Goal: Task Accomplishment & Management: Manage account settings

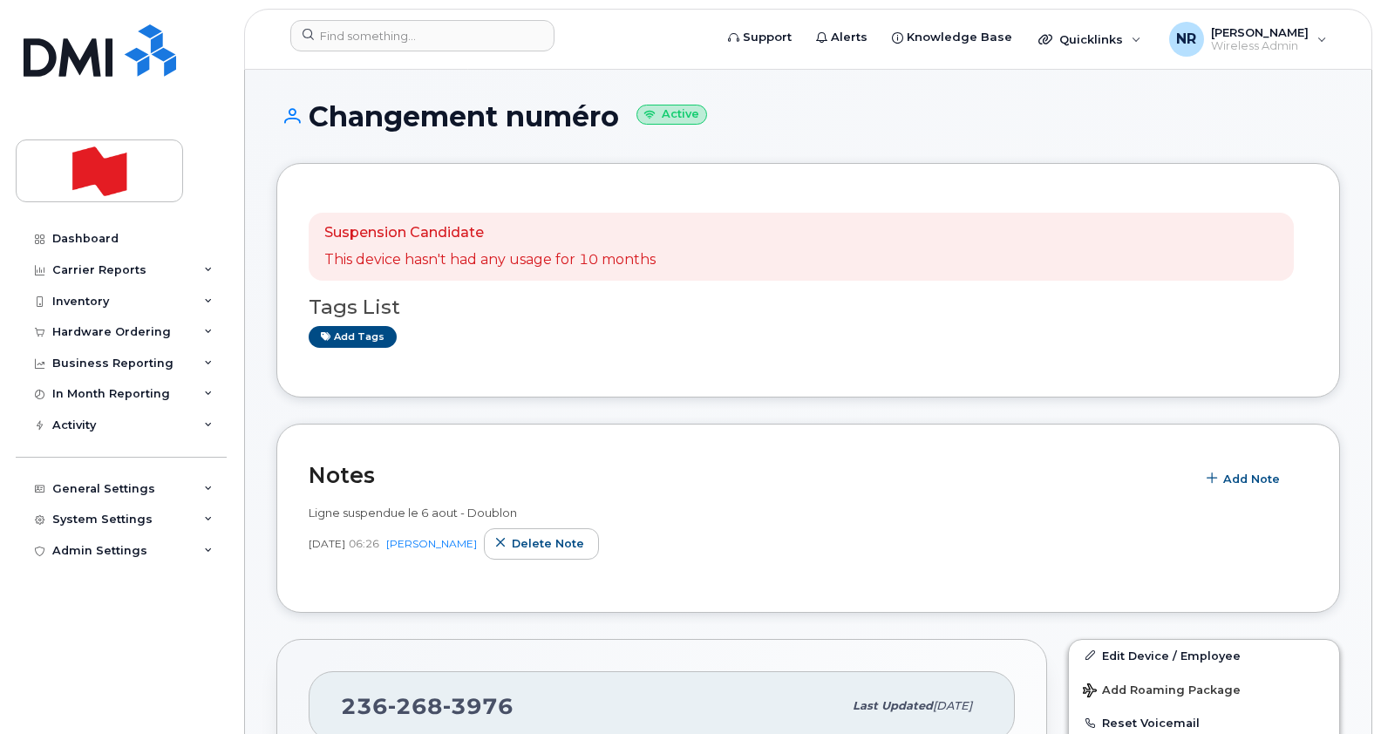
scroll to position [338, 0]
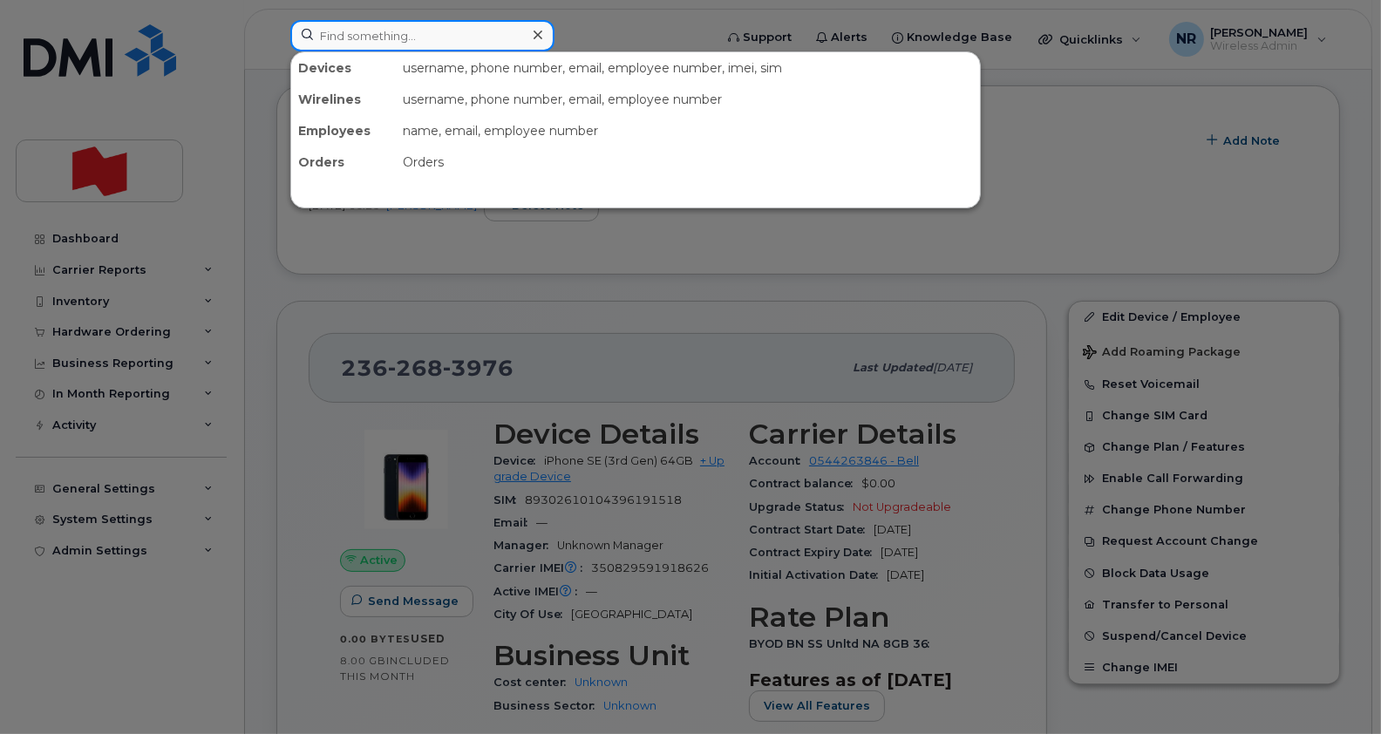
click at [386, 36] on input at bounding box center [422, 35] width 264 height 31
paste input "2263761704"
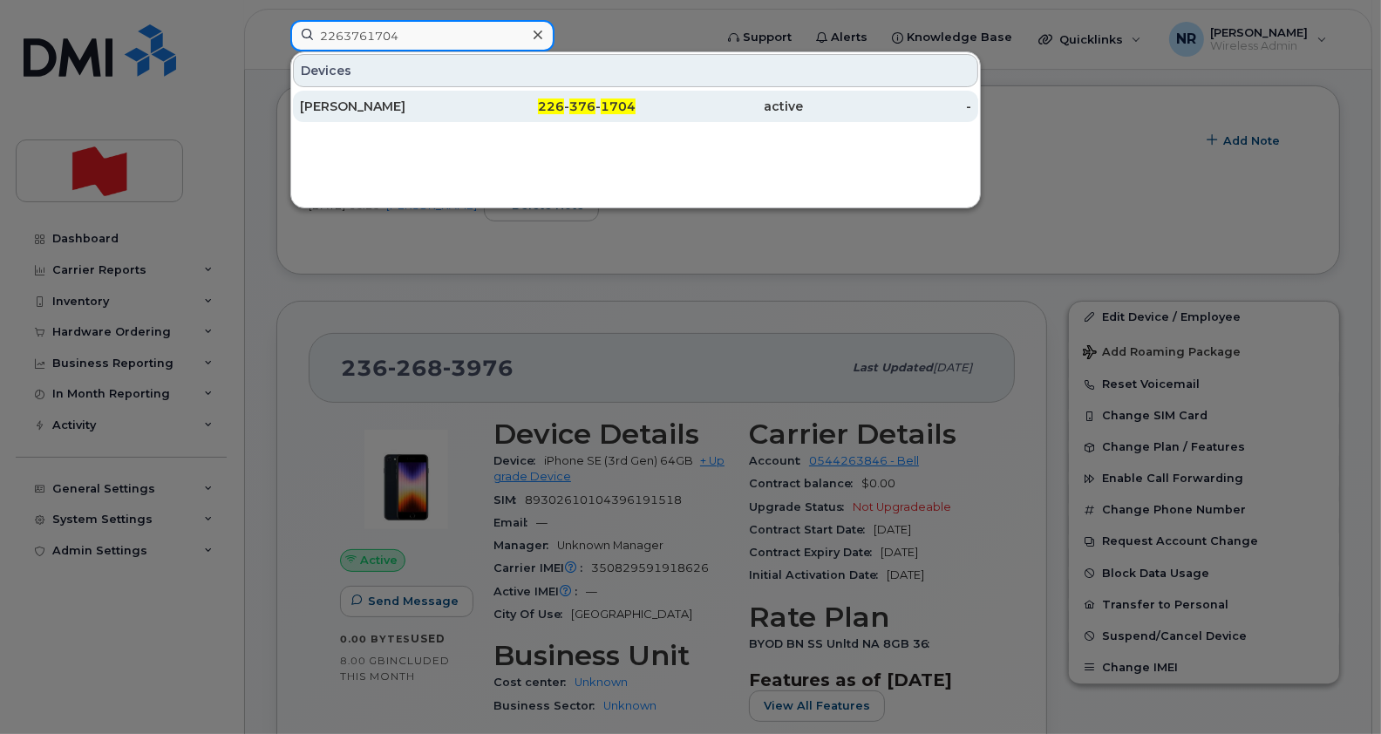
type input "2263761704"
click at [330, 105] on div "Lina Camarinha" at bounding box center [384, 106] width 168 height 17
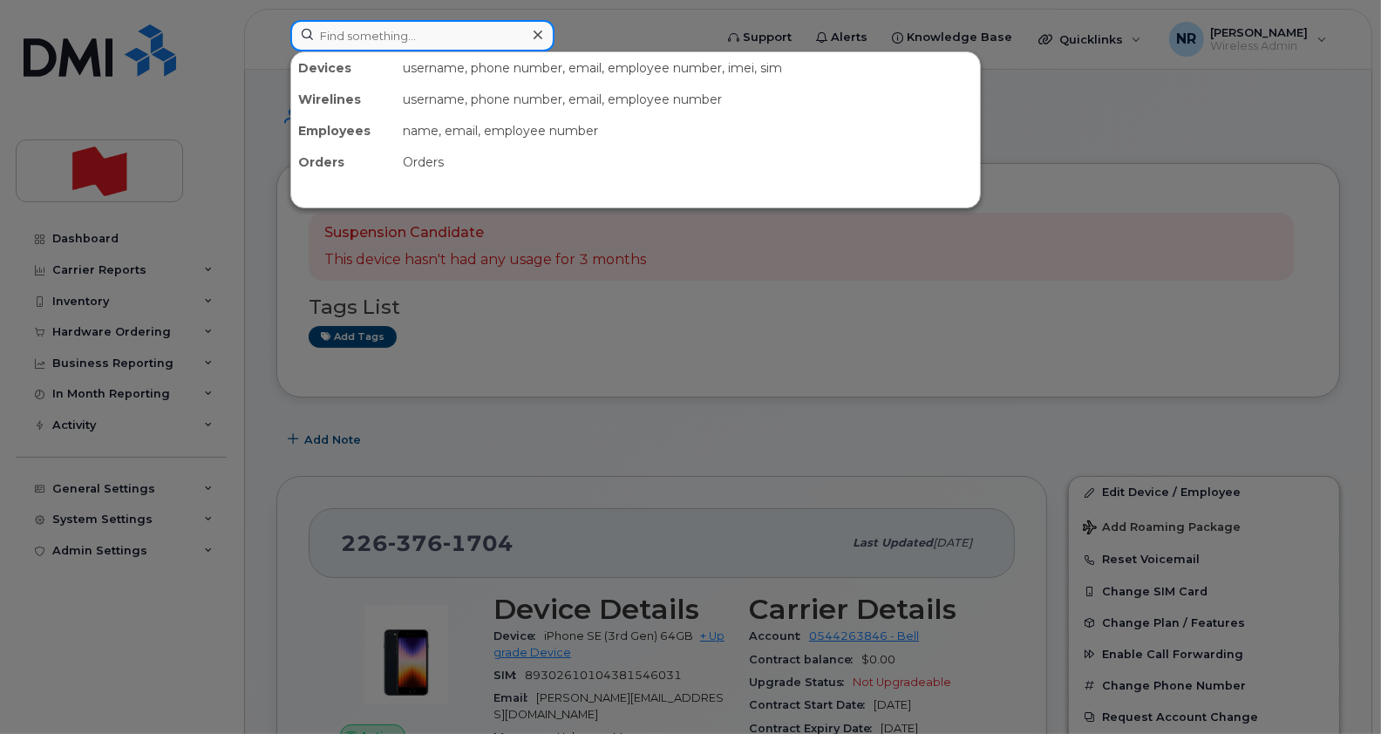
click at [360, 27] on input at bounding box center [422, 35] width 264 height 31
paste input "2362680831"
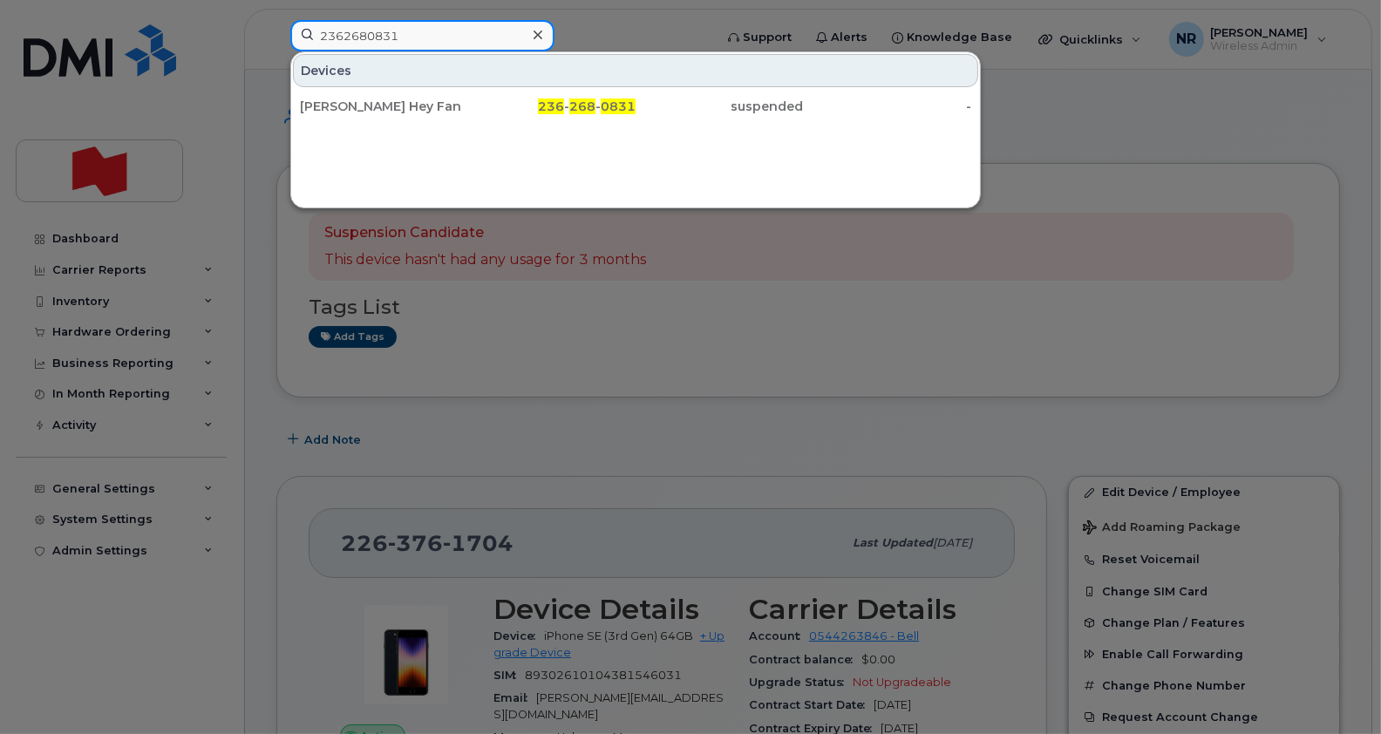
drag, startPoint x: 405, startPoint y: 31, endPoint x: 266, endPoint y: 35, distance: 139.6
click at [276, 35] on div "2362680831 Devices Lawrence King Hey Fan 236 - 268 - 0831 suspended -" at bounding box center [495, 39] width 439 height 38
paste input "3976"
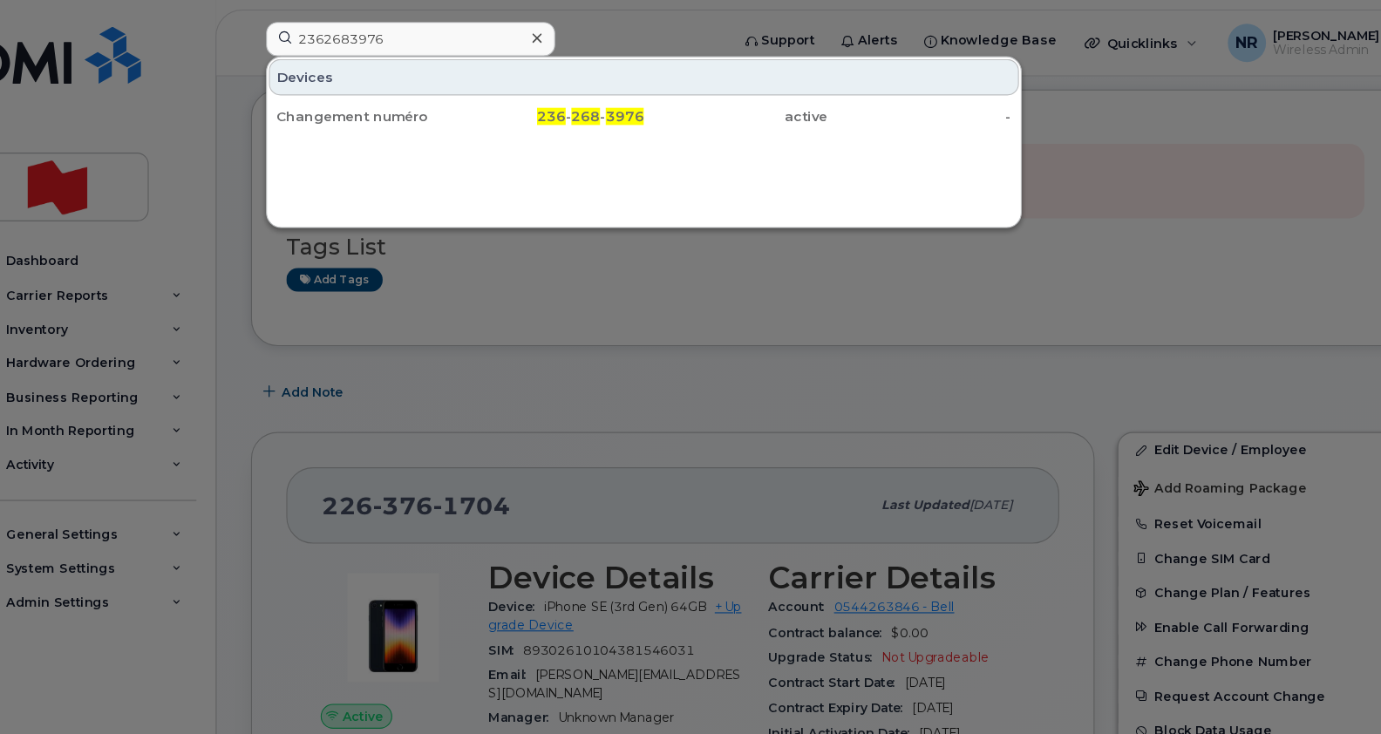
scroll to position [94, 0]
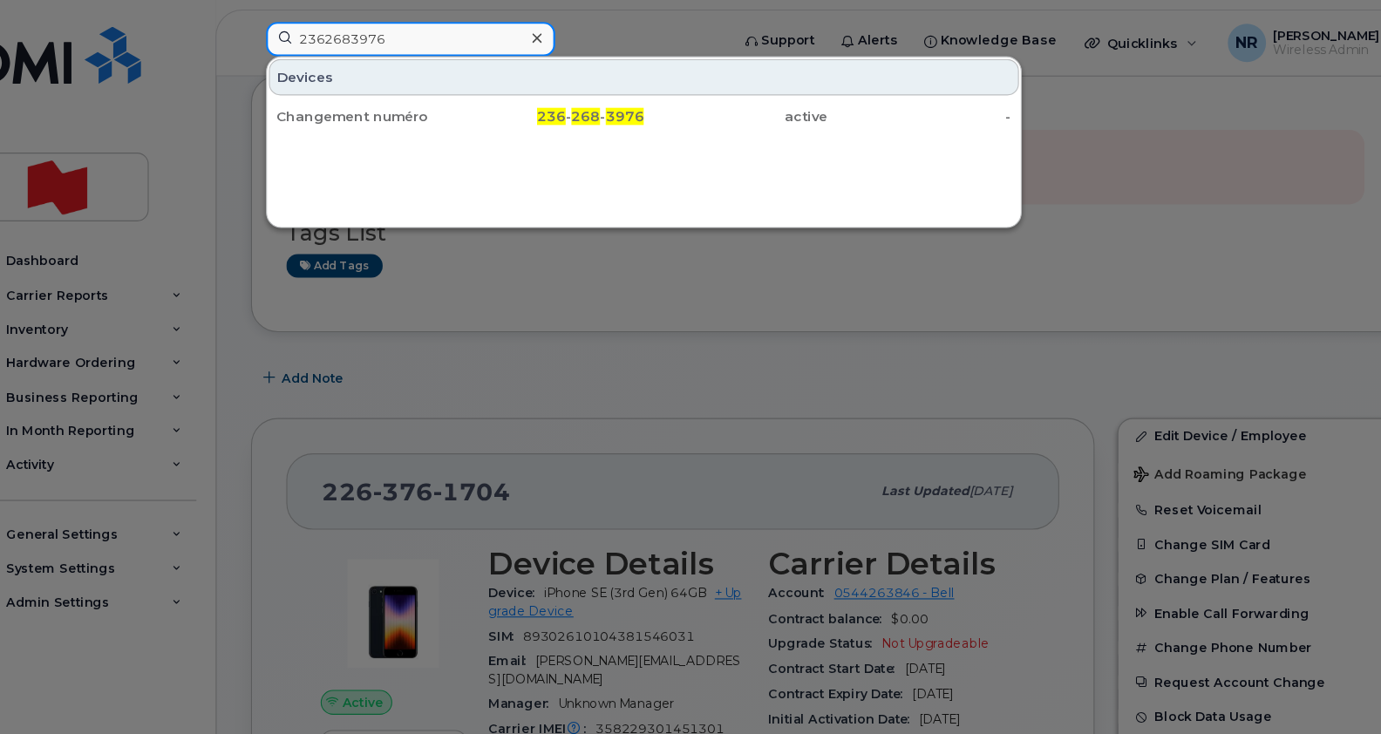
drag, startPoint x: 417, startPoint y: 31, endPoint x: 250, endPoint y: 26, distance: 166.6
click at [276, 26] on div "2362683976 Devices Changement numéro 236 - 268 - 3976 active -" at bounding box center [495, 39] width 439 height 38
paste input "4687"
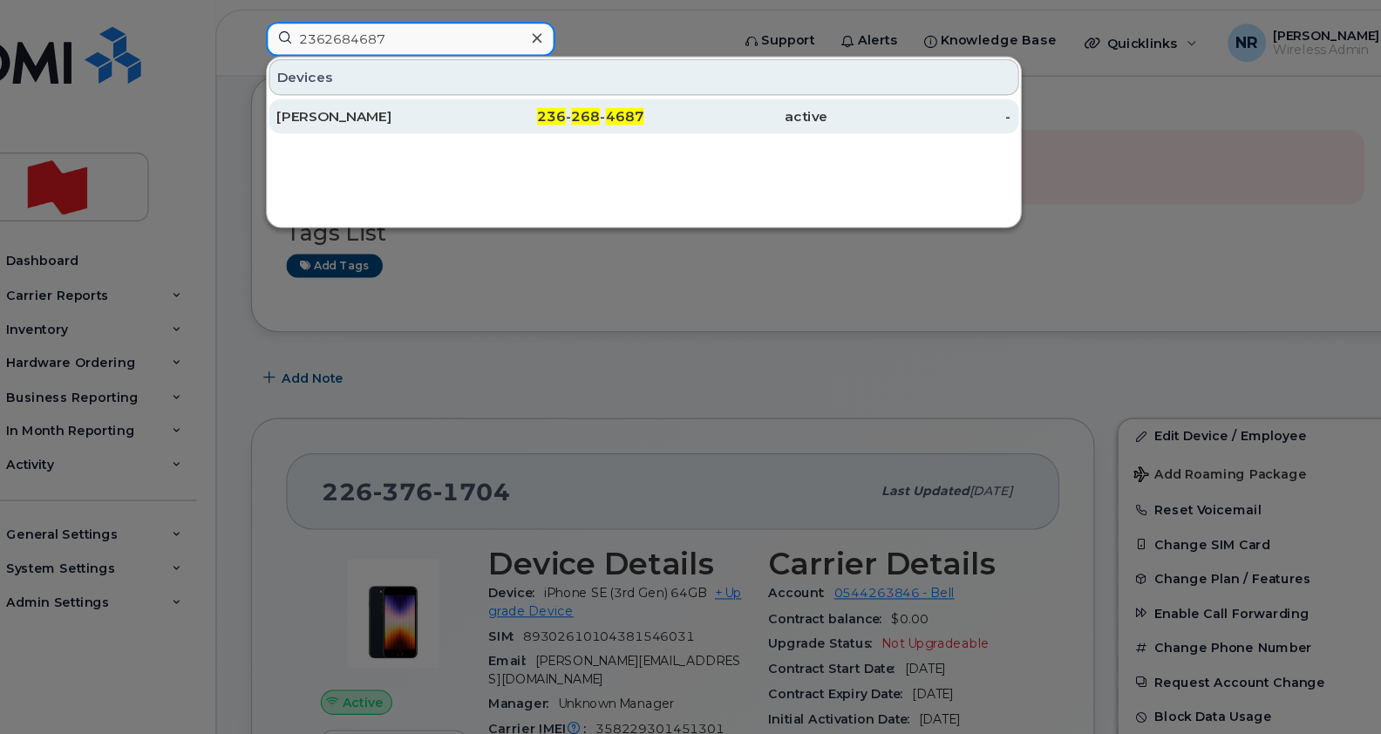
type input "2362684687"
click at [334, 103] on div "Bonnie Yin Jin" at bounding box center [384, 106] width 168 height 17
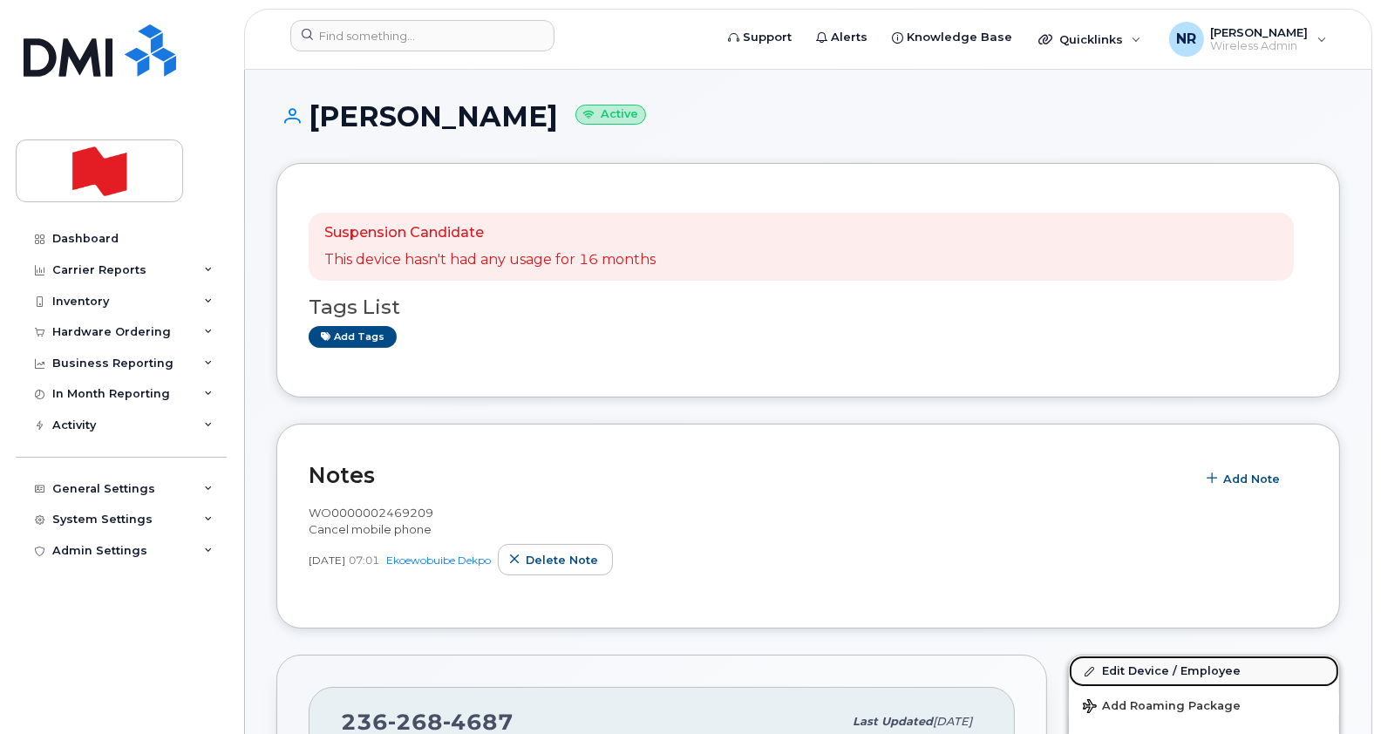
click at [1131, 676] on link "Edit Device / Employee" at bounding box center [1204, 671] width 270 height 31
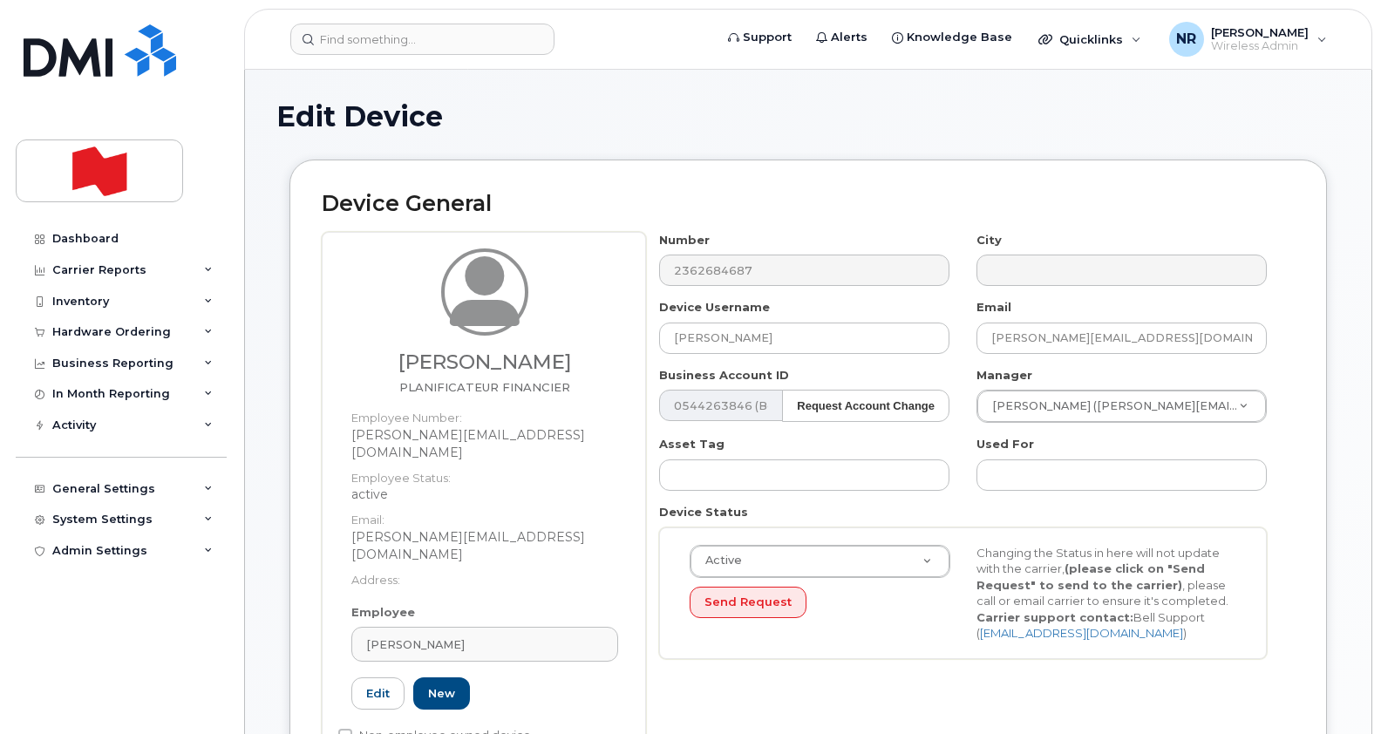
select select "22917077"
click at [600, 637] on div "BONNIE YIN JIN" at bounding box center [484, 645] width 237 height 17
click at [586, 682] on icon at bounding box center [586, 687] width 11 height 11
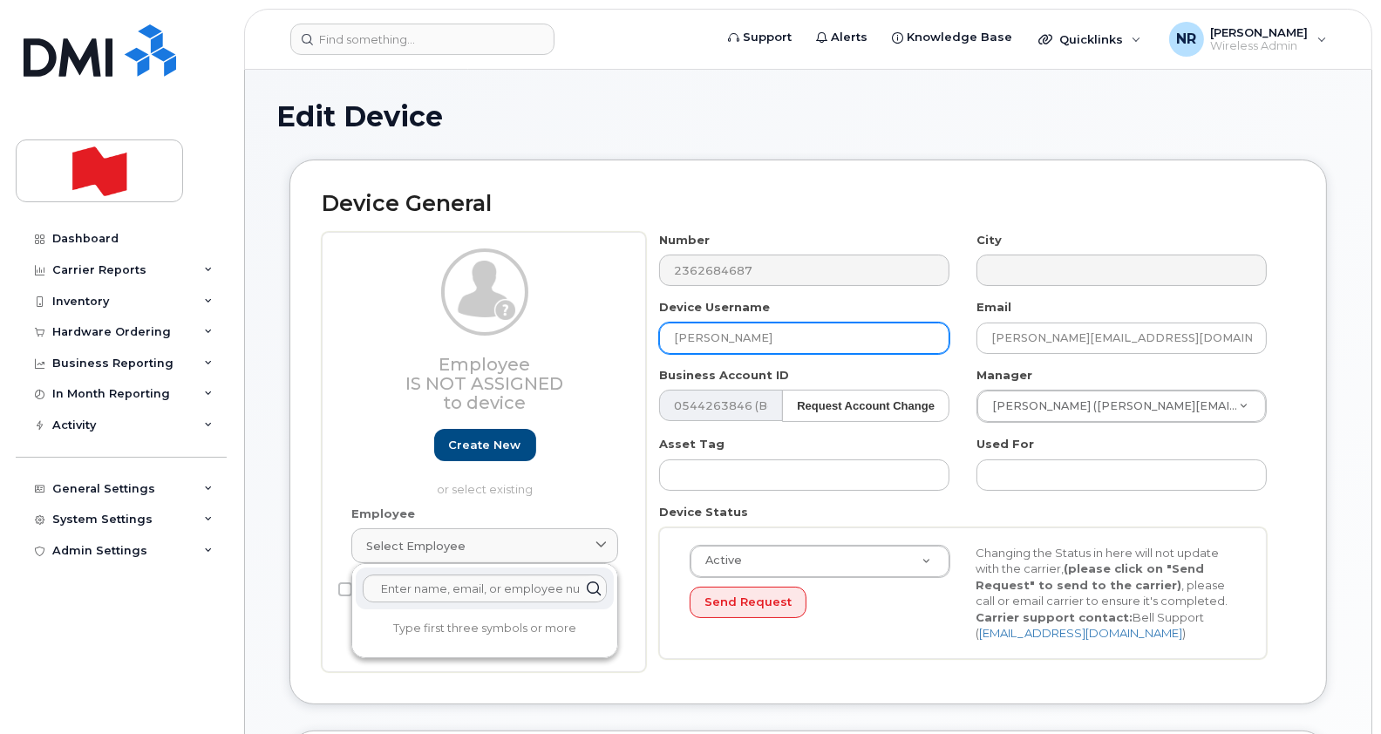
drag, startPoint x: 783, startPoint y: 341, endPoint x: 575, endPoint y: 323, distance: 208.3
click at [575, 323] on div "Employee Is not assigned to device Create new or select existing Employee Selec…" at bounding box center [808, 452] width 973 height 440
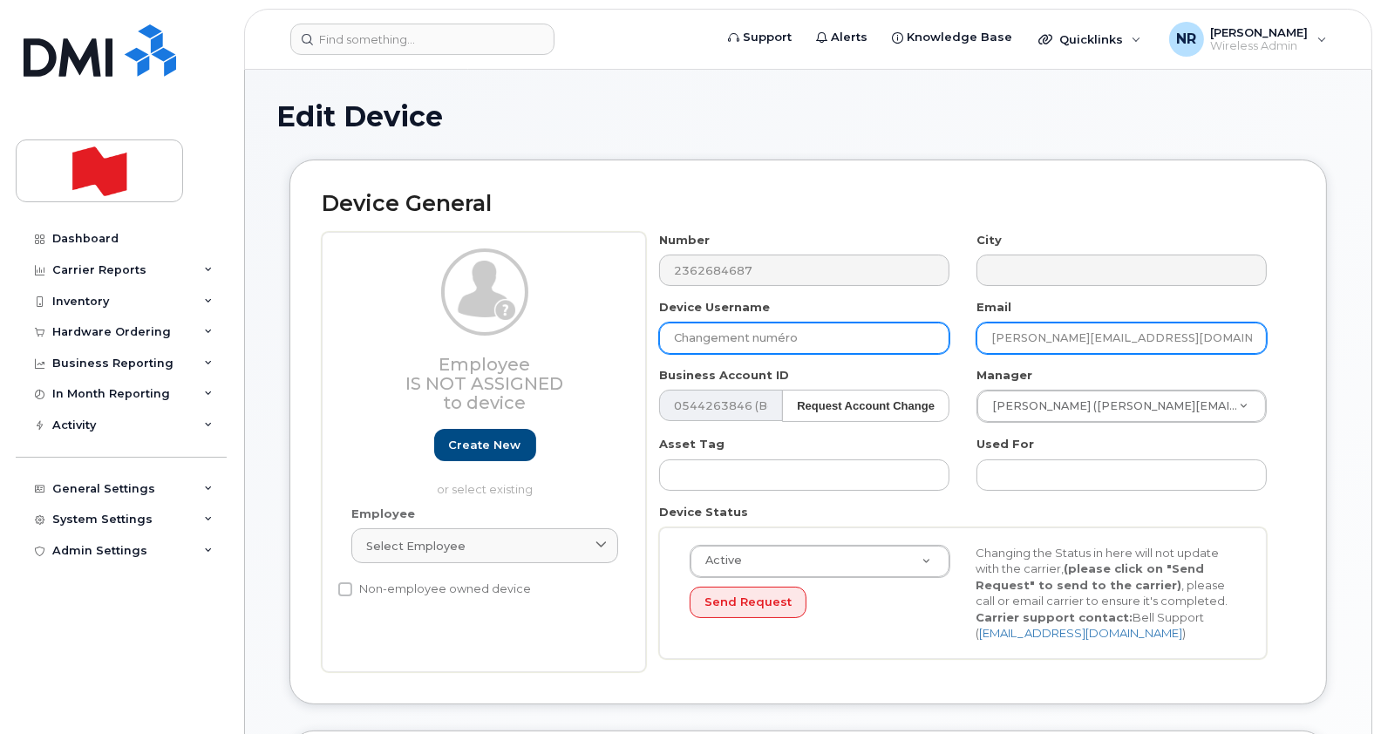
type input "Changement numéro"
drag, startPoint x: 1164, startPoint y: 341, endPoint x: 809, endPoint y: 314, distance: 355.9
click at [809, 314] on div "Number 2362684687 City Device Username Changement numéro Email bonnie.jin@nbc.c…" at bounding box center [963, 452] width 635 height 440
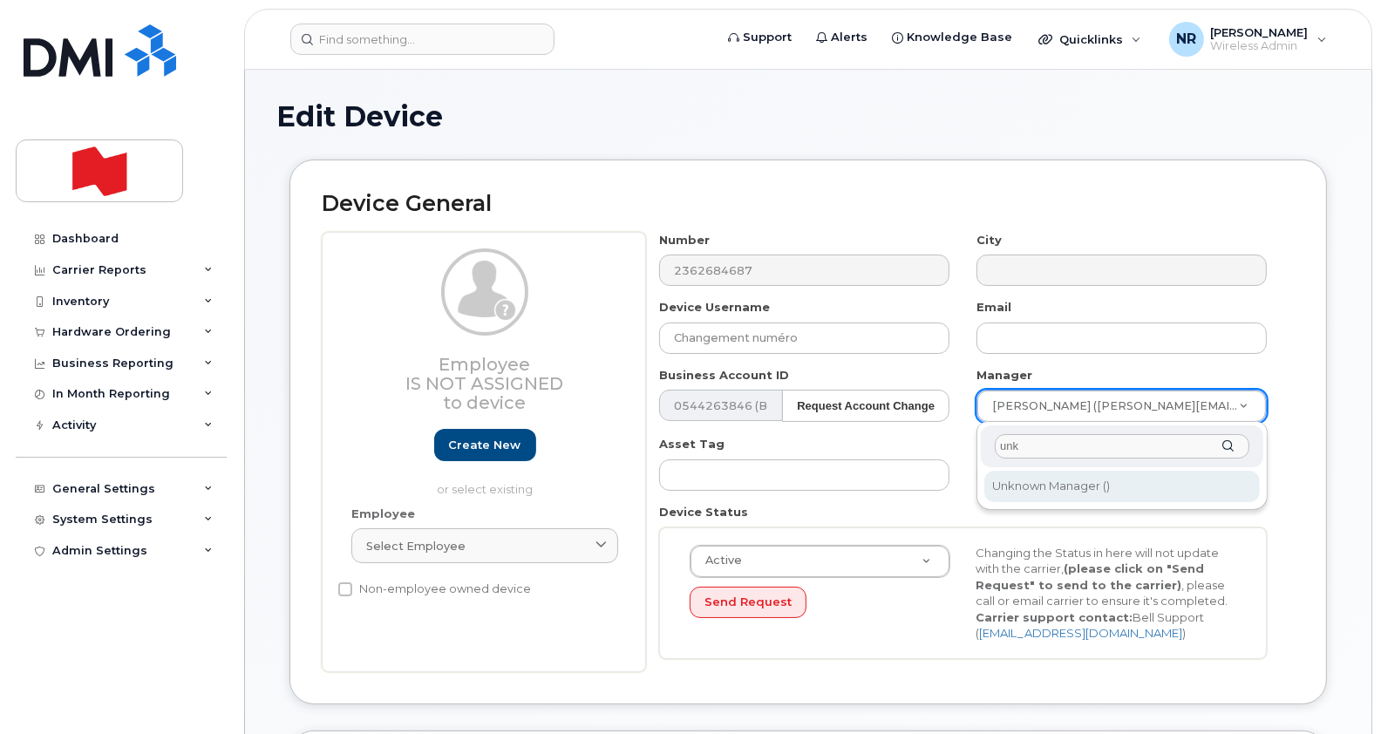
type input "unk"
type input "1908917"
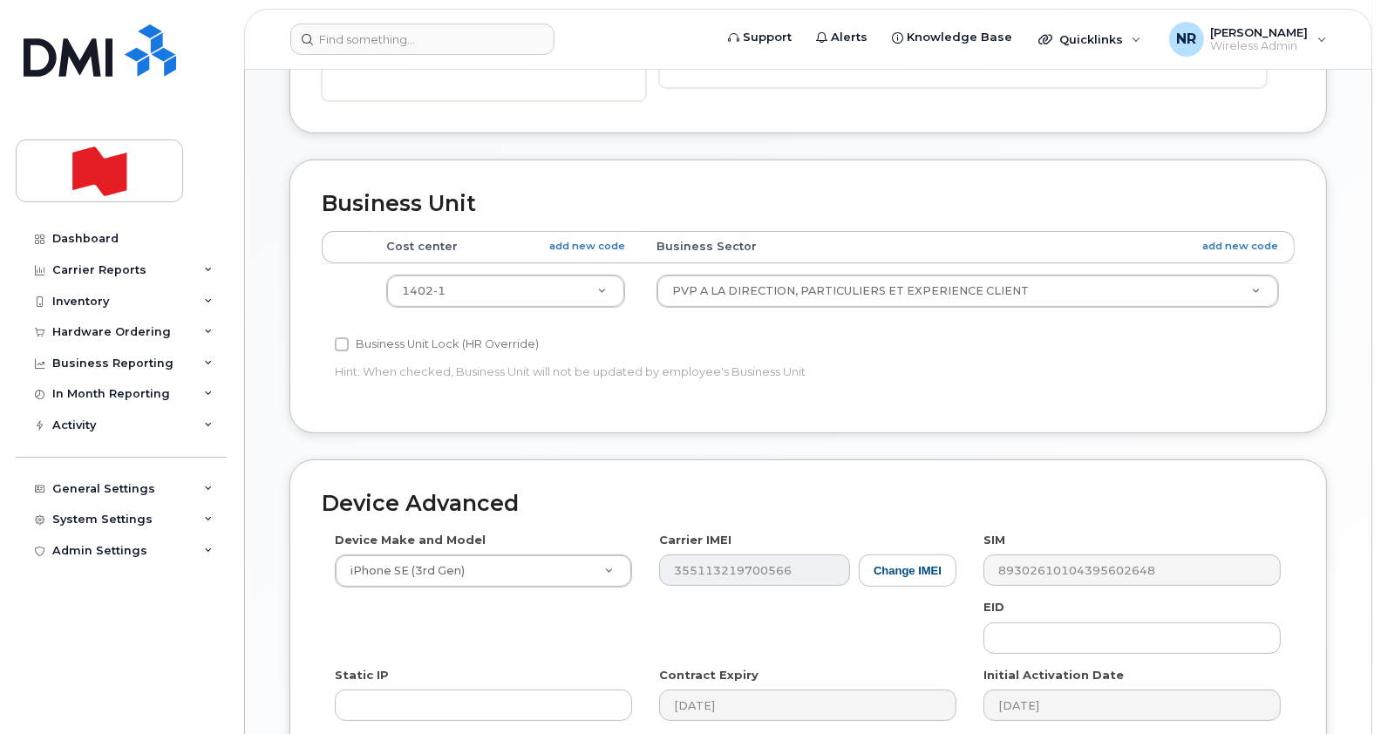
scroll to position [575, 0]
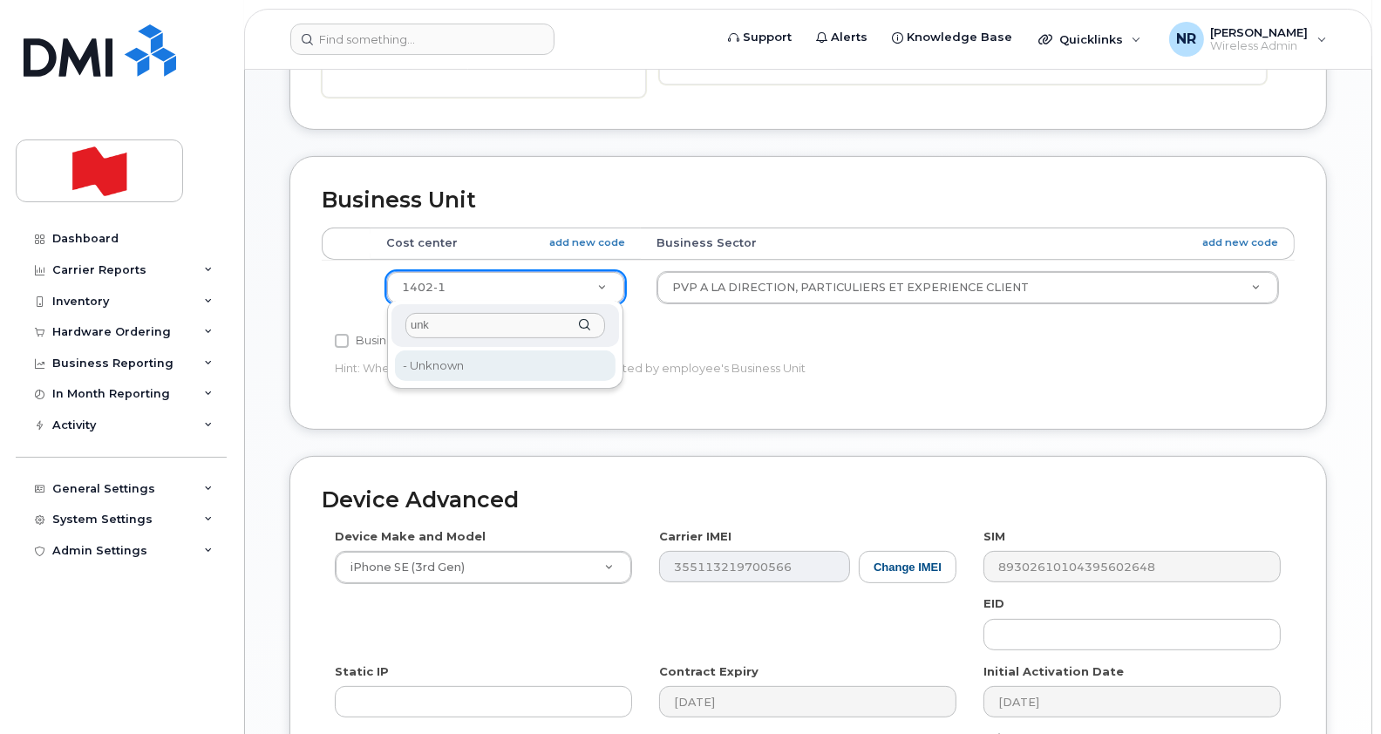
type input "unk"
type input "22916205"
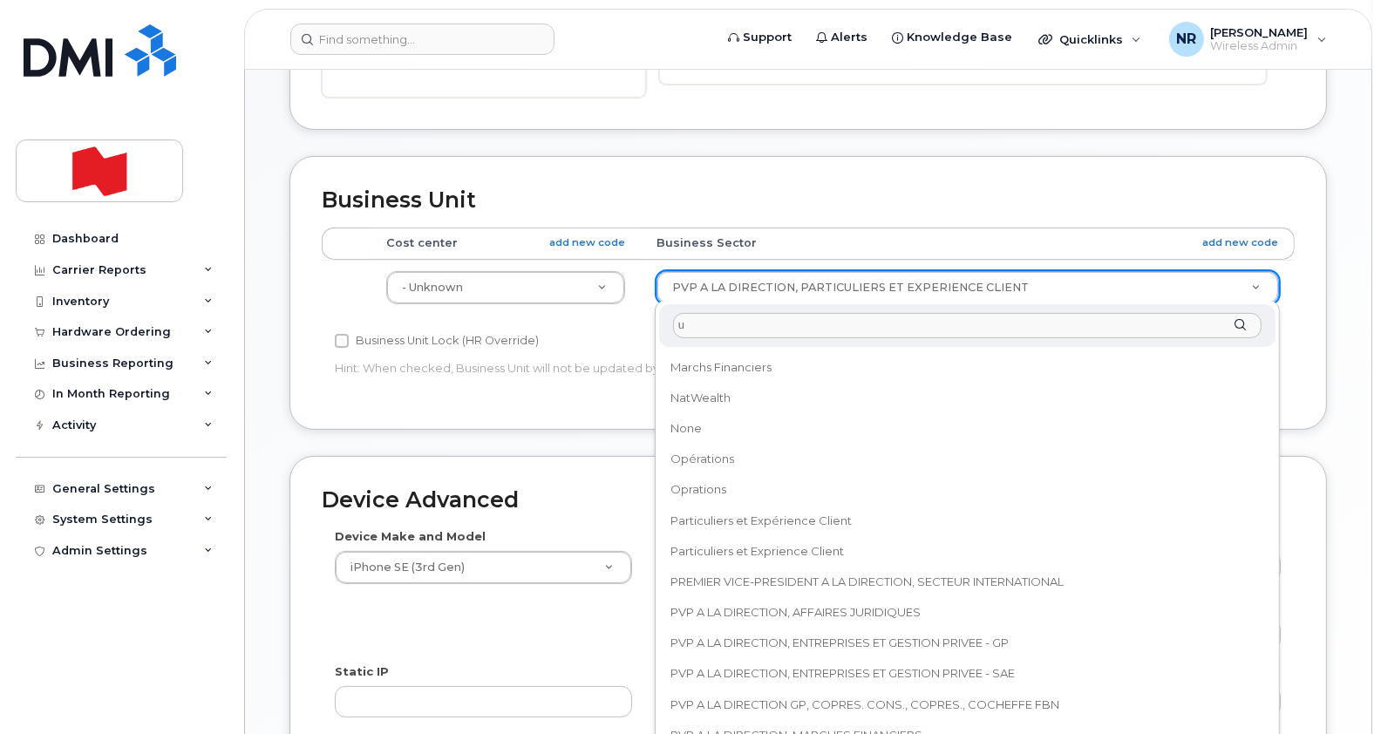
scroll to position [0, 0]
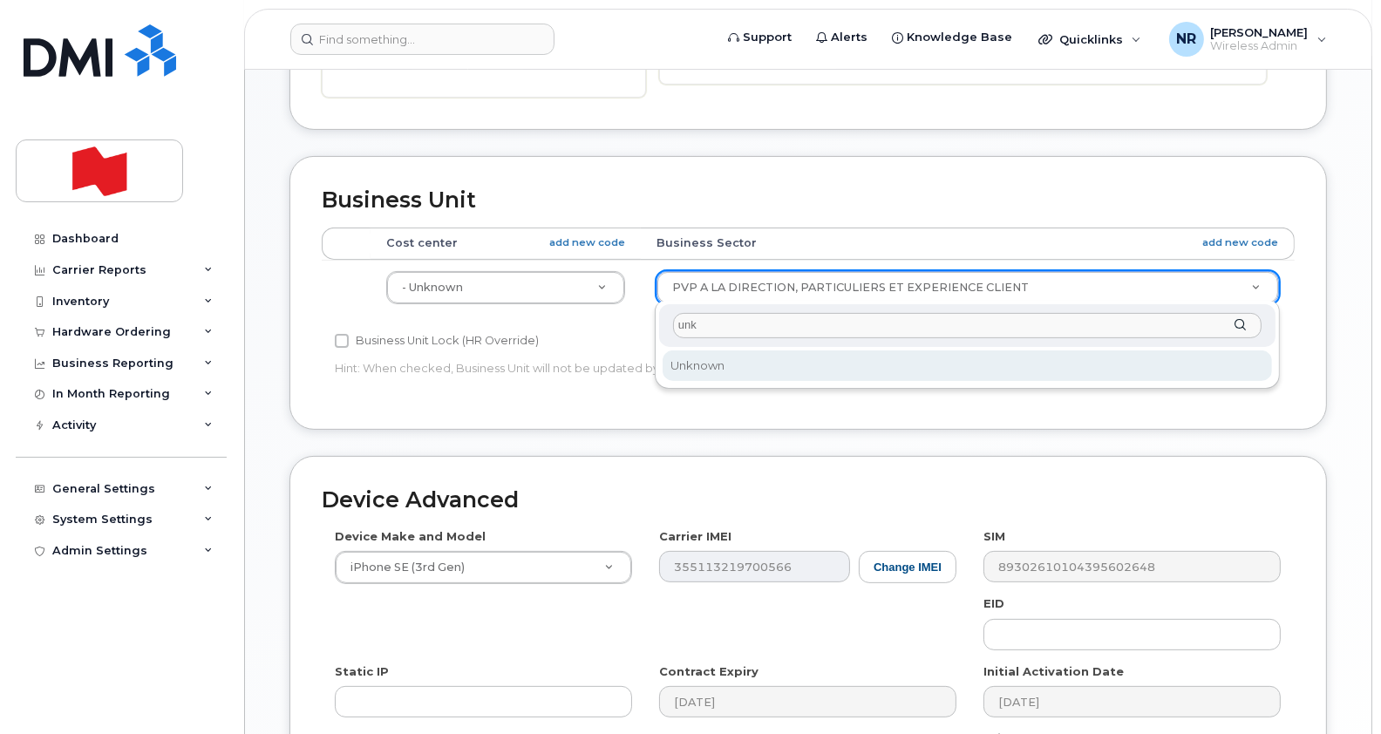
type input "unk"
select select "22916206"
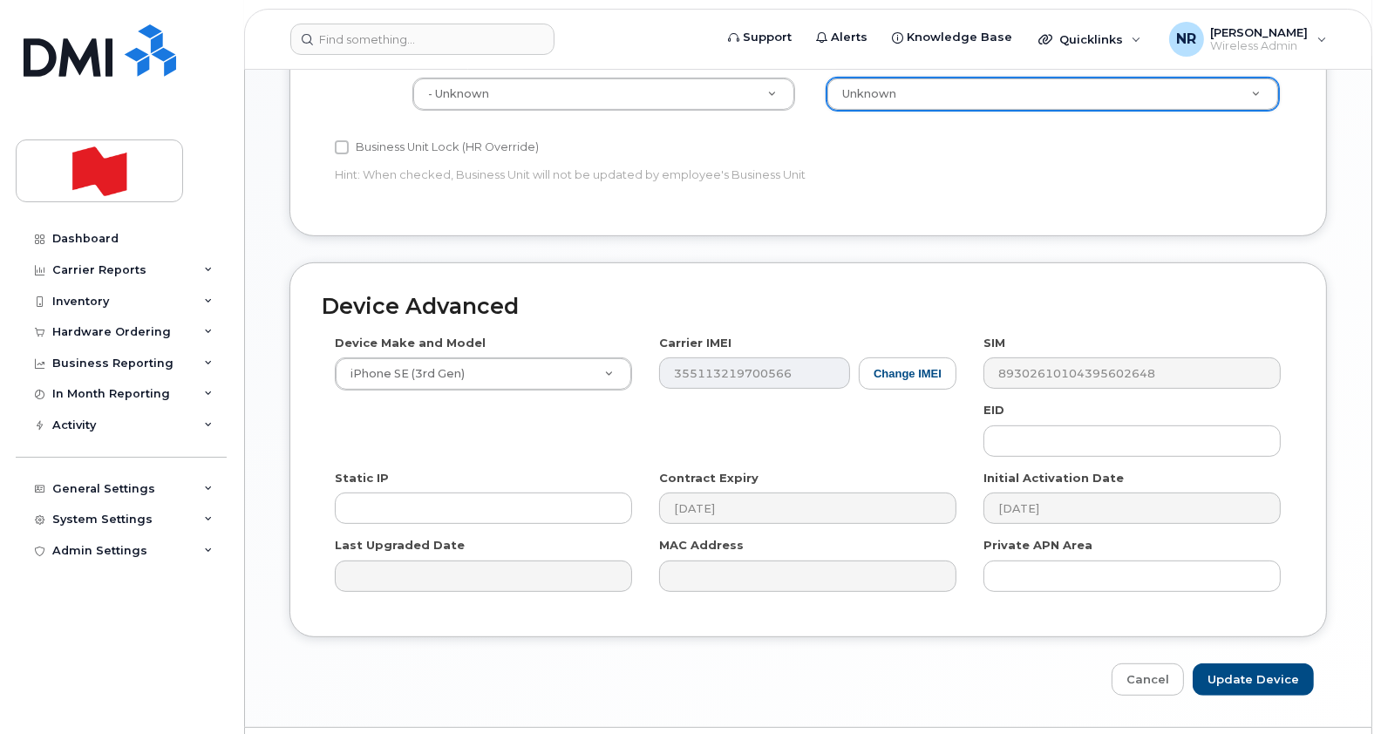
scroll to position [813, 0]
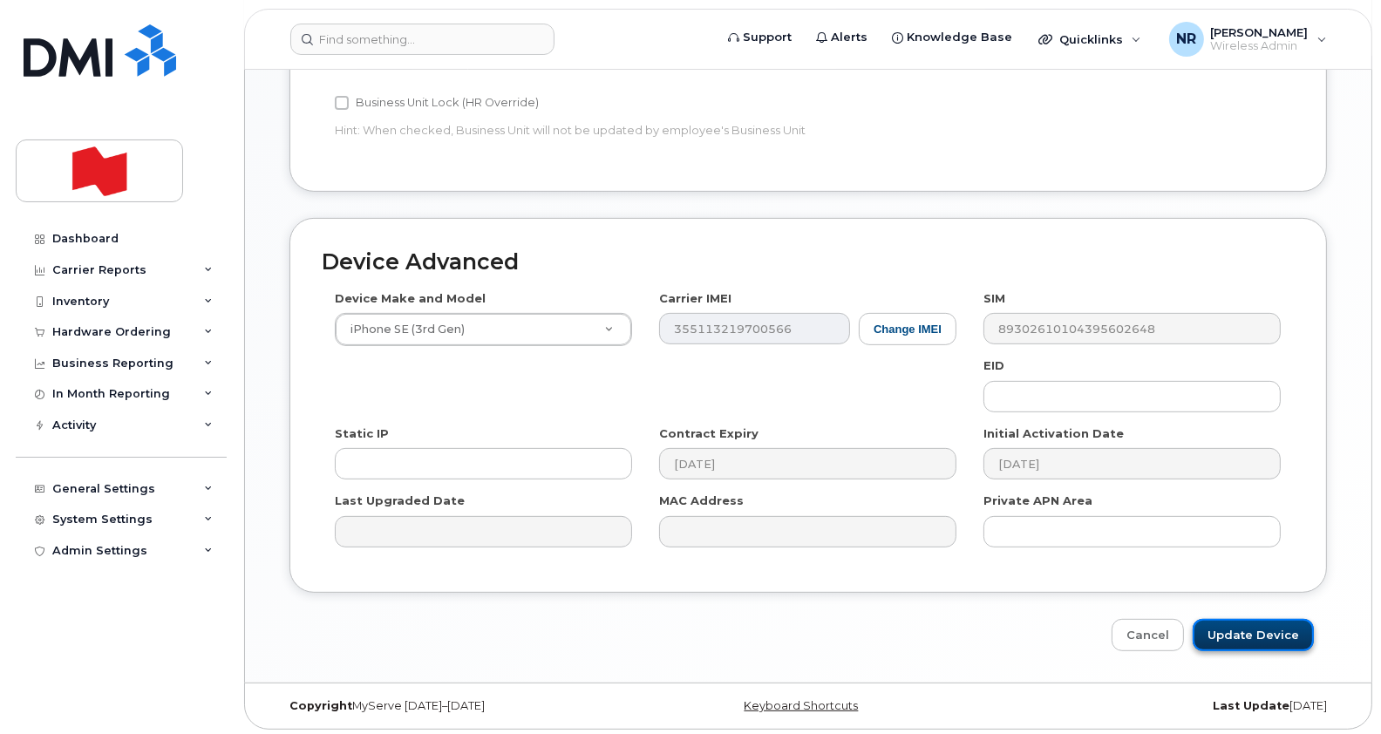
click at [1250, 634] on input "Update Device" at bounding box center [1253, 635] width 121 height 32
type input "Saving..."
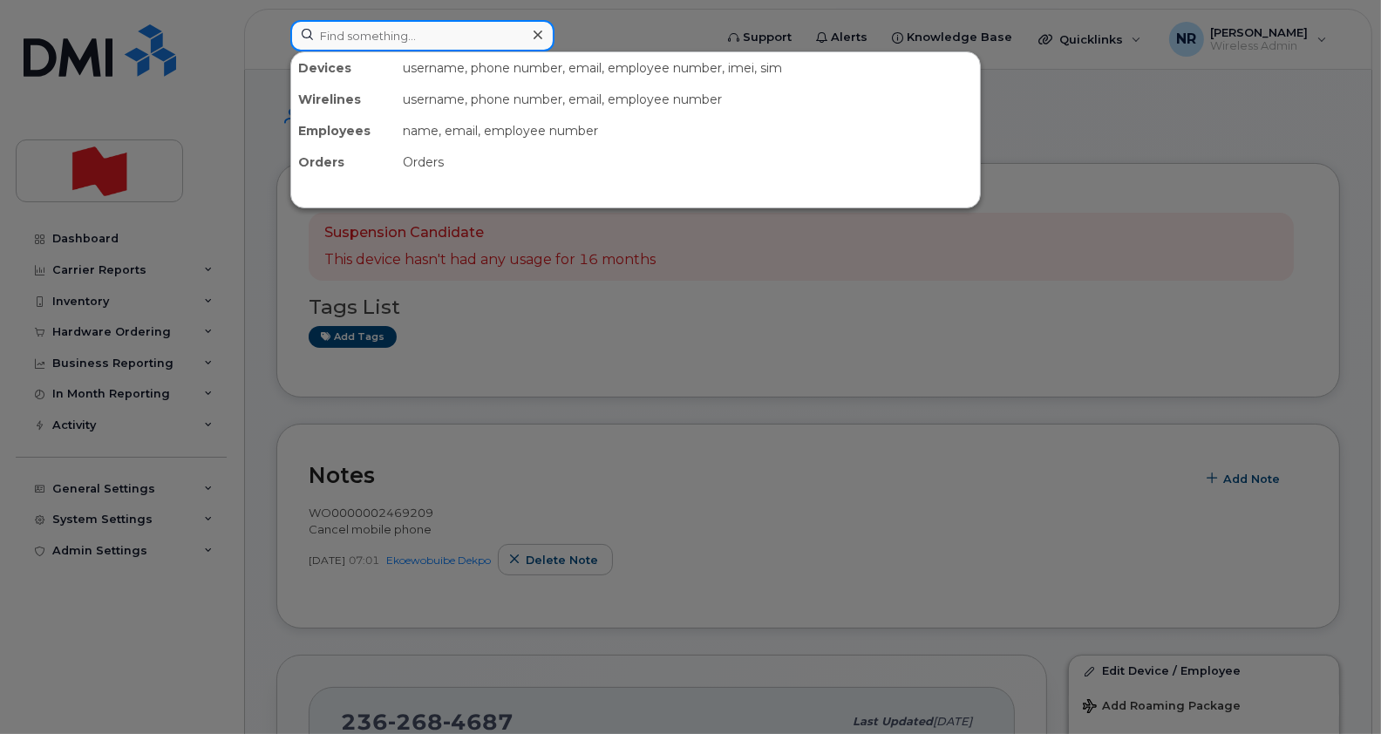
click at [349, 26] on input at bounding box center [422, 35] width 264 height 31
paste input "2363349562"
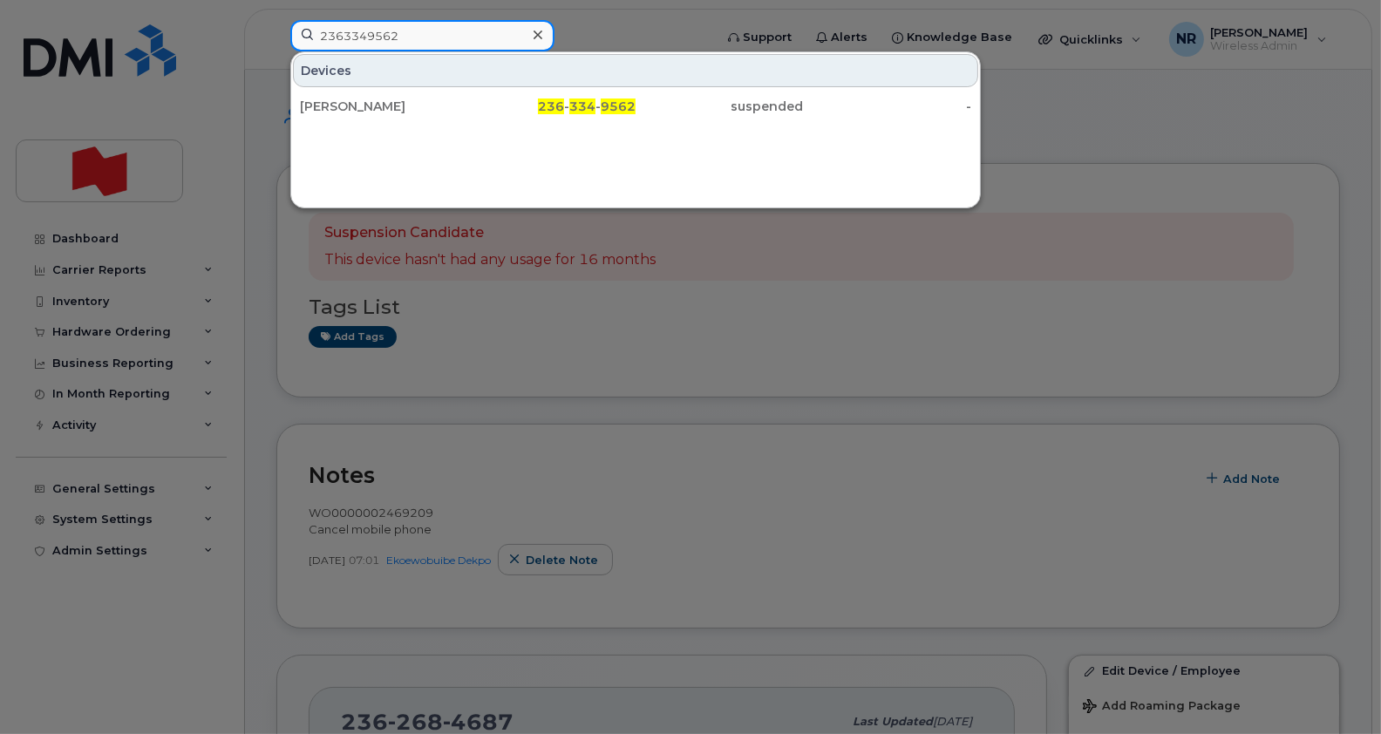
drag, startPoint x: 419, startPoint y: 35, endPoint x: 257, endPoint y: 53, distance: 162.3
click at [276, 53] on div "2363349562 Devices Eric Fontaine 236 - 334 - 9562 suspended -" at bounding box center [495, 39] width 439 height 38
paste input "90330"
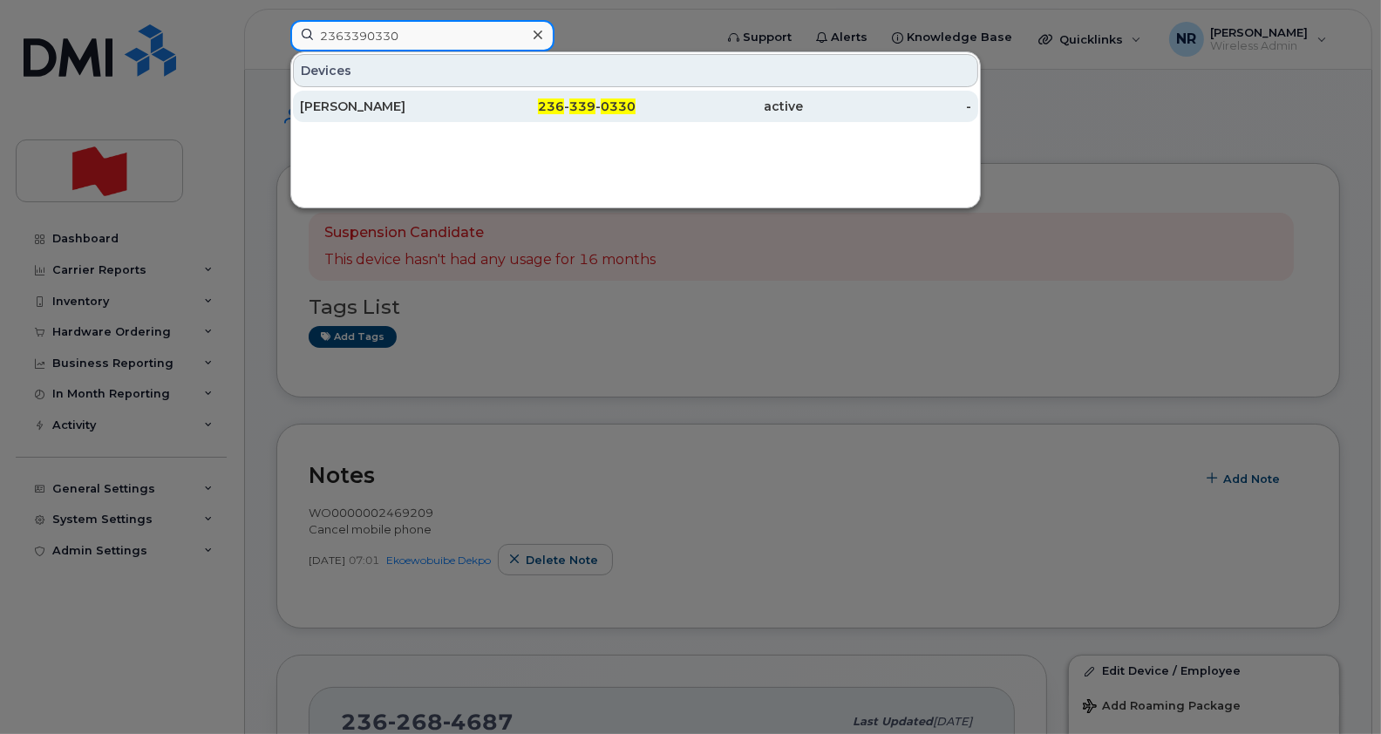
type input "2363390330"
click at [323, 103] on div "Elizabeth Joyce Gichimu" at bounding box center [384, 106] width 168 height 17
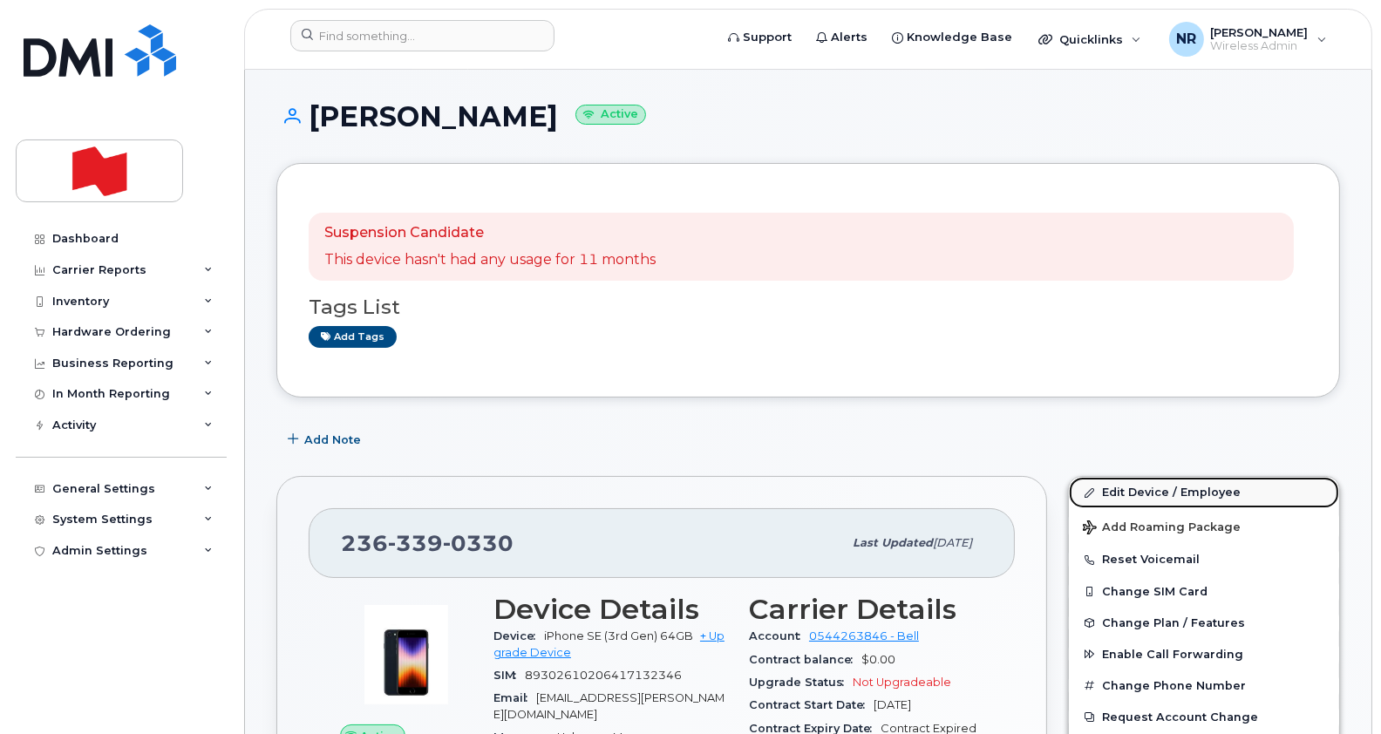
click at [1143, 492] on link "Edit Device / Employee" at bounding box center [1204, 492] width 270 height 31
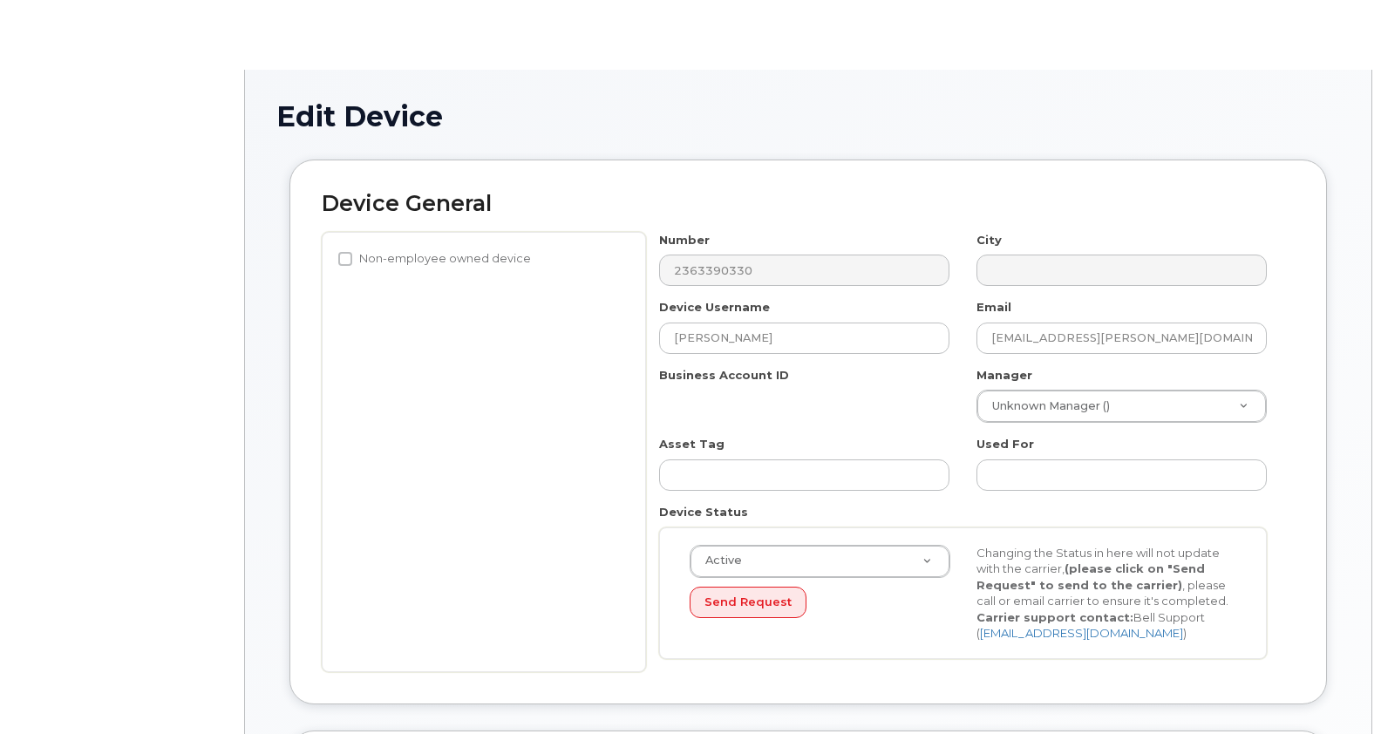
select select "22917079"
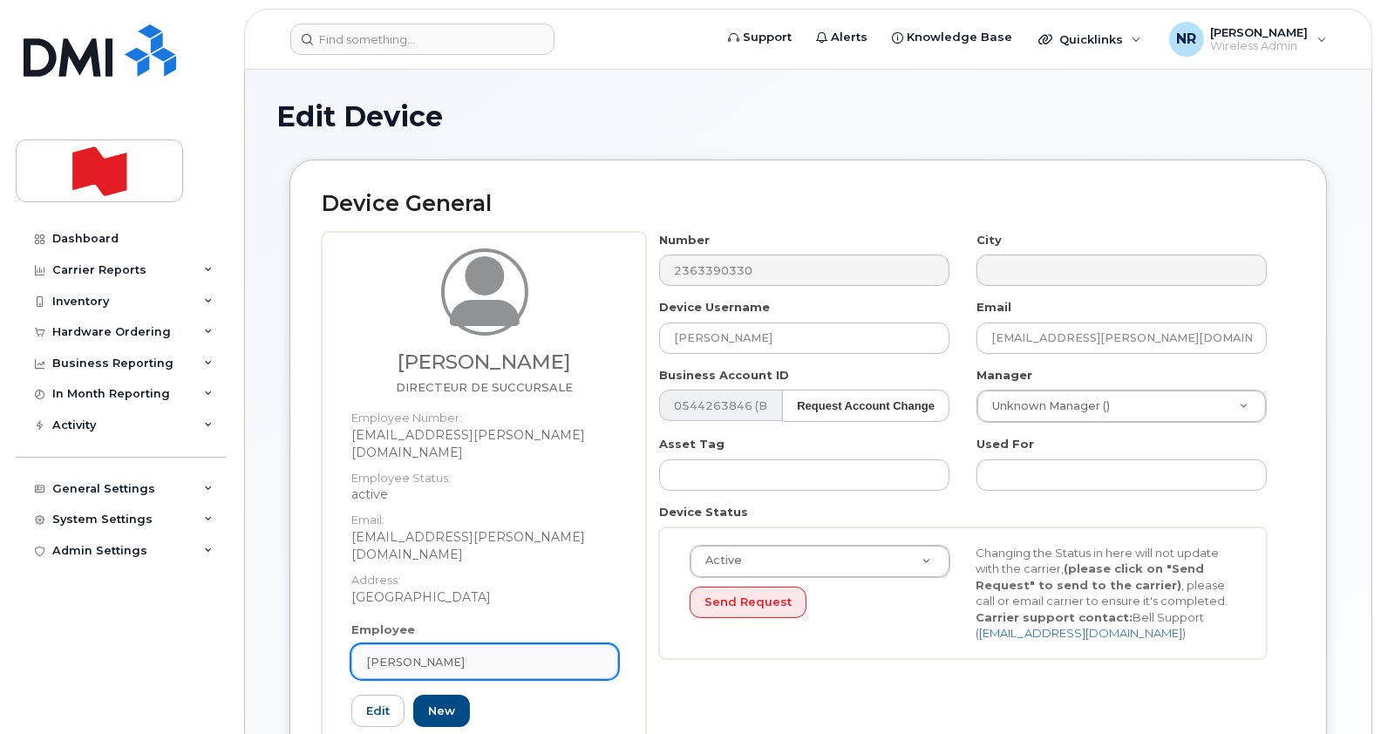
click at [600, 654] on div "[PERSON_NAME]" at bounding box center [484, 662] width 237 height 17
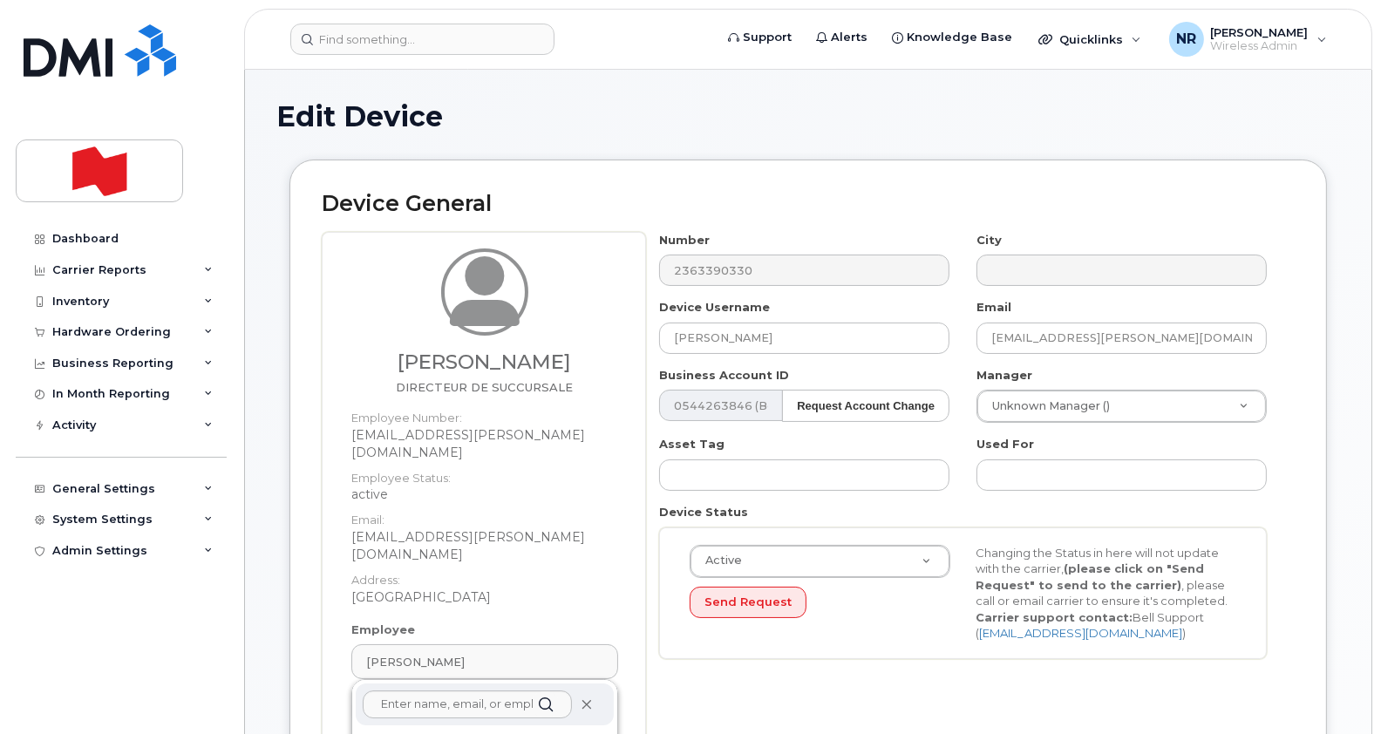
click at [589, 699] on icon at bounding box center [586, 704] width 11 height 11
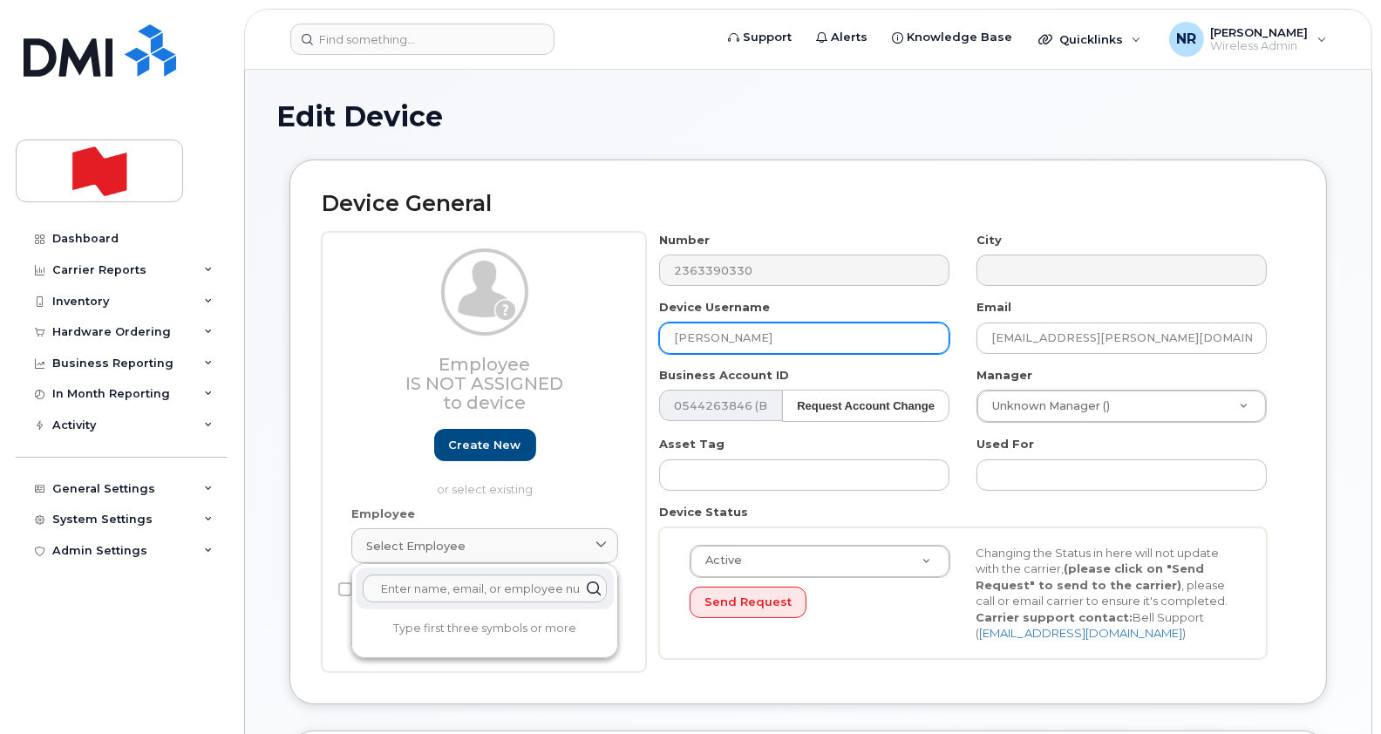
drag, startPoint x: 860, startPoint y: 335, endPoint x: 583, endPoint y: 345, distance: 276.6
click at [583, 345] on div "Employee Is not assigned to device Create new or select existing Employee Selec…" at bounding box center [808, 452] width 973 height 440
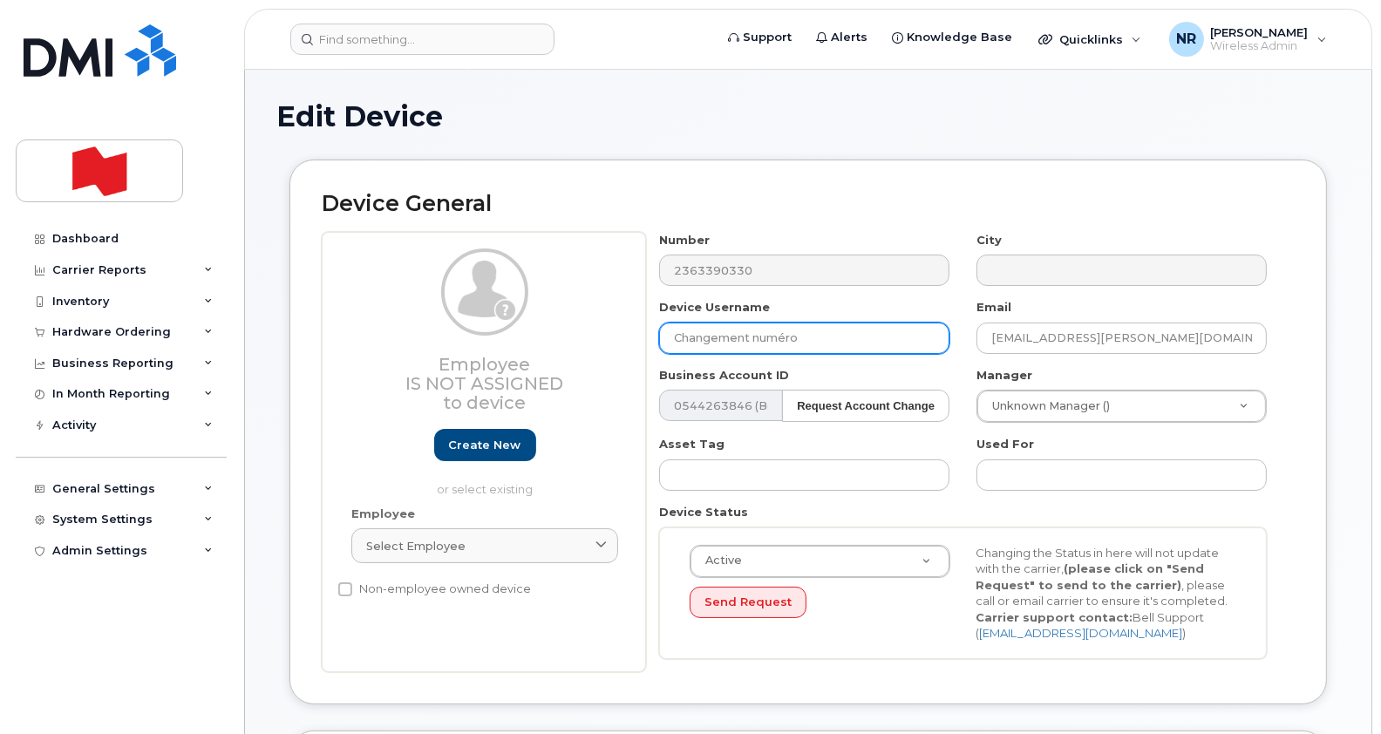
type input "Changement numéro"
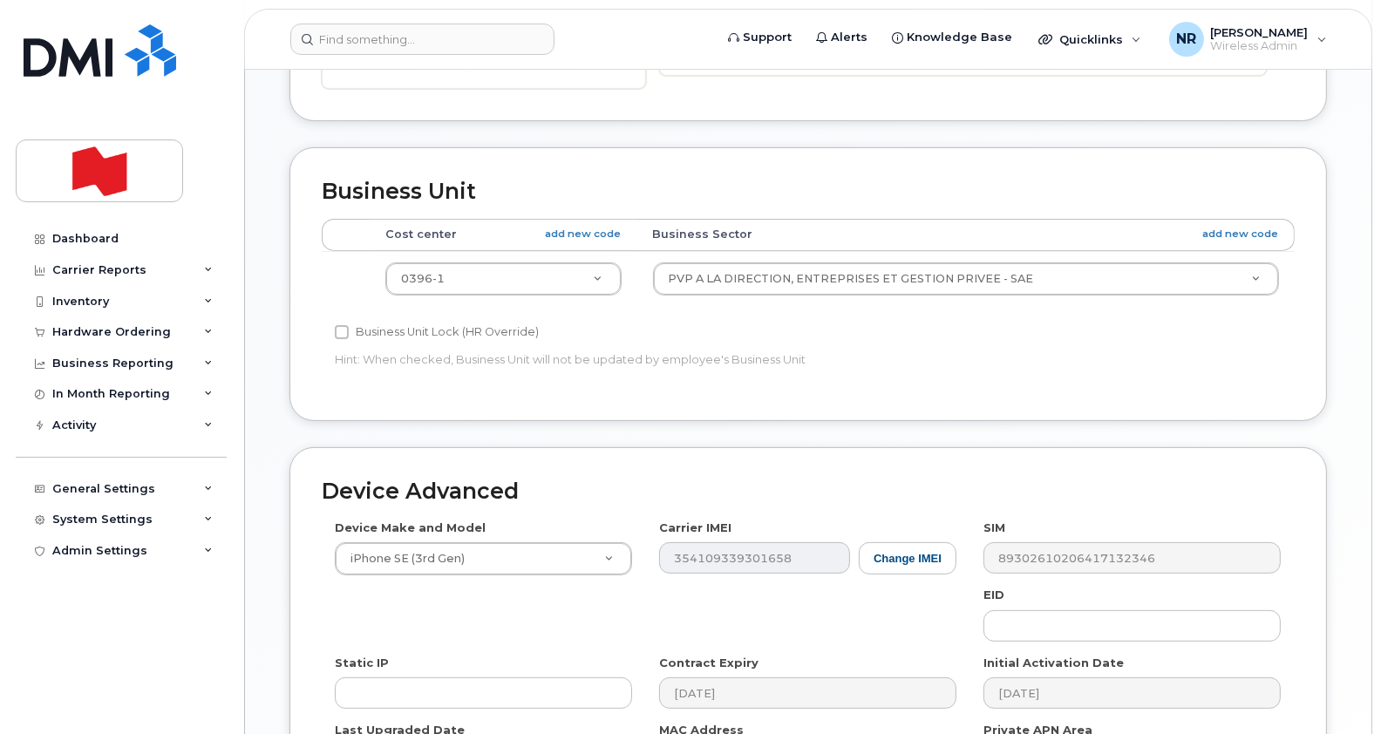
scroll to position [598, 0]
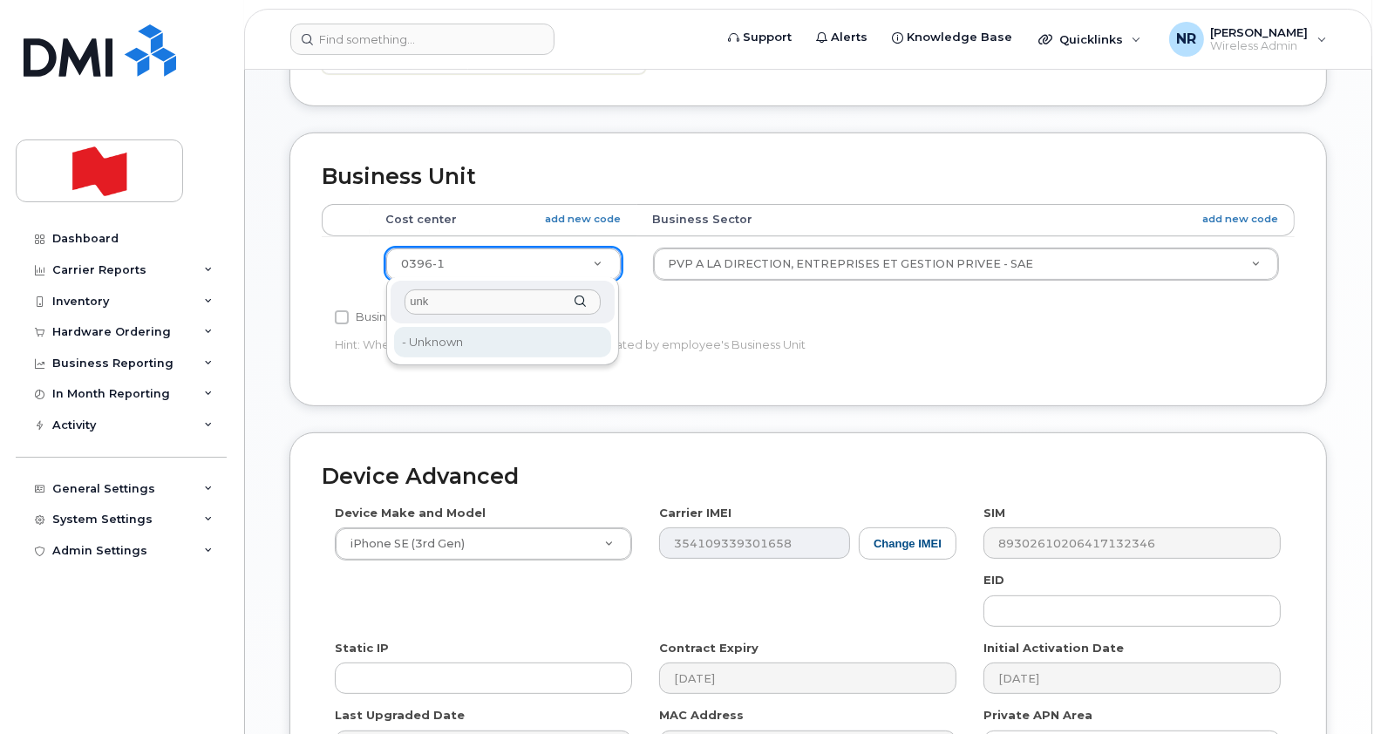
type input "unk"
type input "22916205"
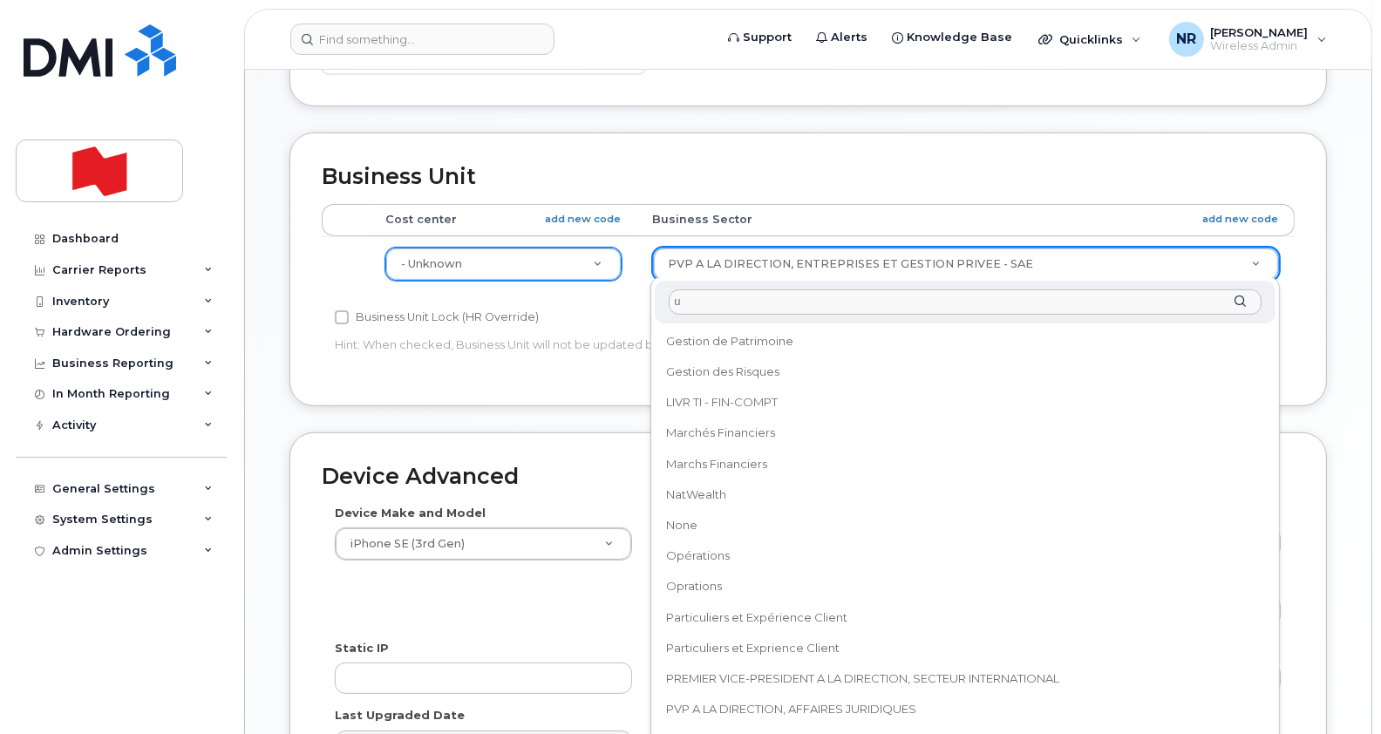
scroll to position [0, 0]
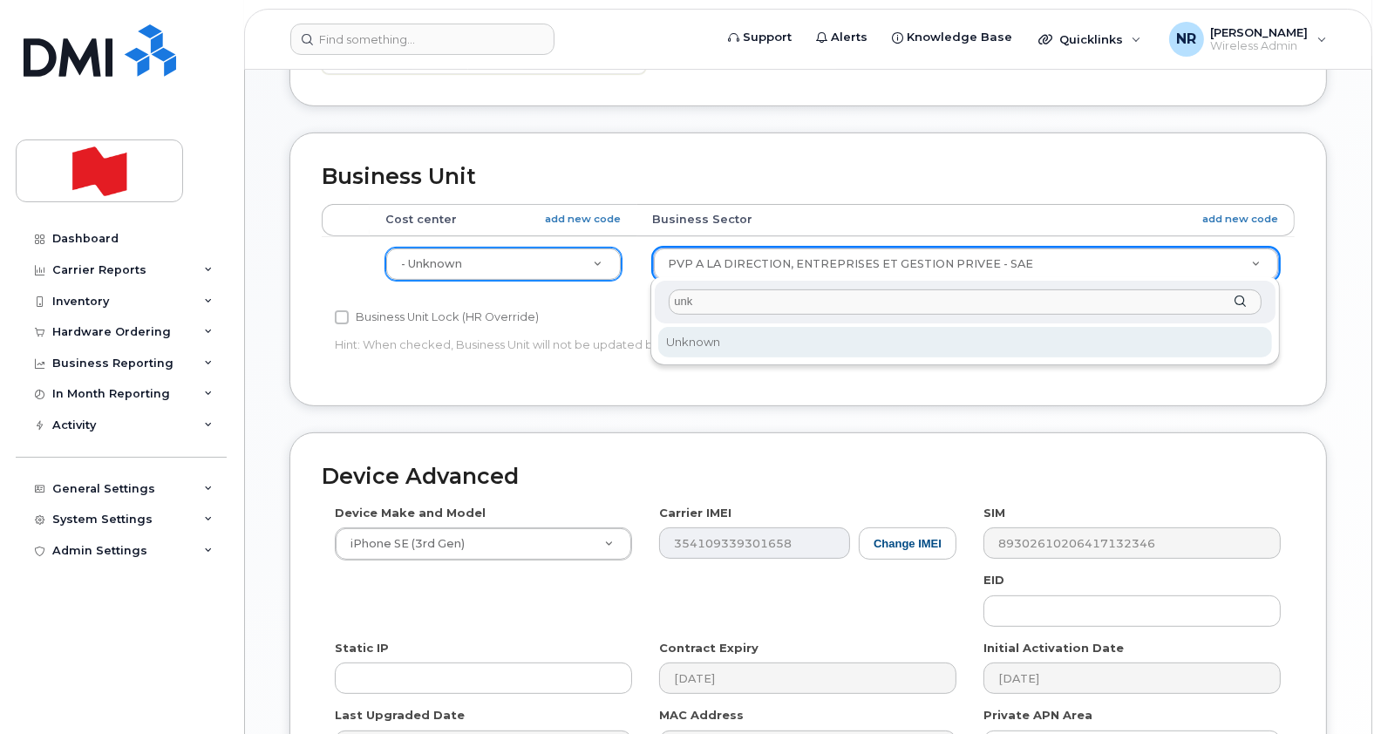
type input "unk"
select select "22916206"
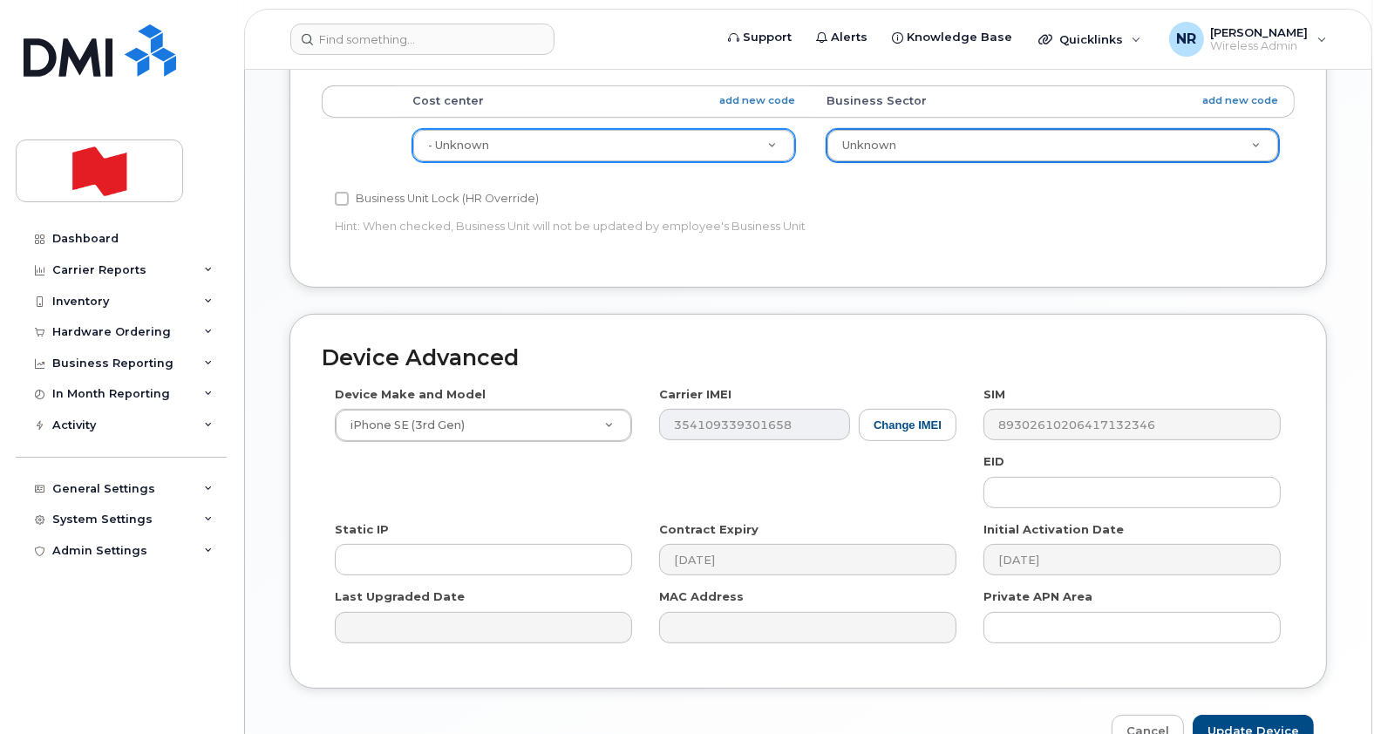
scroll to position [813, 0]
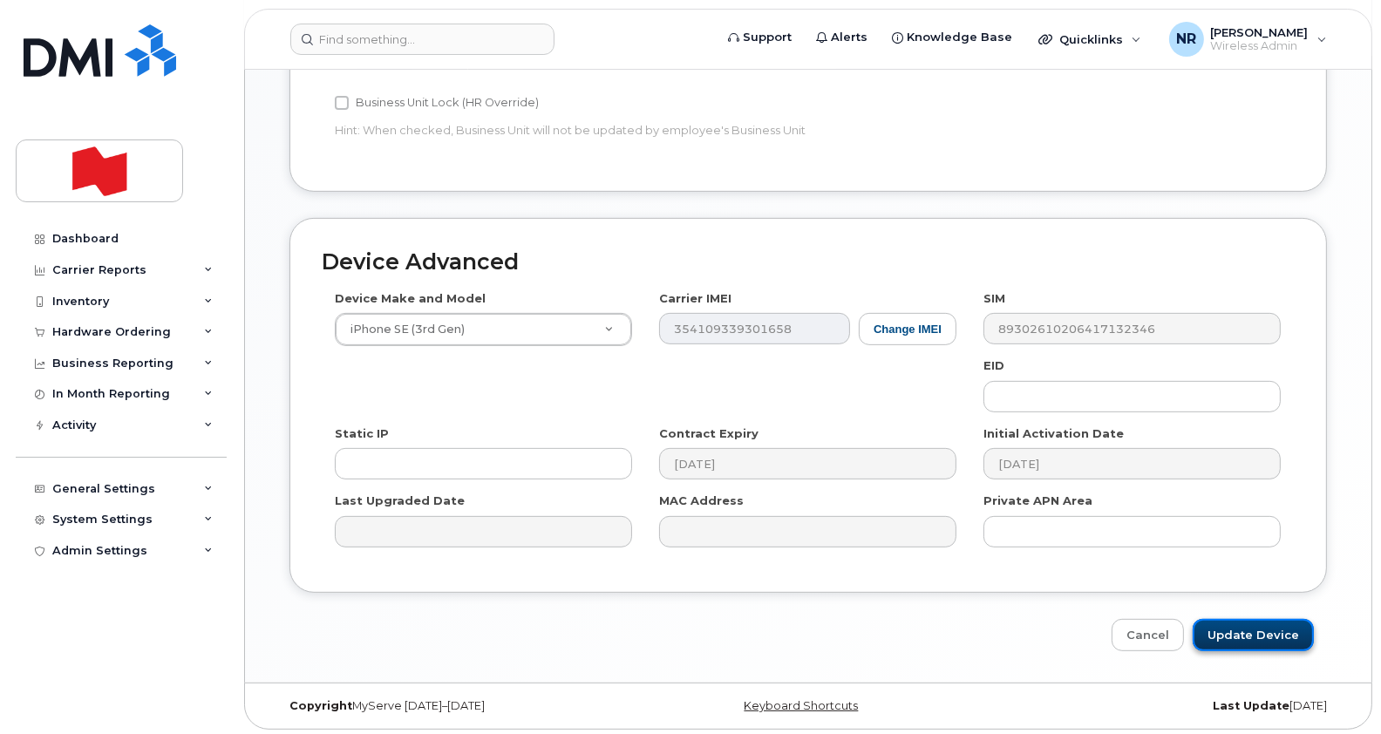
click at [1256, 636] on input "Update Device" at bounding box center [1253, 635] width 121 height 32
type input "Saving..."
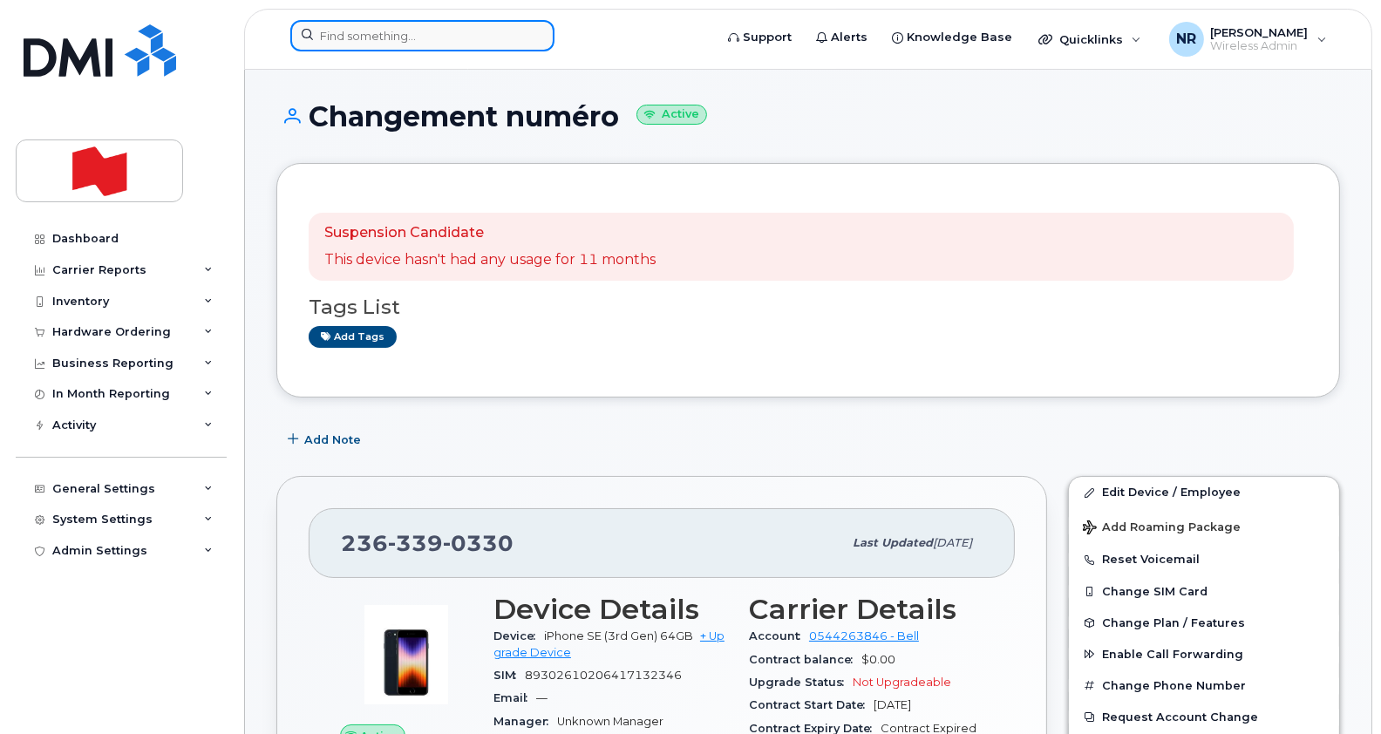
click at [437, 34] on input at bounding box center [422, 35] width 264 height 31
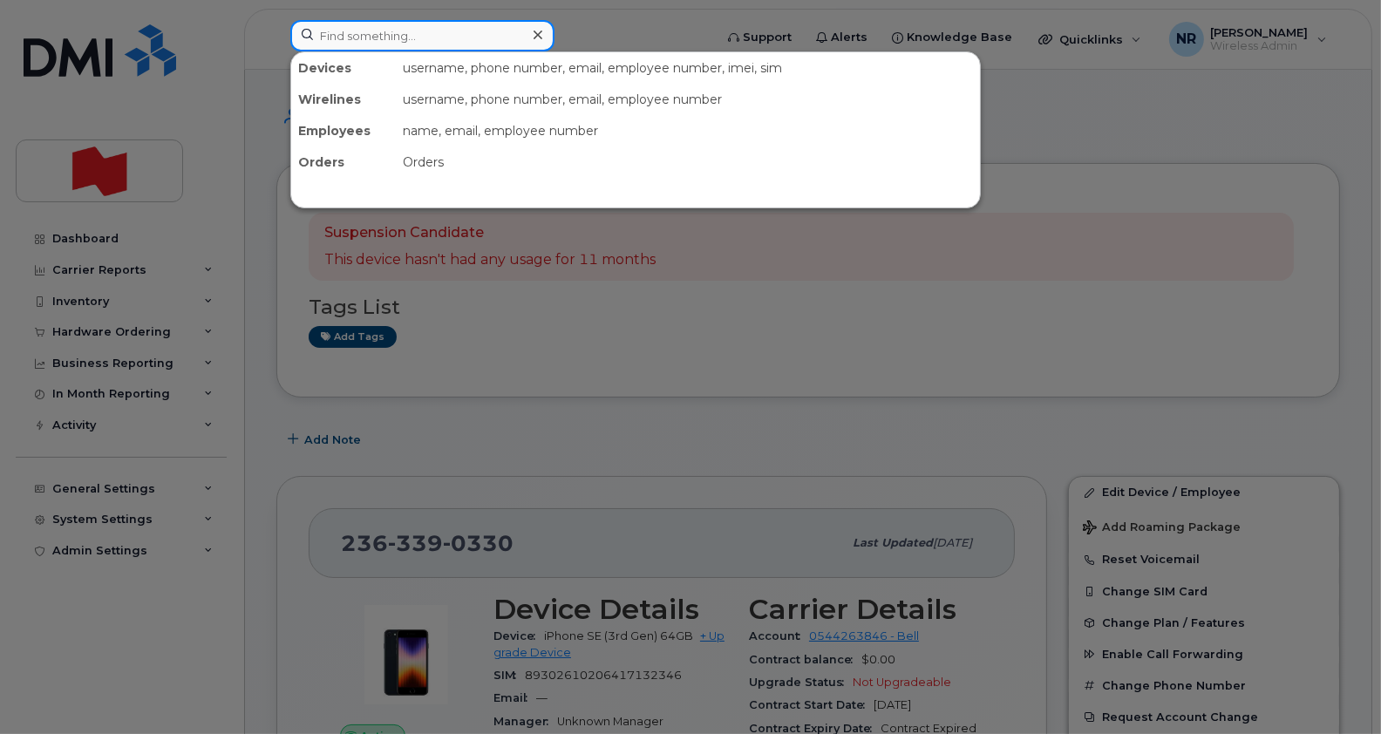
paste input "2363396764"
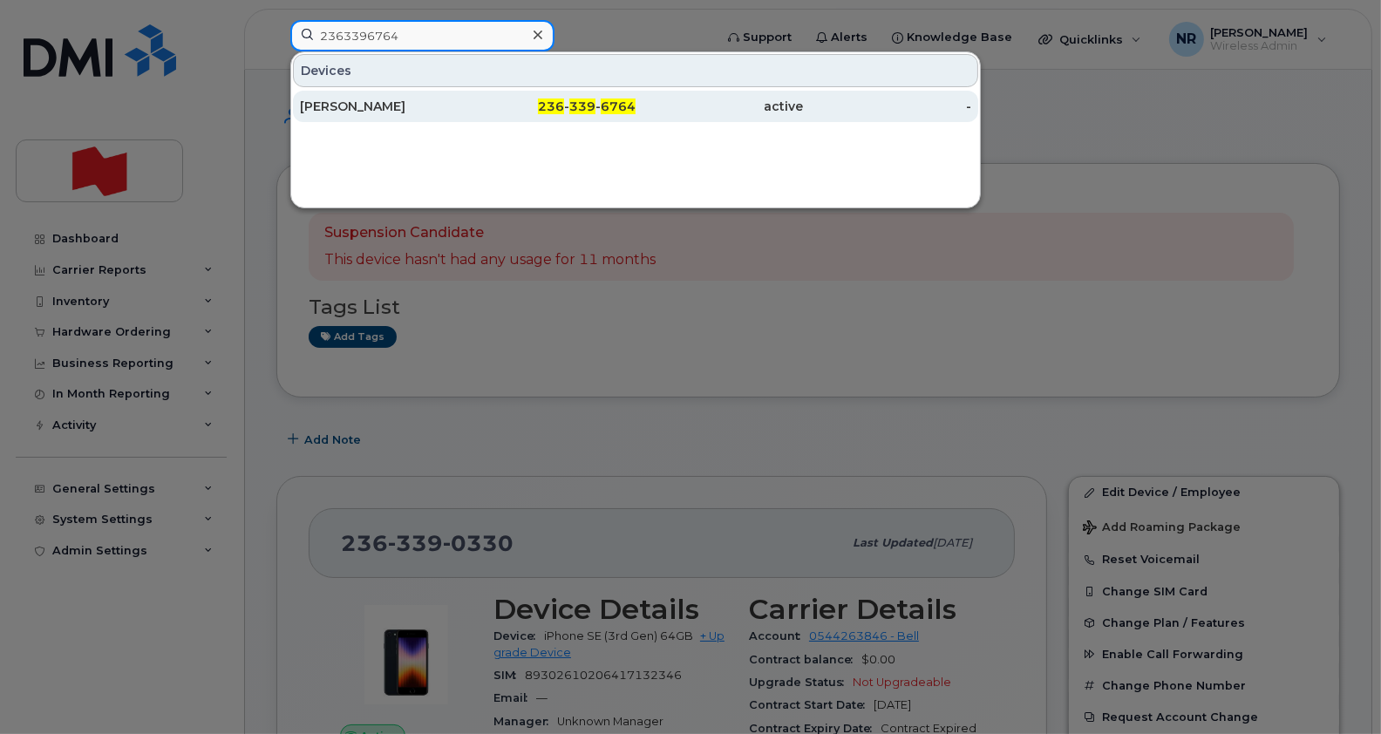
type input "2363396764"
click at [371, 114] on div "[PERSON_NAME]" at bounding box center [384, 106] width 168 height 31
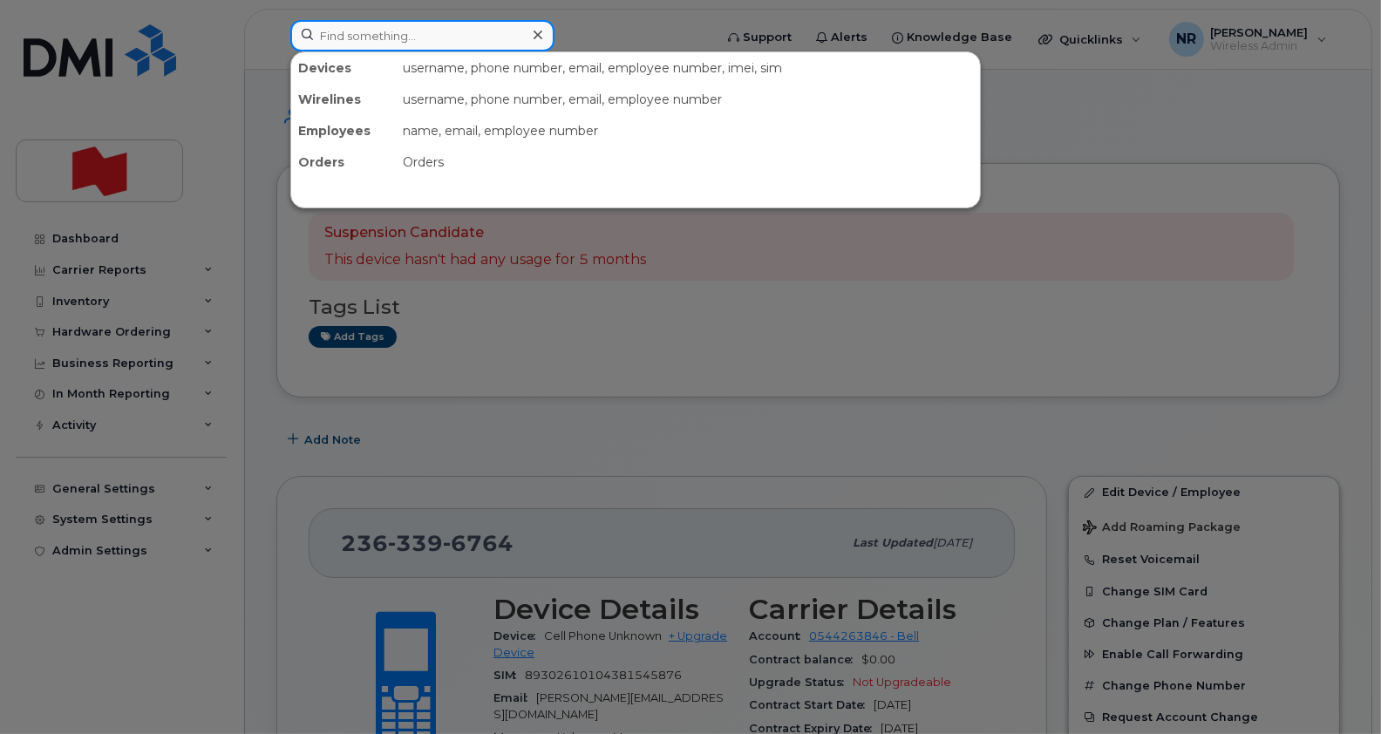
click at [448, 37] on input at bounding box center [422, 35] width 264 height 31
paste input "2363399833"
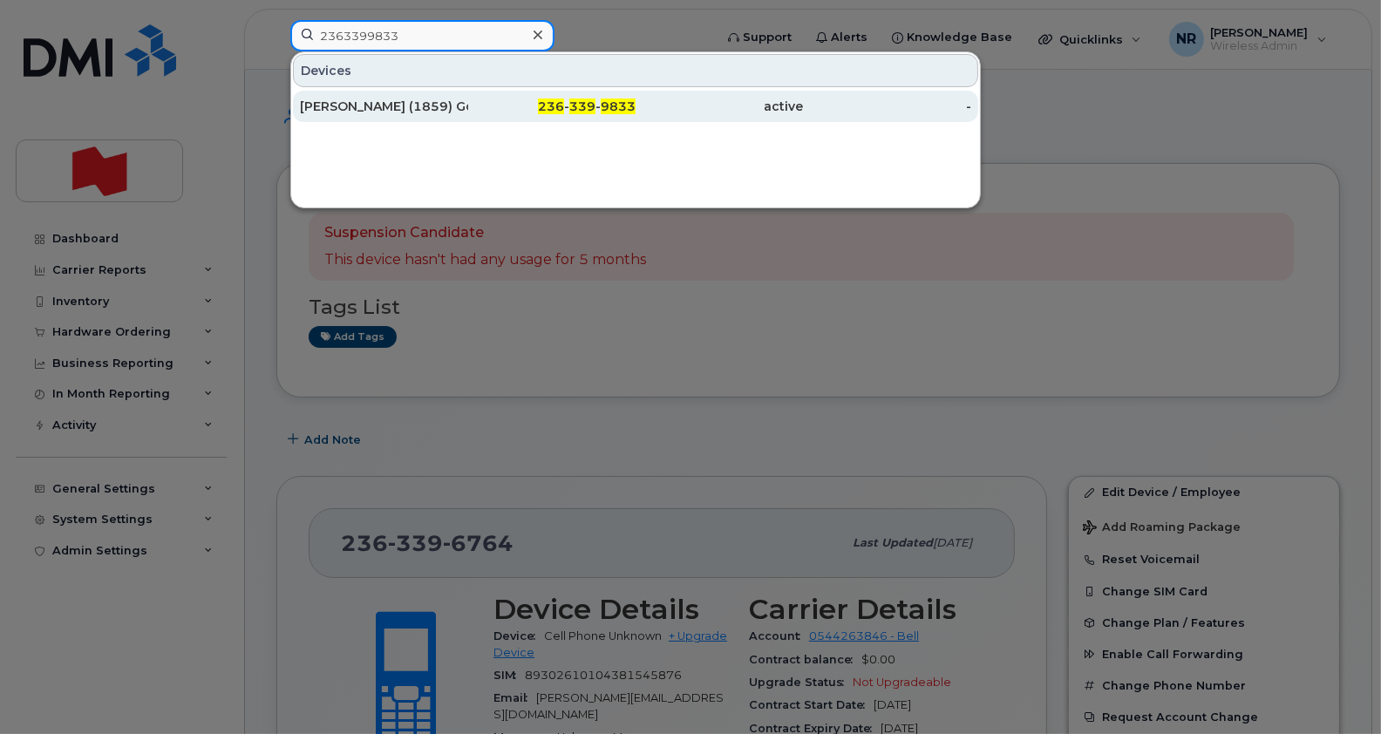
type input "2363399833"
click at [352, 104] on div "Kristina (1859) Goldthorpe" at bounding box center [384, 106] width 168 height 17
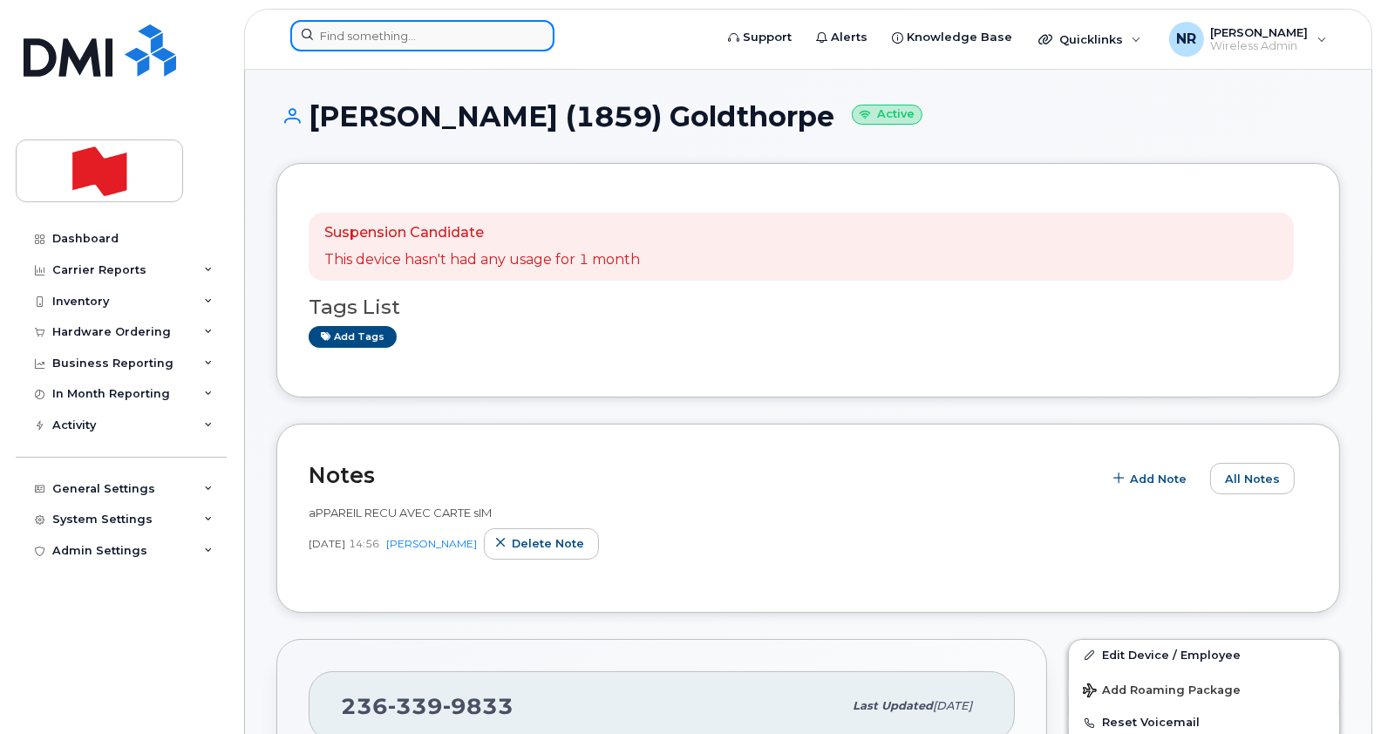
click at [351, 24] on input at bounding box center [422, 35] width 264 height 31
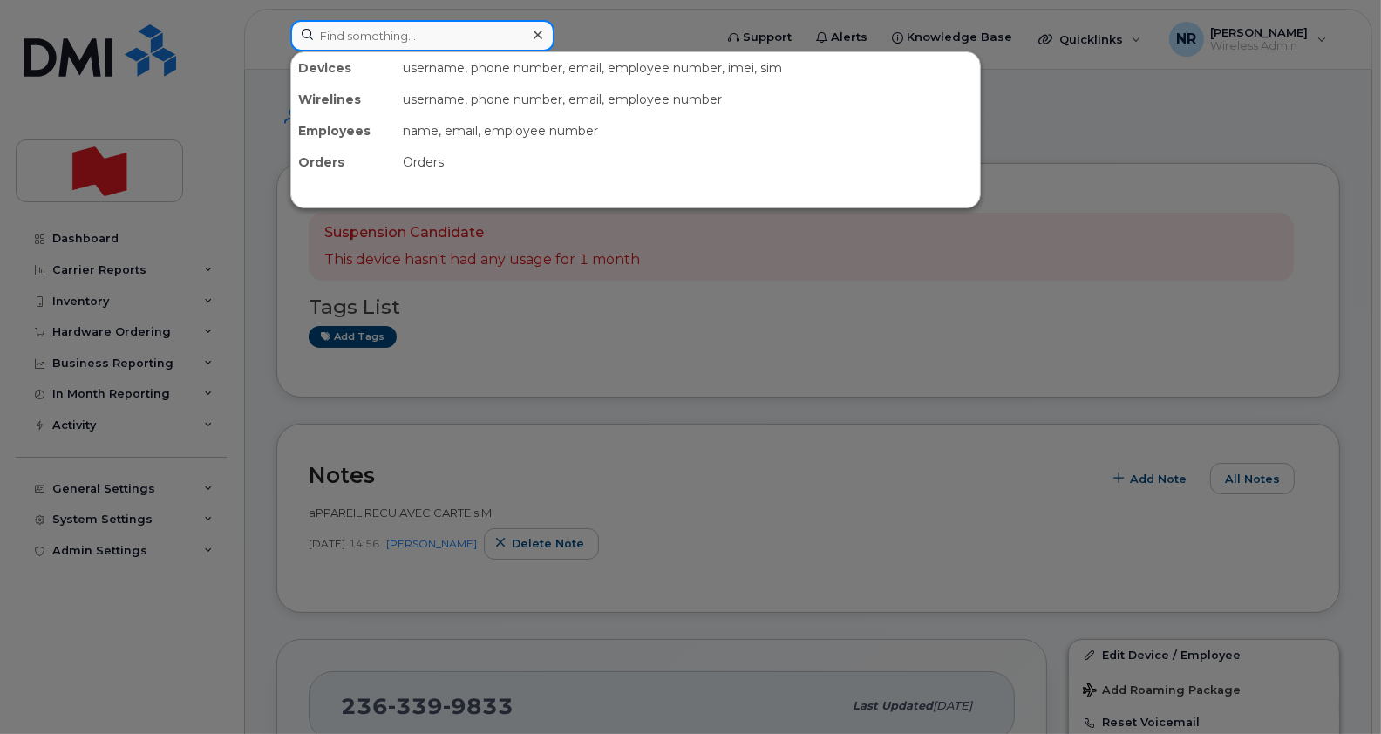
paste input "2363805149"
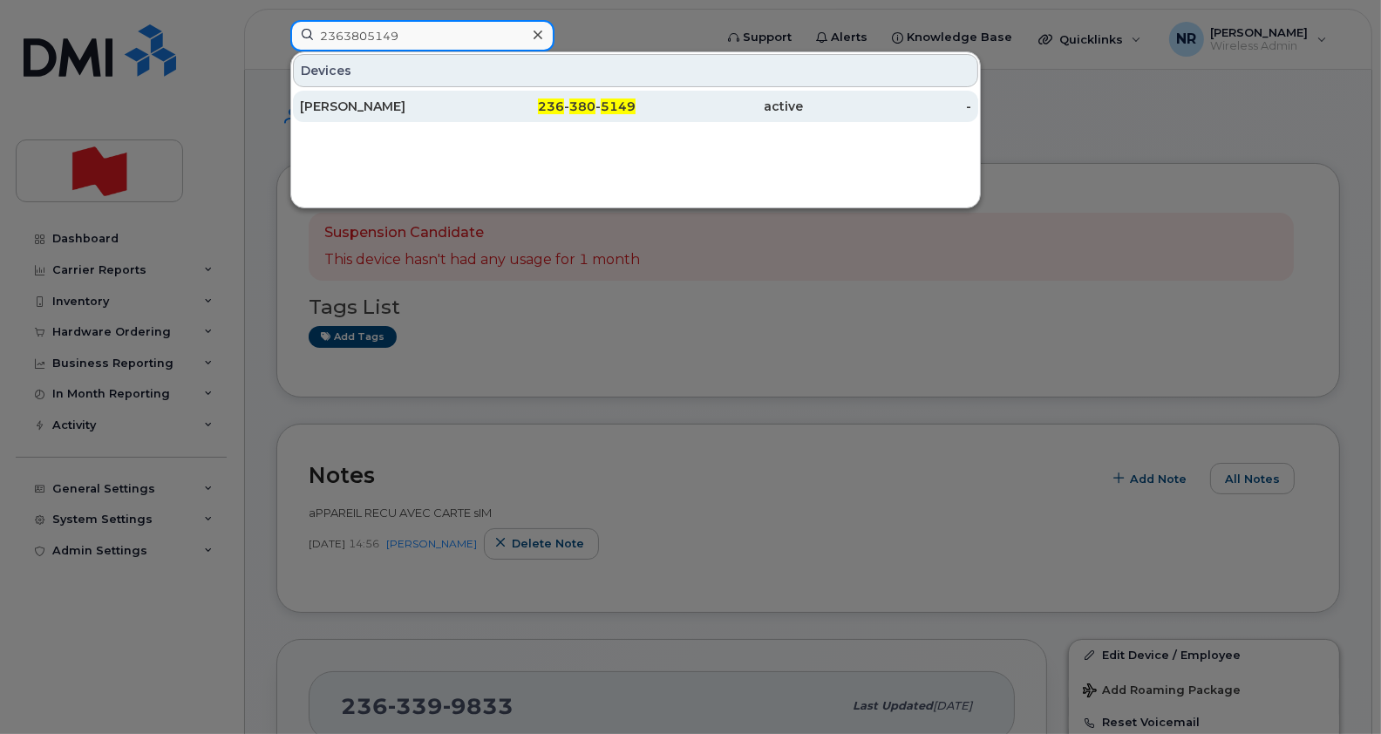
type input "2363805149"
click at [362, 109] on div "[PERSON_NAME]" at bounding box center [384, 106] width 168 height 17
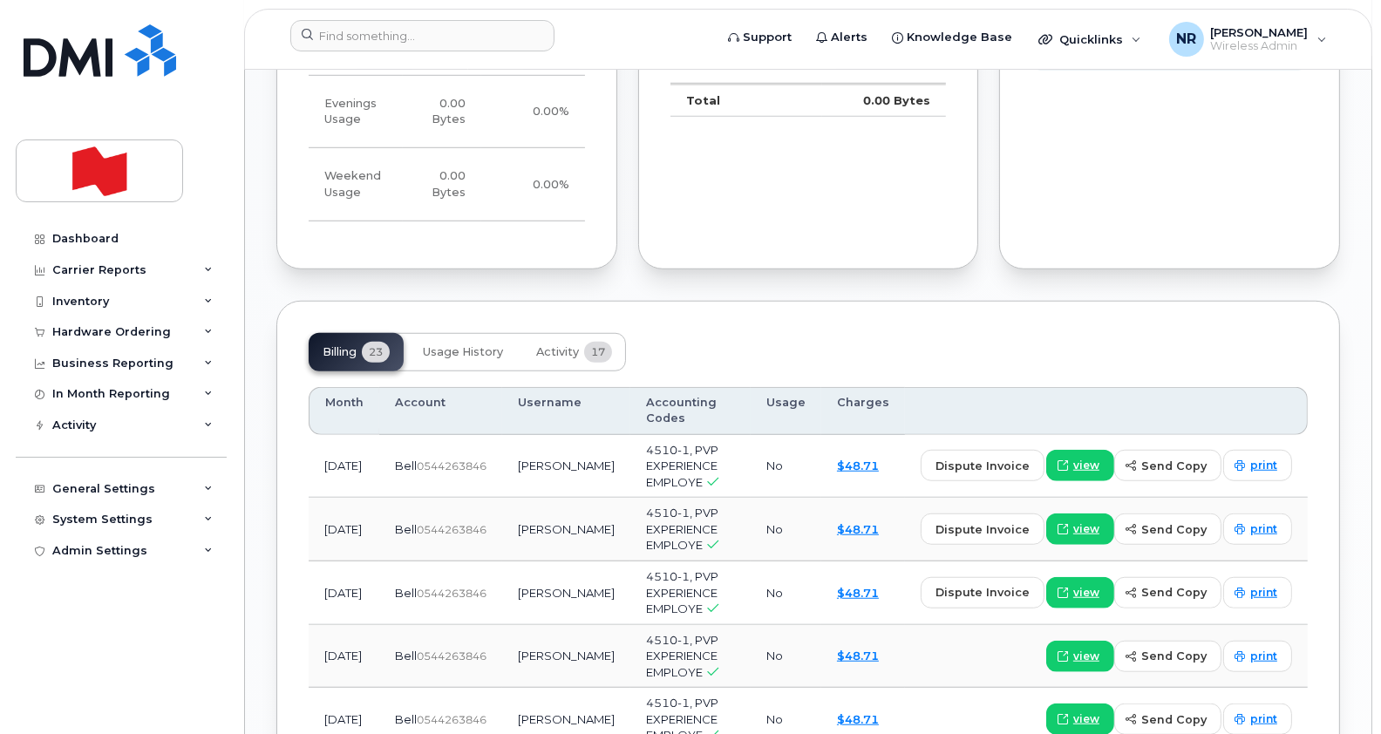
scroll to position [1586, 0]
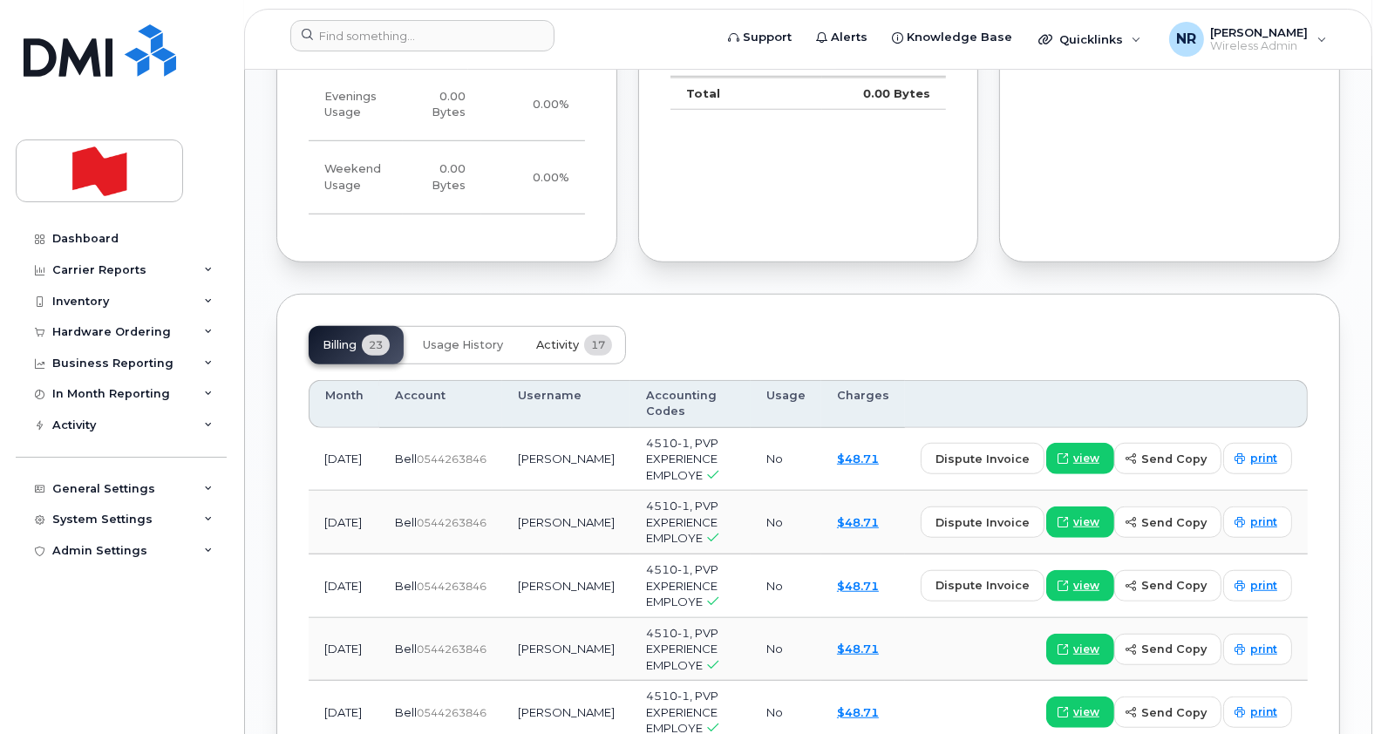
click at [558, 338] on span "Activity" at bounding box center [557, 345] width 43 height 14
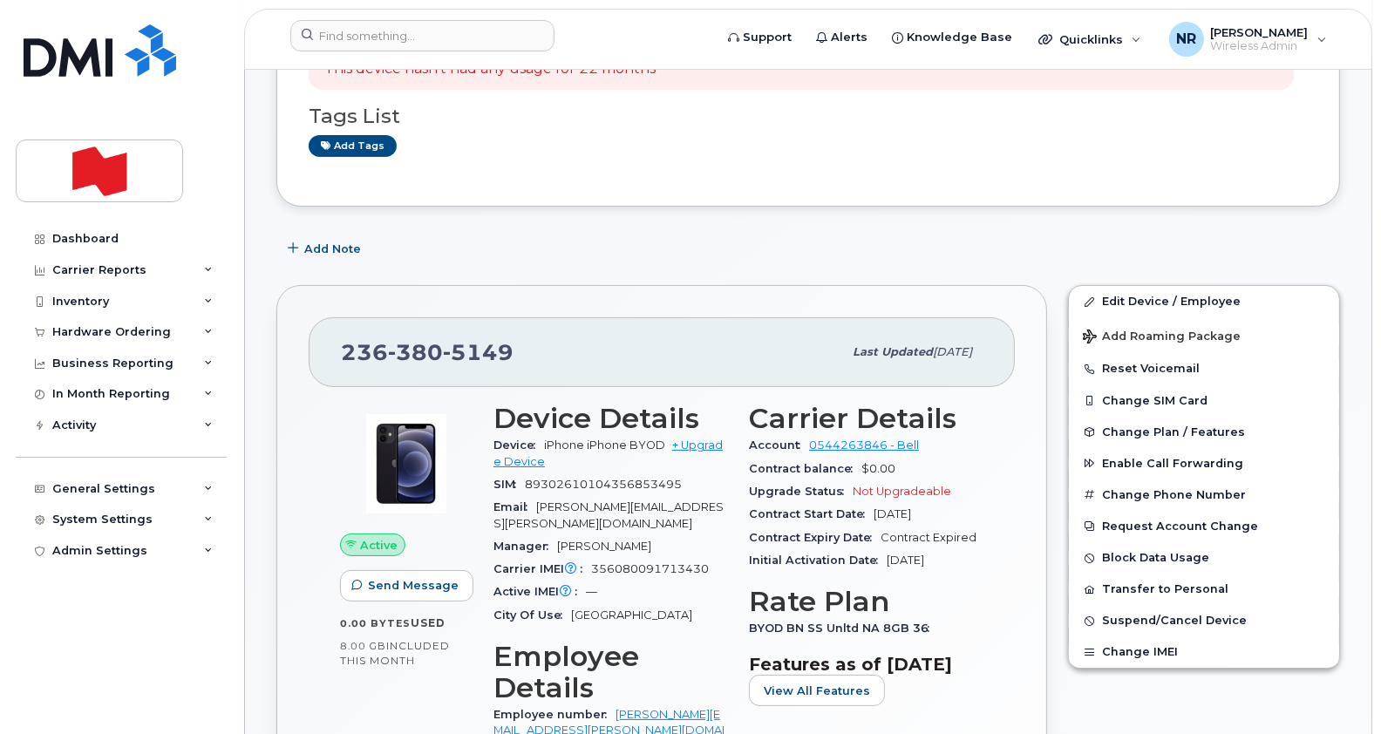
scroll to position [355, 0]
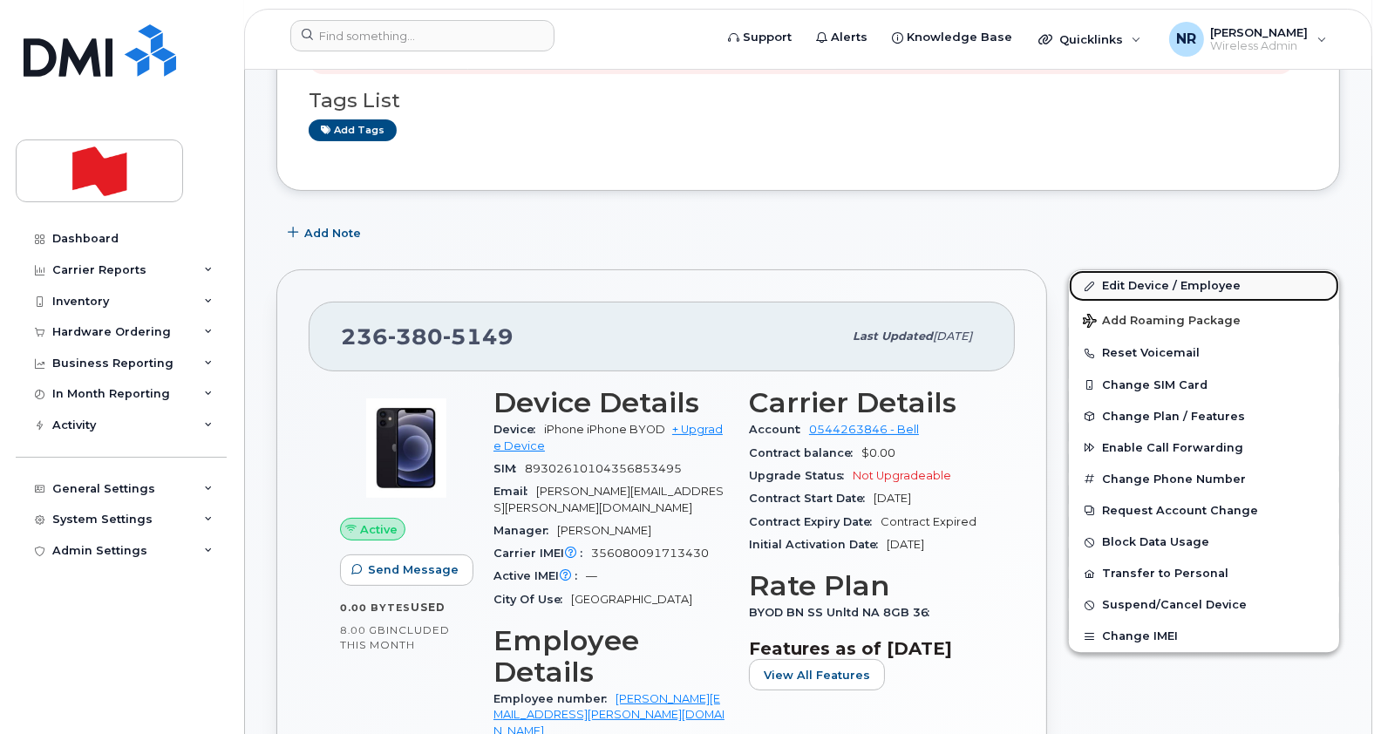
click at [1147, 279] on link "Edit Device / Employee" at bounding box center [1204, 285] width 270 height 31
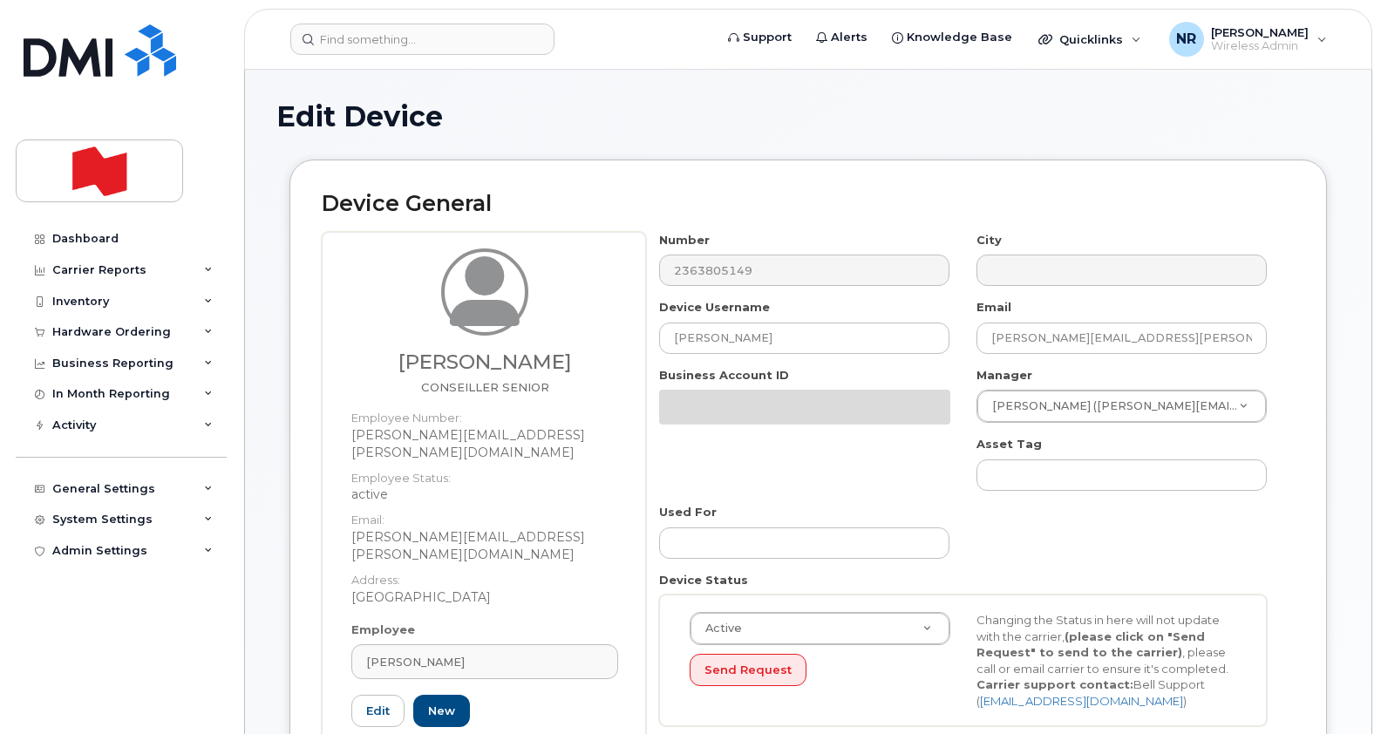
select select "22917072"
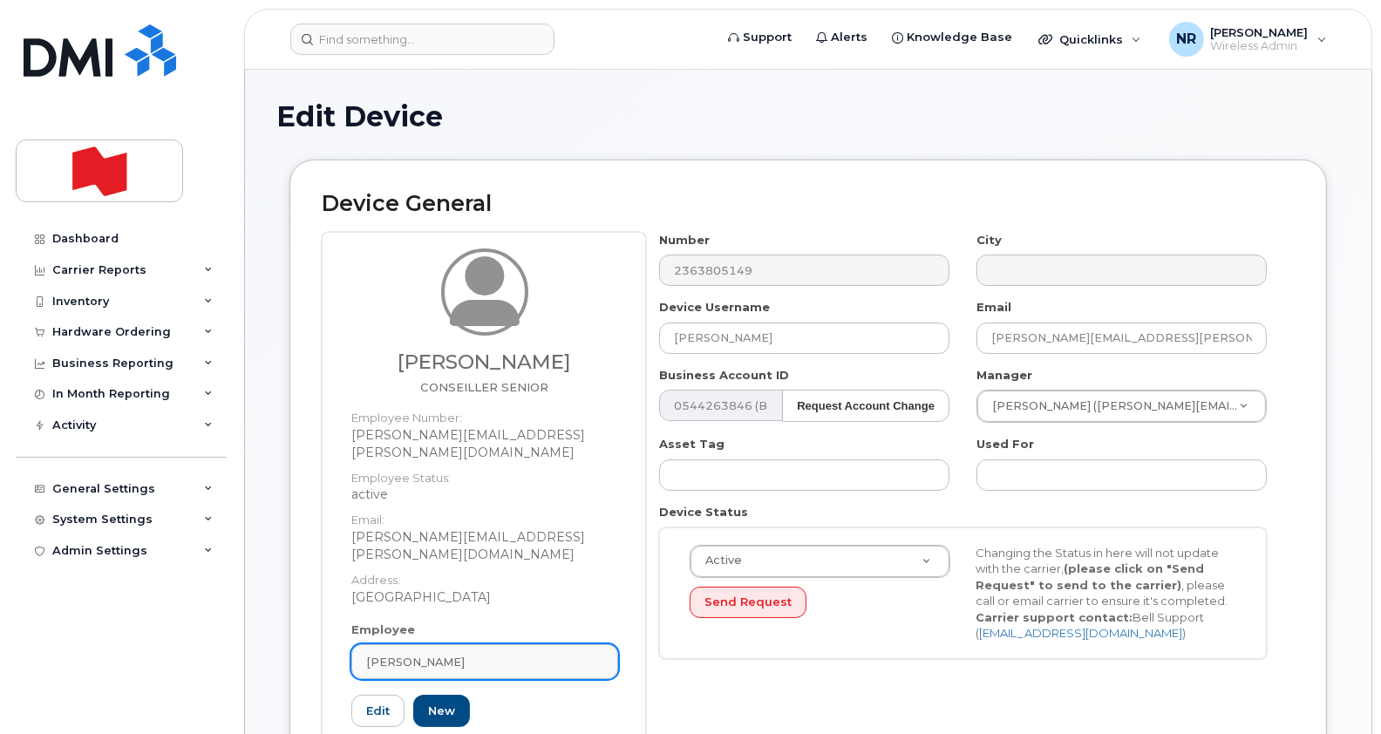
click at [593, 654] on div "[PERSON_NAME]" at bounding box center [484, 662] width 237 height 17
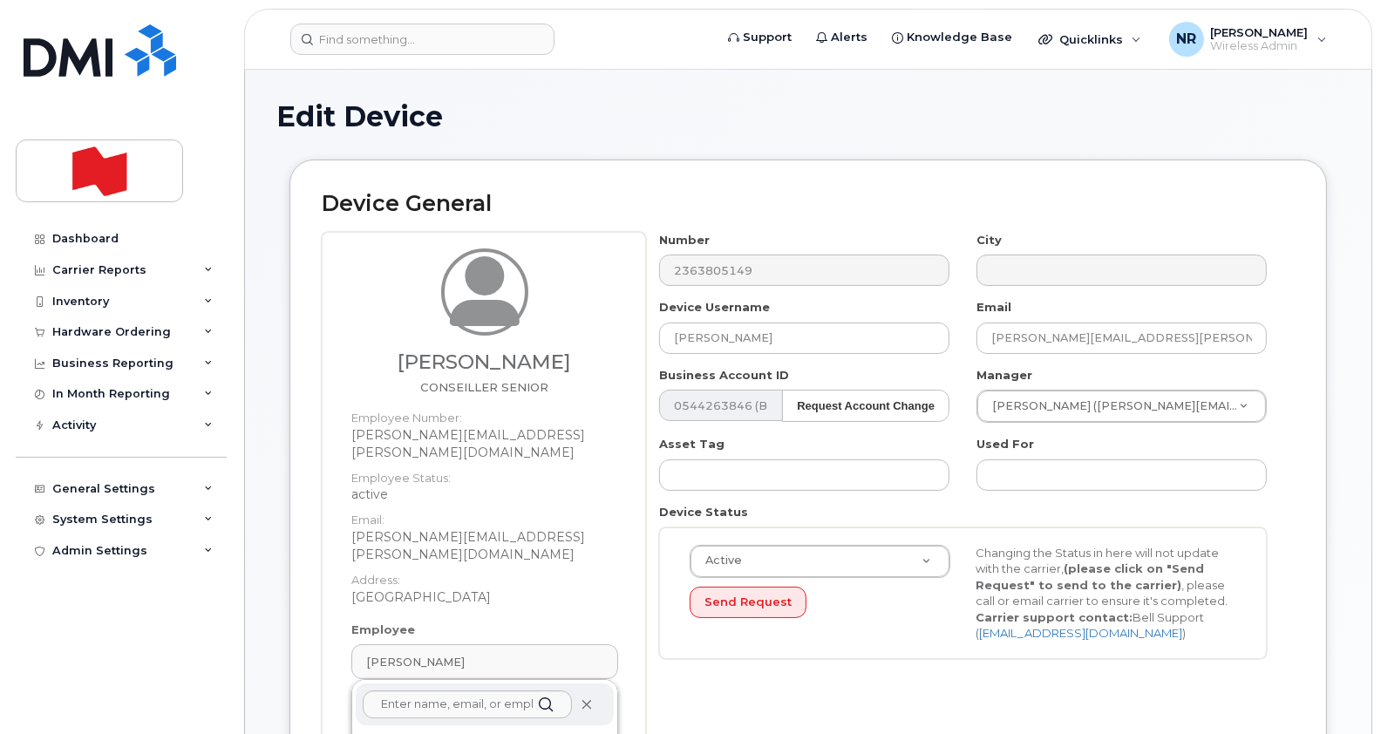
click at [587, 699] on icon at bounding box center [586, 704] width 11 height 11
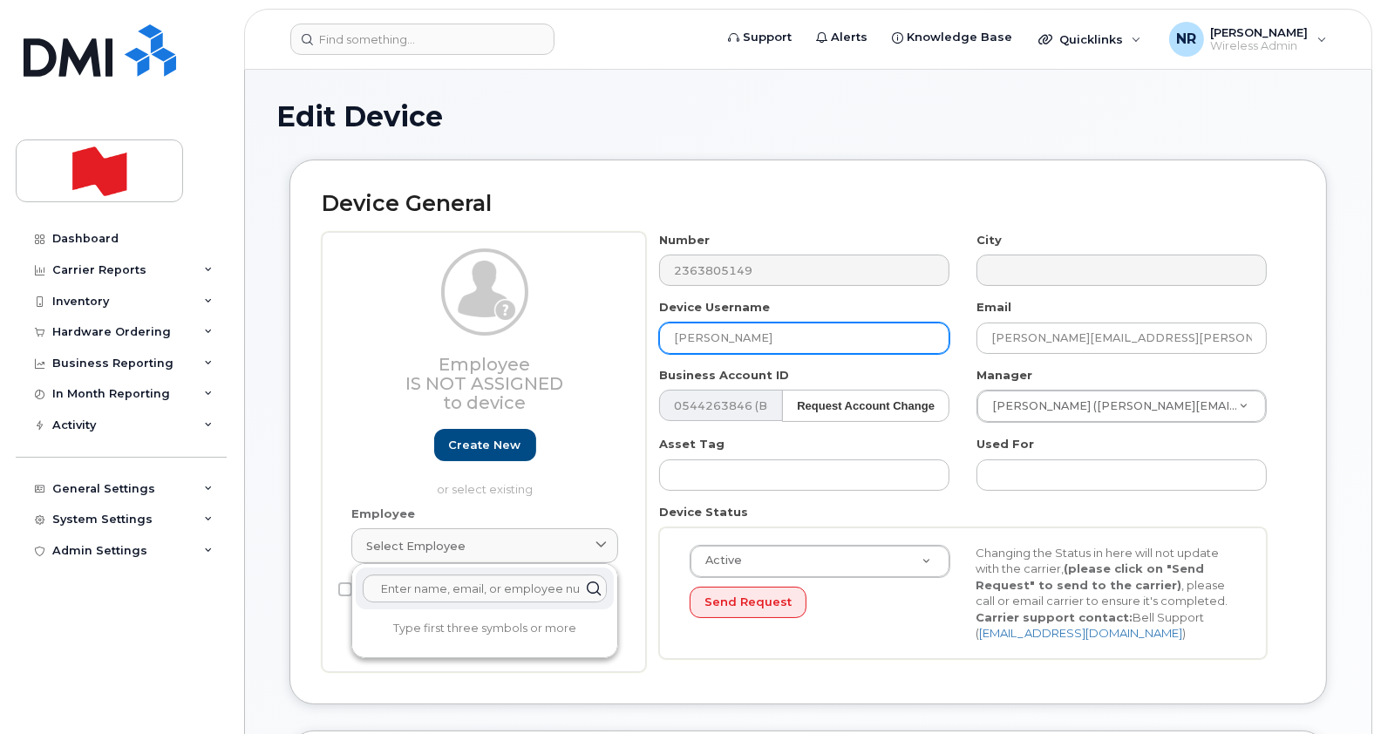
drag, startPoint x: 828, startPoint y: 329, endPoint x: 654, endPoint y: 357, distance: 176.7
click at [654, 357] on div "Number 2363805149 City Device Username Stephanie Rousseau Email stephanie.rouss…" at bounding box center [963, 452] width 635 height 440
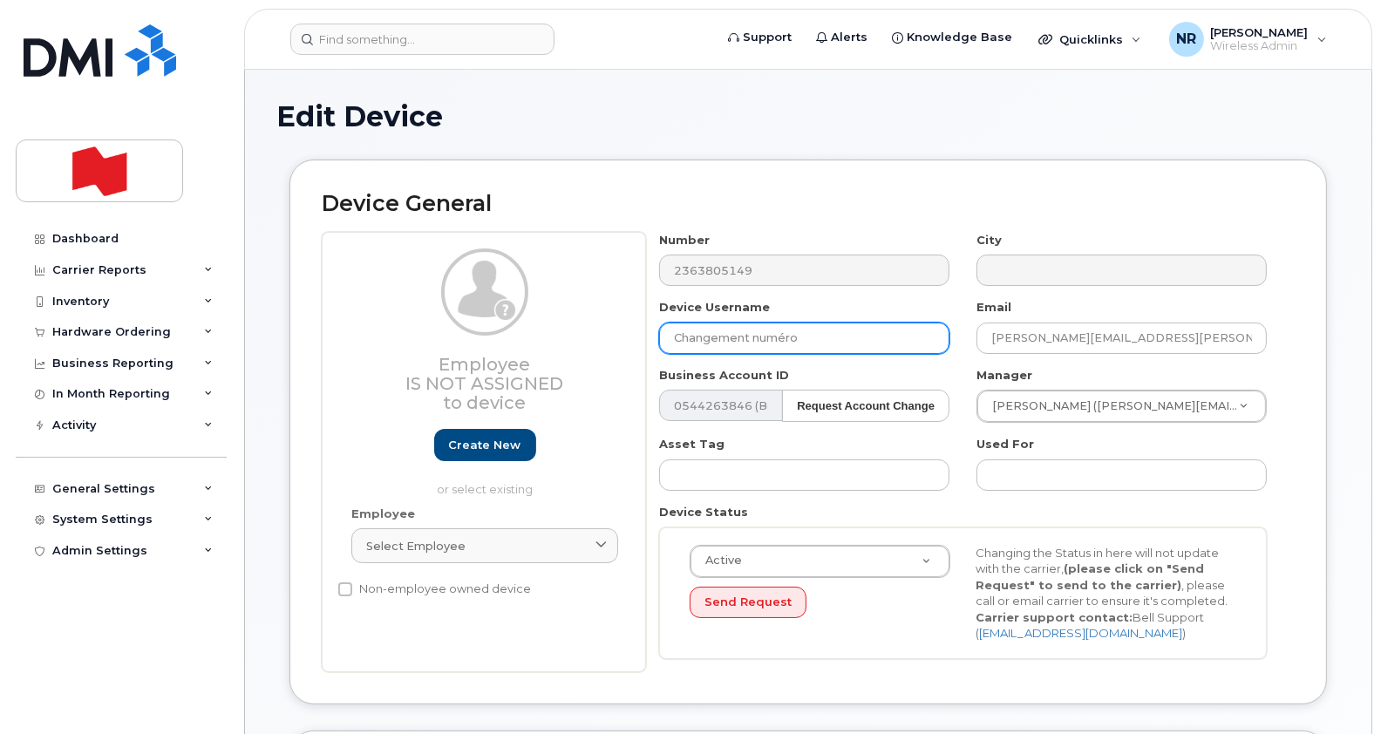
type input "Changement numéro"
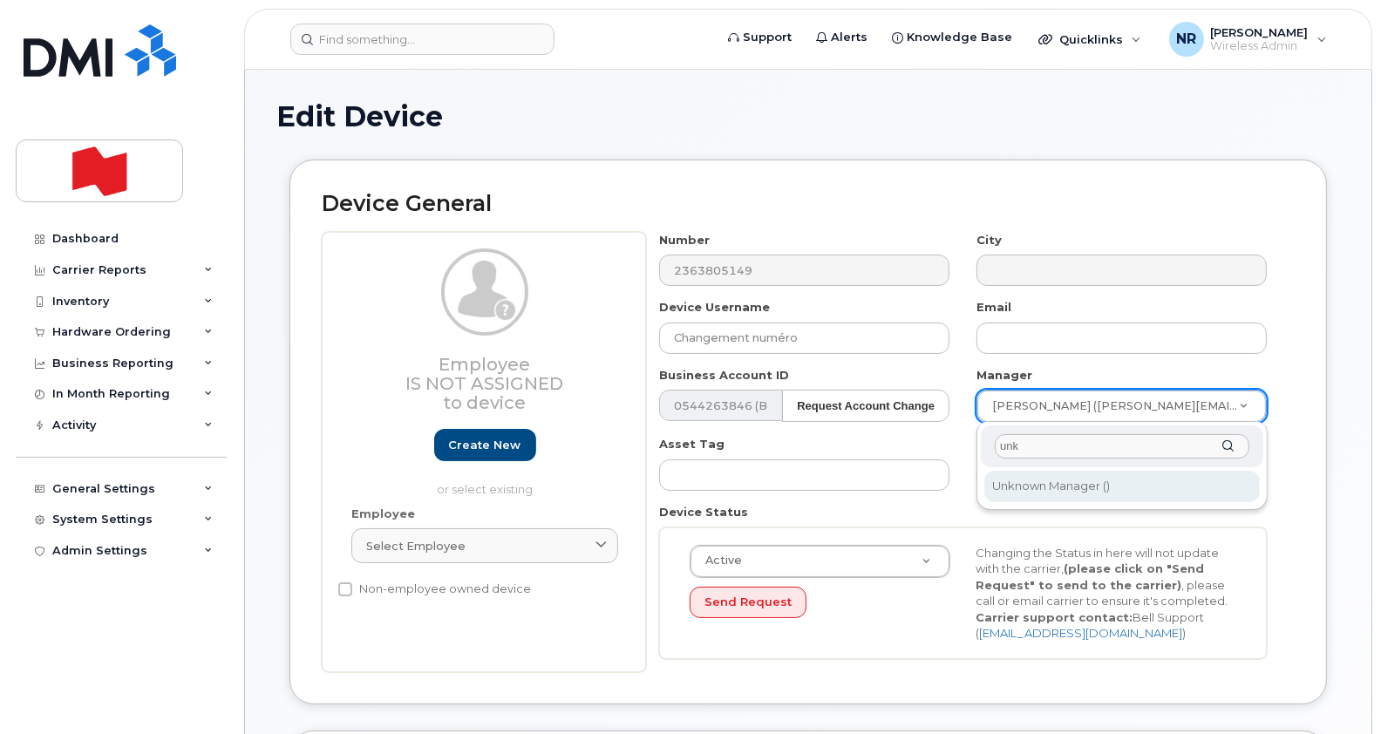
type input "unk"
type input "1908917"
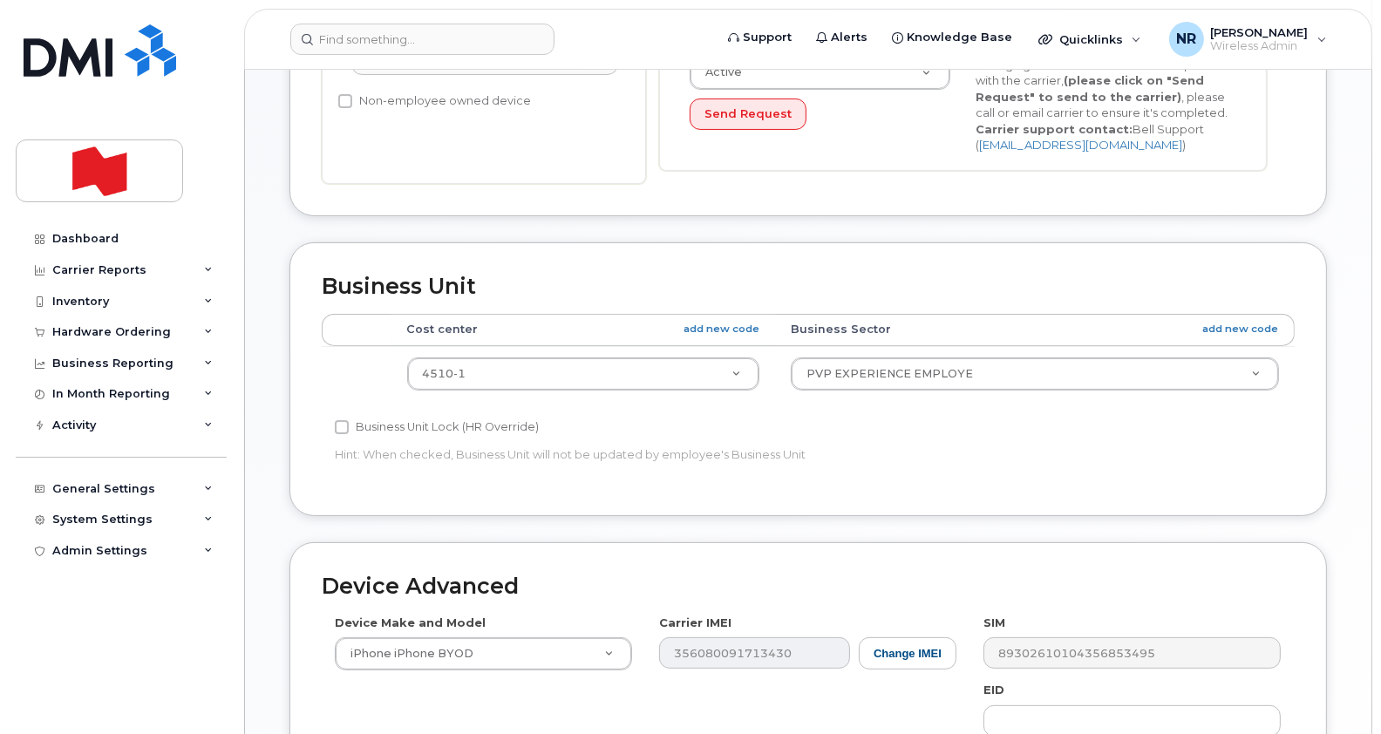
scroll to position [496, 0]
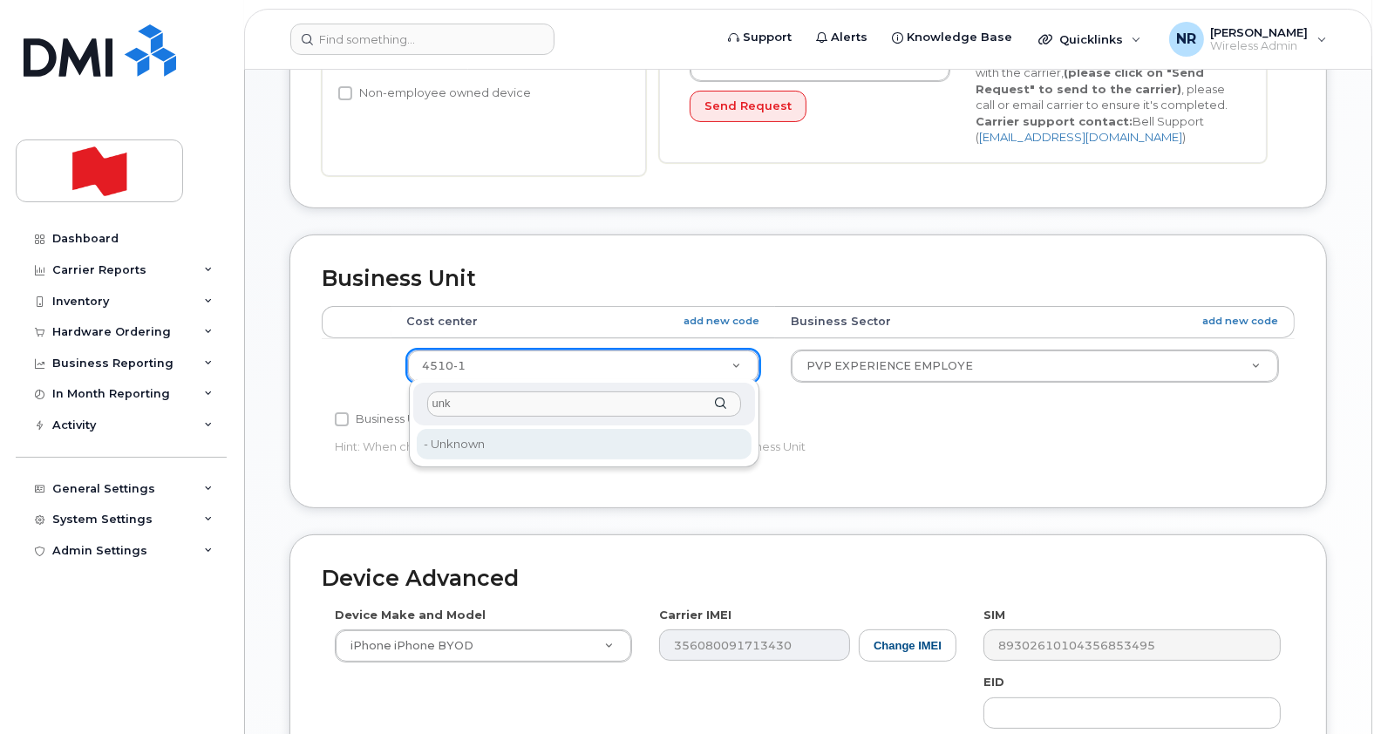
type input "unk"
type input "22916205"
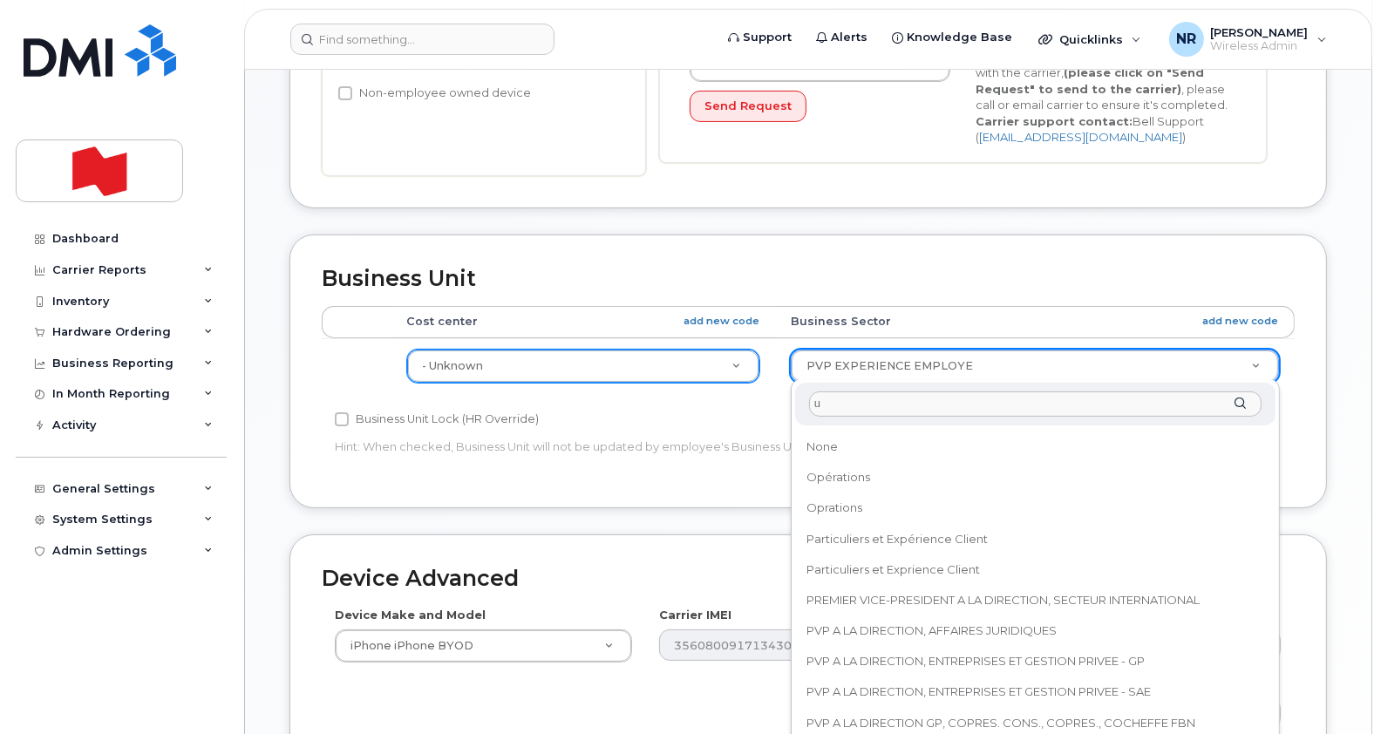
scroll to position [0, 0]
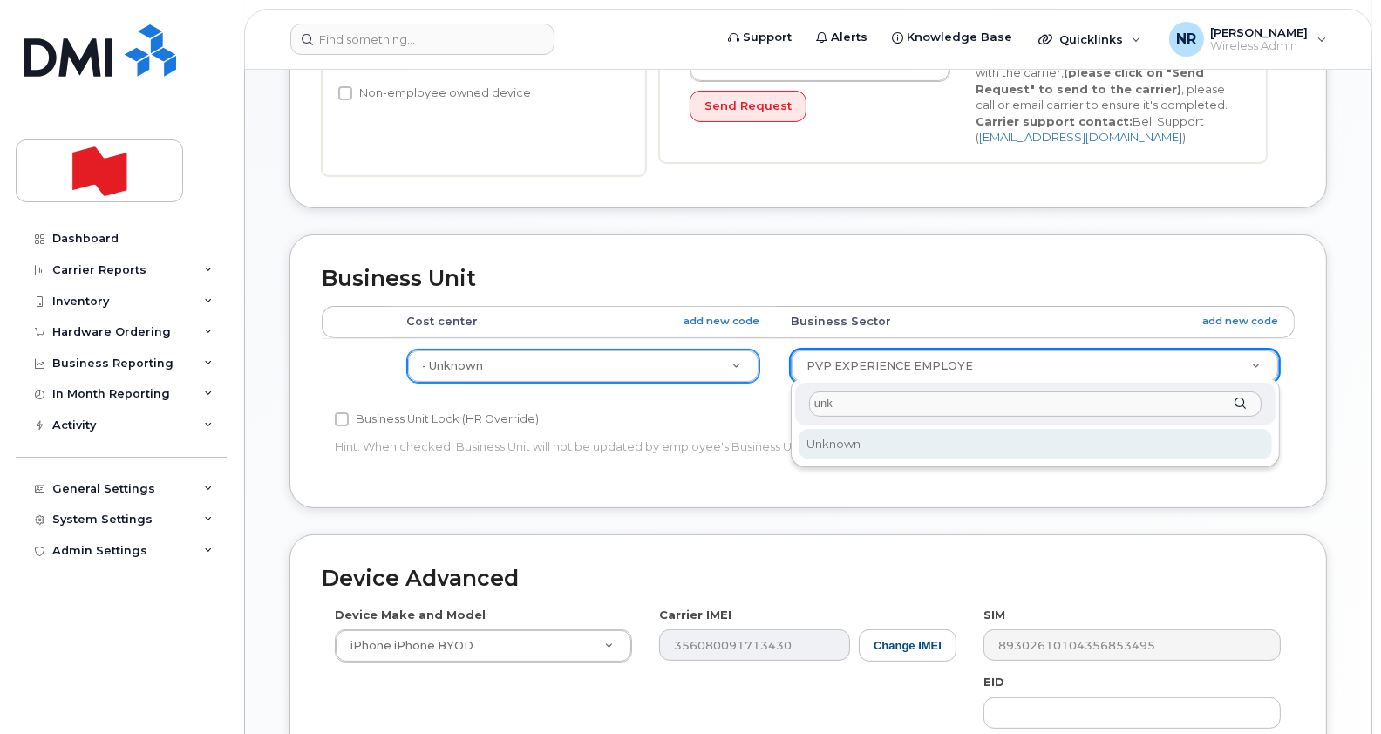
type input "unk"
select select "22916206"
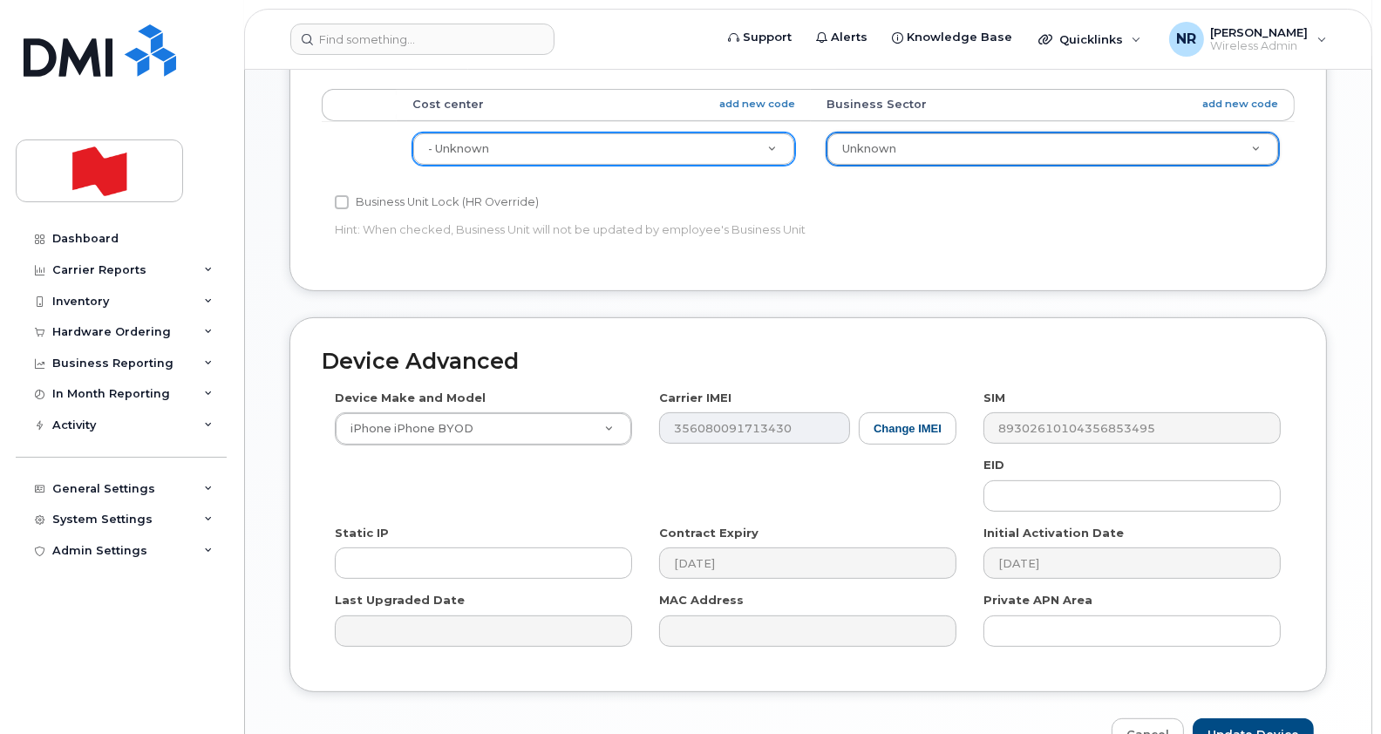
scroll to position [813, 0]
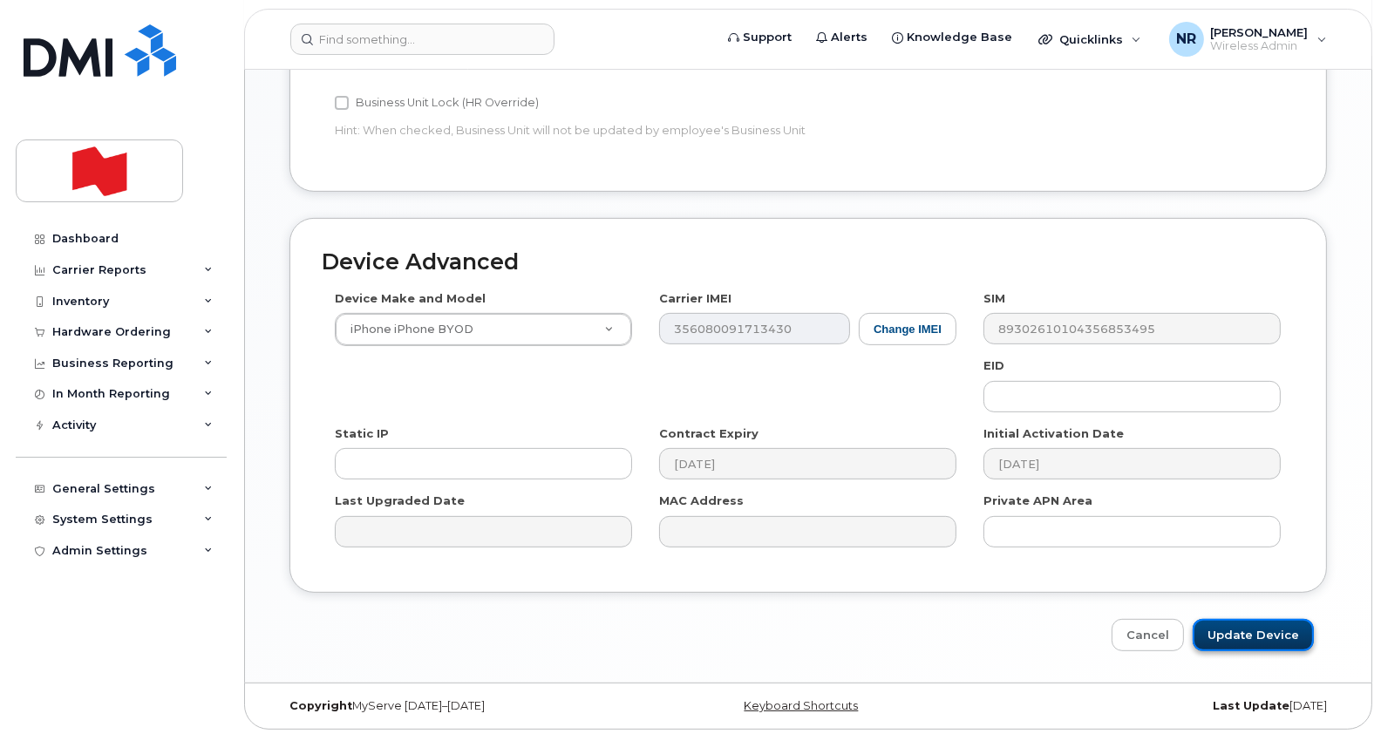
click at [1247, 634] on input "Update Device" at bounding box center [1253, 635] width 121 height 32
type input "Saving..."
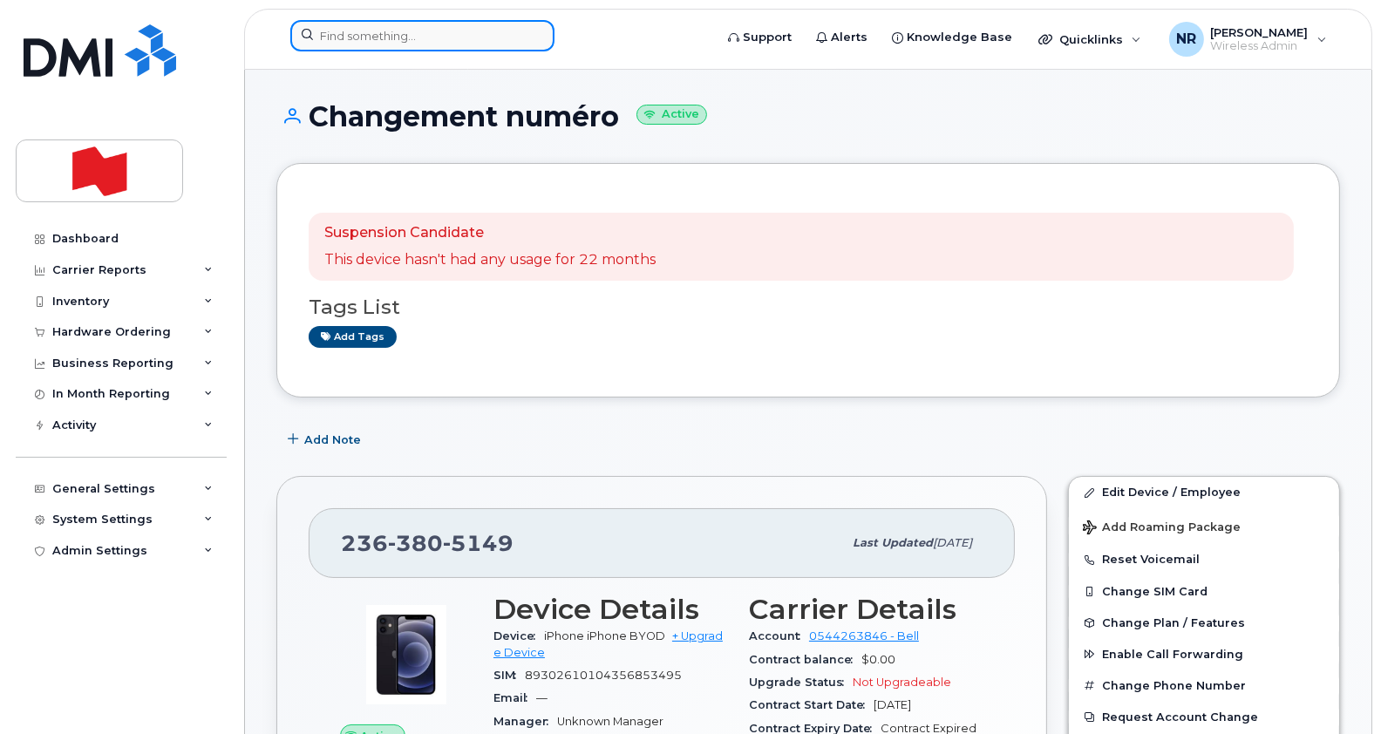
click at [476, 39] on input at bounding box center [422, 35] width 264 height 31
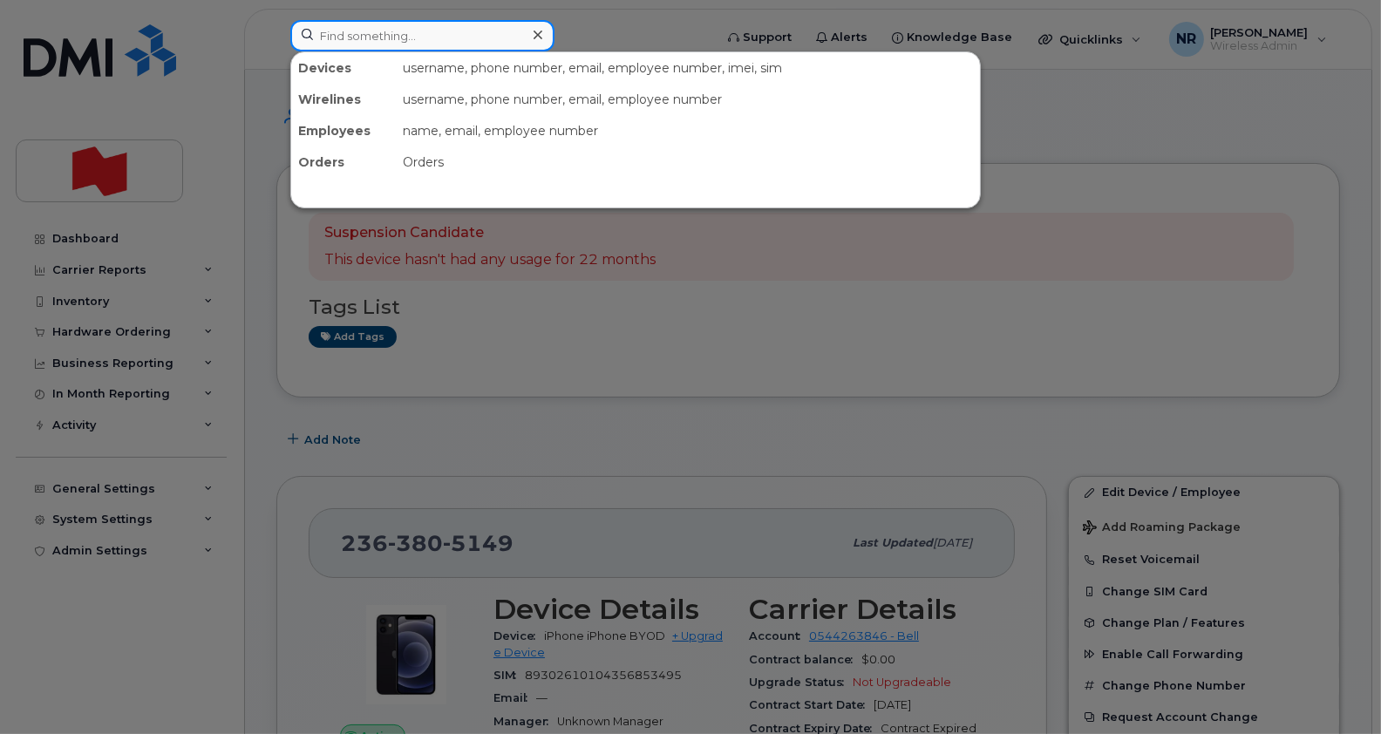
paste input "2366604641"
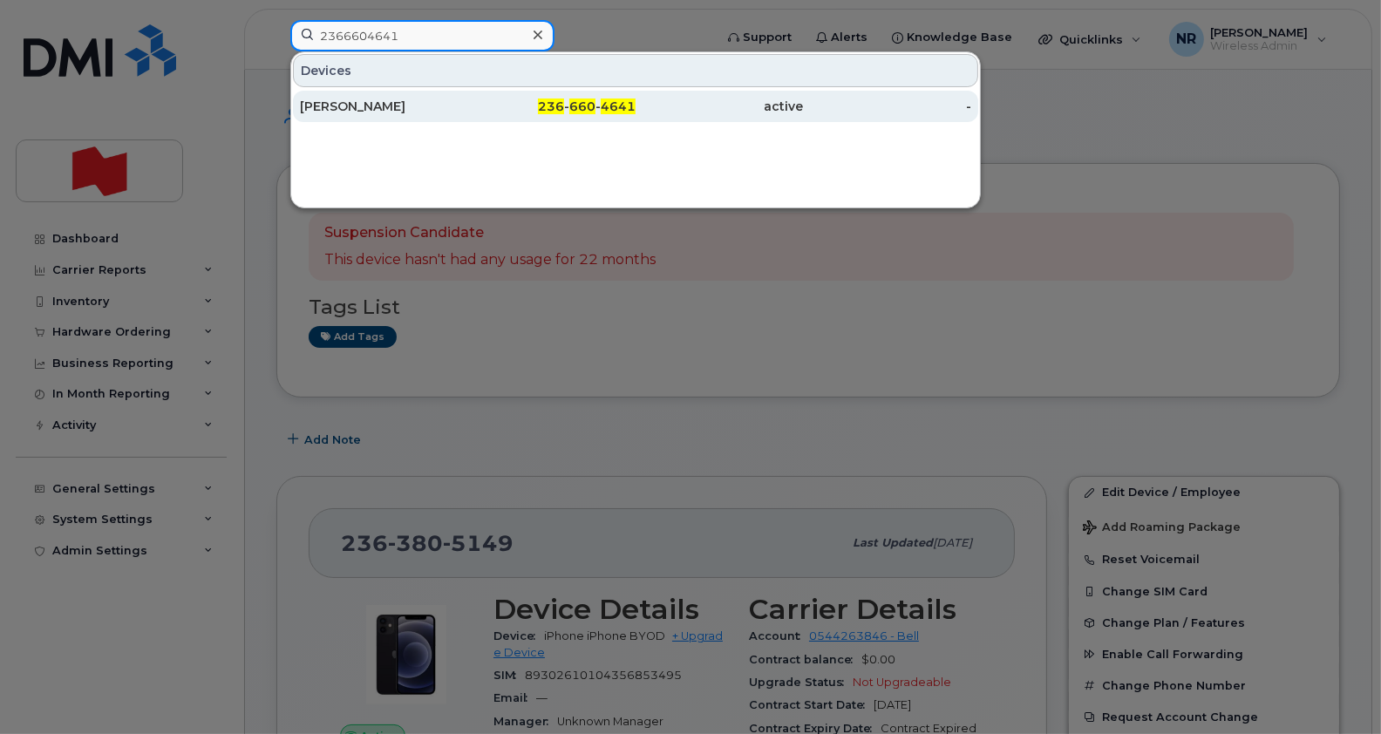
type input "2366604641"
click at [375, 105] on div "Randall Takasaki" at bounding box center [384, 106] width 168 height 17
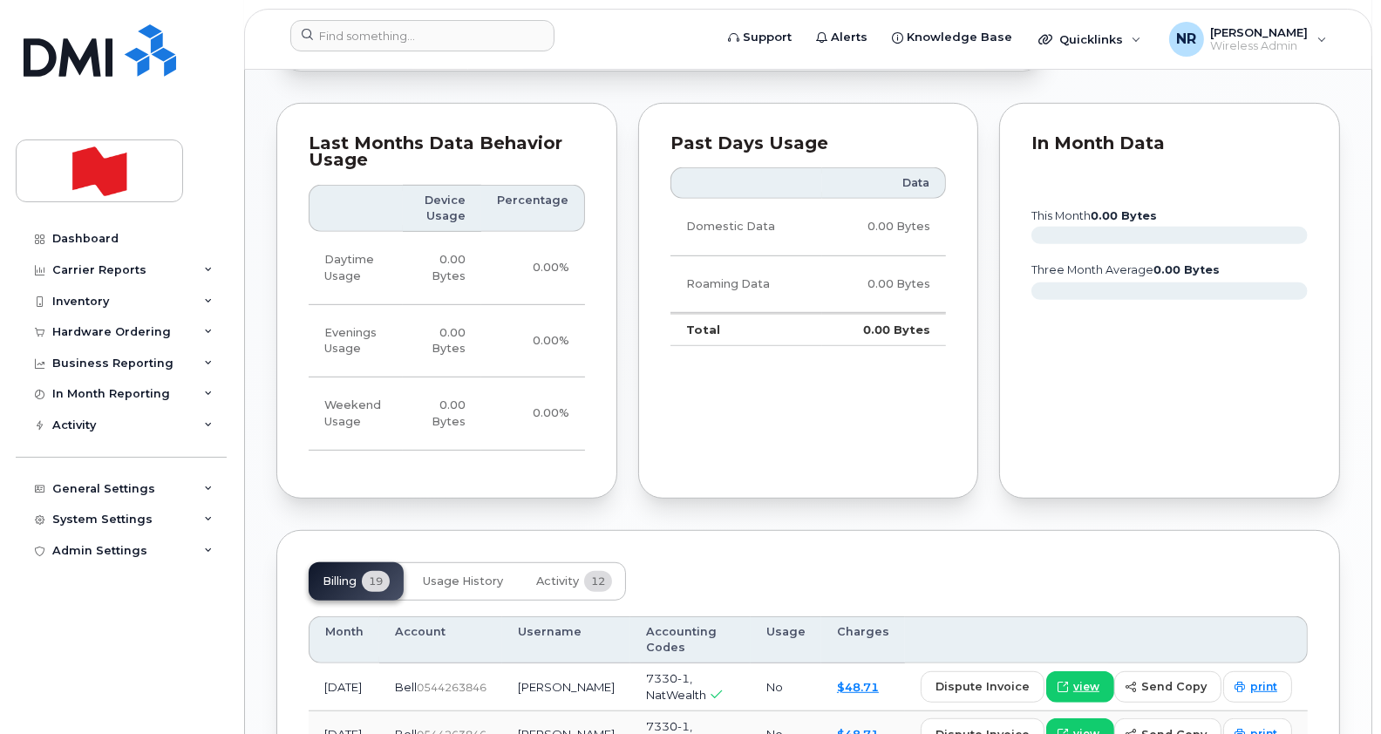
scroll to position [1118, 0]
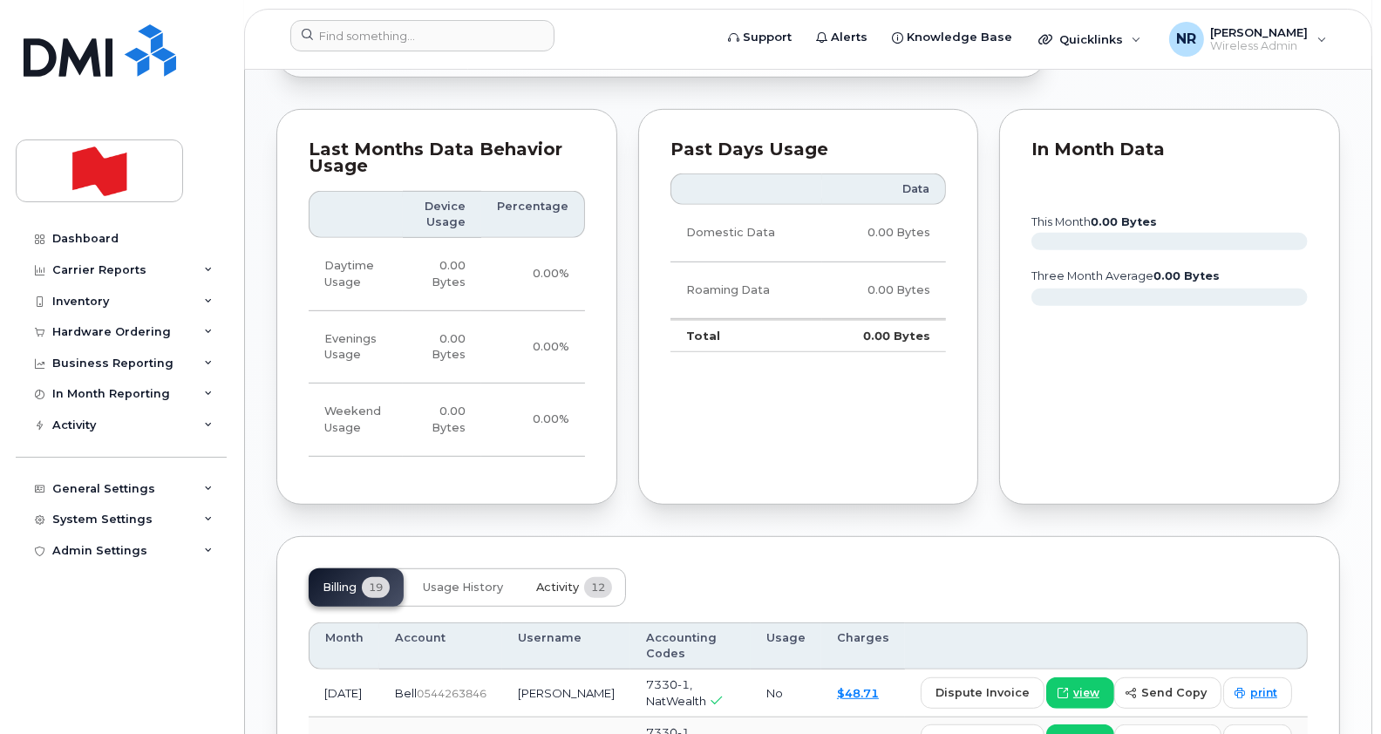
click at [557, 581] on span "Activity" at bounding box center [557, 588] width 43 height 14
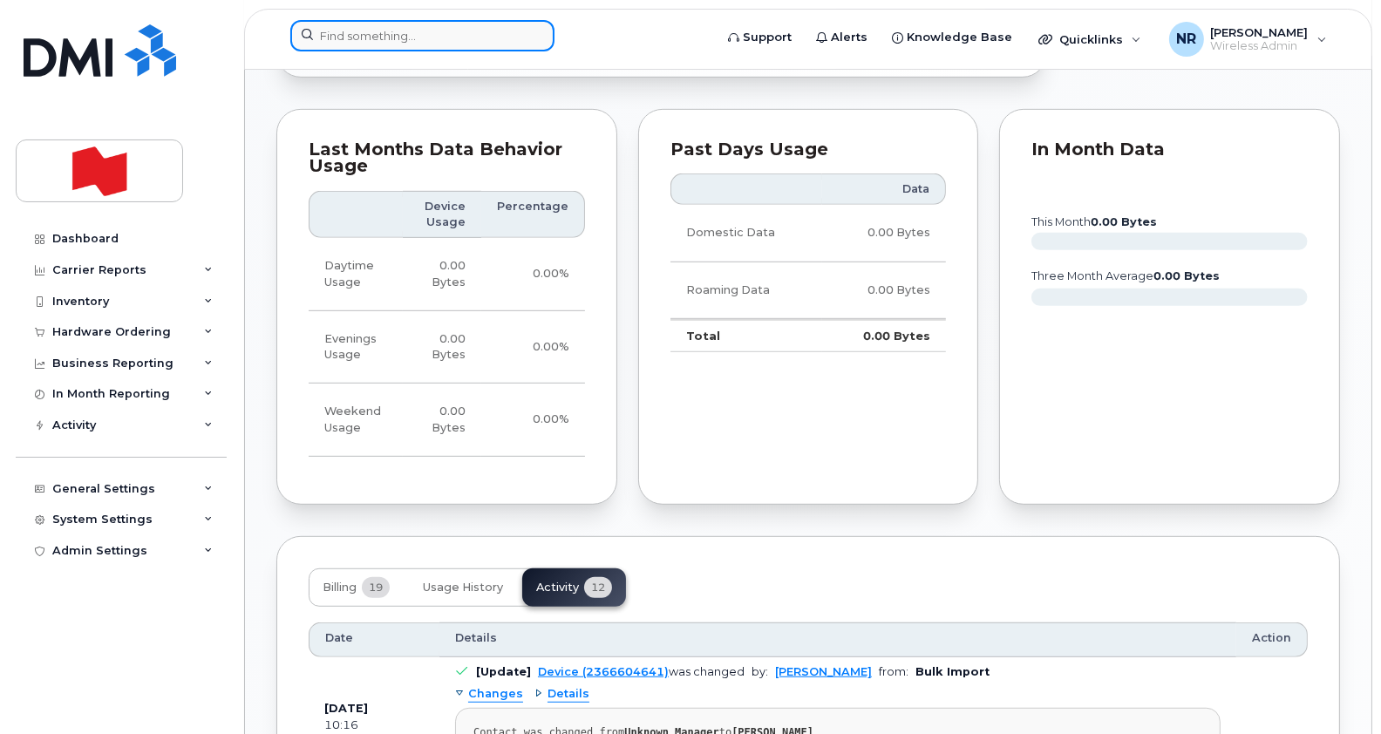
click at [386, 35] on input at bounding box center [422, 35] width 264 height 31
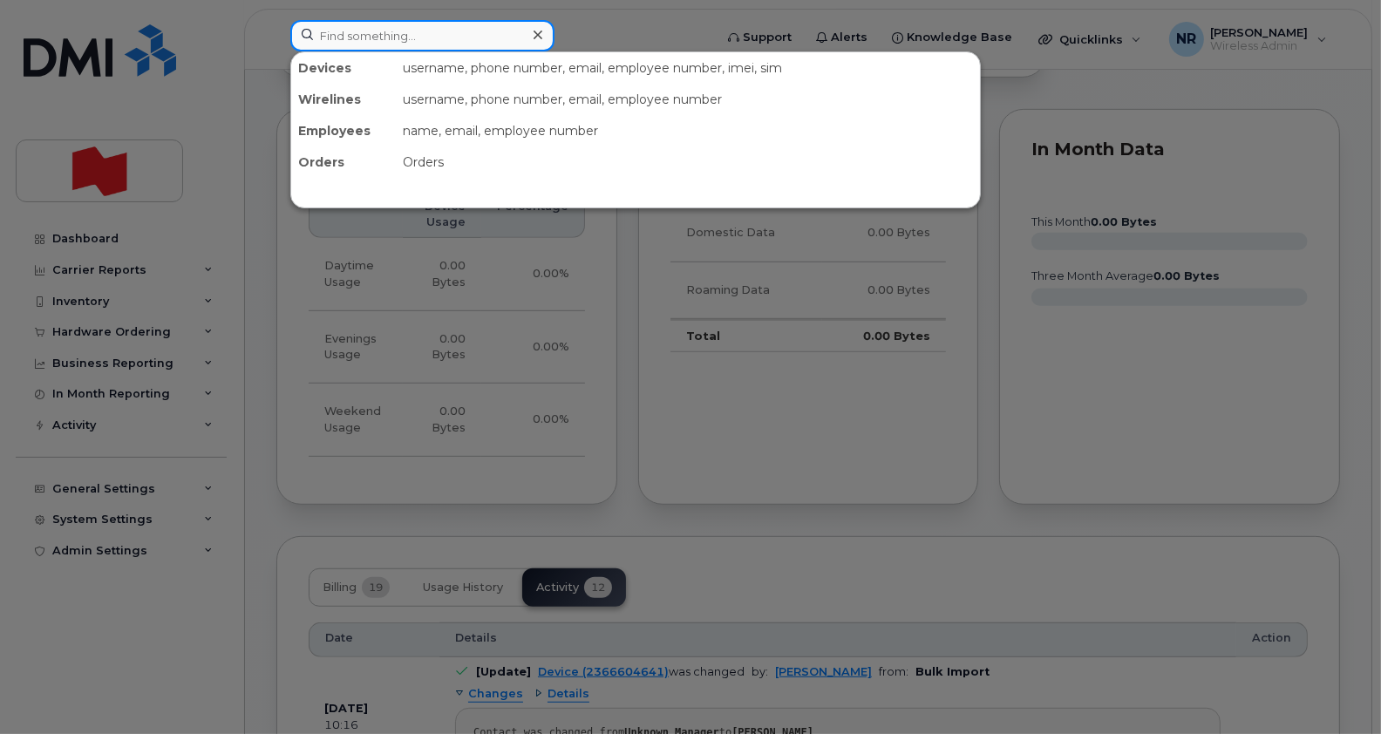
paste input "2366627179"
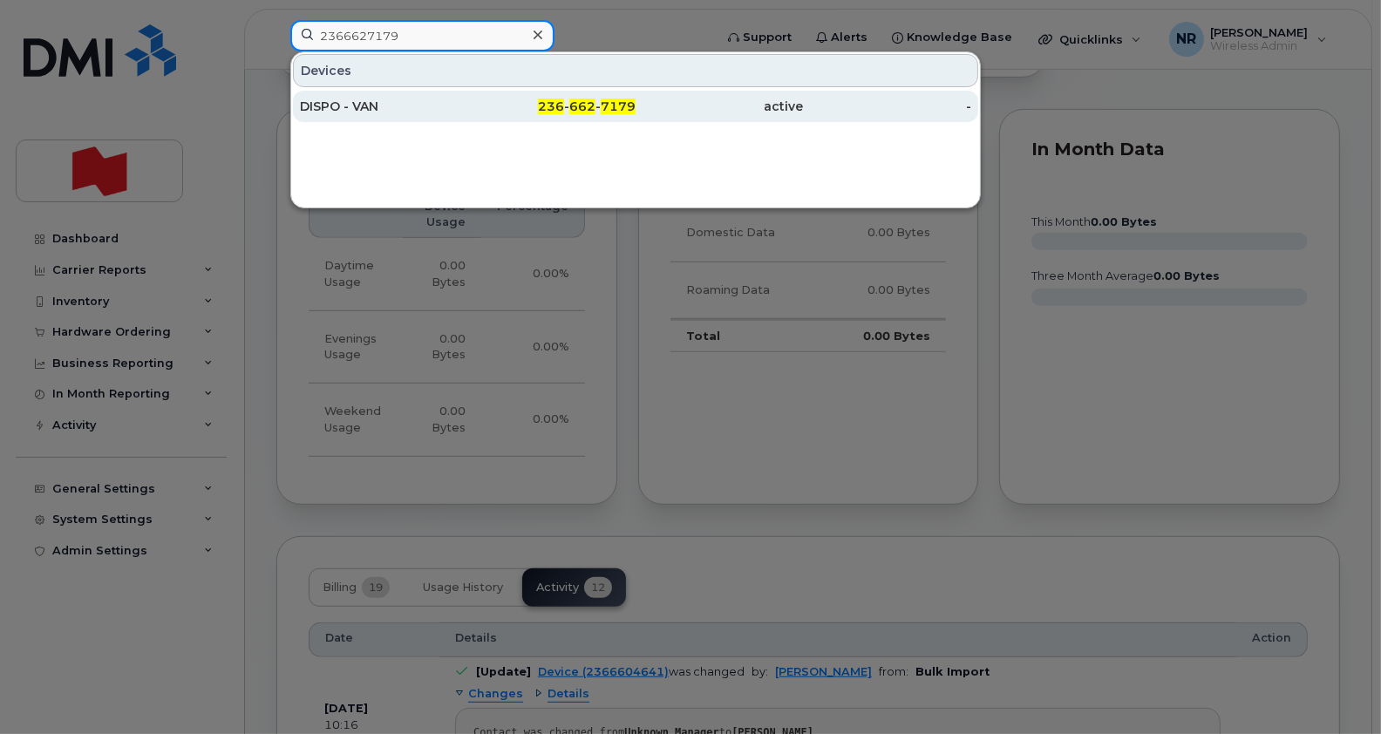
type input "2366627179"
click at [353, 109] on div "DISPO - VAN" at bounding box center [384, 106] width 168 height 17
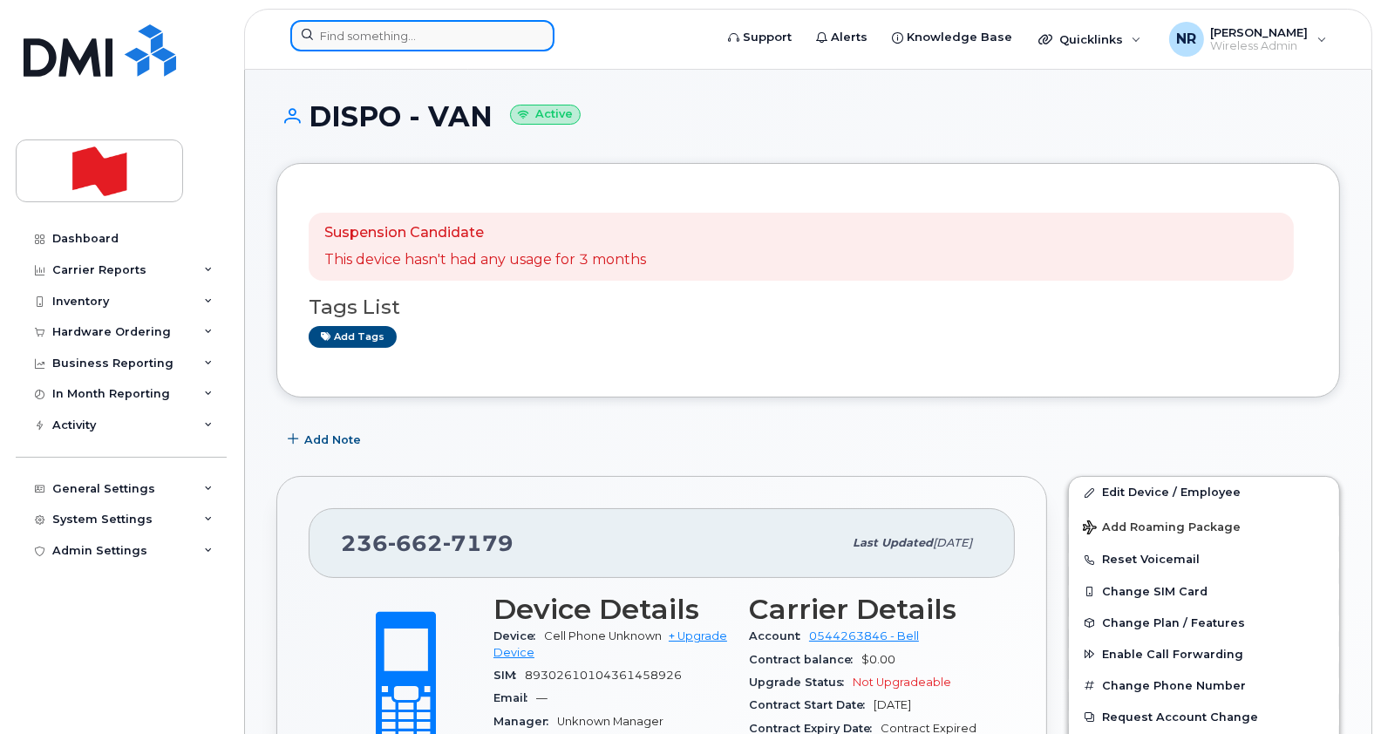
click at [367, 31] on input at bounding box center [422, 35] width 264 height 31
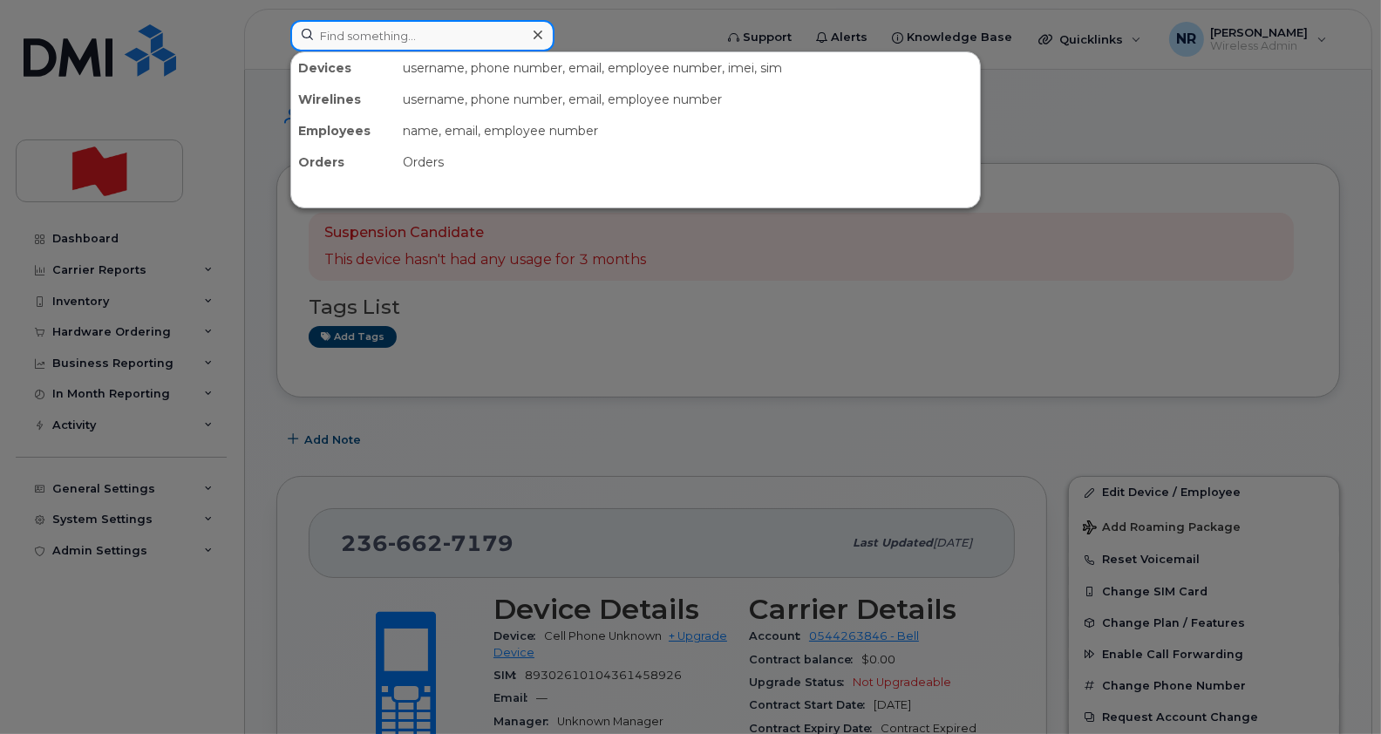
paste input "2366640793"
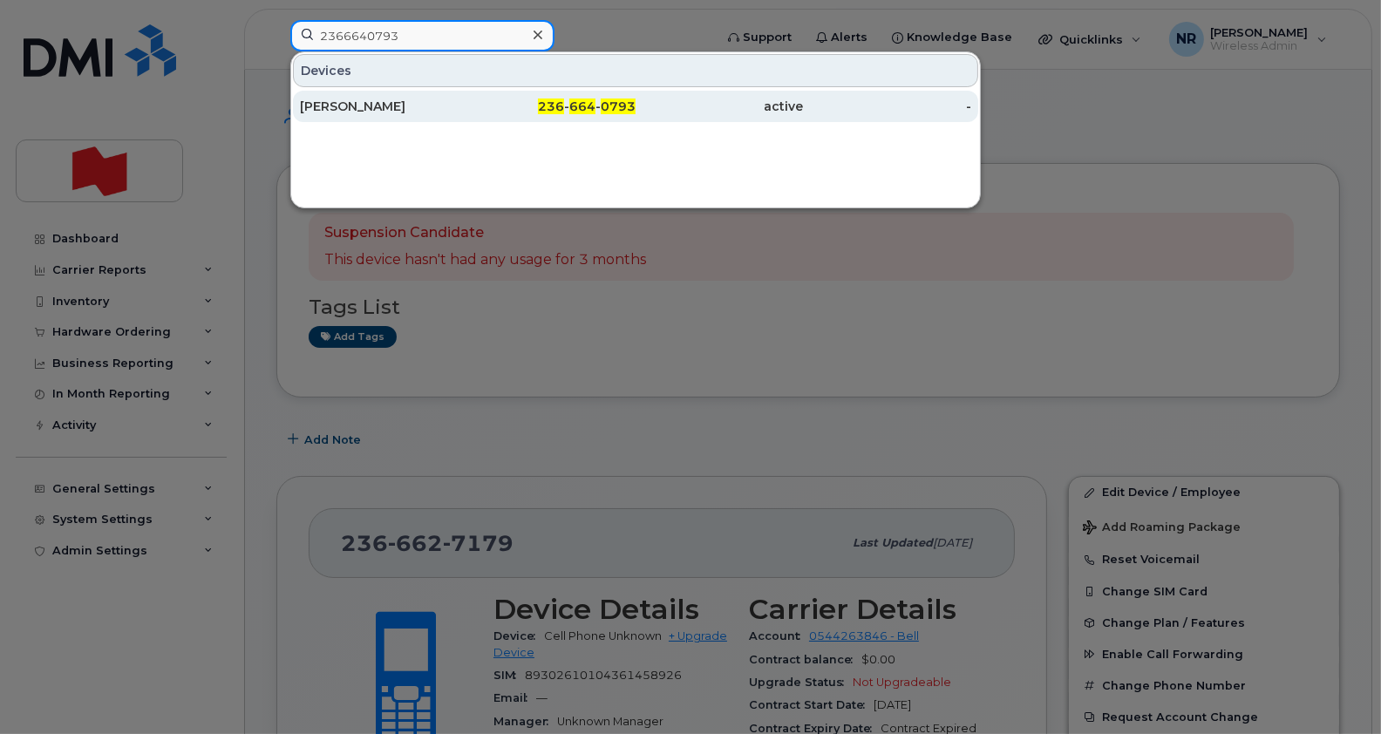
type input "2366640793"
click at [345, 106] on div "[PERSON_NAME]" at bounding box center [384, 106] width 168 height 17
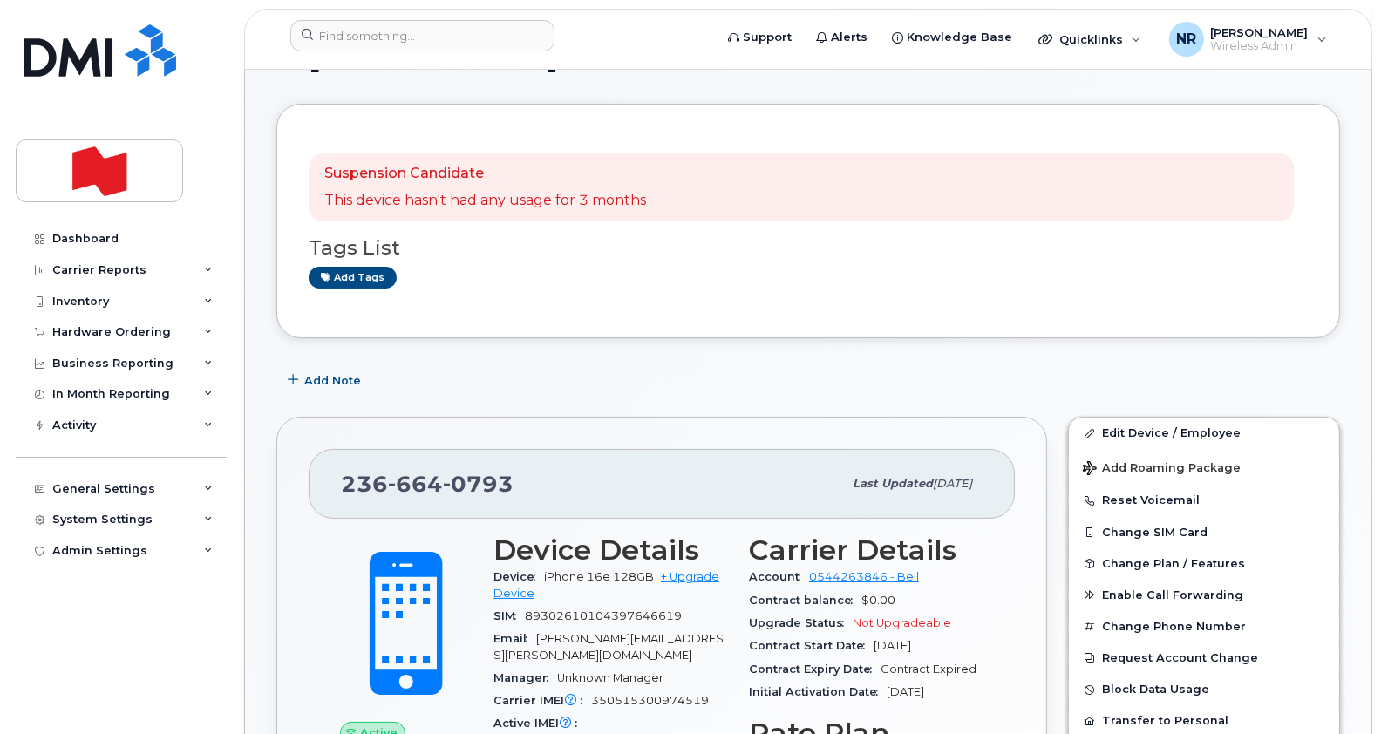
scroll to position [61, 0]
drag, startPoint x: 1379, startPoint y: 228, endPoint x: 1377, endPoint y: 313, distance: 85.5
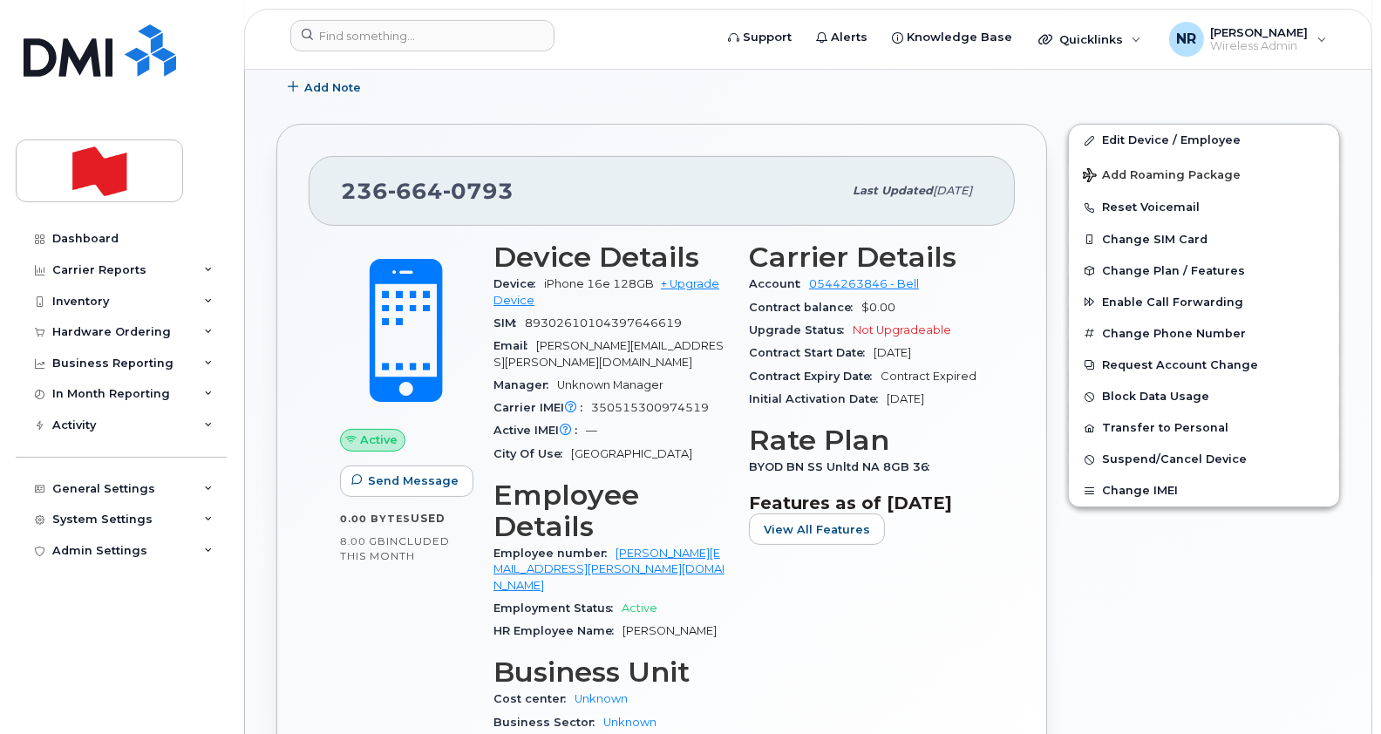
scroll to position [405, 0]
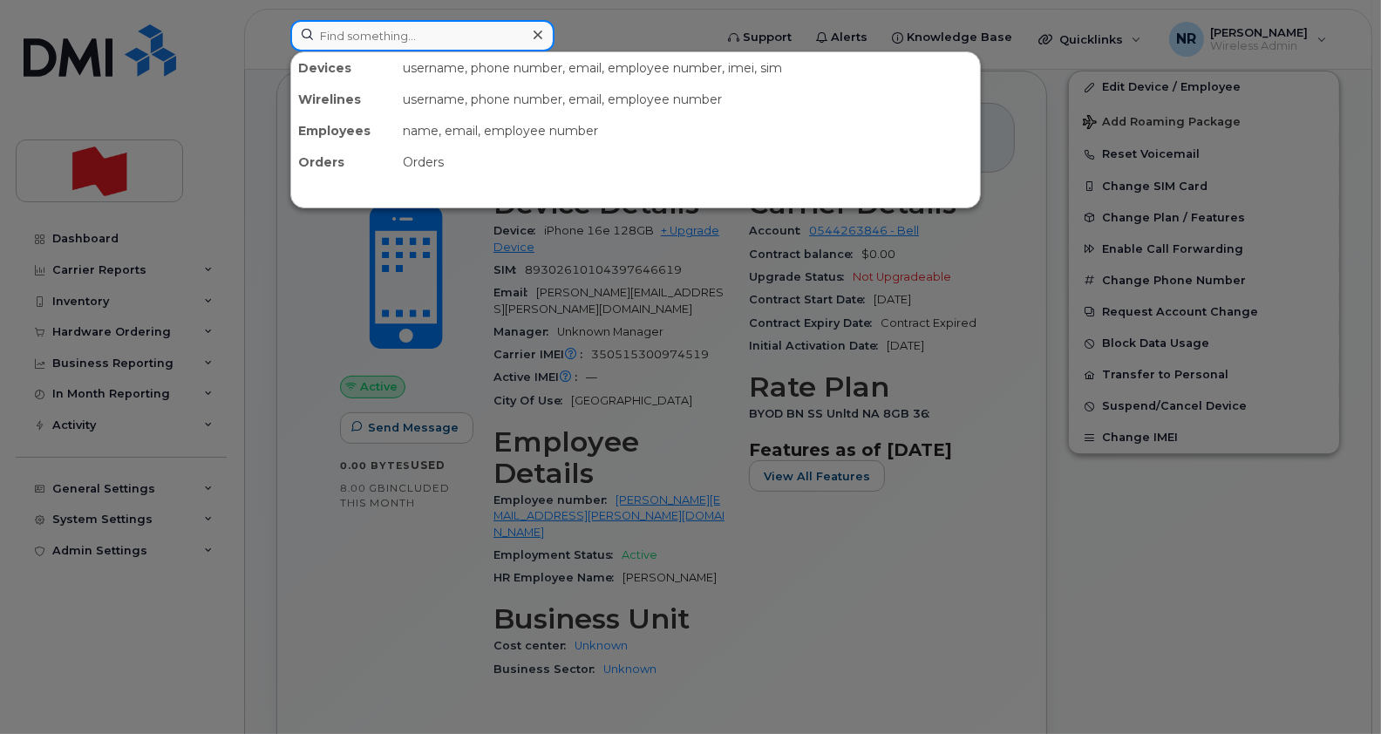
click at [432, 31] on input at bounding box center [422, 35] width 264 height 31
paste input "2366640928"
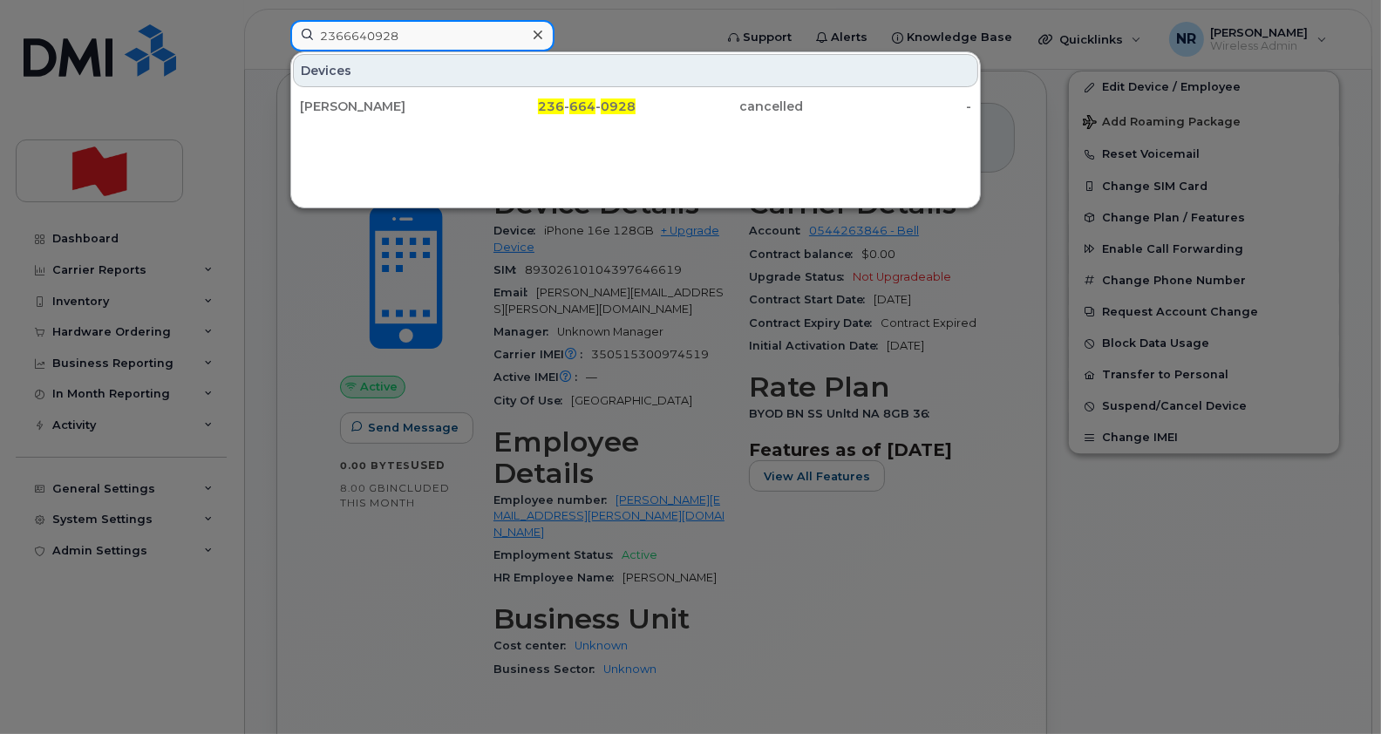
type input "2366640928"
click at [372, 602] on div at bounding box center [690, 367] width 1381 height 734
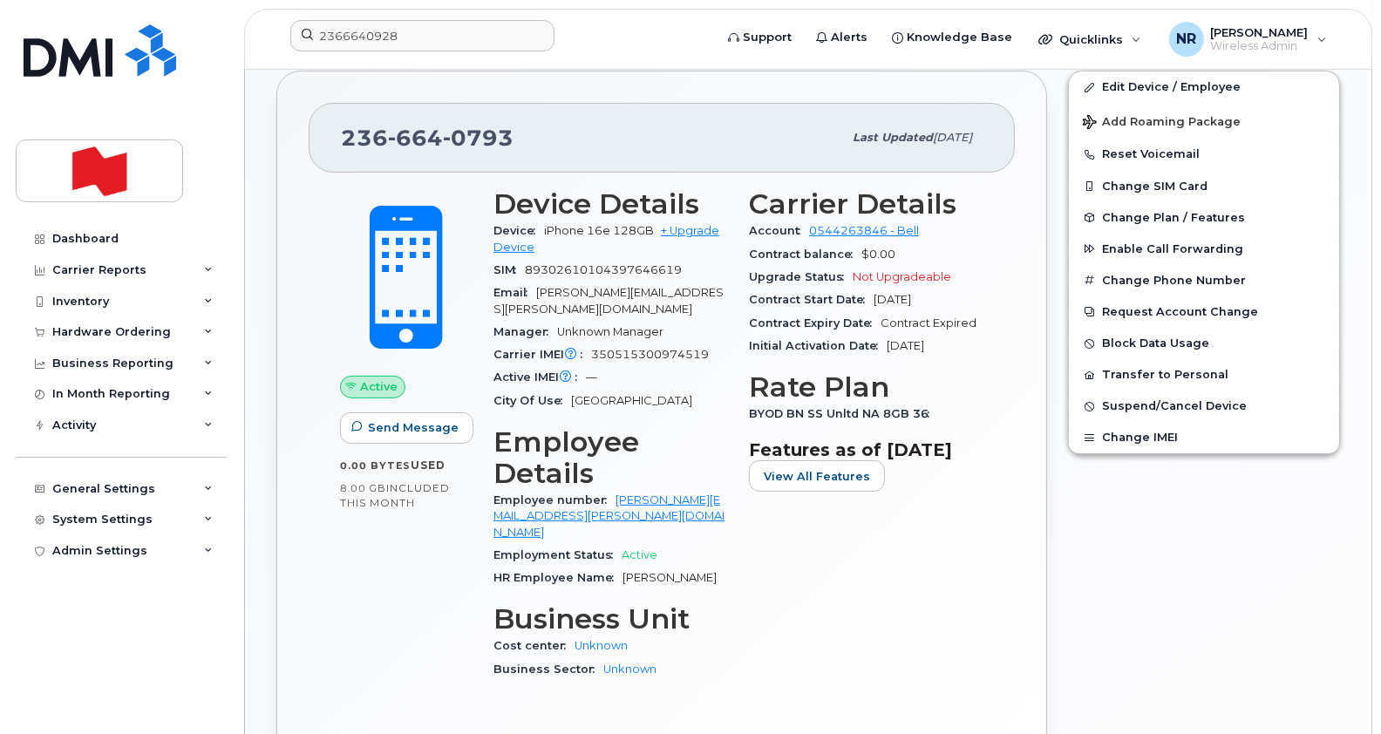
click at [1380, 294] on body "2366640928 Support Alerts Knowledge Base Quicklinks Suspend / Cancel Device Cha…" at bounding box center [690, 635] width 1381 height 2080
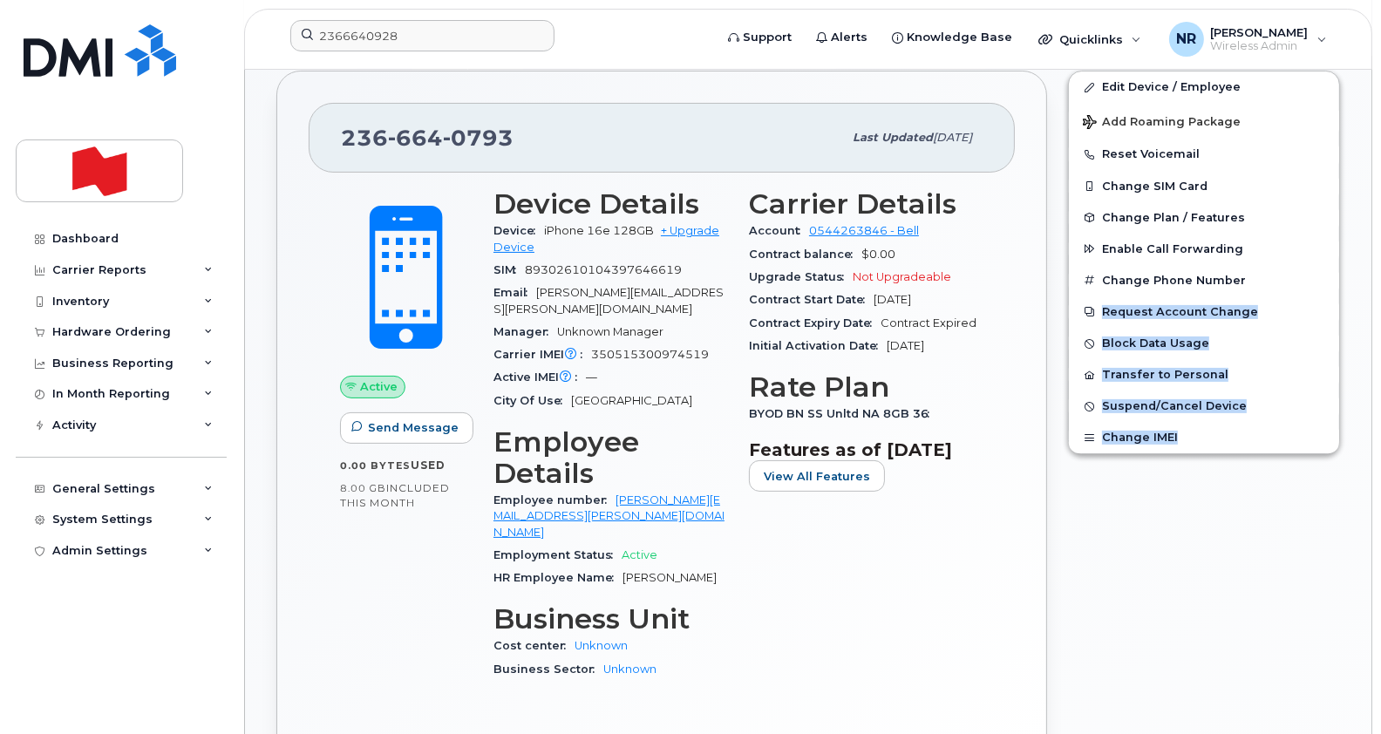
drag, startPoint x: 1380, startPoint y: 295, endPoint x: 1378, endPoint y: 430, distance: 135.2
click at [1378, 430] on body "2366640928 Support Alerts Knowledge Base Quicklinks Suspend / Cancel Device Cha…" at bounding box center [690, 635] width 1381 height 2080
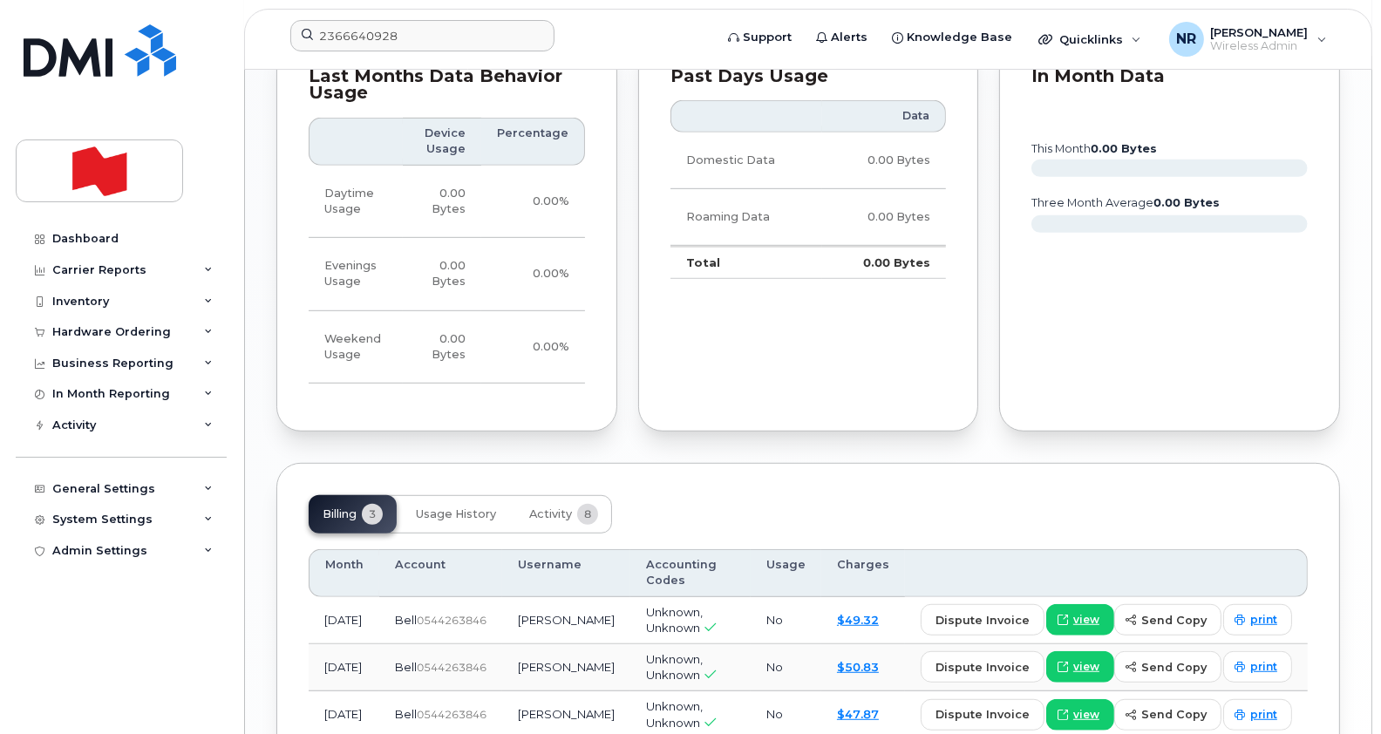
scroll to position [1230, 0]
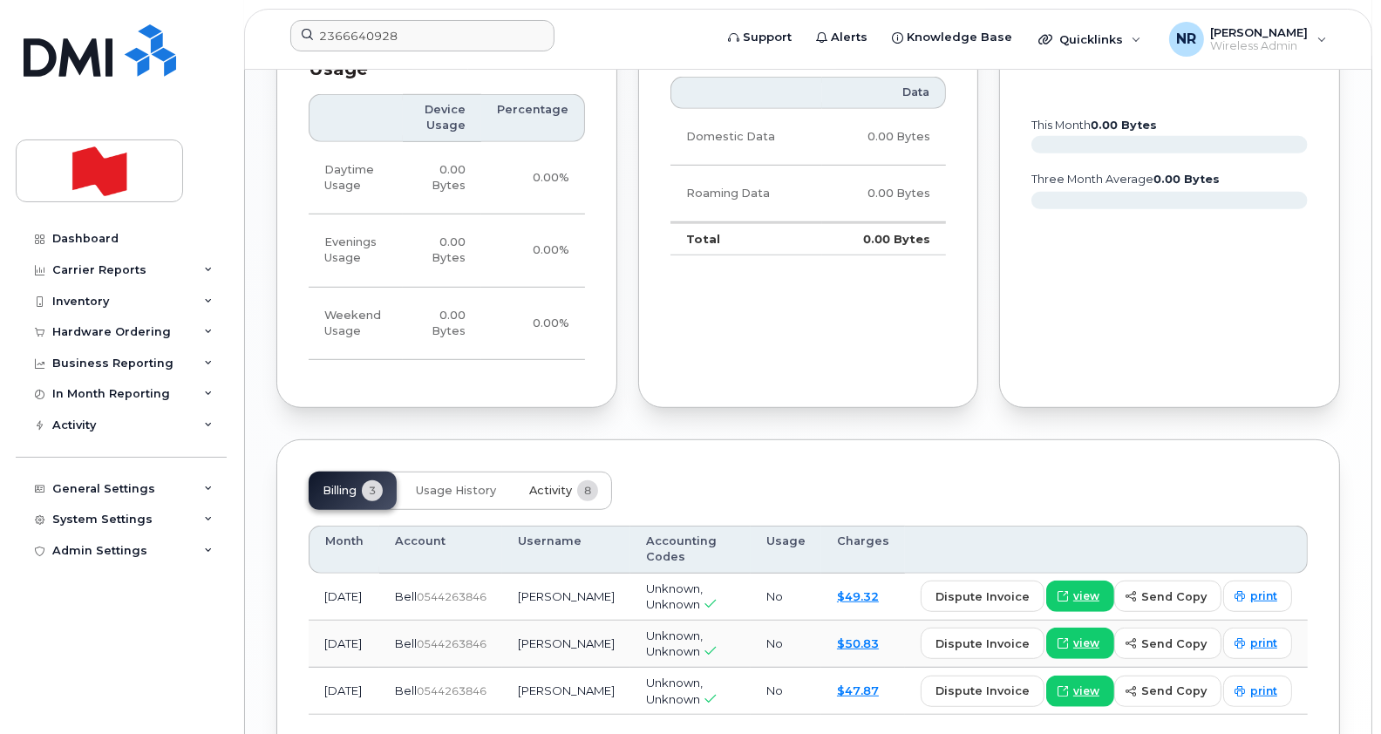
click at [552, 484] on span "Activity" at bounding box center [550, 491] width 43 height 14
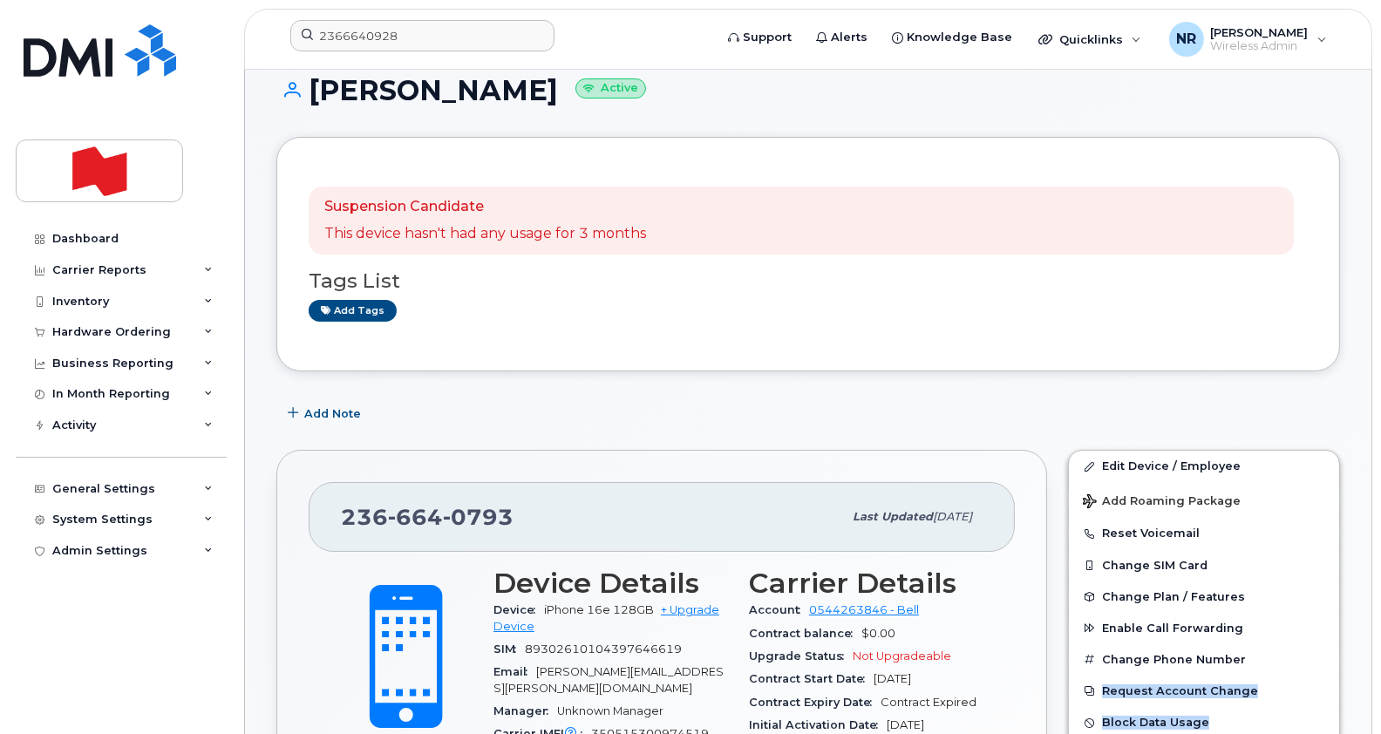
scroll to position [0, 0]
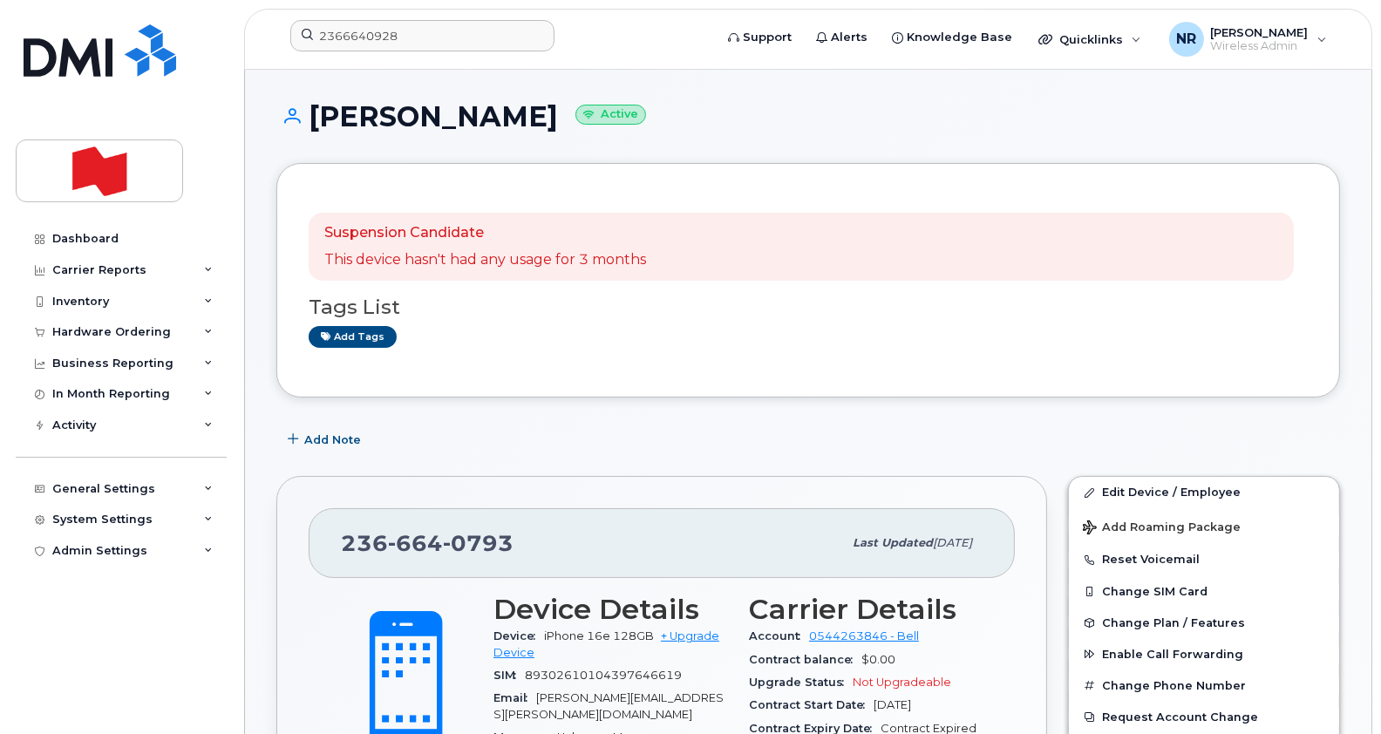
click at [457, 17] on header "2366640928 Support Alerts Knowledge Base Quicklinks Suspend / Cancel Device Cha…" at bounding box center [808, 39] width 1128 height 61
click at [441, 25] on input "2366640928" at bounding box center [422, 35] width 264 height 31
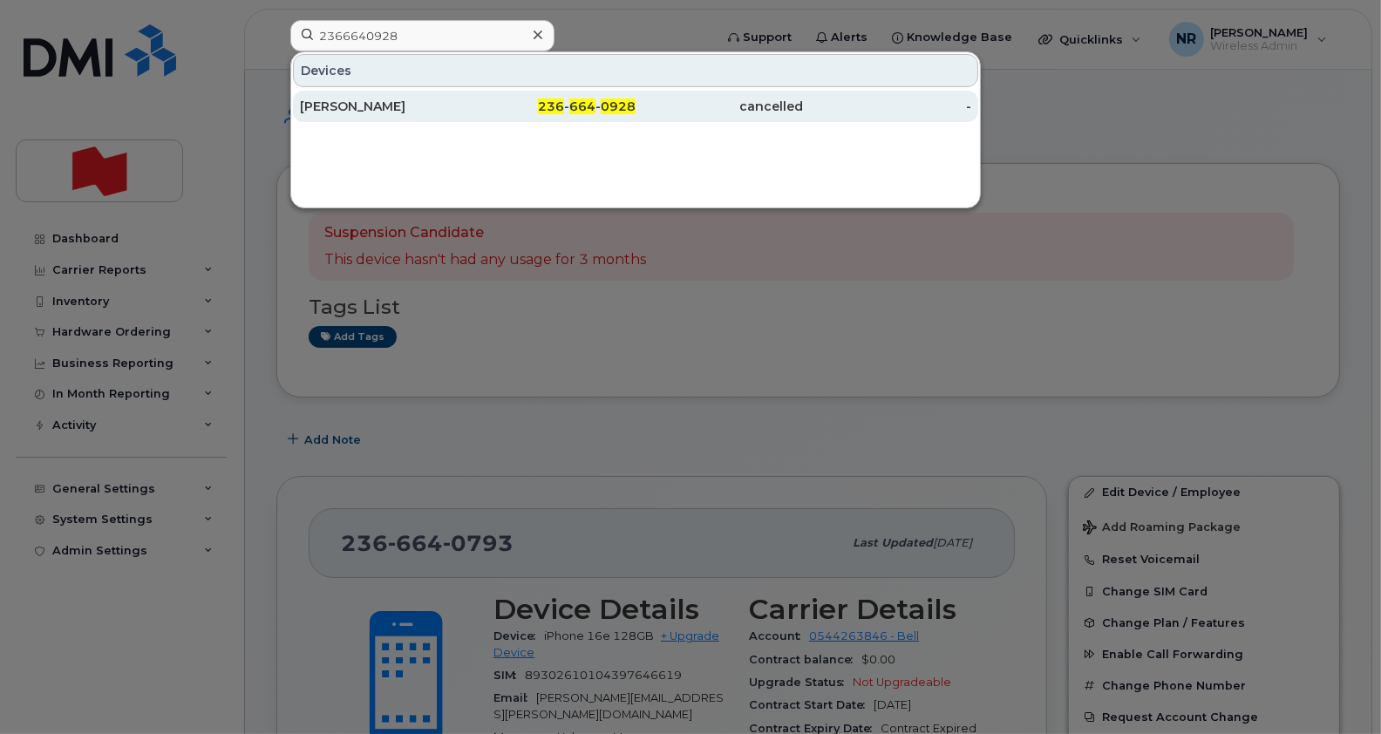
click at [345, 99] on div "Robbie Dumba" at bounding box center [384, 106] width 168 height 17
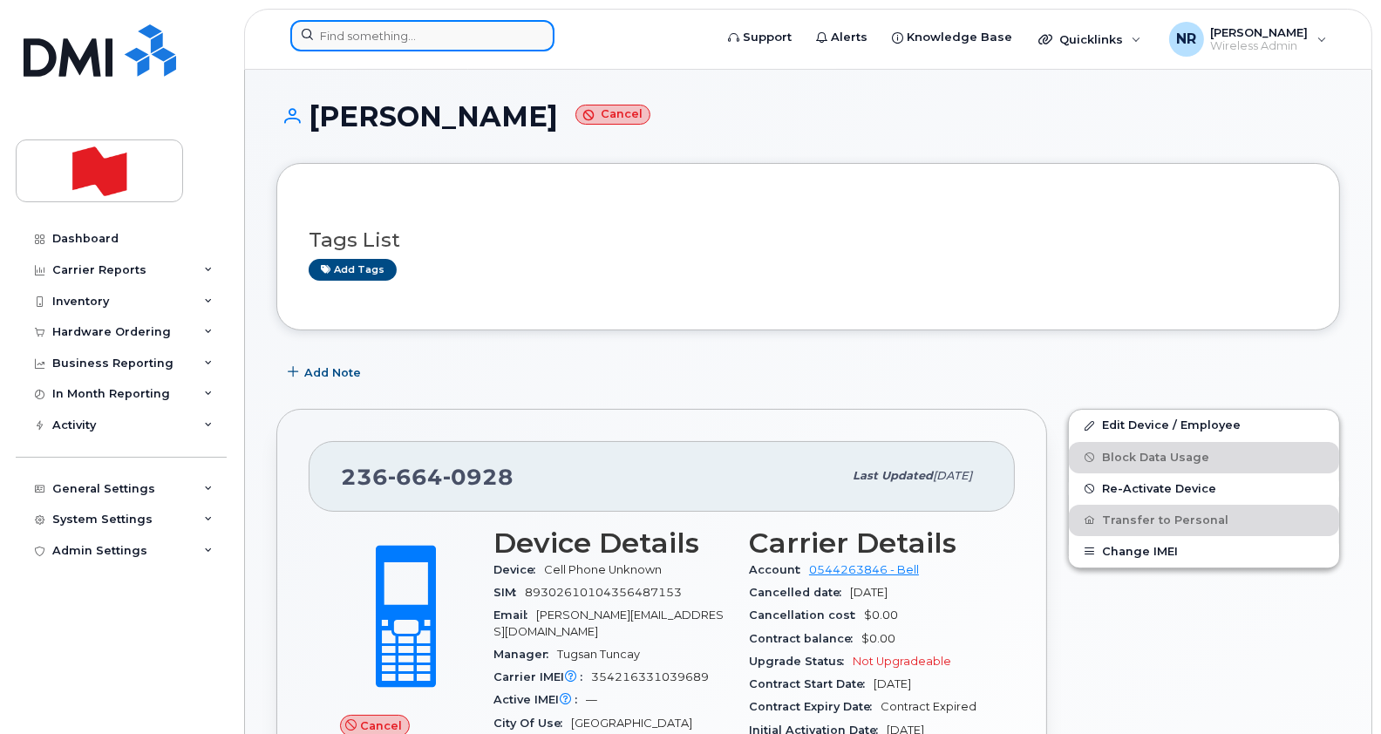
click at [386, 32] on input at bounding box center [422, 35] width 264 height 31
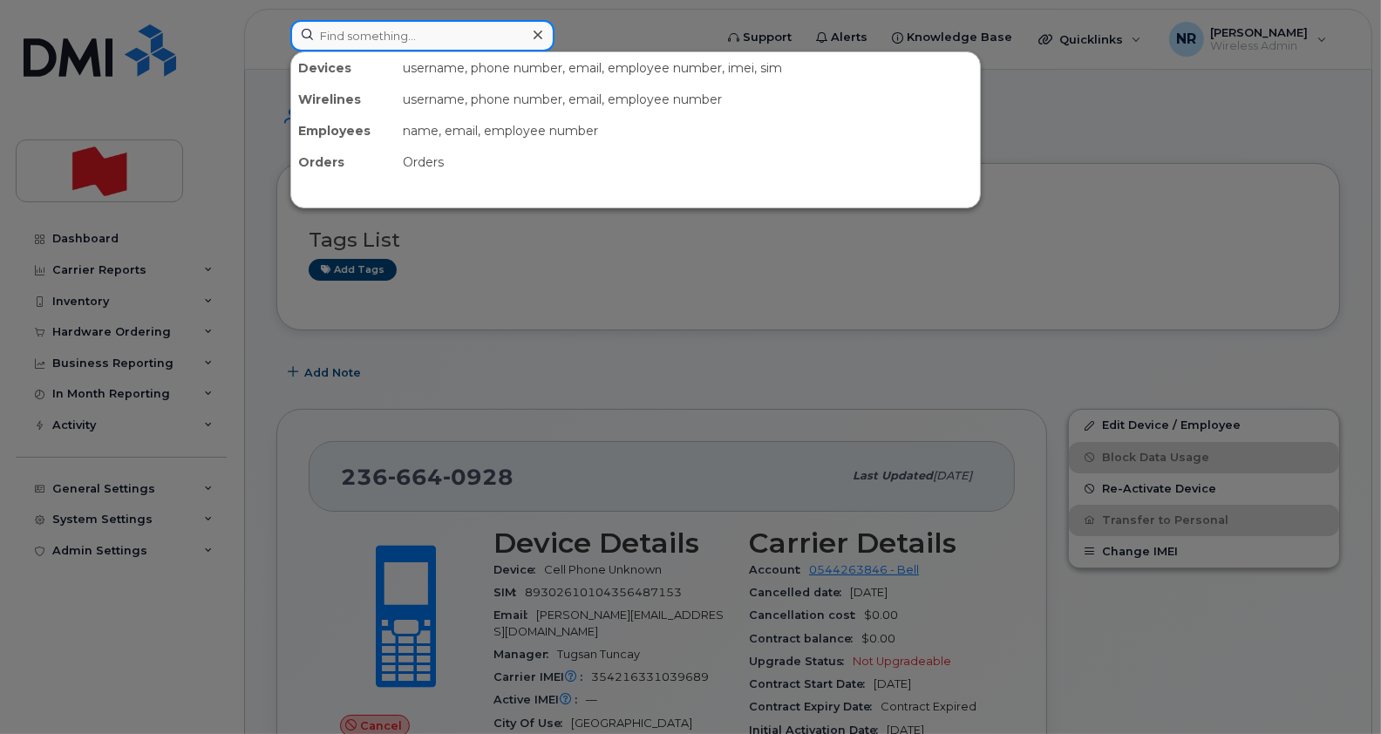
paste input "2369875144"
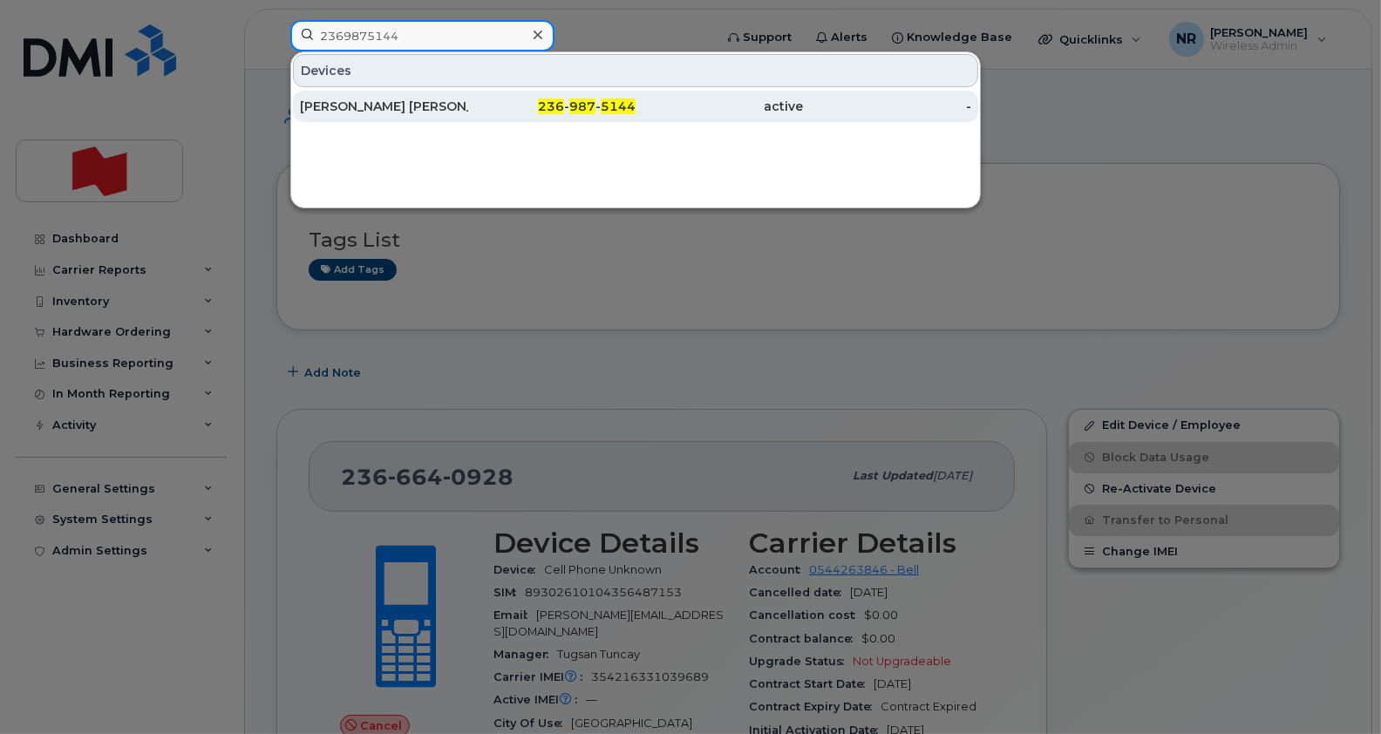
type input "2369875144"
click at [364, 107] on div "[PERSON_NAME] [PERSON_NAME] Hosanee" at bounding box center [384, 106] width 168 height 17
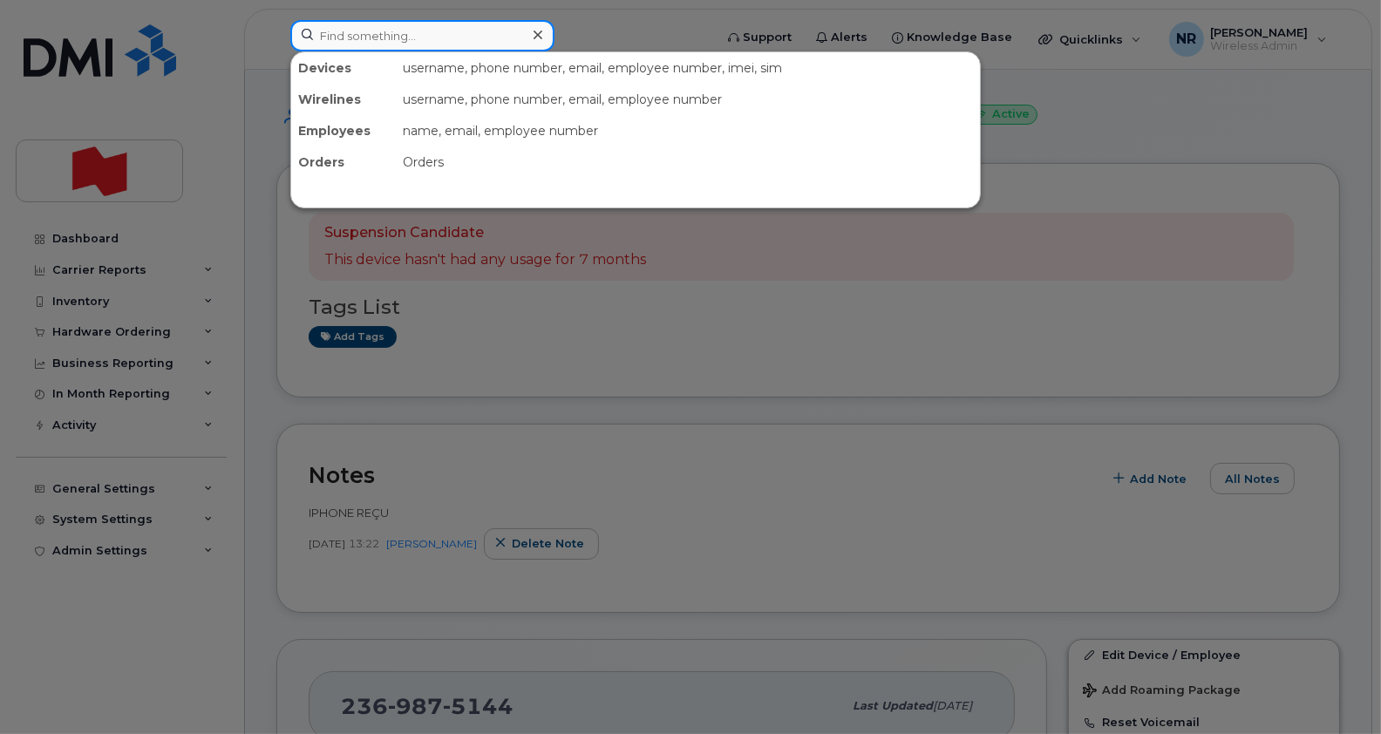
click at [441, 44] on input at bounding box center [422, 35] width 264 height 31
paste input "2369915007"
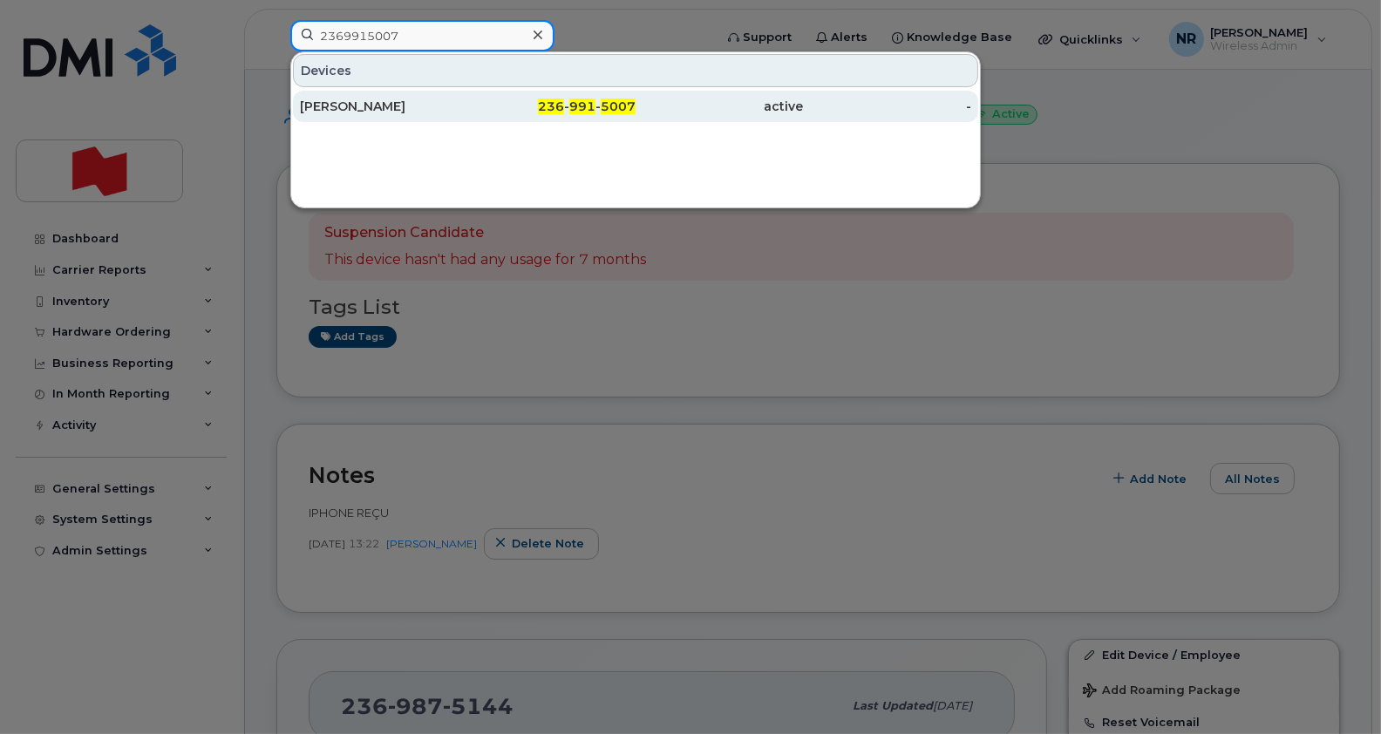
type input "2369915007"
click at [345, 99] on div "[PERSON_NAME]" at bounding box center [384, 106] width 168 height 17
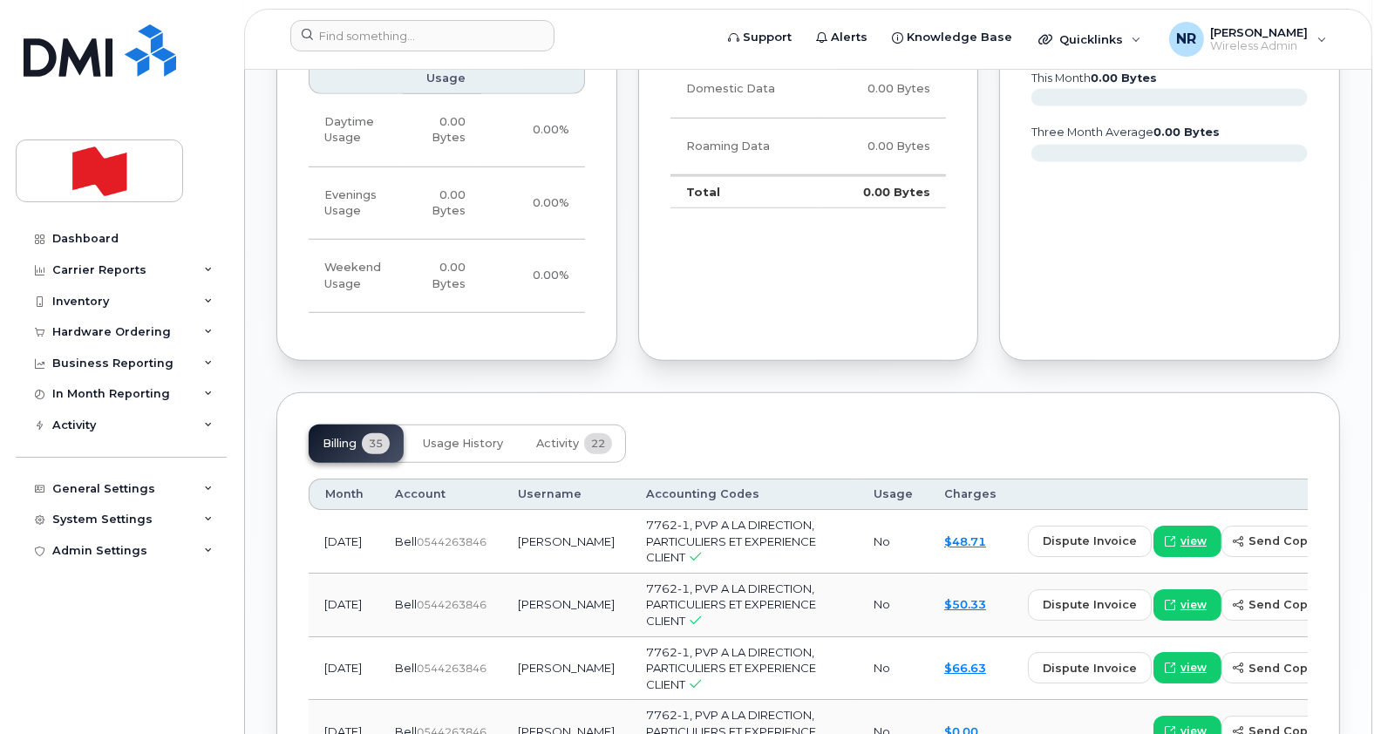
scroll to position [1517, 0]
click at [567, 438] on span "Activity" at bounding box center [557, 445] width 43 height 14
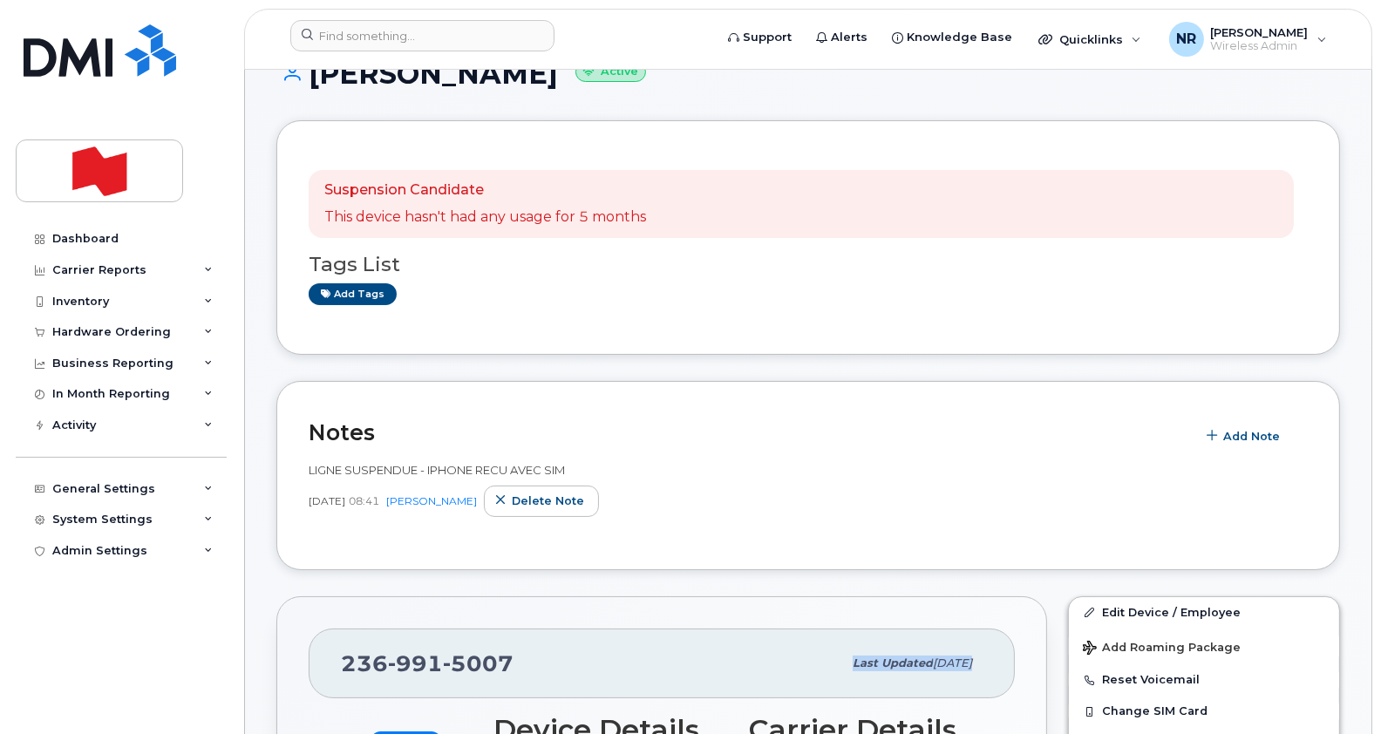
scroll to position [78, 0]
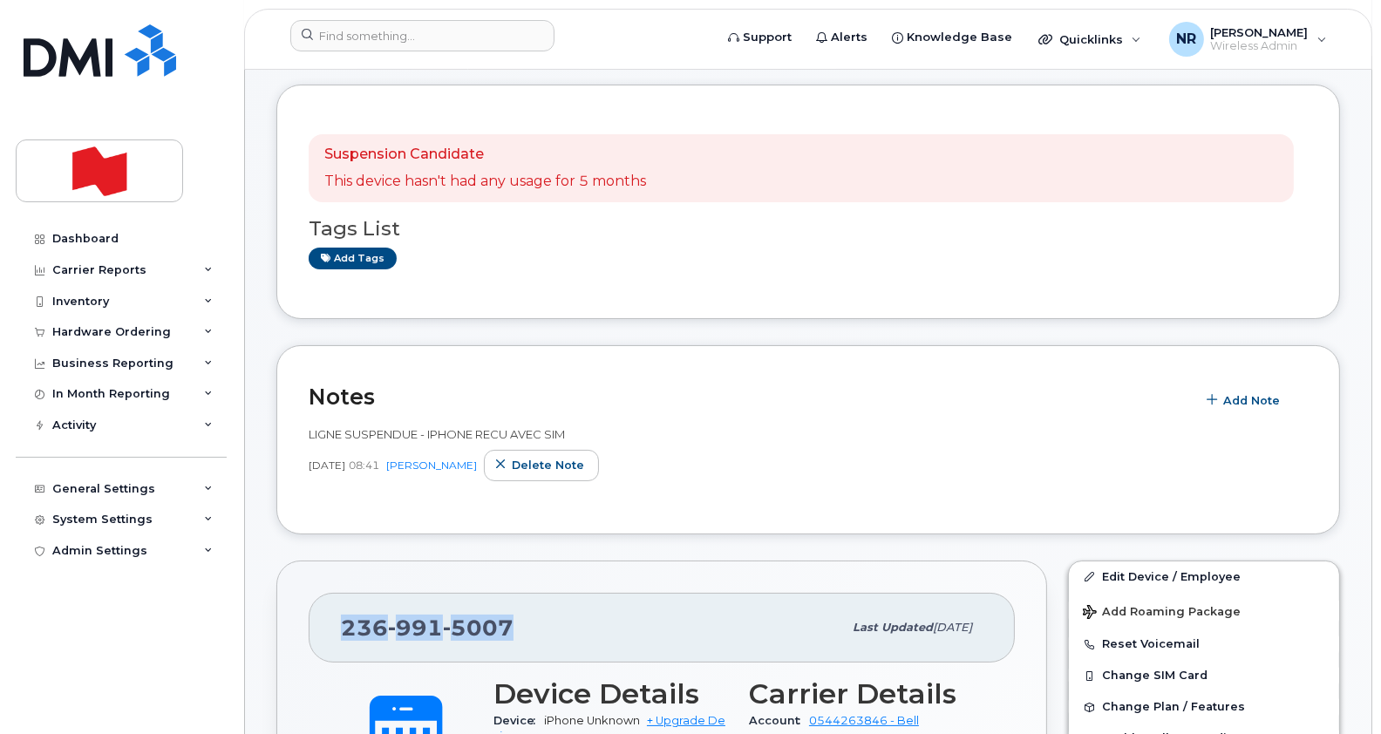
drag, startPoint x: 528, startPoint y: 690, endPoint x: 328, endPoint y: 603, distance: 217.5
click at [328, 603] on div "236 991 5007 Last updated Jul 11, 2025" at bounding box center [662, 628] width 706 height 70
copy span "[PHONE_NUMBER]"
click at [580, 87] on div "Suspension Candidate This device hasn't had any usage for 5 months Tags List Ad…" at bounding box center [808, 202] width 1064 height 235
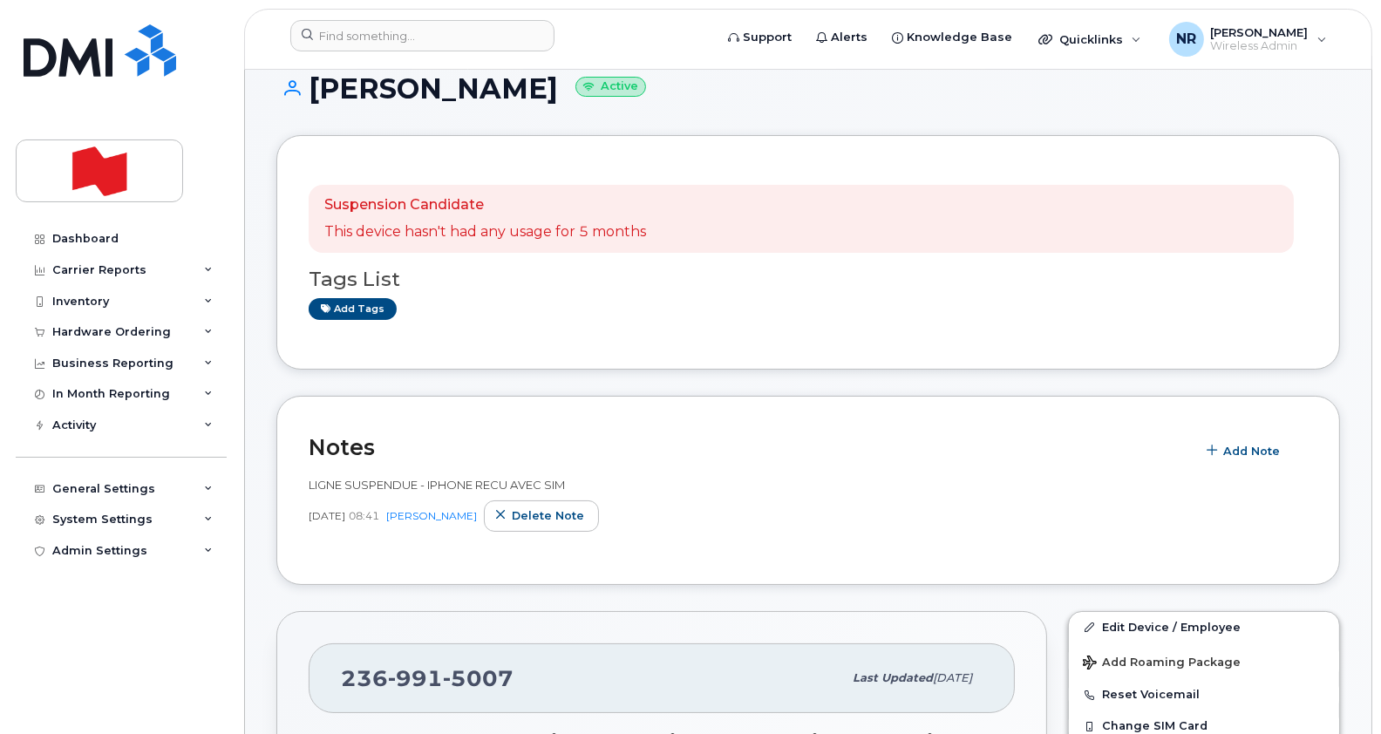
scroll to position [0, 0]
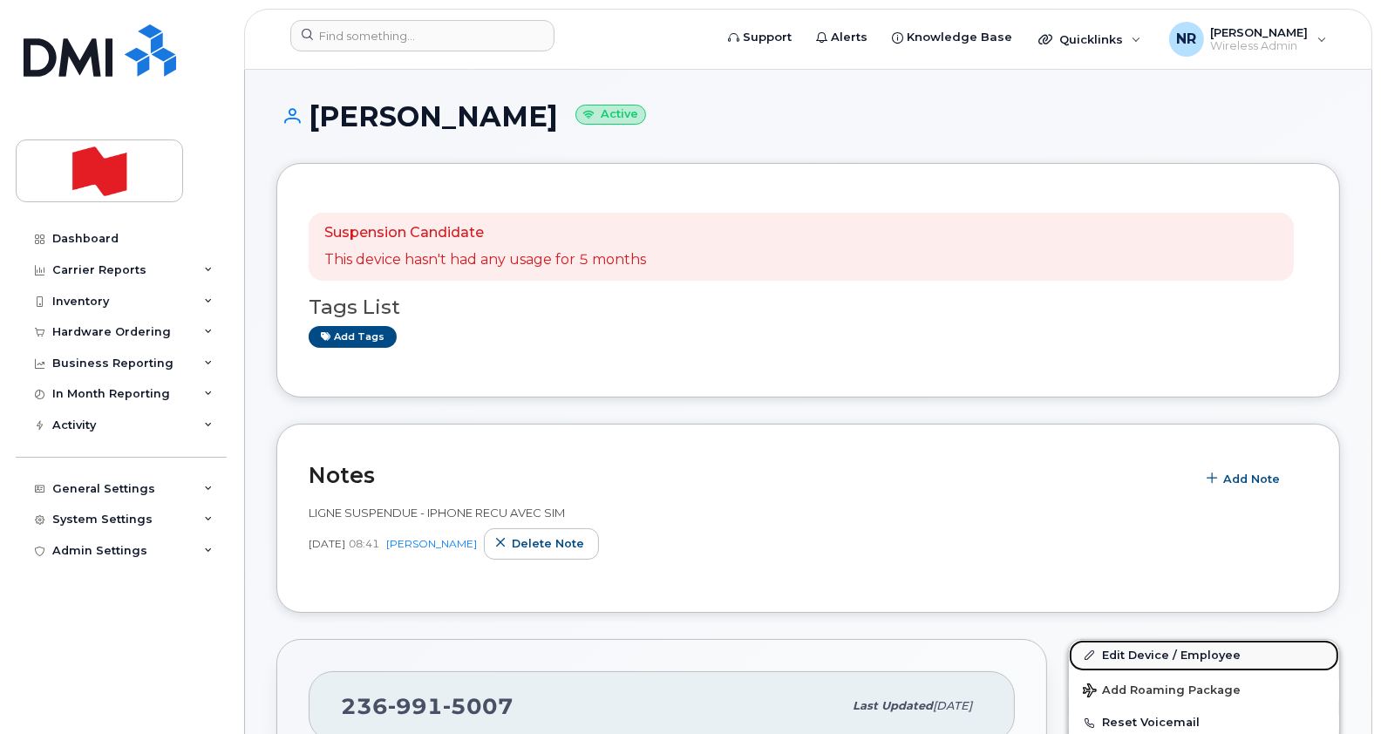
click at [1161, 650] on link "Edit Device / Employee" at bounding box center [1204, 655] width 270 height 31
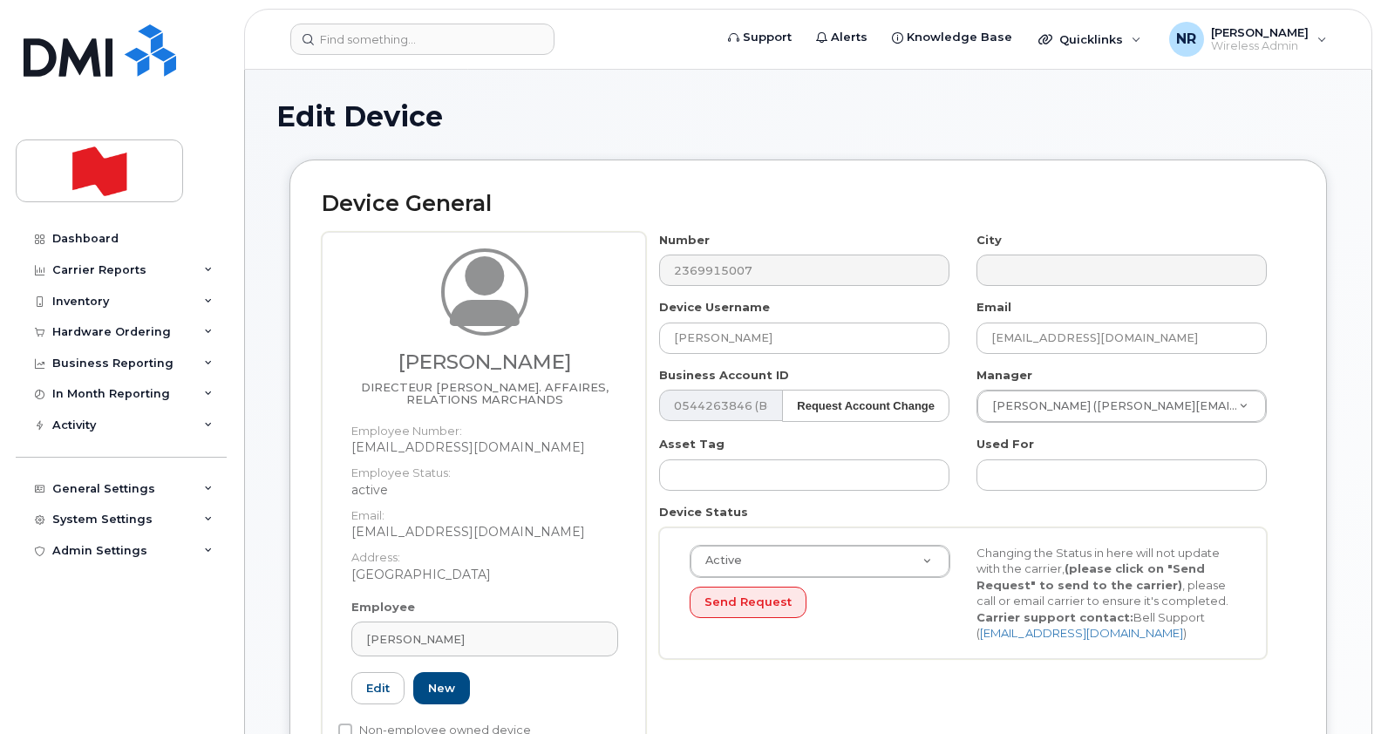
select select "22917077"
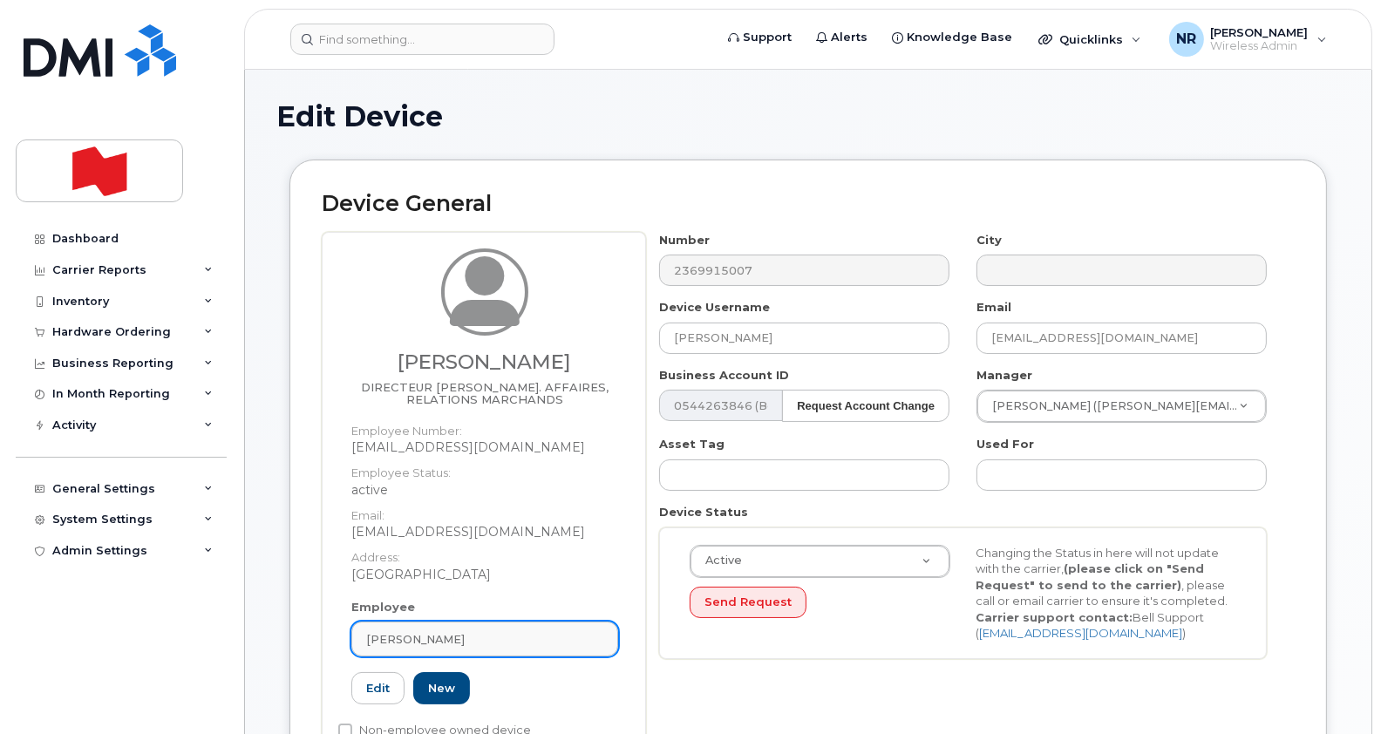
click at [603, 637] on div "[PERSON_NAME]" at bounding box center [484, 639] width 237 height 17
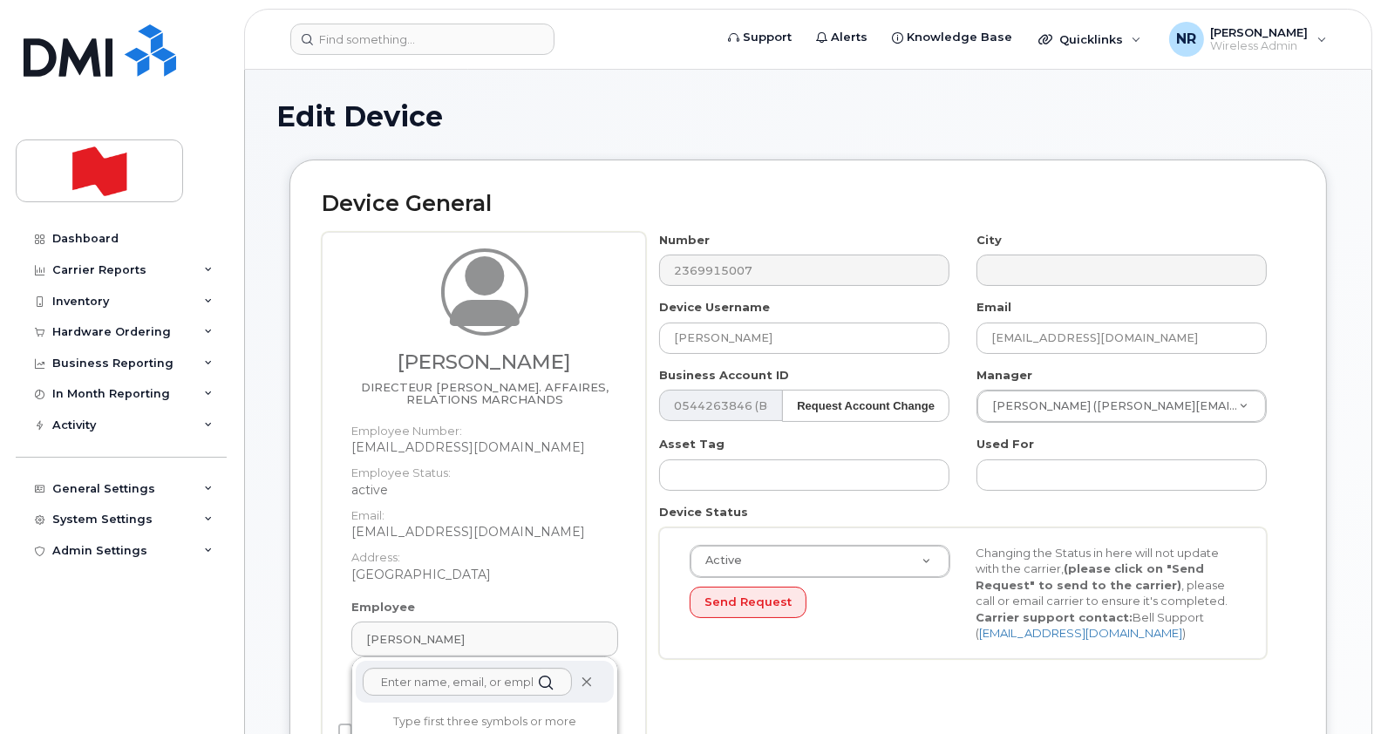
click at [592, 677] on icon at bounding box center [586, 682] width 11 height 11
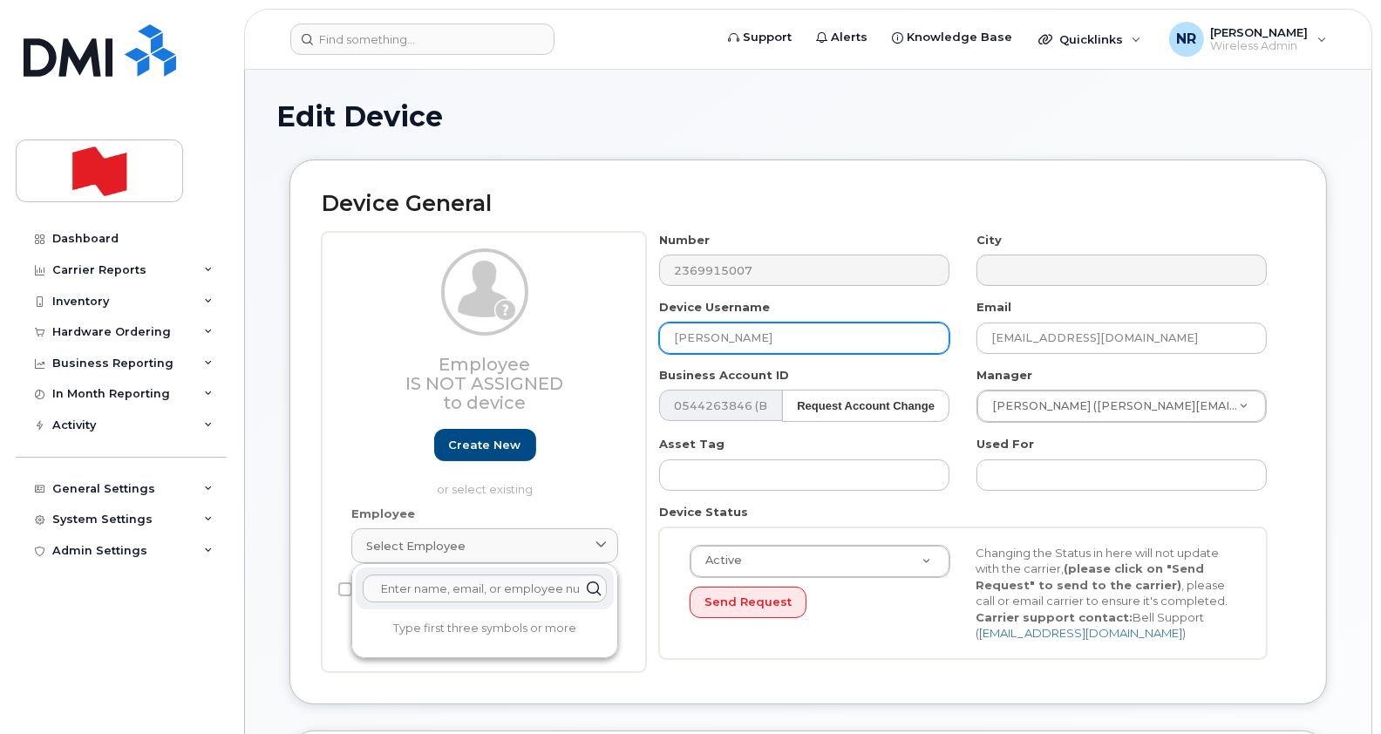
click at [771, 336] on input "[PERSON_NAME]" at bounding box center [804, 338] width 290 height 31
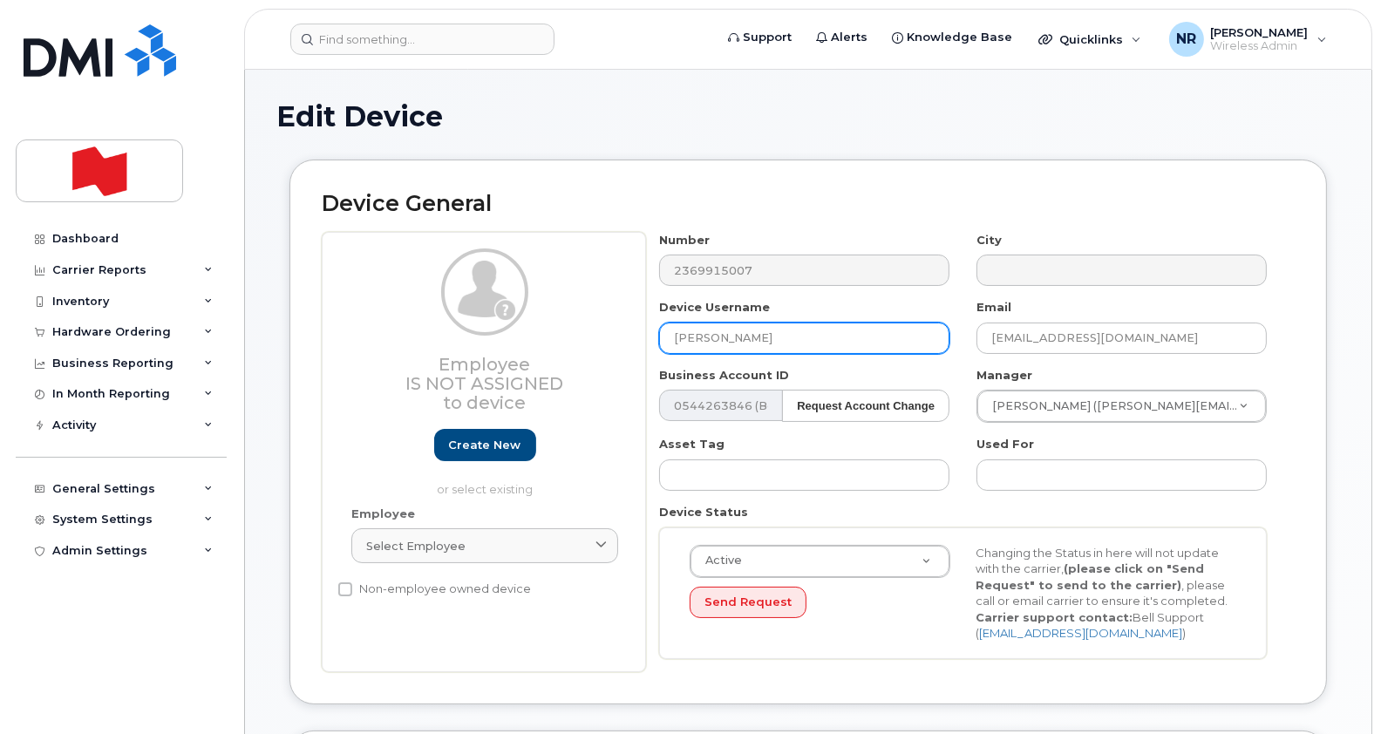
drag, startPoint x: 771, startPoint y: 336, endPoint x: 641, endPoint y: 337, distance: 129.9
click at [641, 337] on div "Employee Is not assigned to device Create new or select existing Employee Selec…" at bounding box center [808, 452] width 973 height 440
type input "Changement numéro"
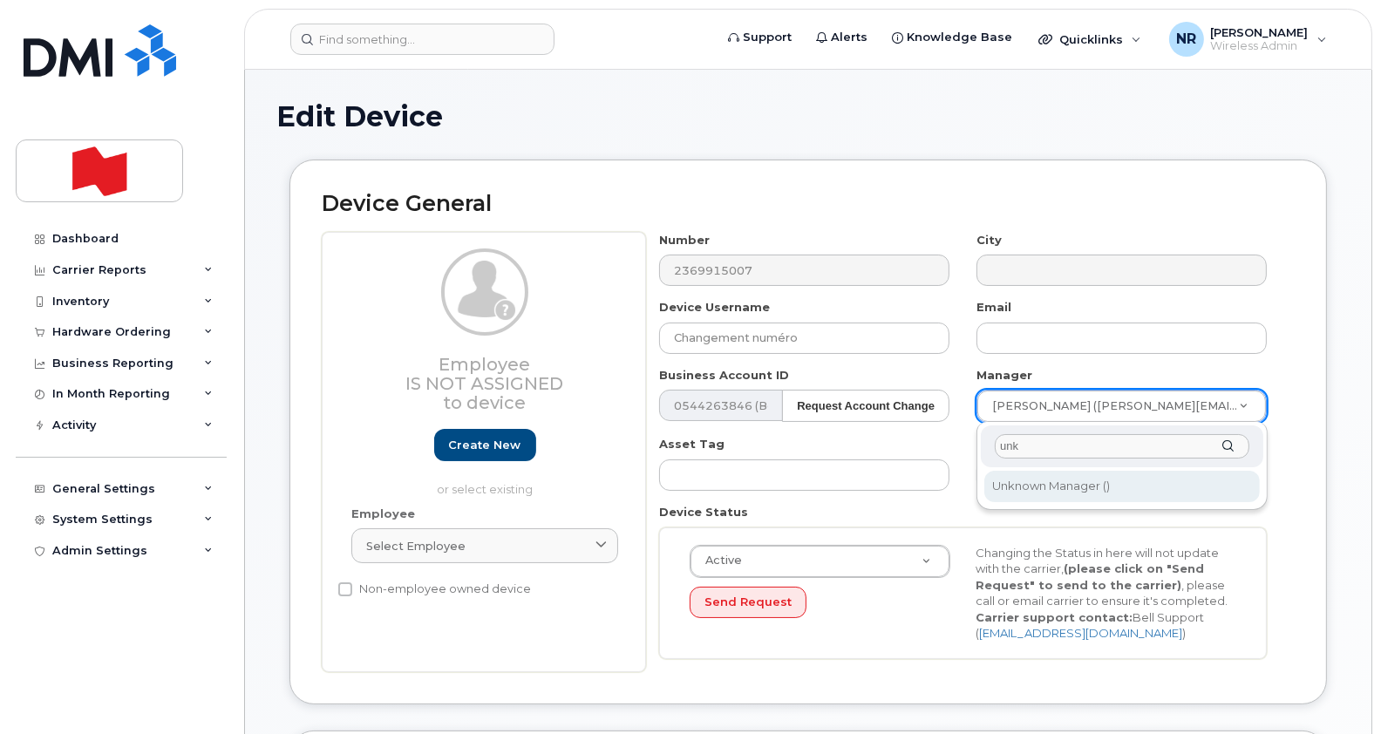
type input "unk"
type input "1908917"
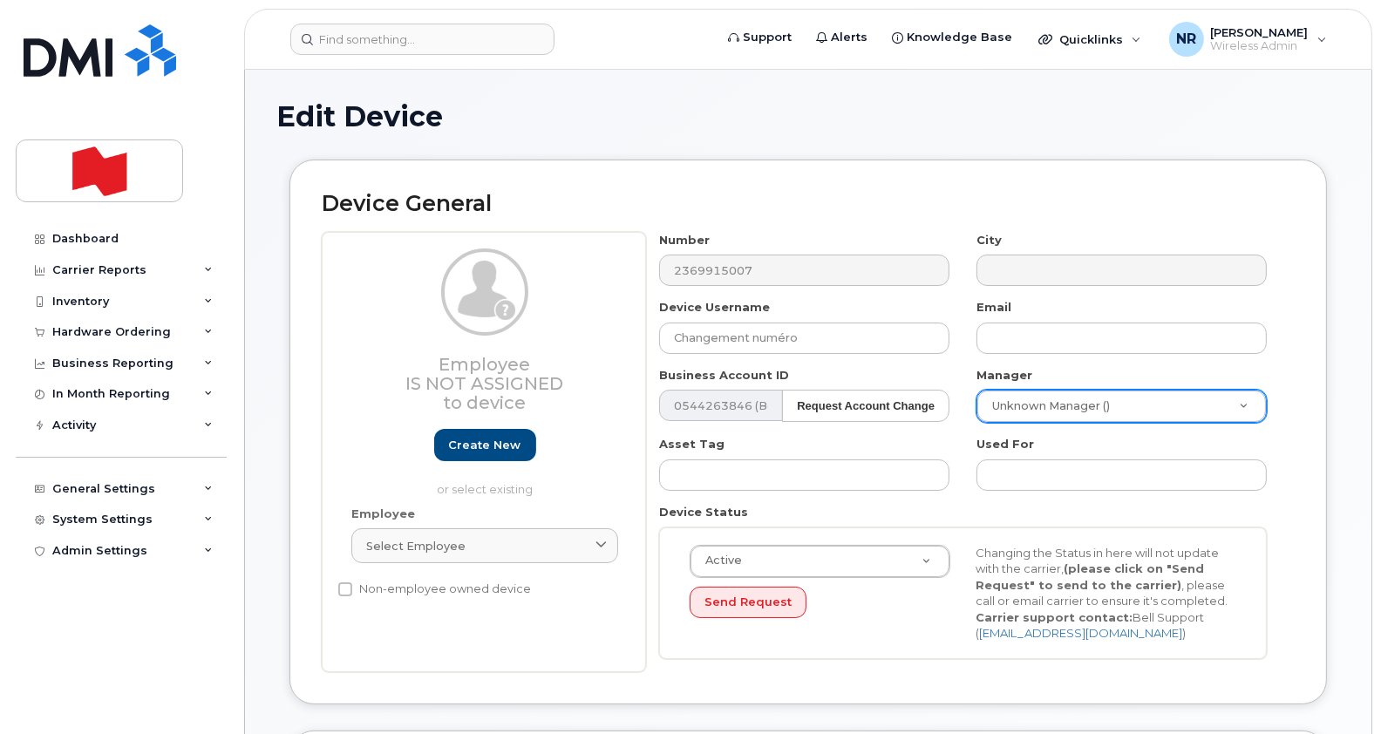
drag, startPoint x: 1380, startPoint y: 275, endPoint x: 1386, endPoint y: 366, distance: 91.8
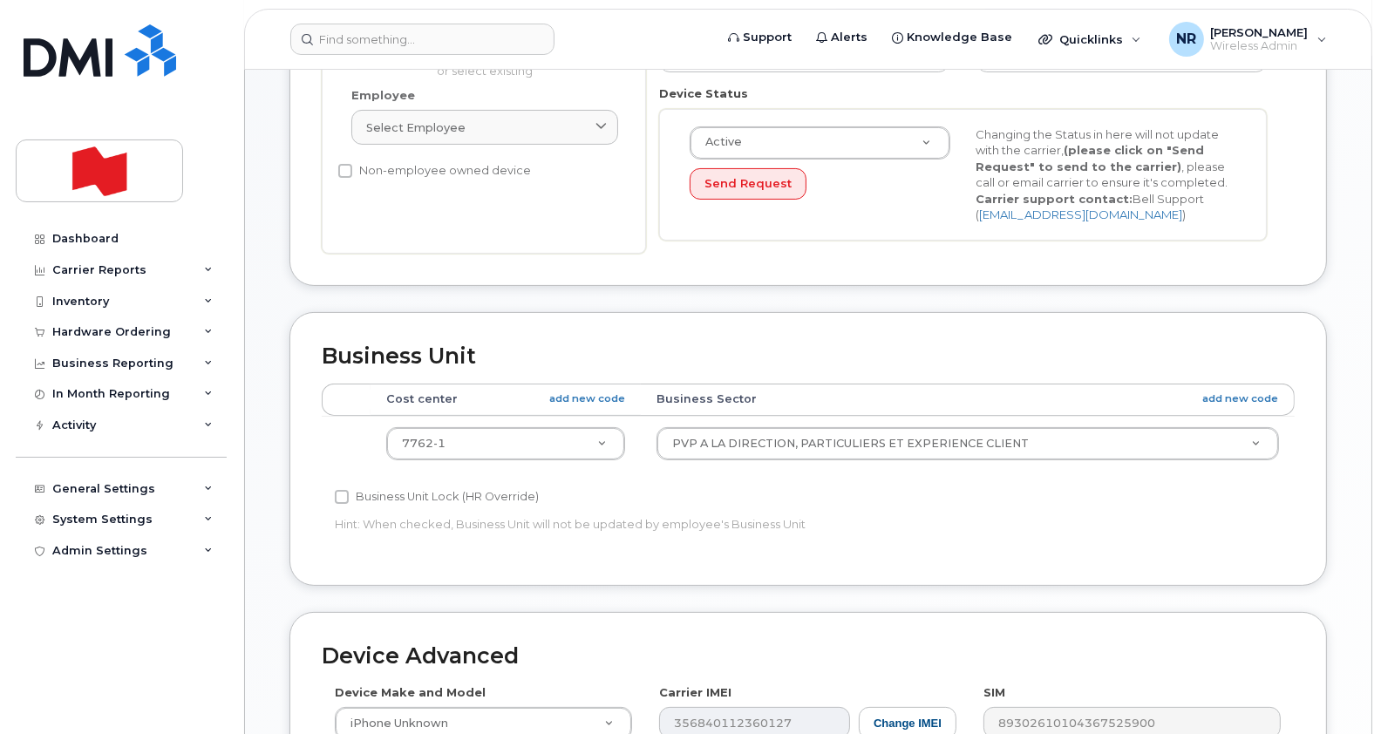
scroll to position [426, 0]
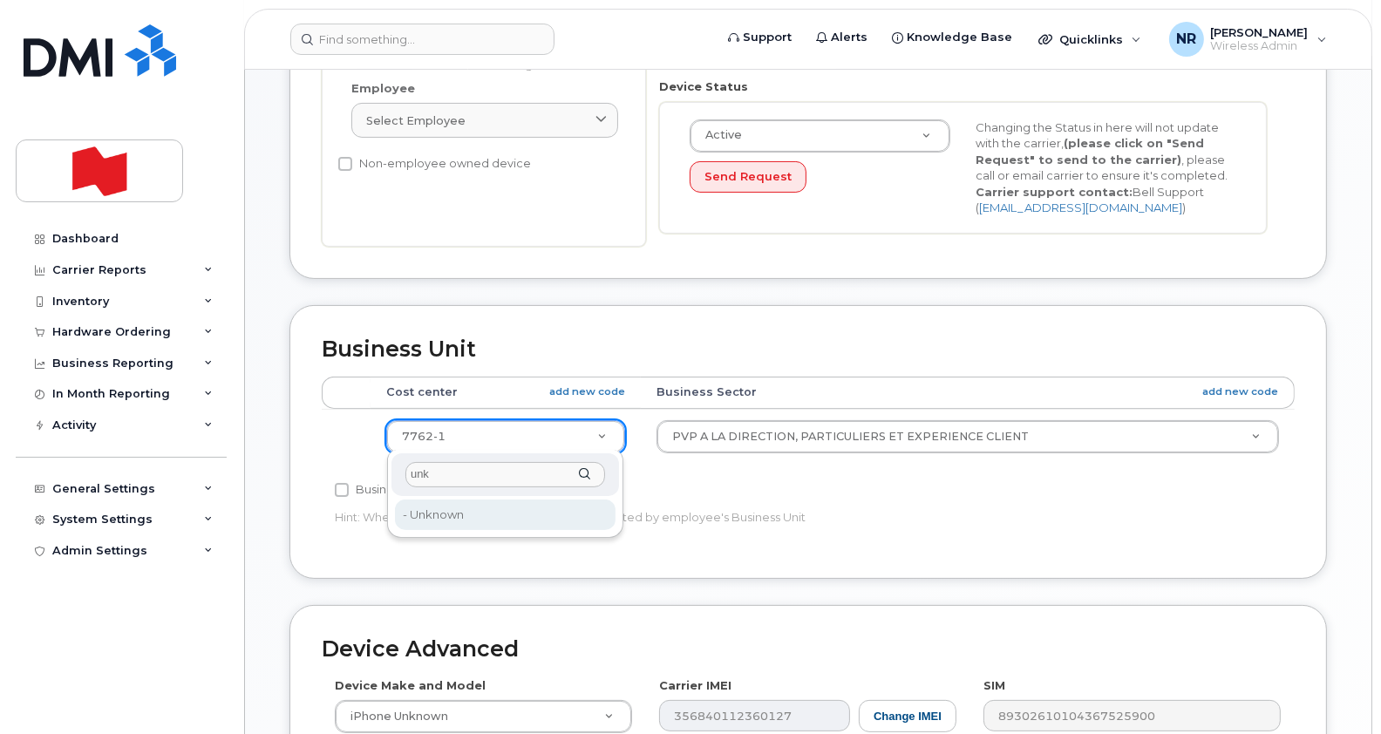
type input "unk"
type input "22916205"
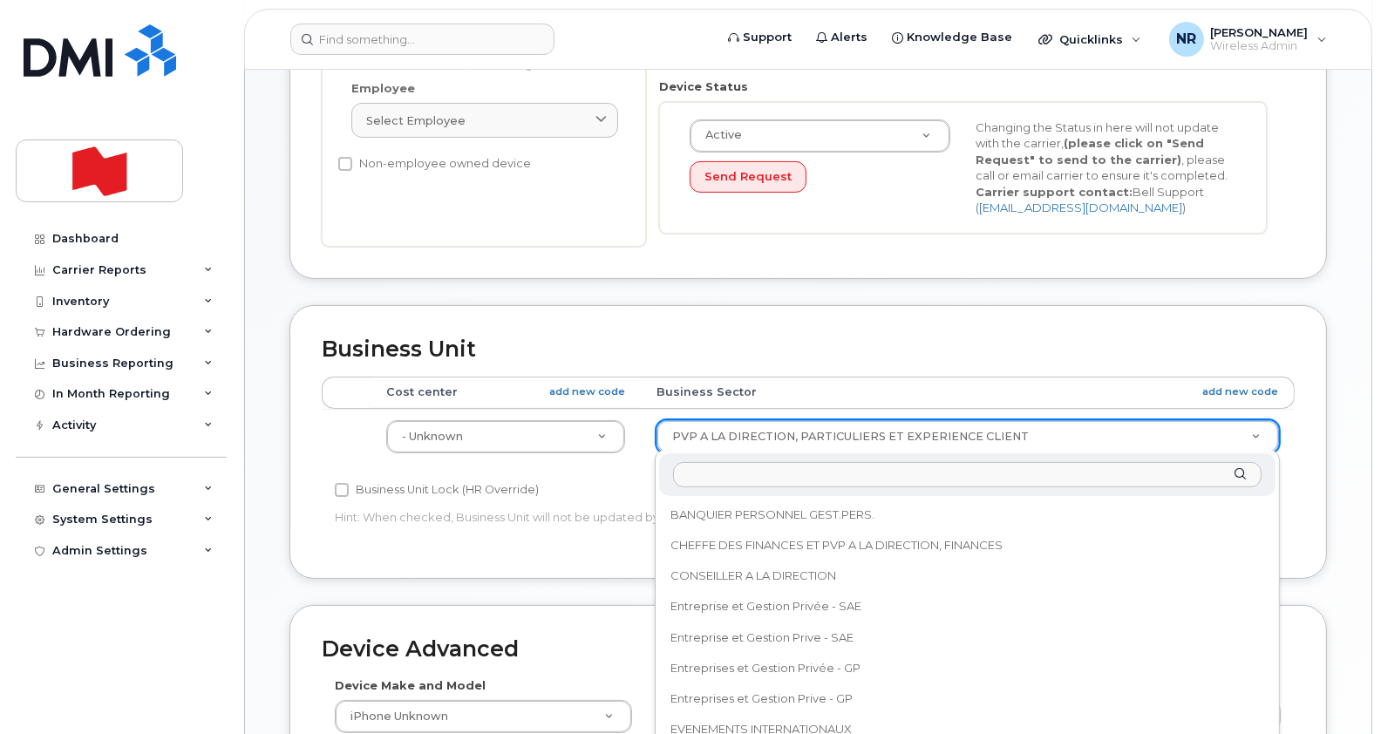
scroll to position [459, 0]
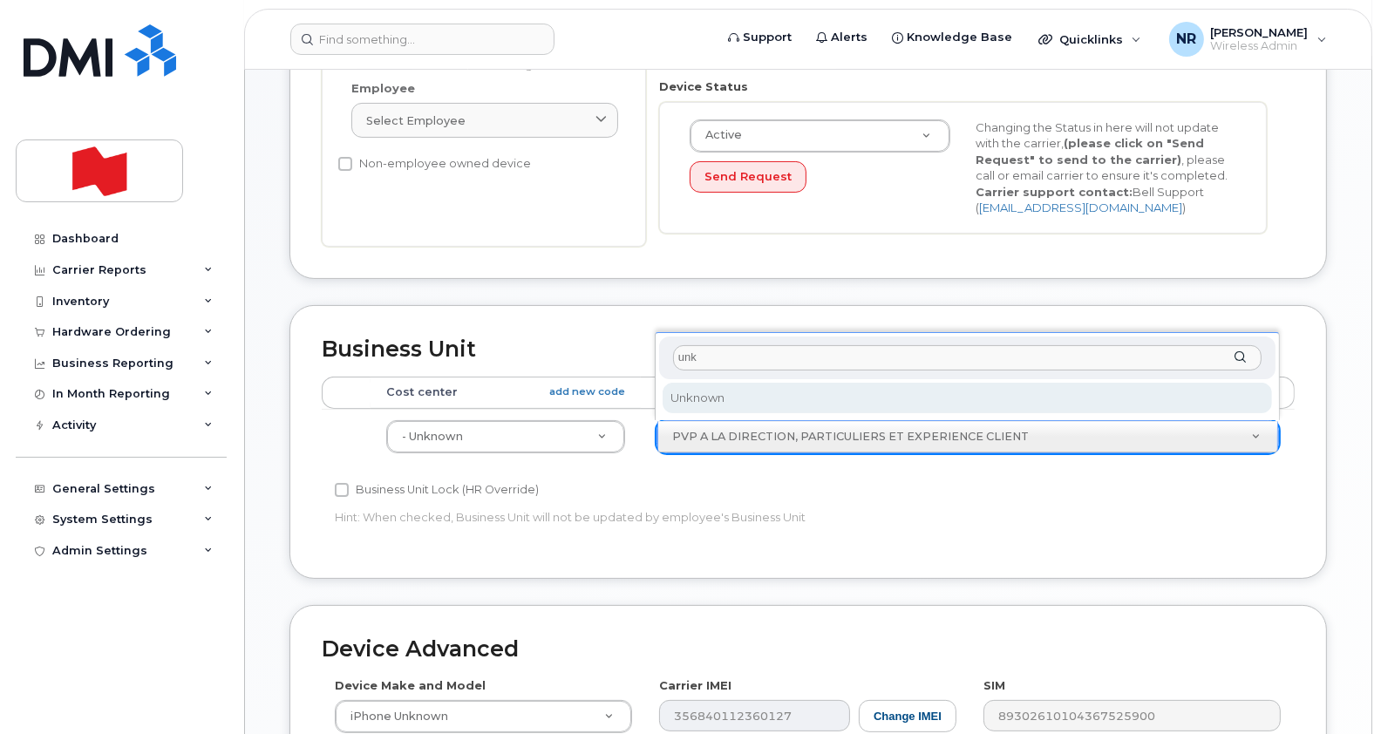
type input "unk"
select select "22916206"
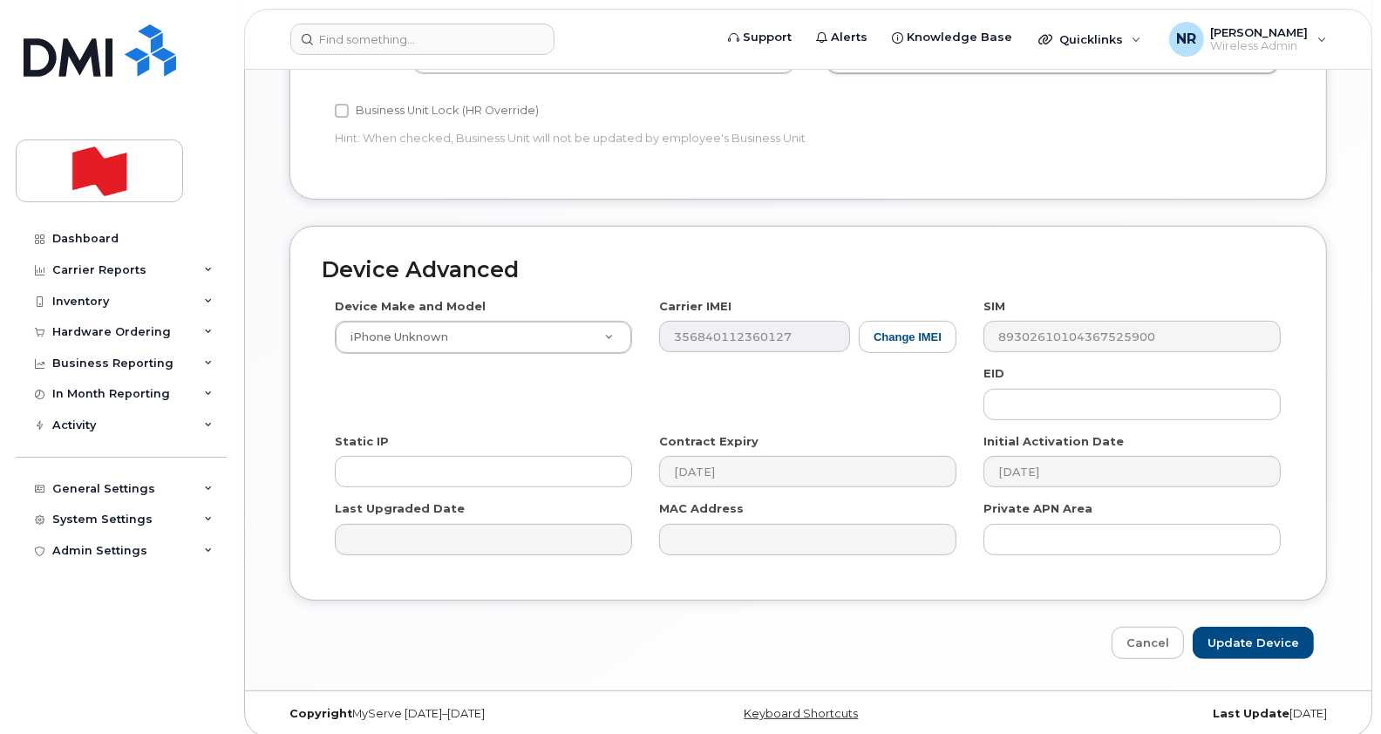
scroll to position [813, 0]
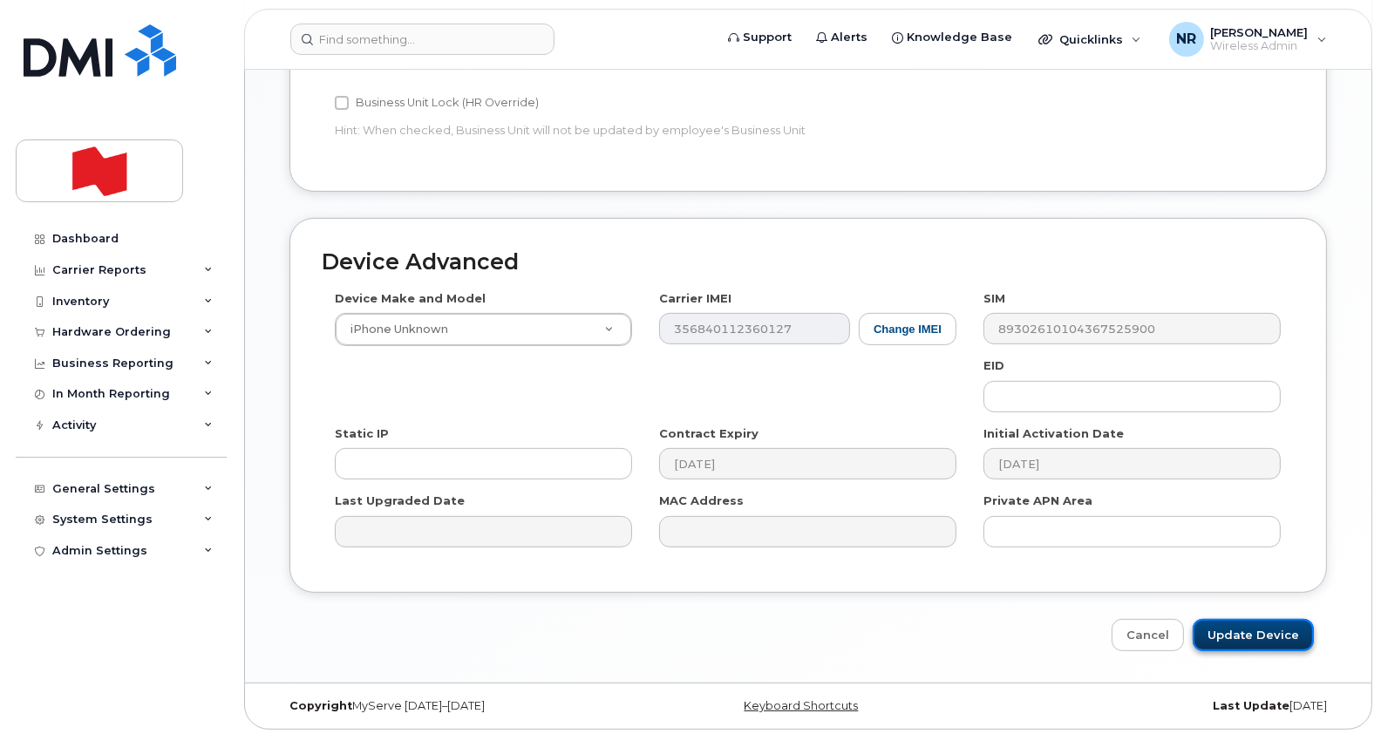
click at [1264, 637] on input "Update Device" at bounding box center [1253, 635] width 121 height 32
type input "Saving..."
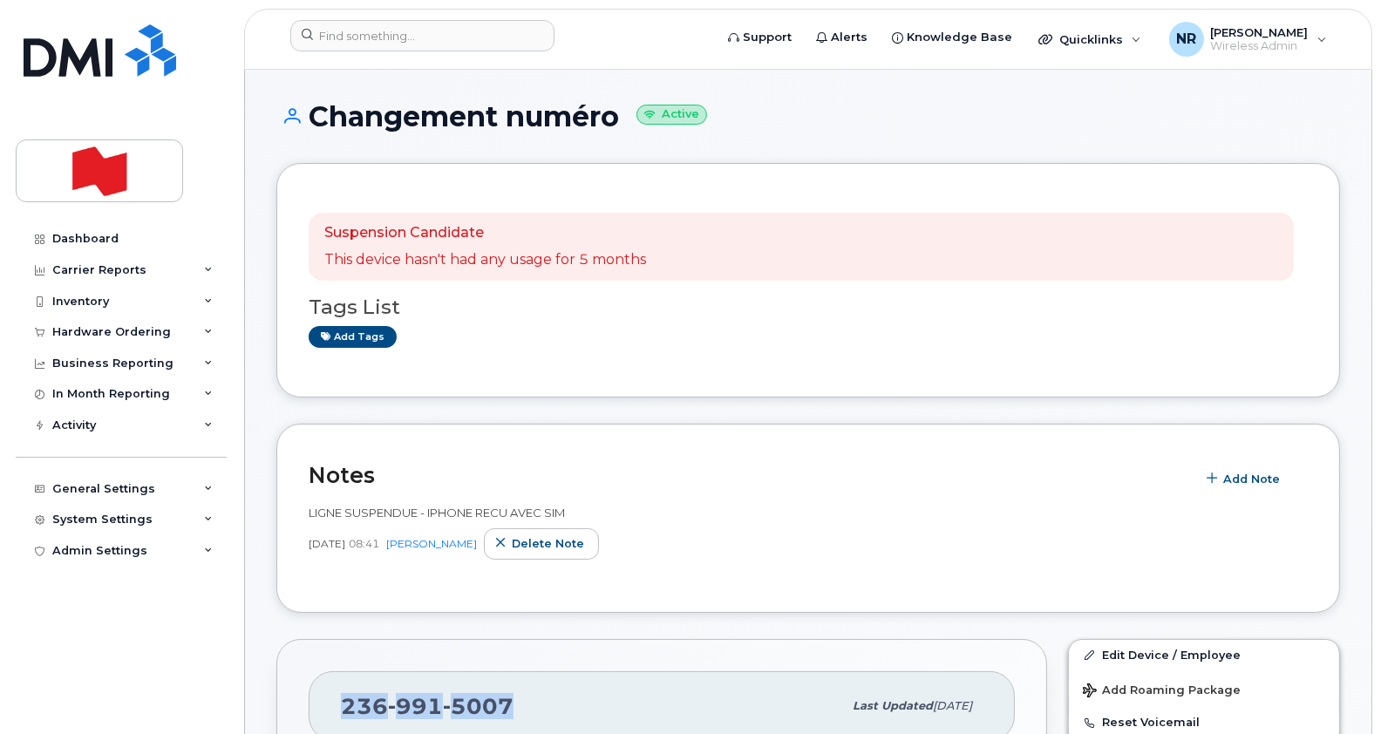
drag, startPoint x: 525, startPoint y: 710, endPoint x: 343, endPoint y: 702, distance: 182.4
click at [343, 702] on div "[PHONE_NUMBER]" at bounding box center [591, 706] width 501 height 37
copy span "[PHONE_NUMBER]"
click at [371, 32] on input at bounding box center [422, 35] width 264 height 31
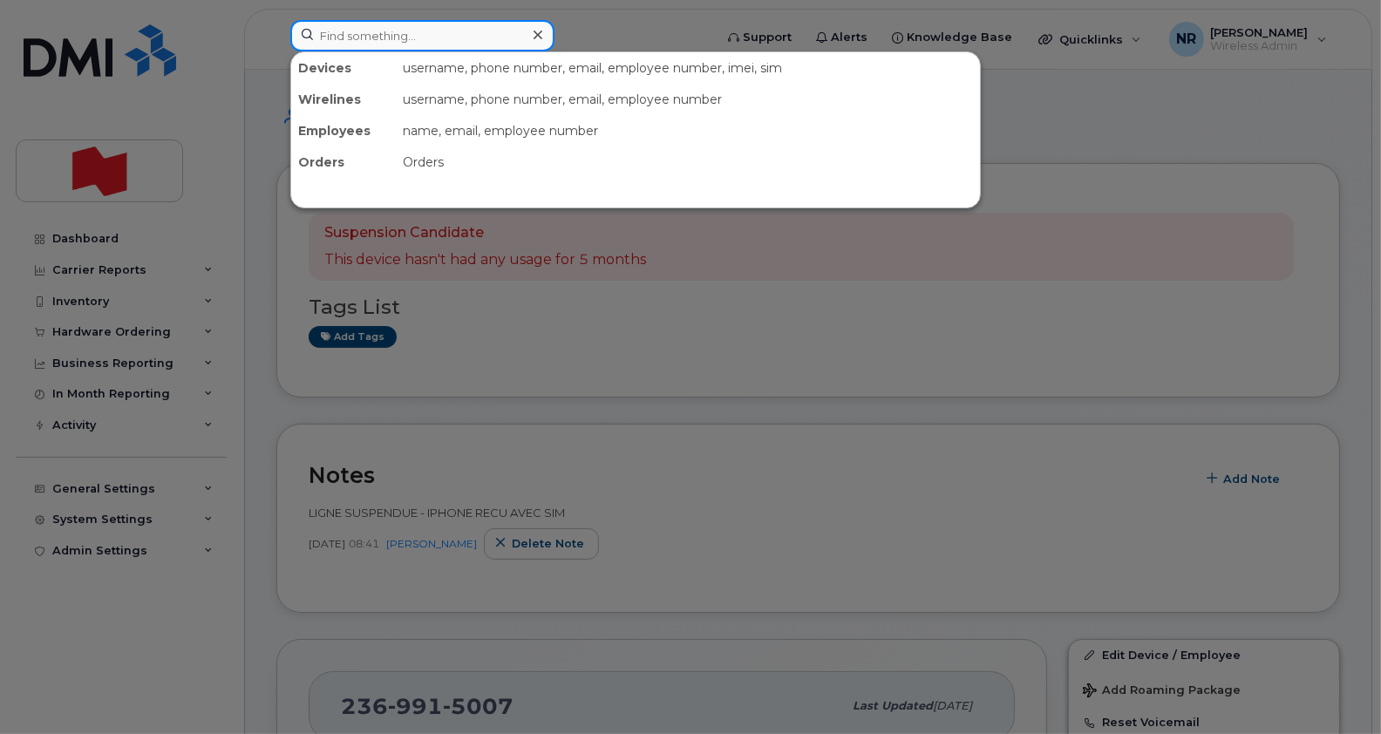
paste input "2504666830"
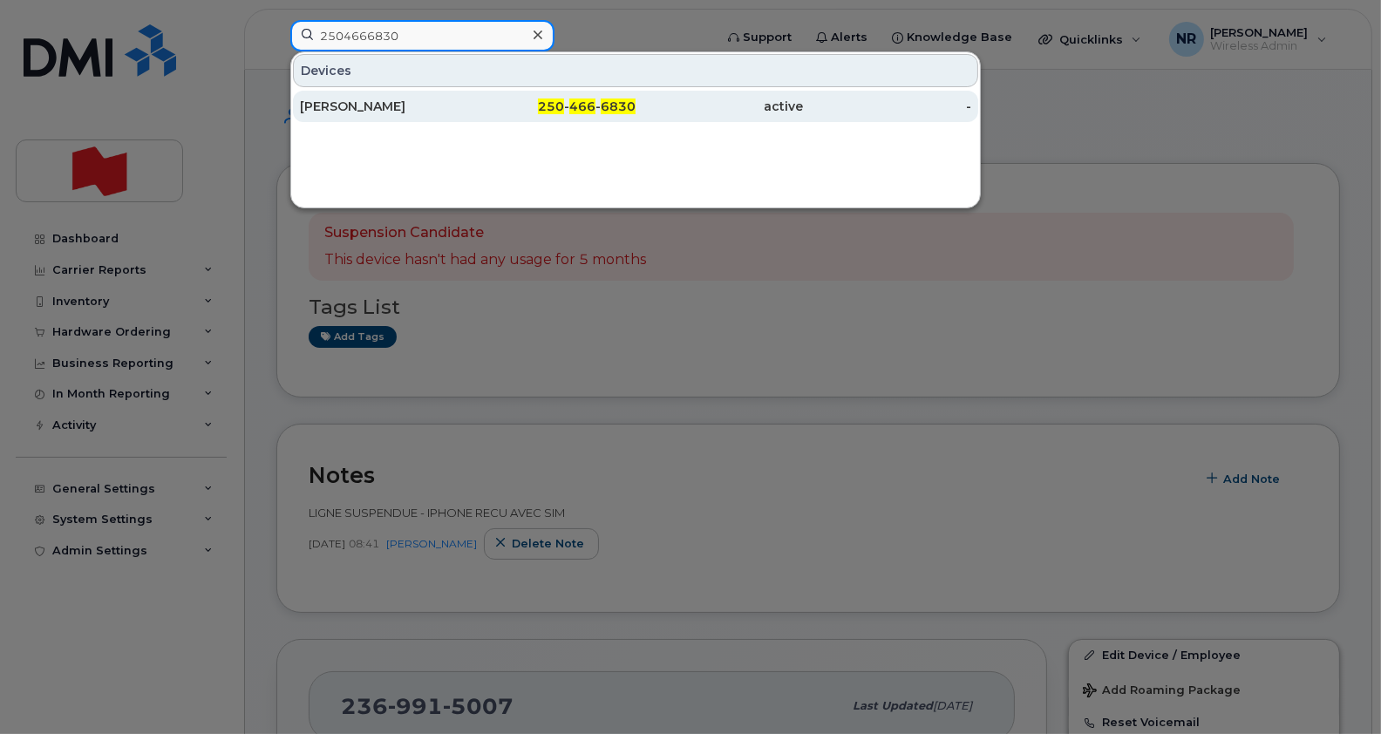
type input "2504666830"
click at [323, 103] on div "[PERSON_NAME]" at bounding box center [384, 106] width 168 height 17
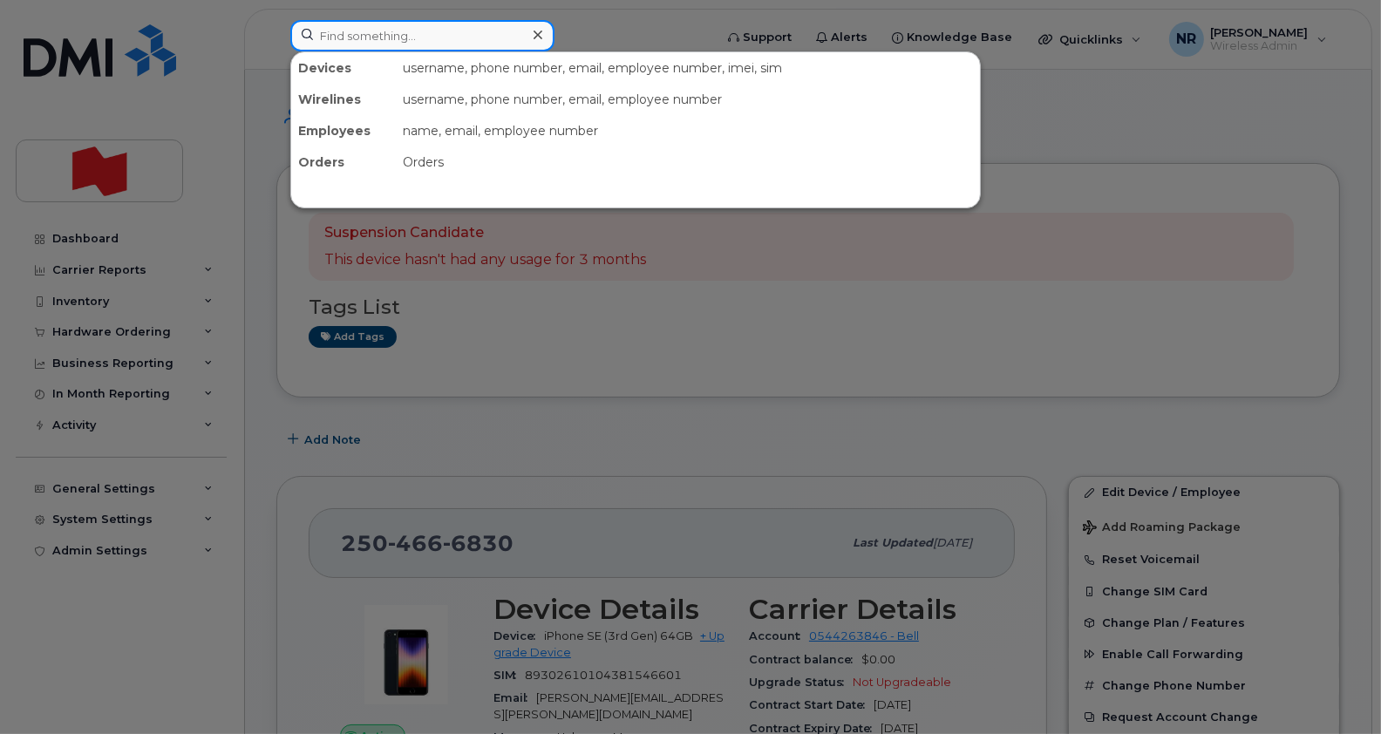
click at [394, 25] on input at bounding box center [422, 35] width 264 height 31
paste input "2504666831"
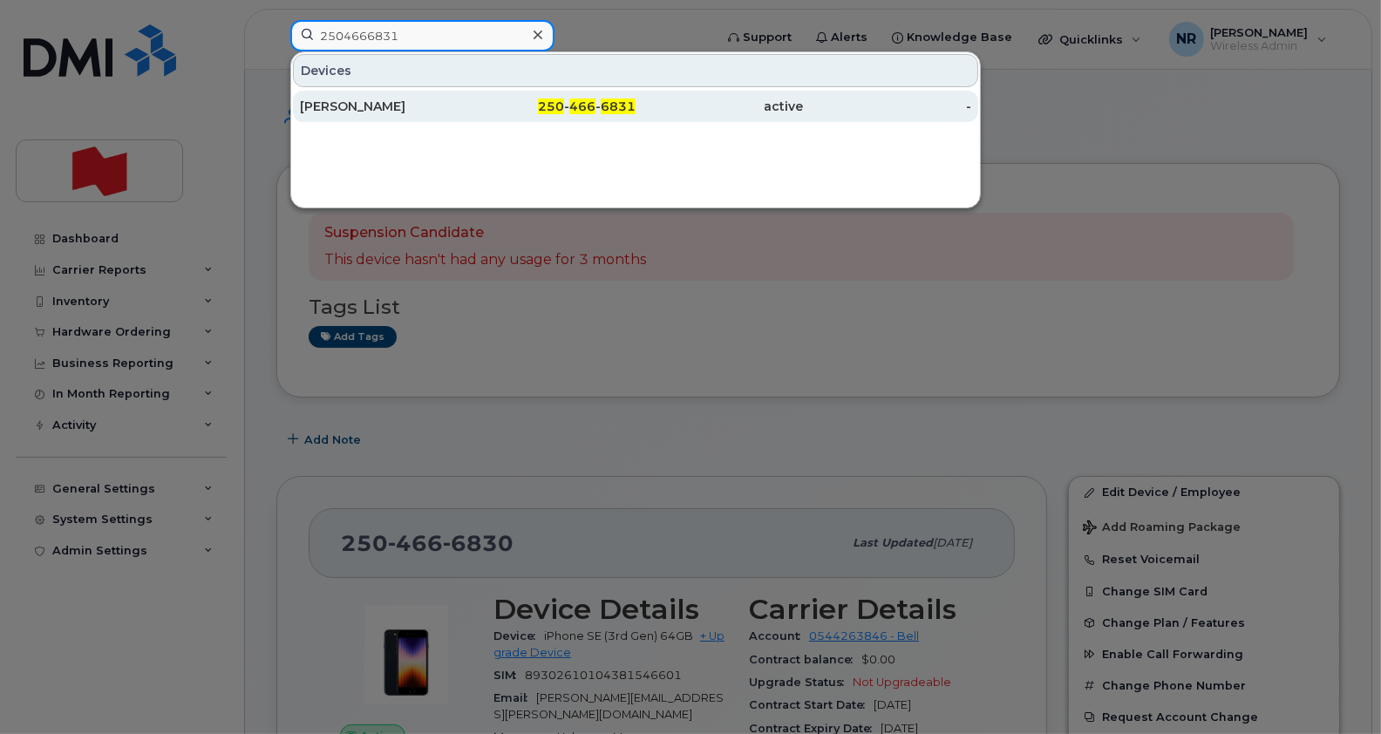
type input "2504666831"
click at [357, 104] on div "[PERSON_NAME]" at bounding box center [384, 106] width 168 height 17
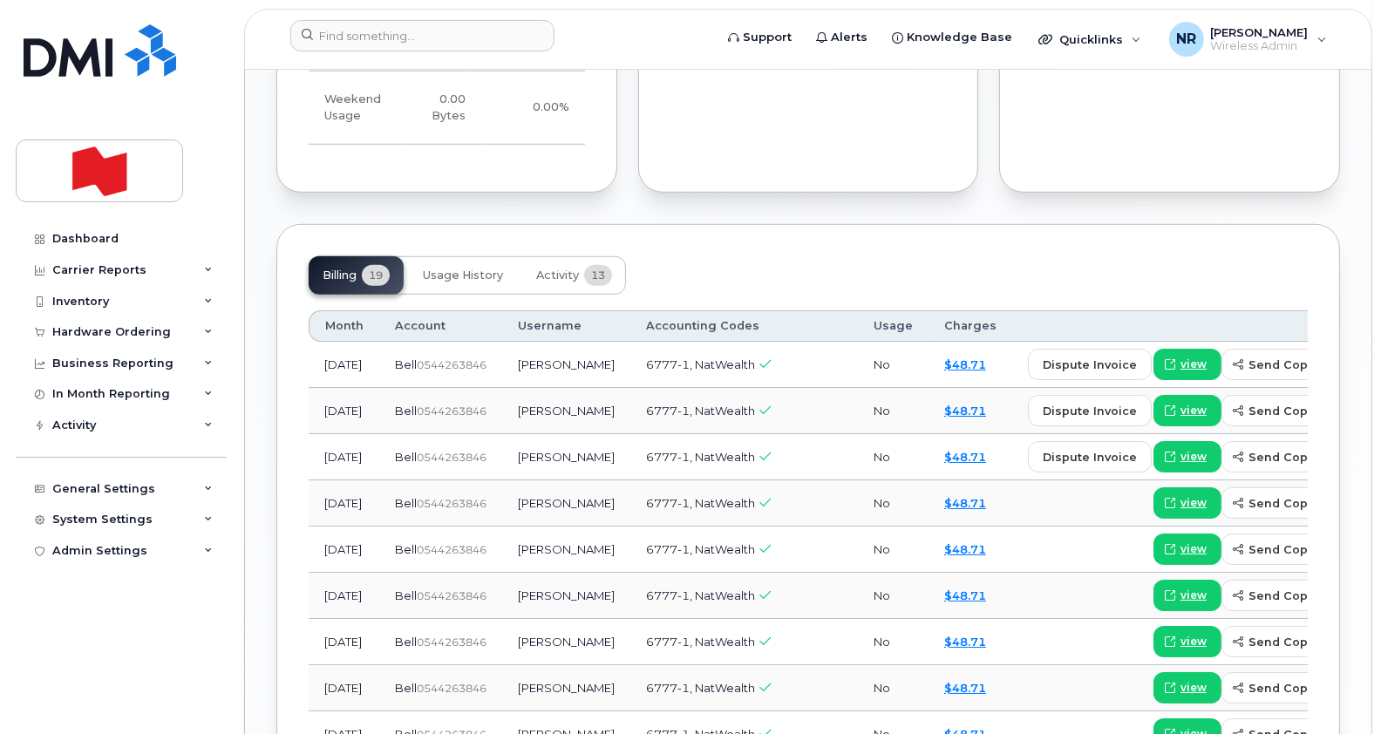
scroll to position [1439, 0]
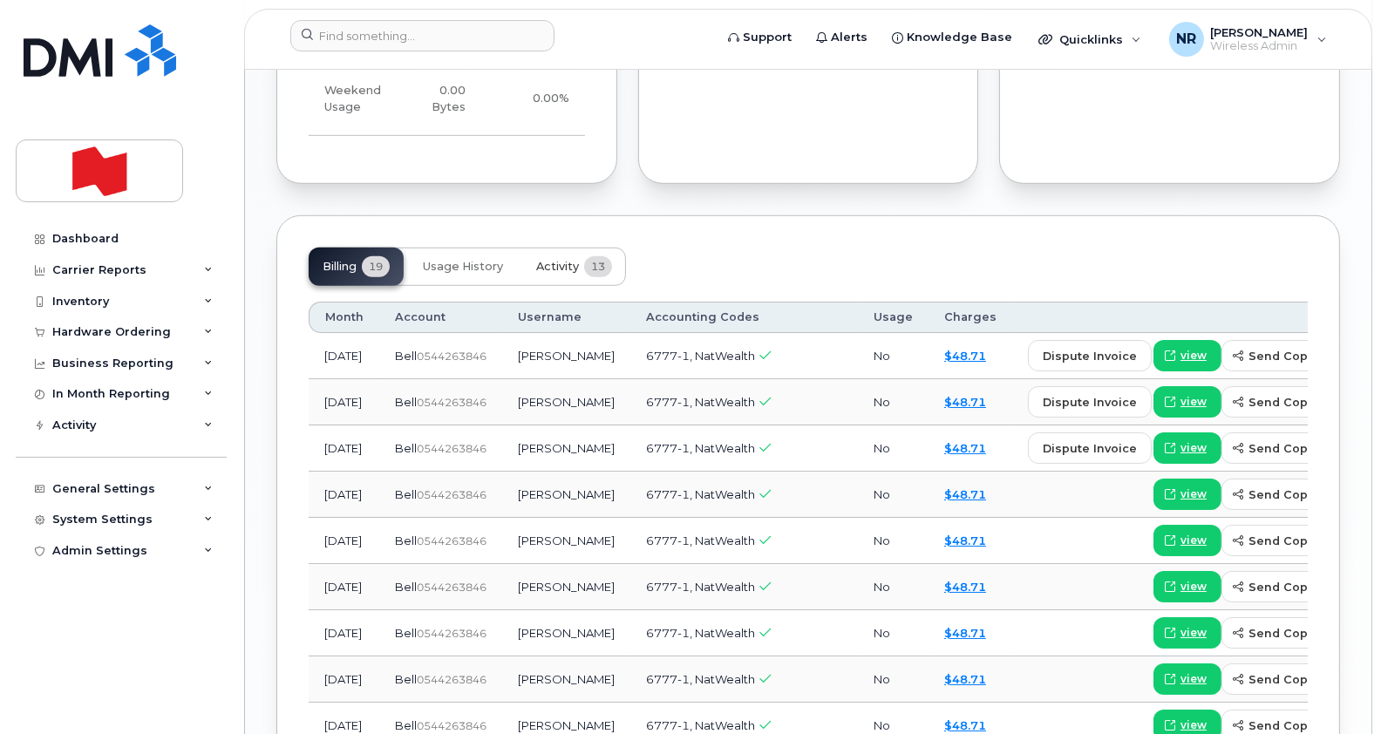
click at [562, 260] on span "Activity" at bounding box center [557, 267] width 43 height 14
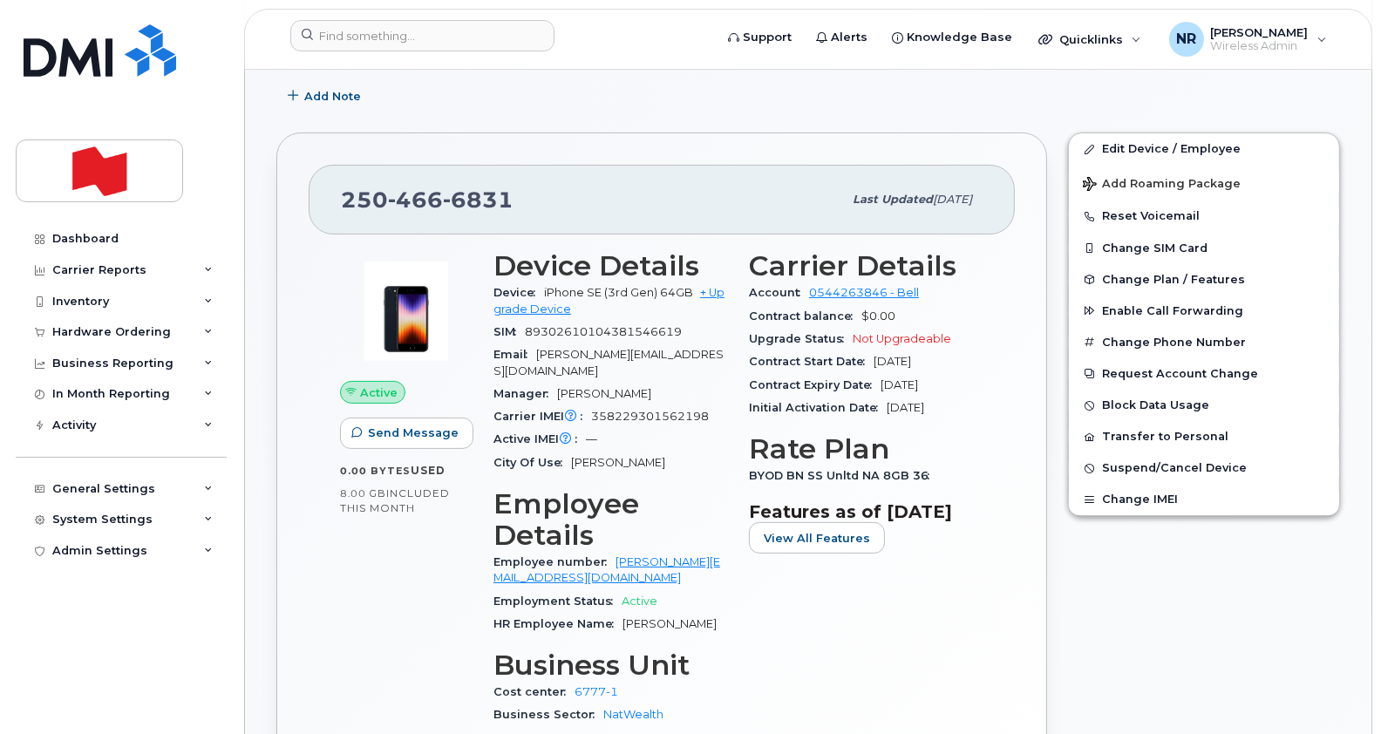
scroll to position [201, 0]
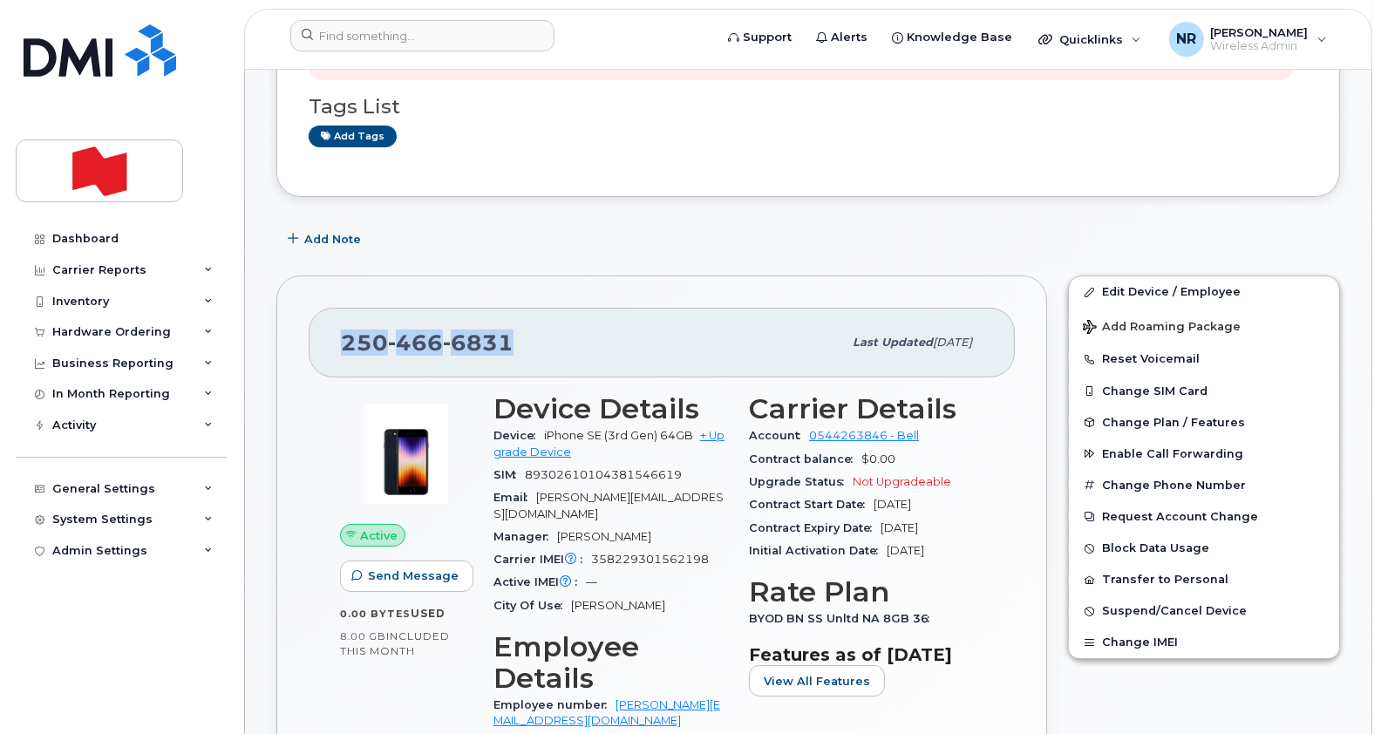
drag, startPoint x: 521, startPoint y: 336, endPoint x: 336, endPoint y: 340, distance: 185.8
click at [336, 340] on div "250 466 6831 Last updated Oct 30, 2024" at bounding box center [662, 343] width 706 height 70
copy span "250 466 6831"
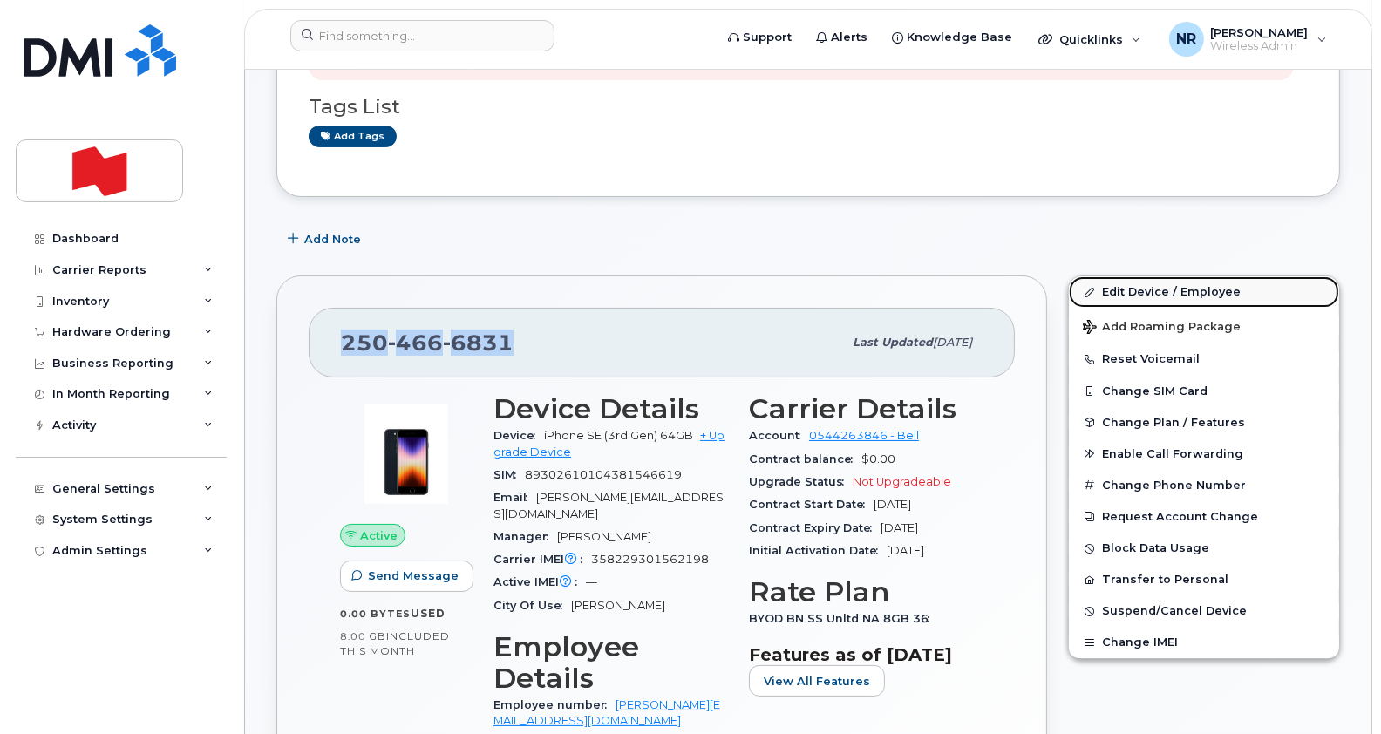
click at [1135, 290] on link "Edit Device / Employee" at bounding box center [1204, 291] width 270 height 31
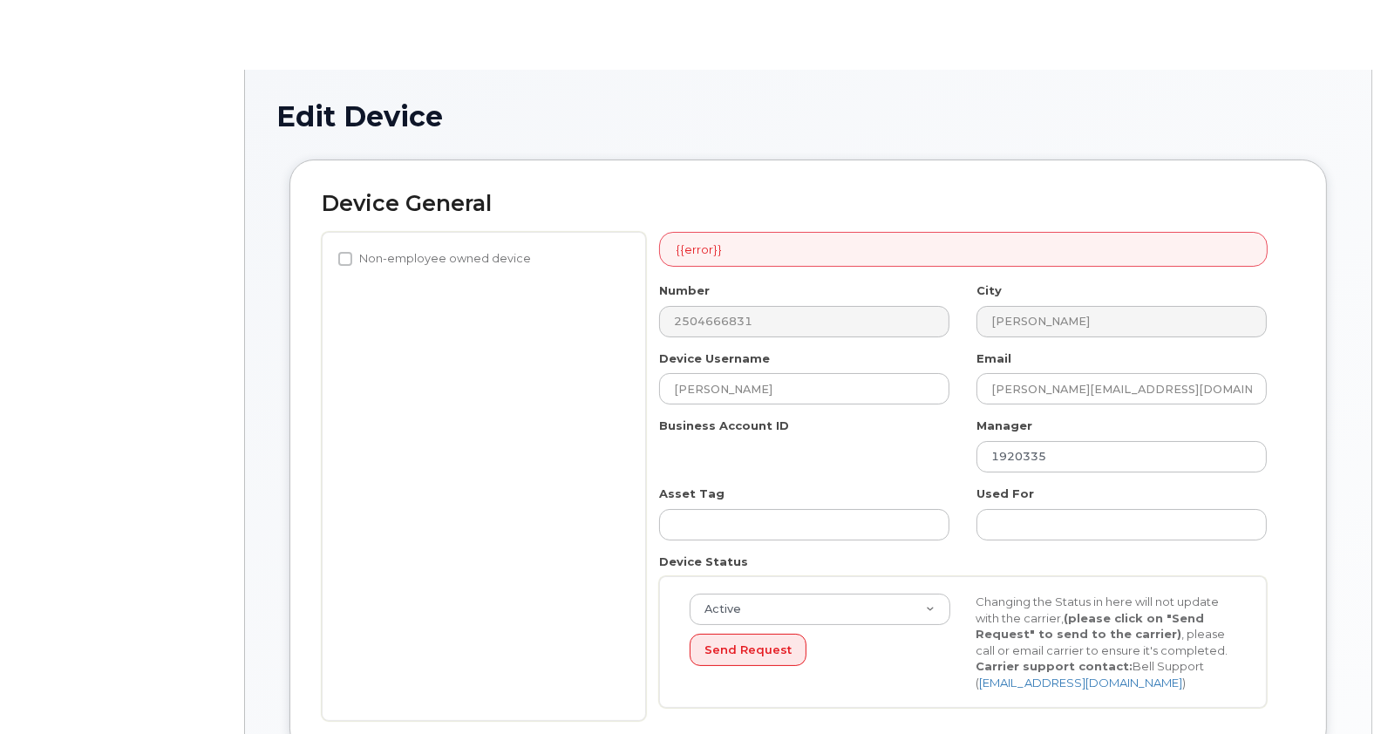
select select "28493761"
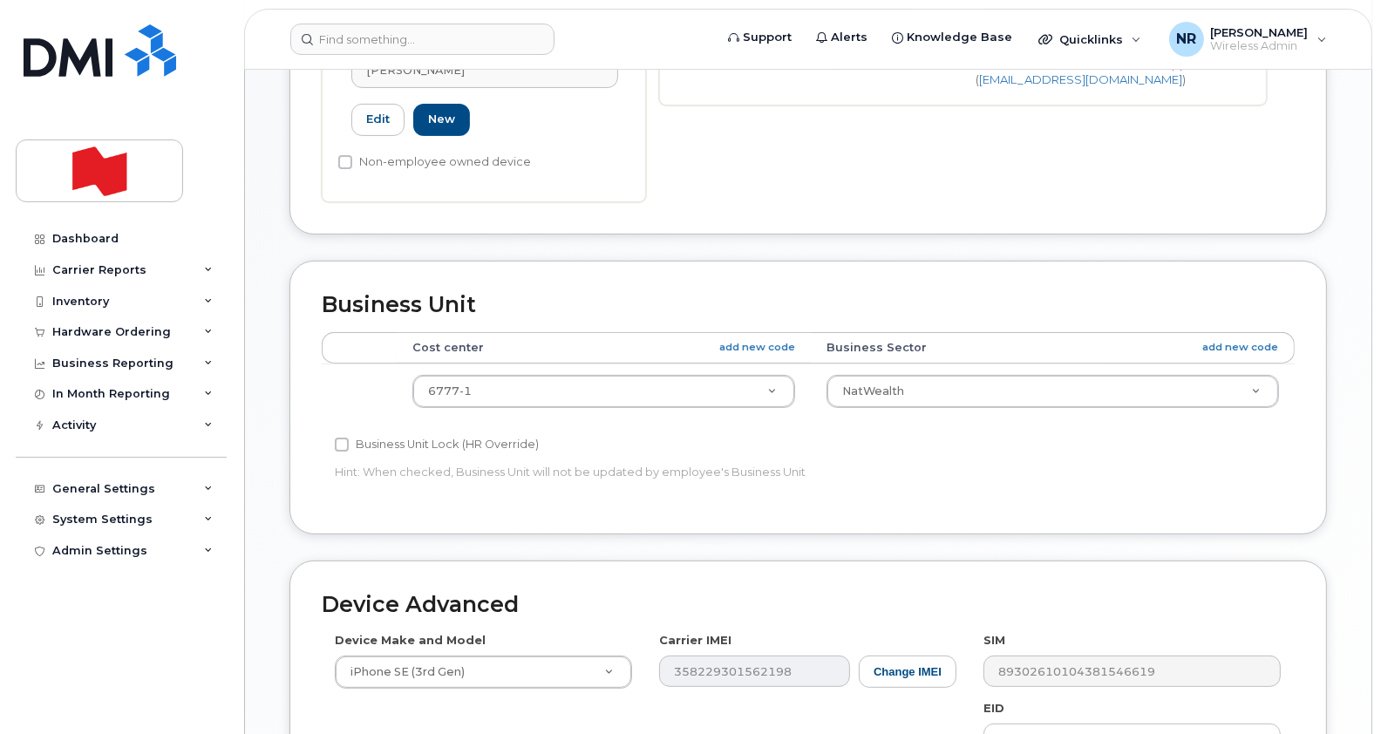
scroll to position [861, 0]
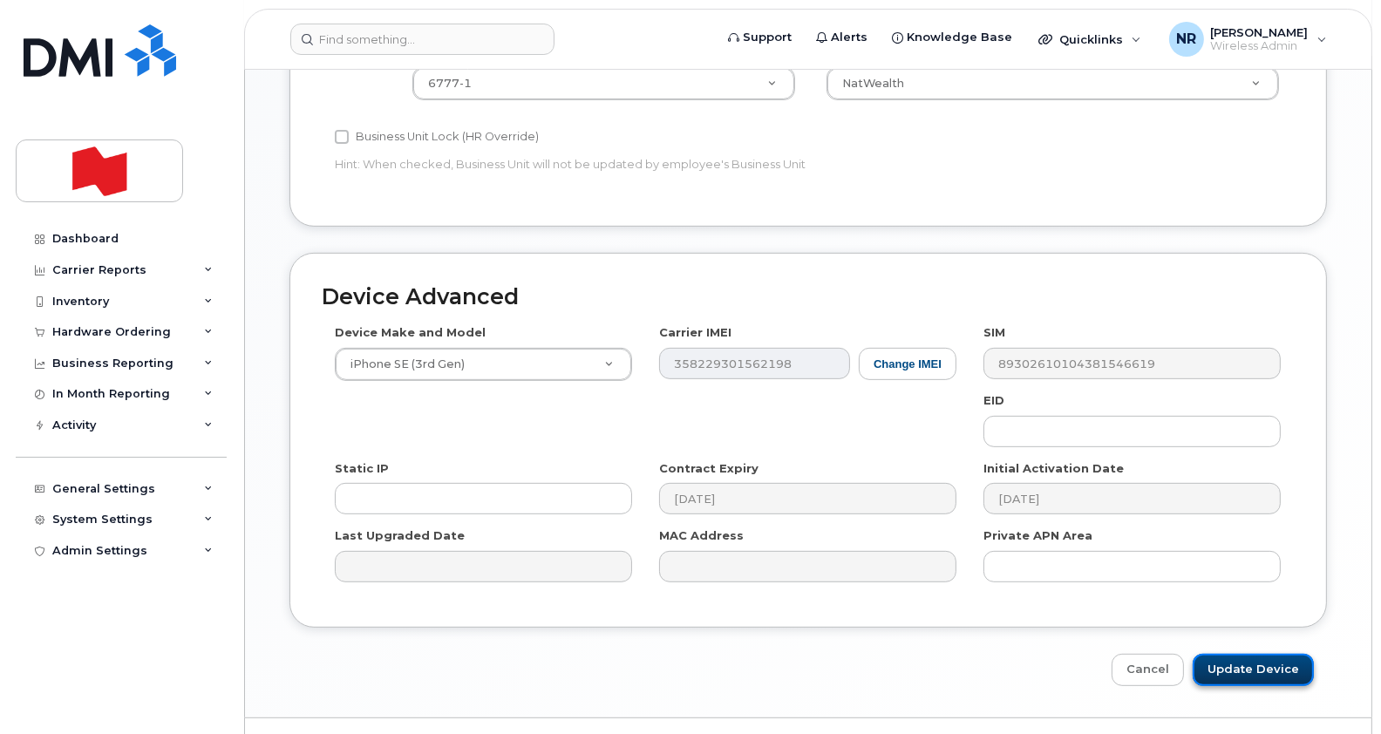
click at [1252, 654] on input "Update Device" at bounding box center [1253, 670] width 121 height 32
type input "Saving..."
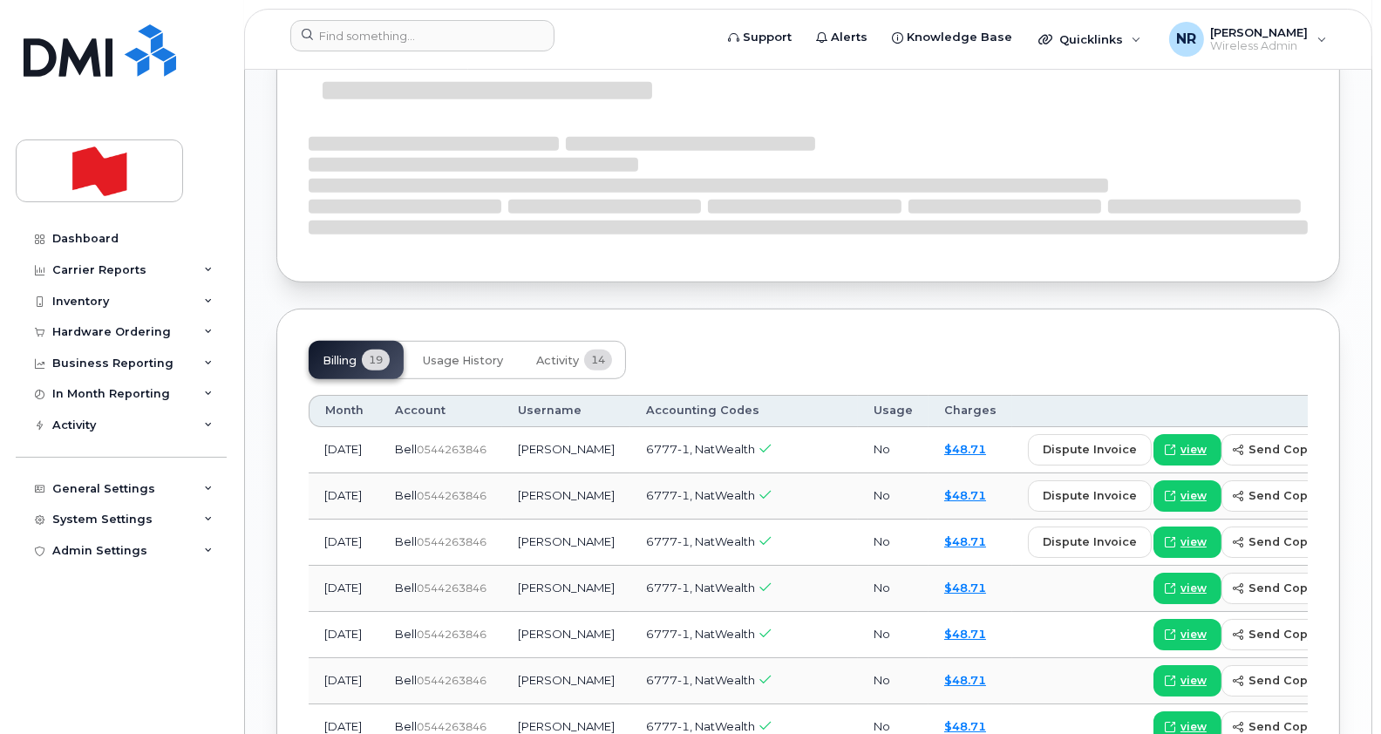
scroll to position [1182, 0]
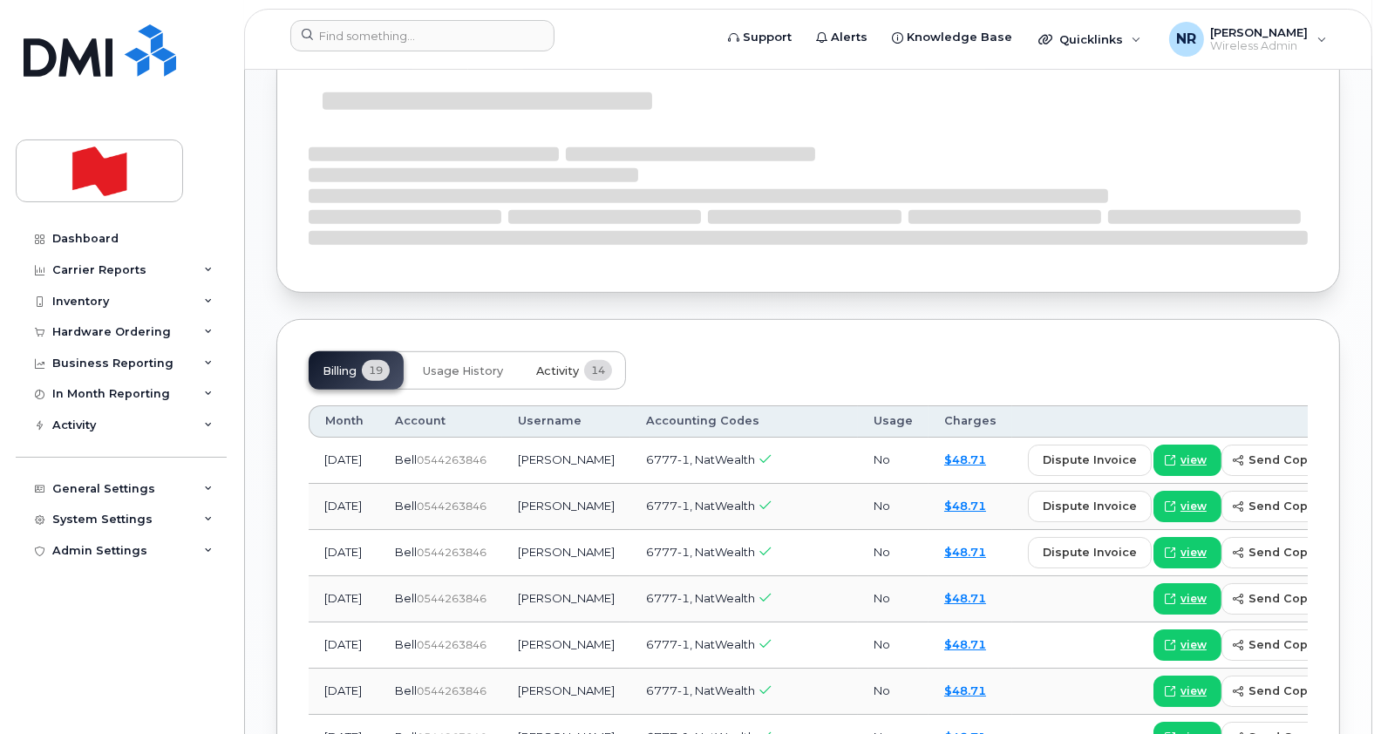
click at [559, 367] on span "Activity" at bounding box center [557, 371] width 43 height 14
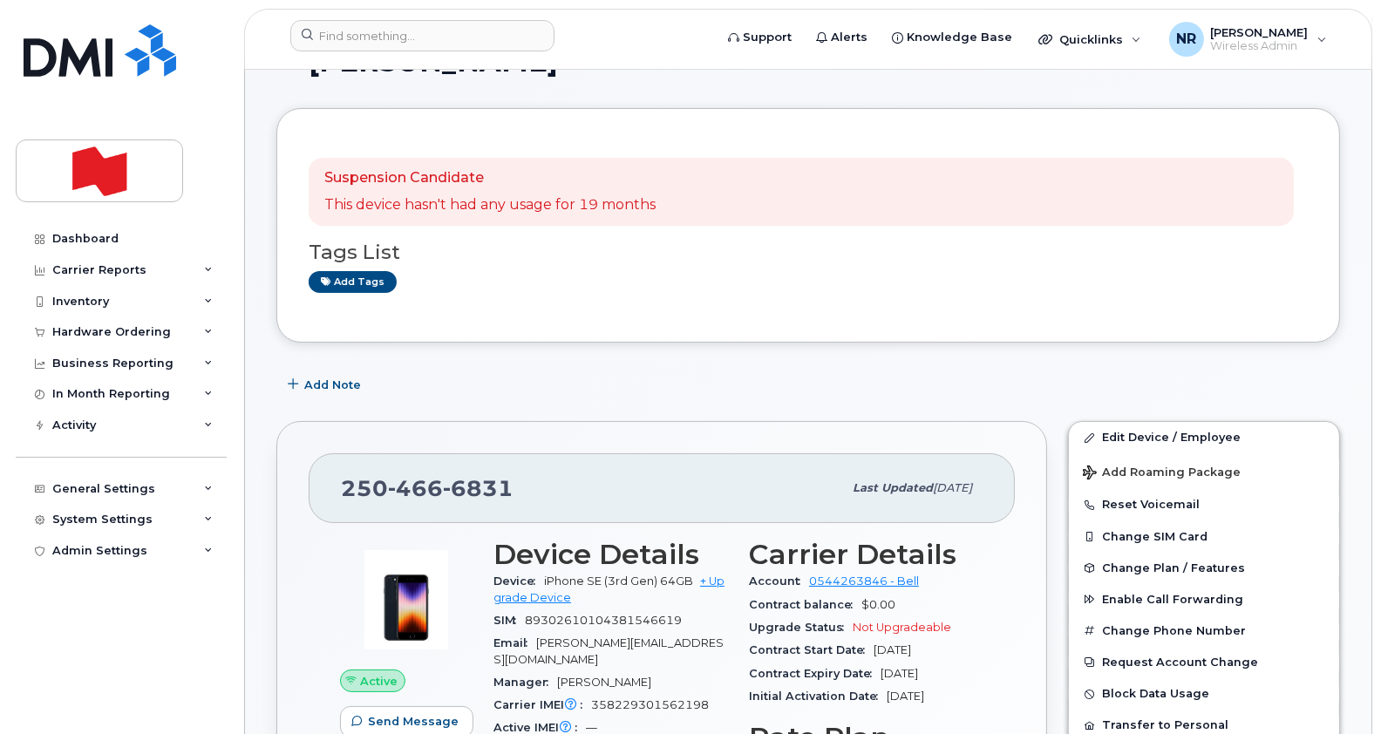
scroll to position [0, 0]
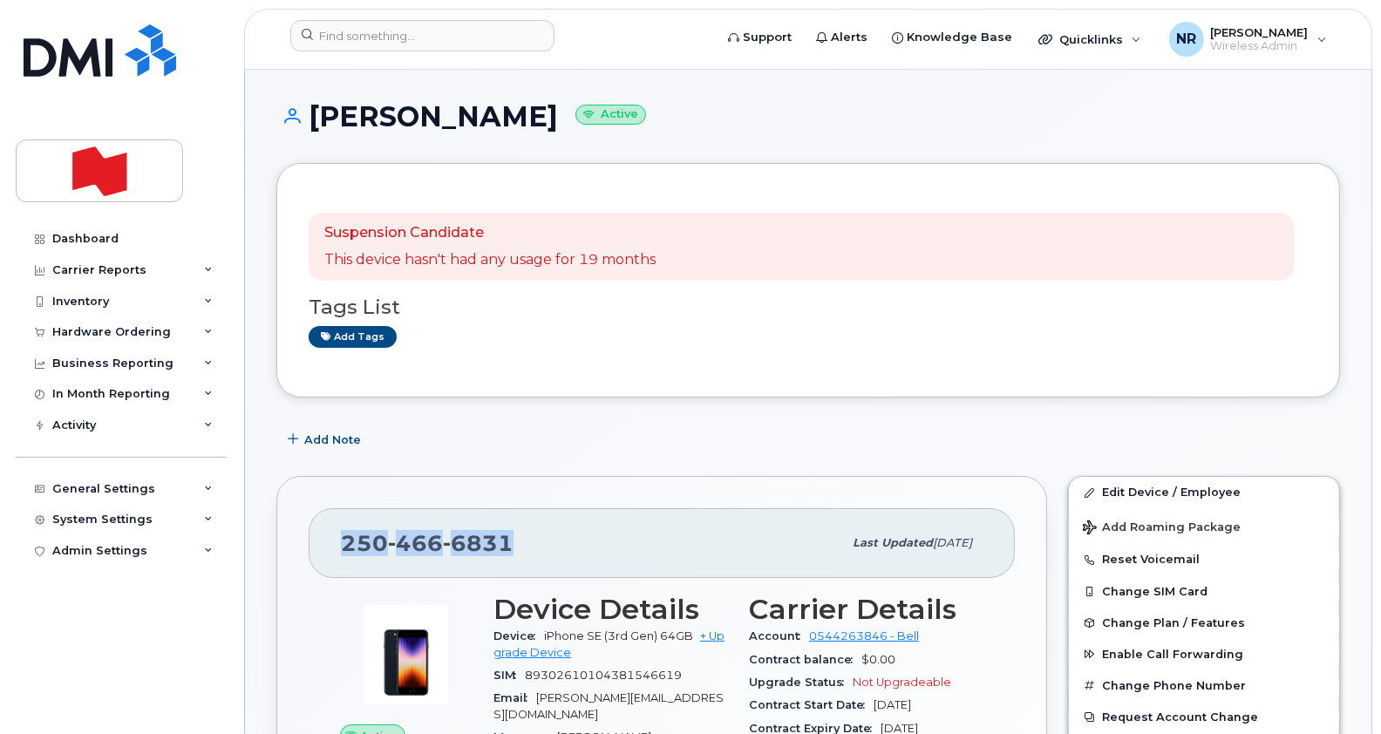
drag, startPoint x: 534, startPoint y: 548, endPoint x: 325, endPoint y: 538, distance: 209.5
click at [325, 538] on div "[PHONE_NUMBER] Last updated [DATE]" at bounding box center [662, 543] width 706 height 70
copy span "[PHONE_NUMBER]"
click at [515, 534] on div "[PHONE_NUMBER]" at bounding box center [591, 543] width 501 height 37
drag, startPoint x: 515, startPoint y: 541, endPoint x: 337, endPoint y: 548, distance: 178.9
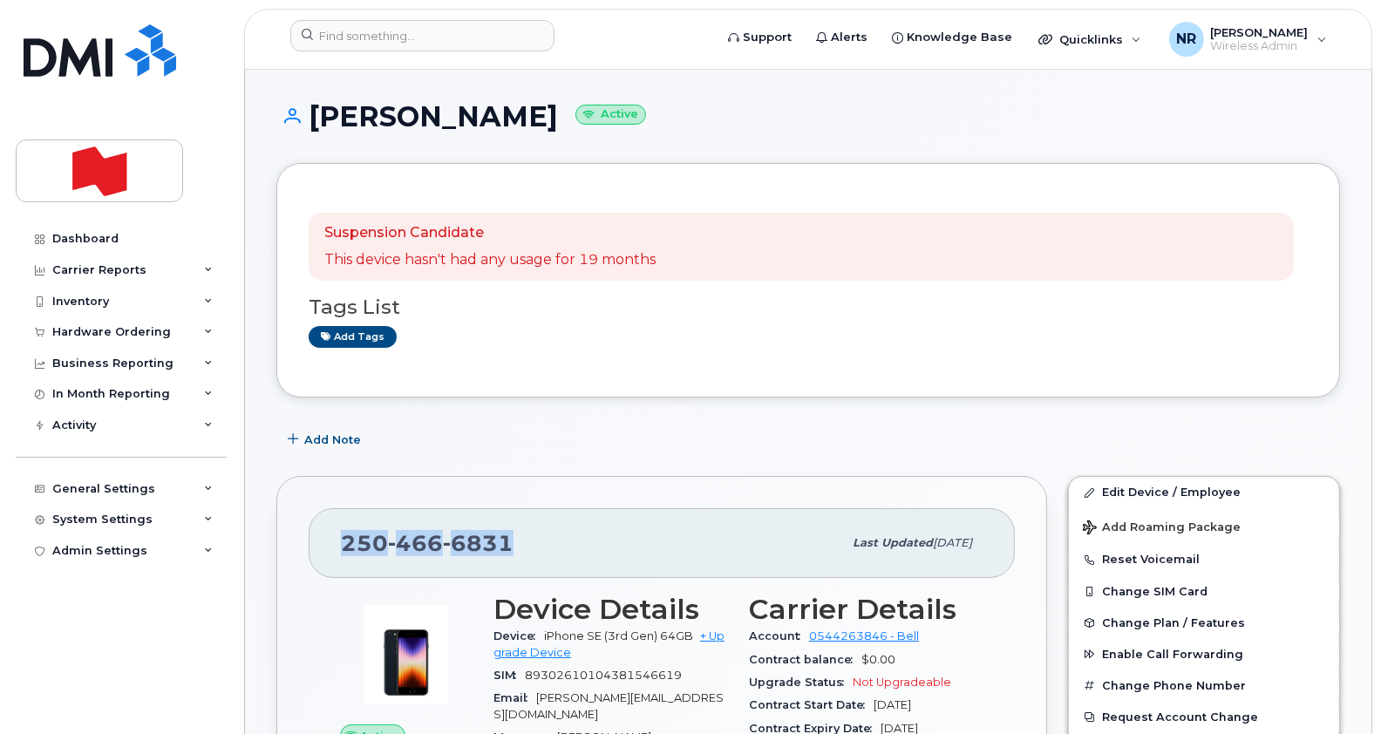
click at [337, 548] on div "[PHONE_NUMBER] Last updated [DATE]" at bounding box center [662, 543] width 706 height 70
copy span "[PHONE_NUMBER]"
click at [568, 525] on div "[PHONE_NUMBER]" at bounding box center [591, 543] width 501 height 37
drag, startPoint x: 519, startPoint y: 539, endPoint x: 333, endPoint y: 538, distance: 185.7
click at [333, 538] on div "[PHONE_NUMBER] Last updated [DATE]" at bounding box center [662, 543] width 706 height 70
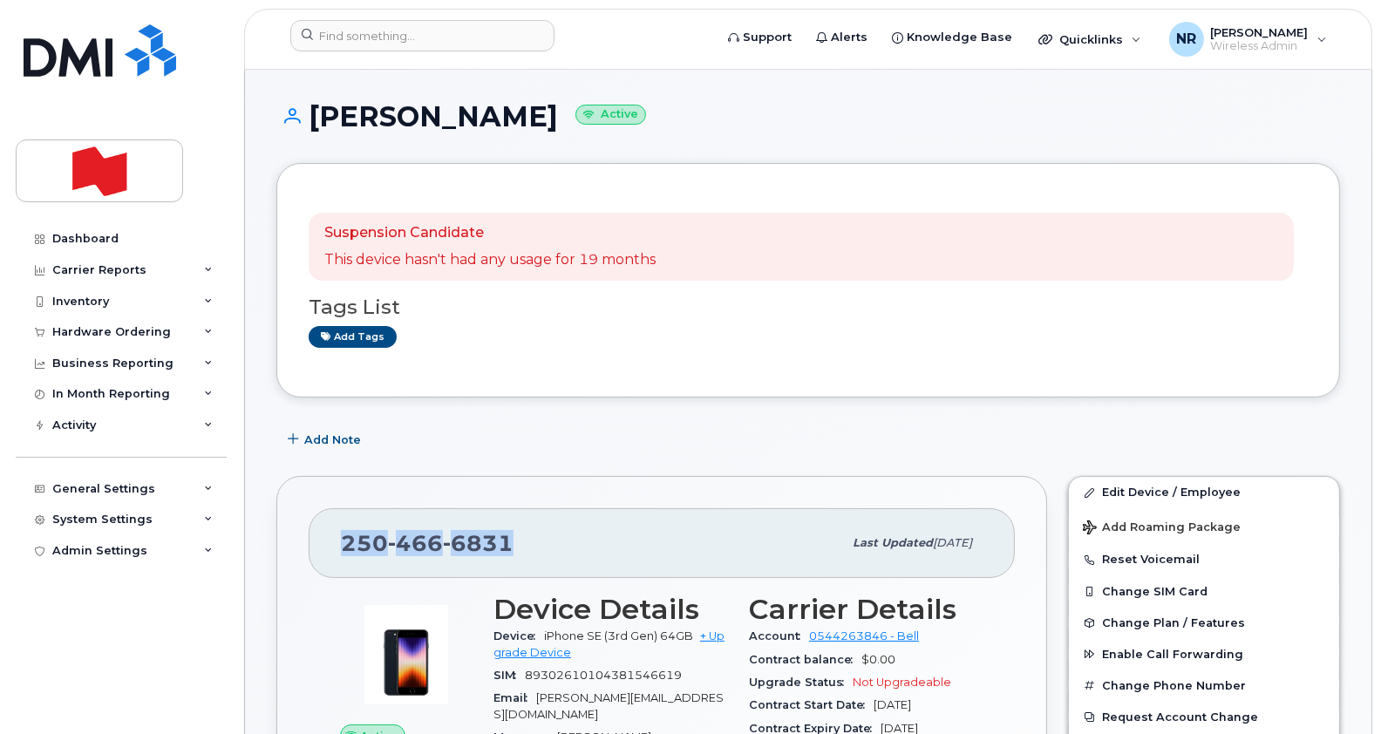
copy span "[PHONE_NUMBER]"
click at [562, 372] on div "Suspension Candidate This device hasn't had any usage for 19 months Tags List A…" at bounding box center [808, 280] width 1064 height 235
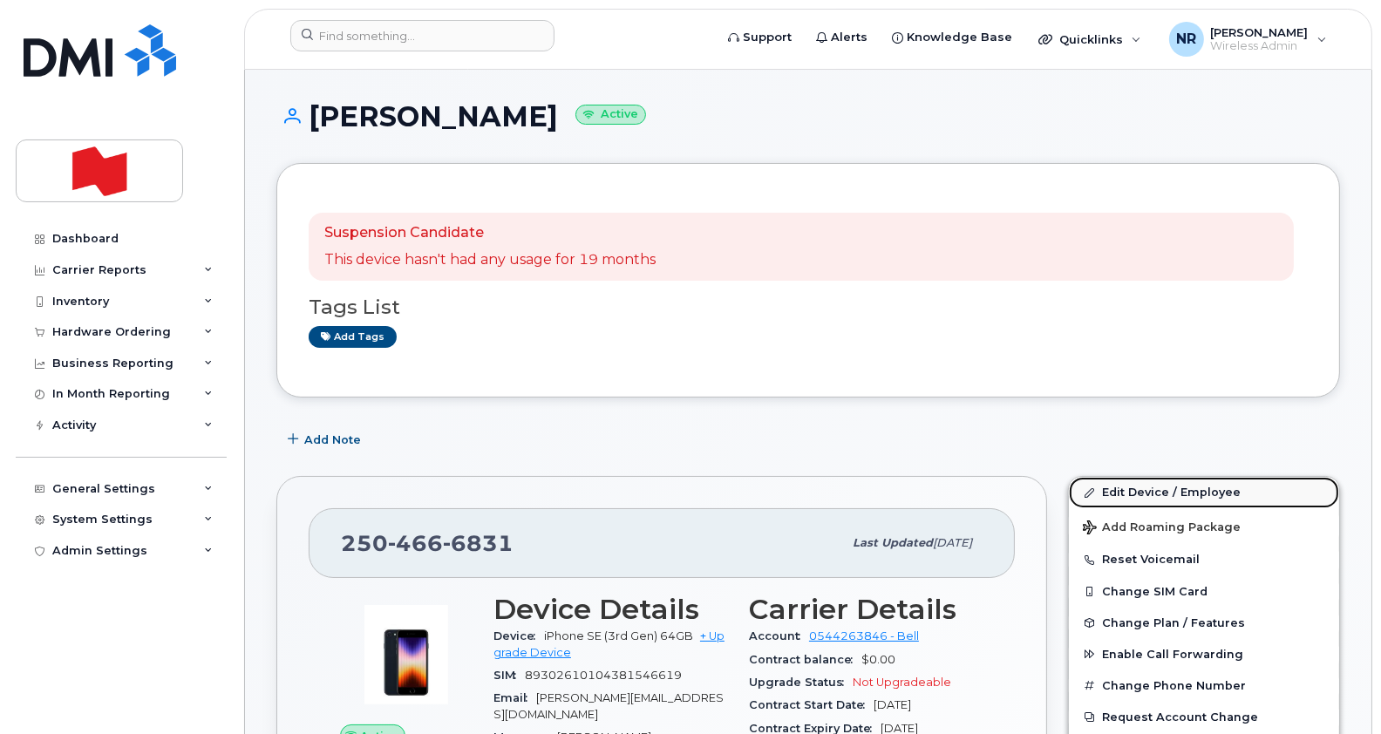
click at [1142, 486] on link "Edit Device / Employee" at bounding box center [1204, 492] width 270 height 31
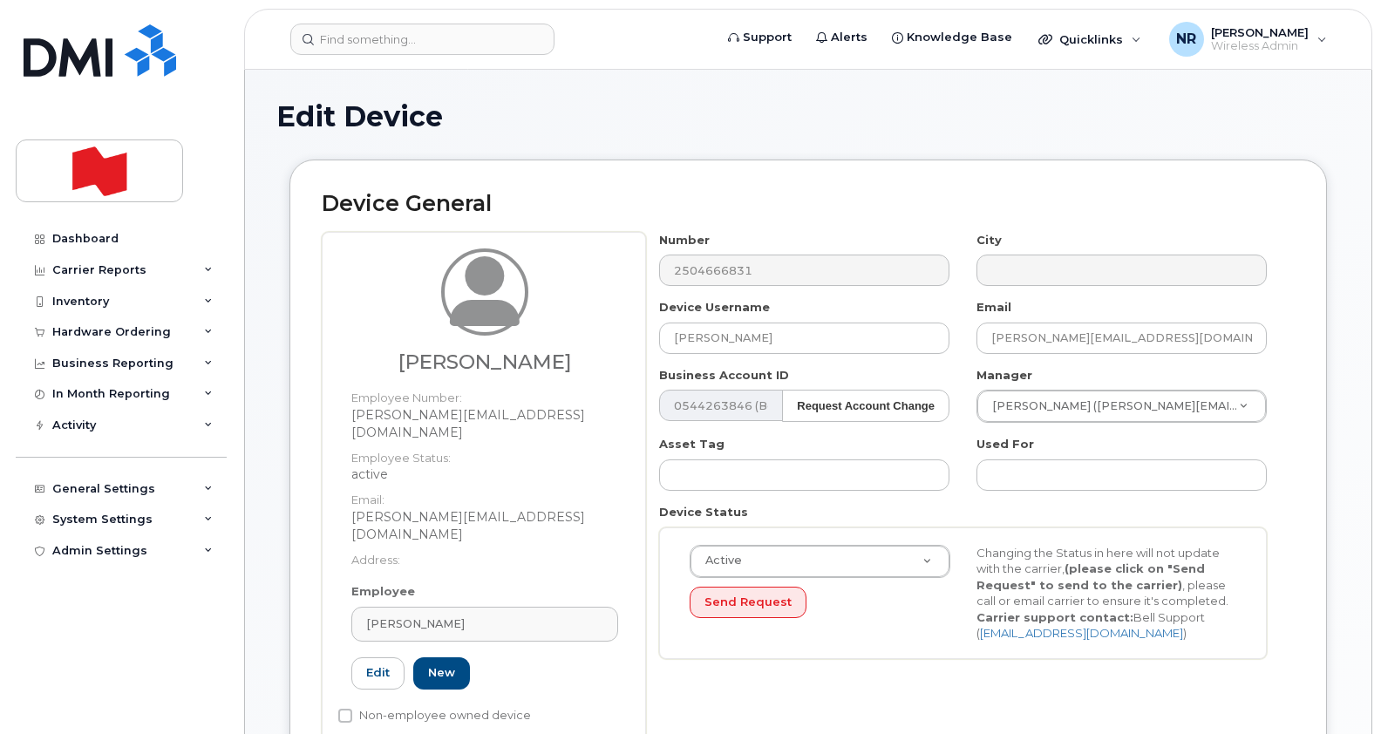
select select "28493761"
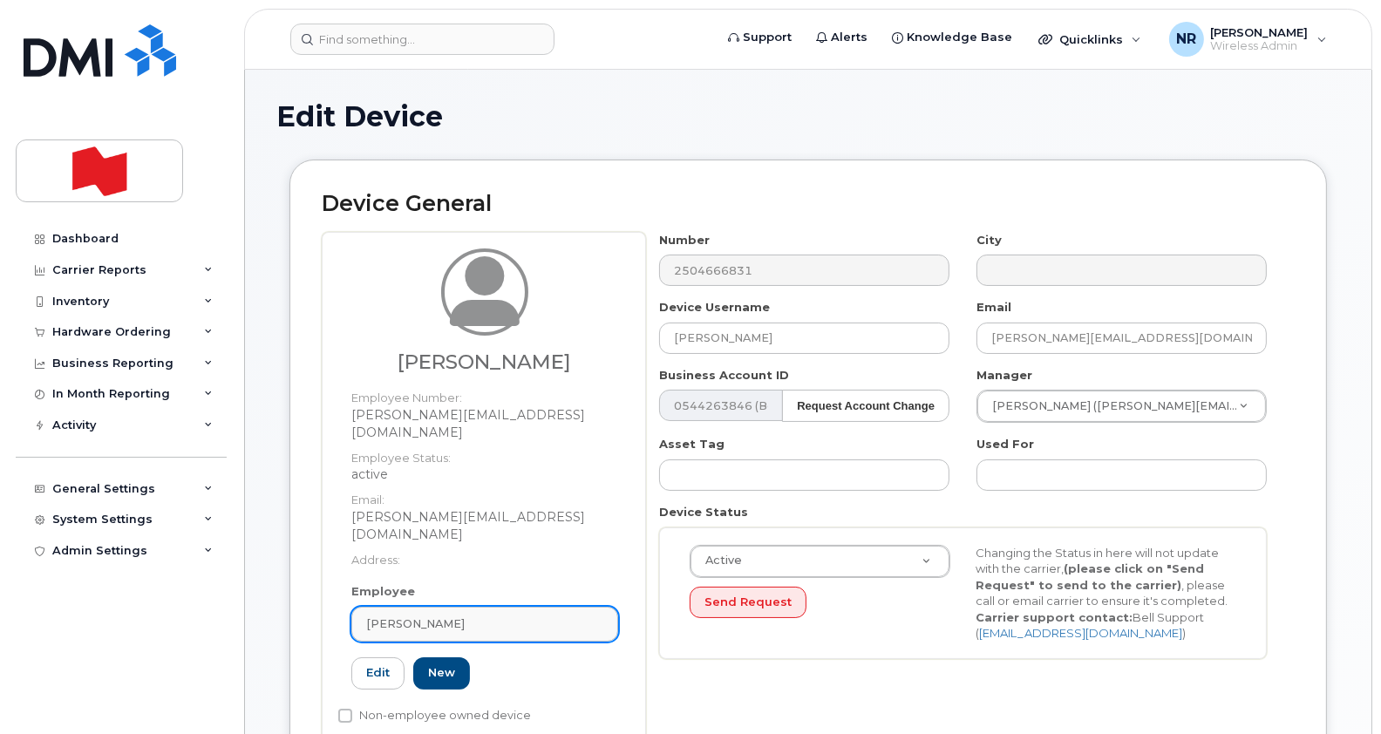
click at [595, 616] on div "[PERSON_NAME]" at bounding box center [484, 624] width 237 height 17
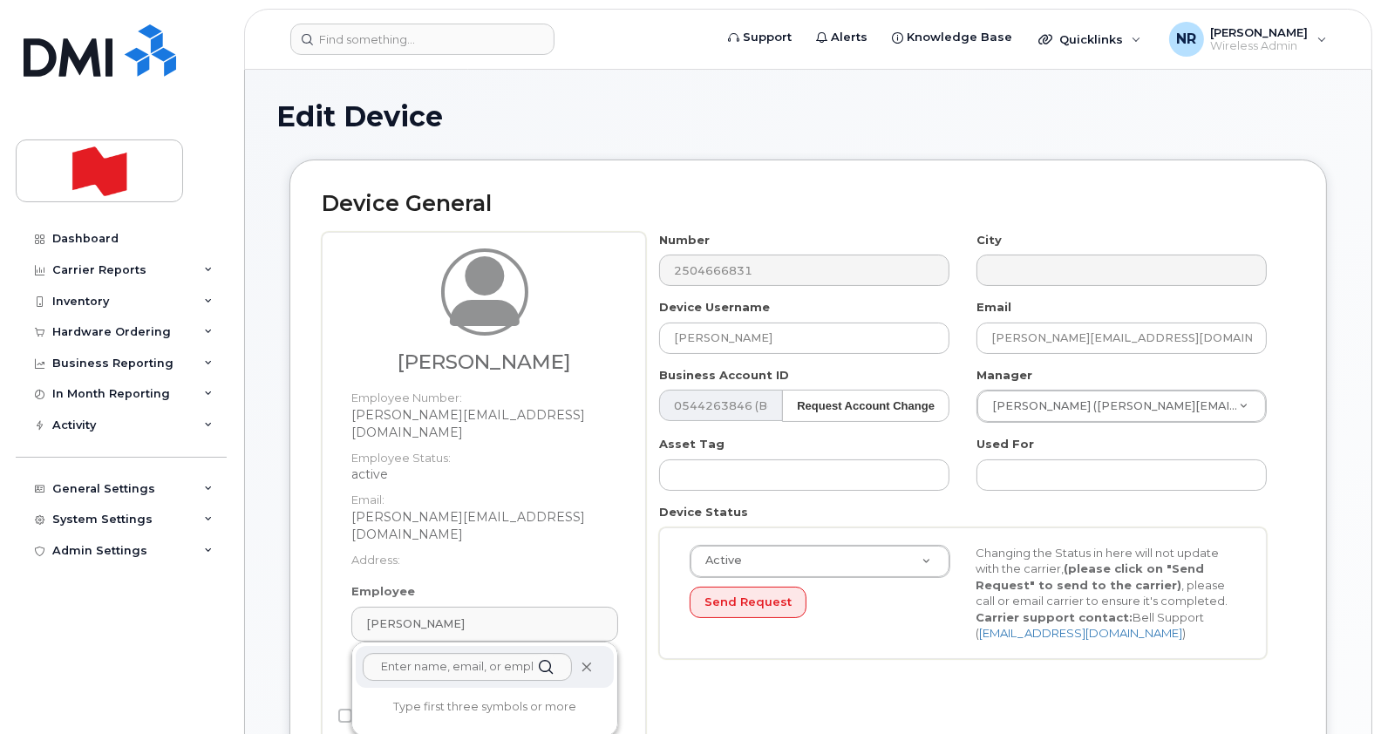
click at [585, 662] on icon at bounding box center [586, 667] width 11 height 11
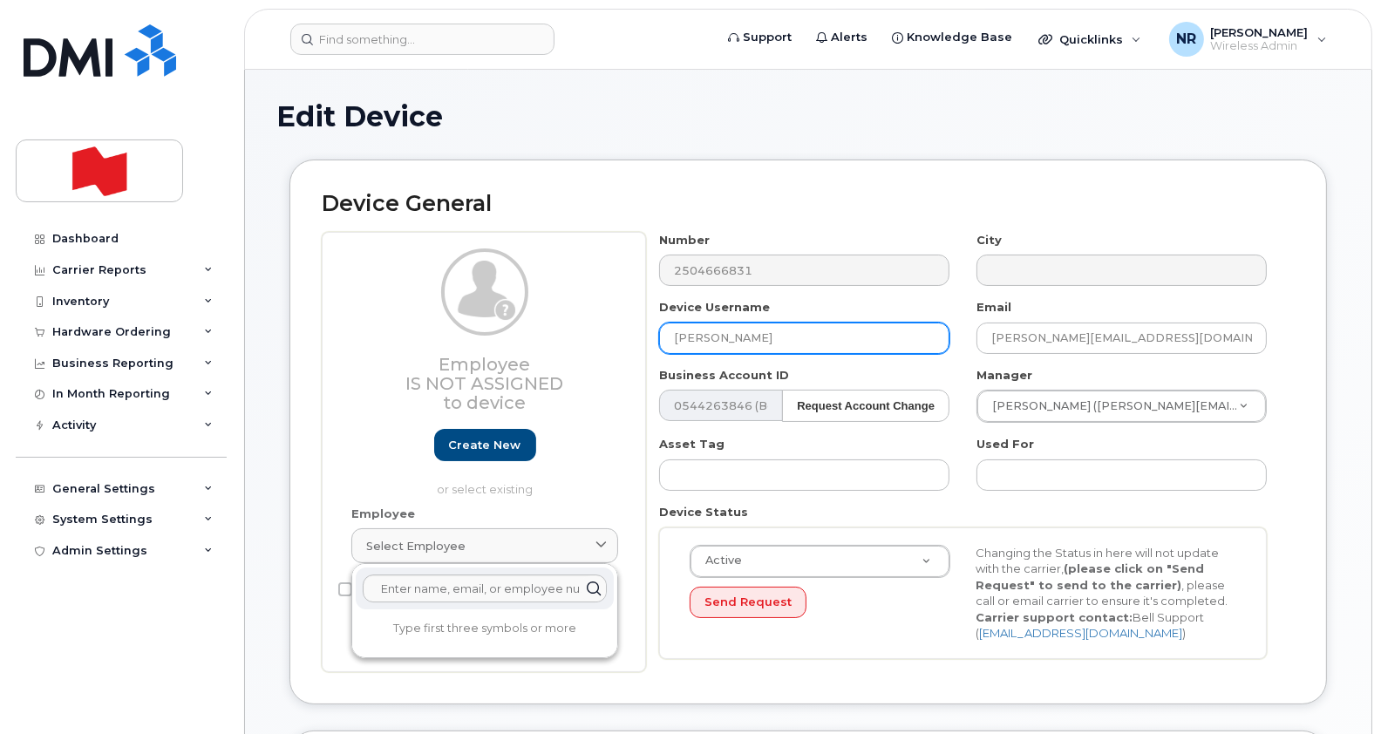
drag, startPoint x: 819, startPoint y: 340, endPoint x: 585, endPoint y: 352, distance: 234.0
click at [585, 352] on div "Employee Is not assigned to device Create new or select existing Employee Selec…" at bounding box center [808, 452] width 973 height 440
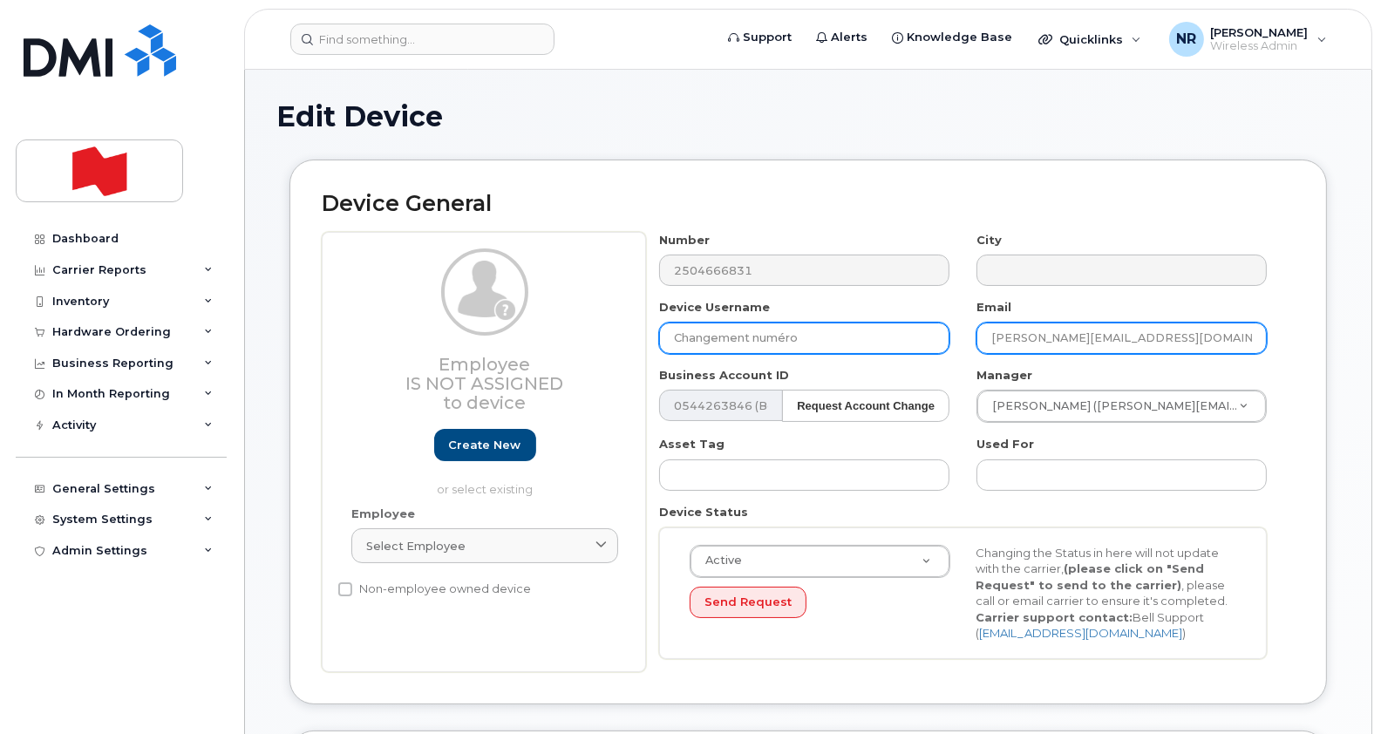
type input "Changement numéro"
drag, startPoint x: 1230, startPoint y: 334, endPoint x: 907, endPoint y: 333, distance: 323.5
click at [907, 333] on div "Number 2504666831 City Device Username Changement numéro Email STEVEN.HILBERRY@…" at bounding box center [963, 452] width 635 height 440
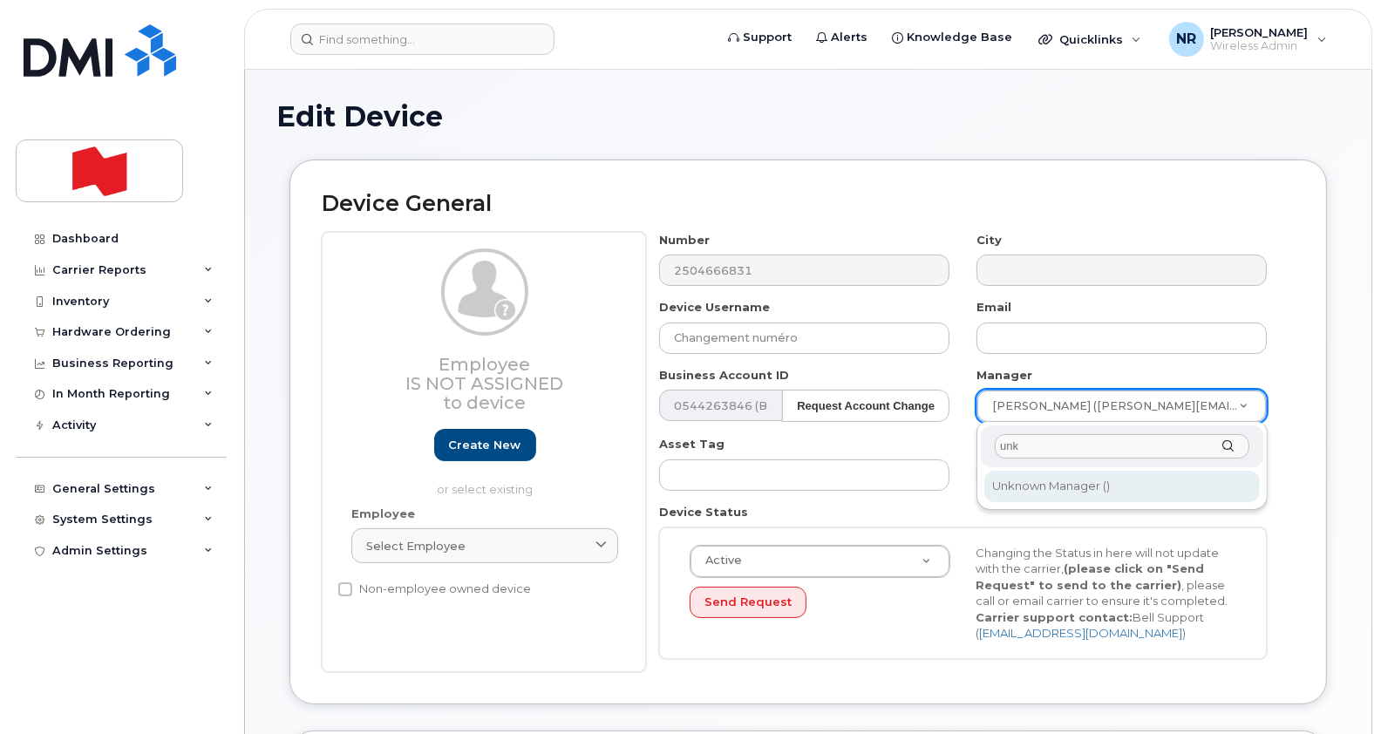
type input "unk"
type input "1908917"
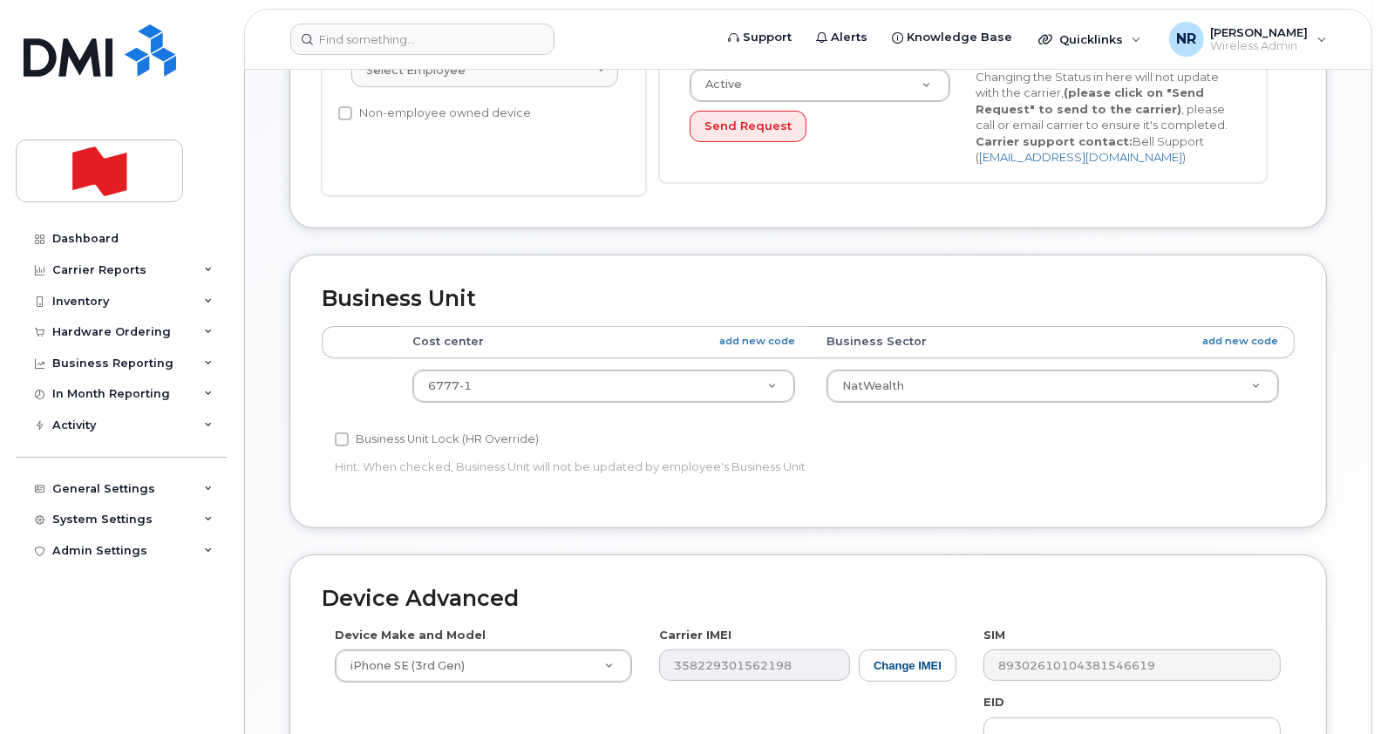
scroll to position [513, 0]
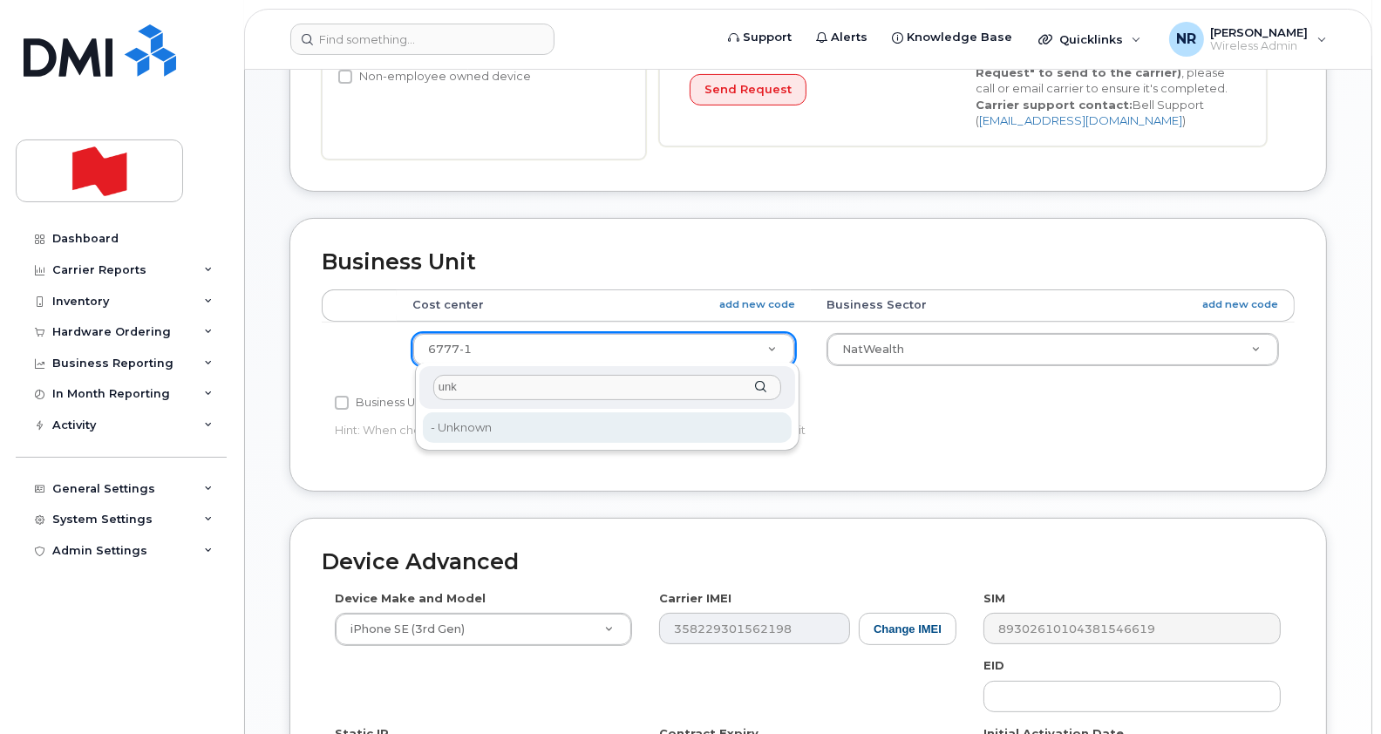
type input "unk"
type input "22916205"
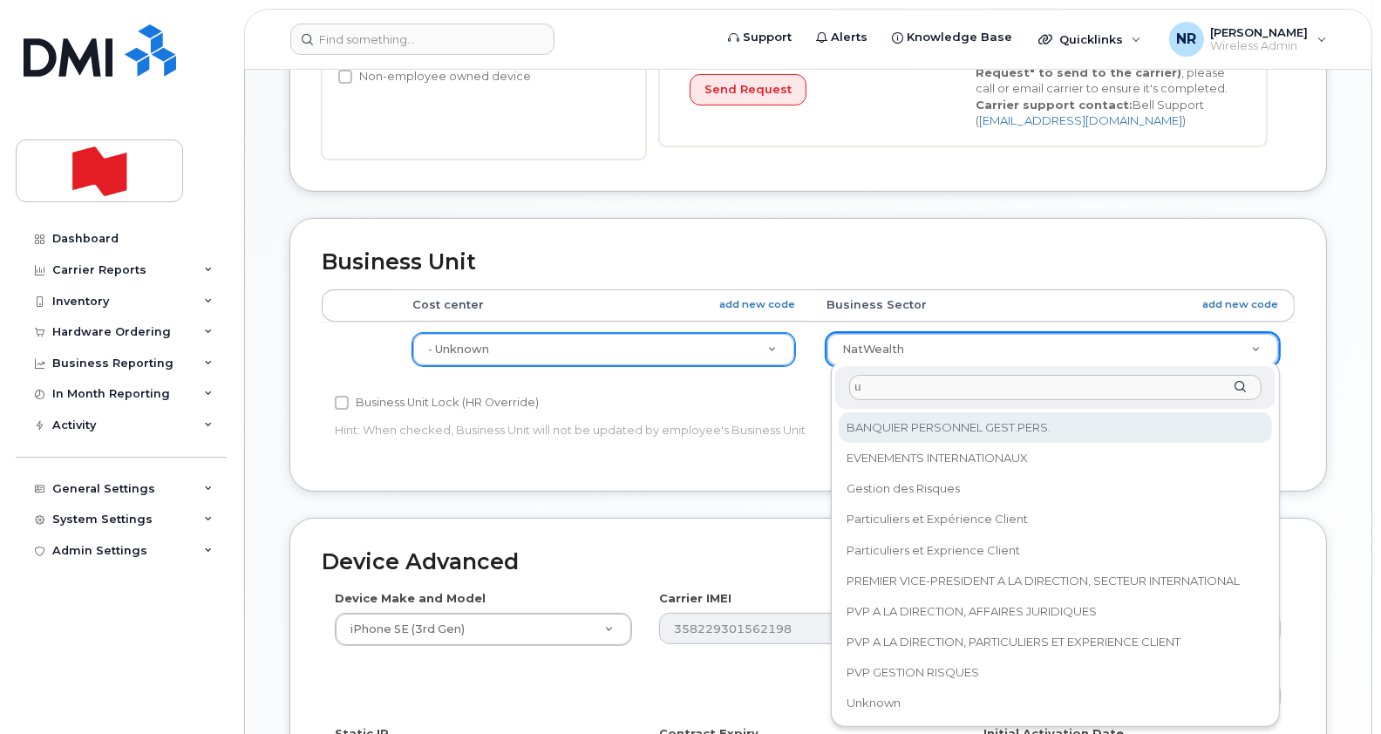
scroll to position [0, 0]
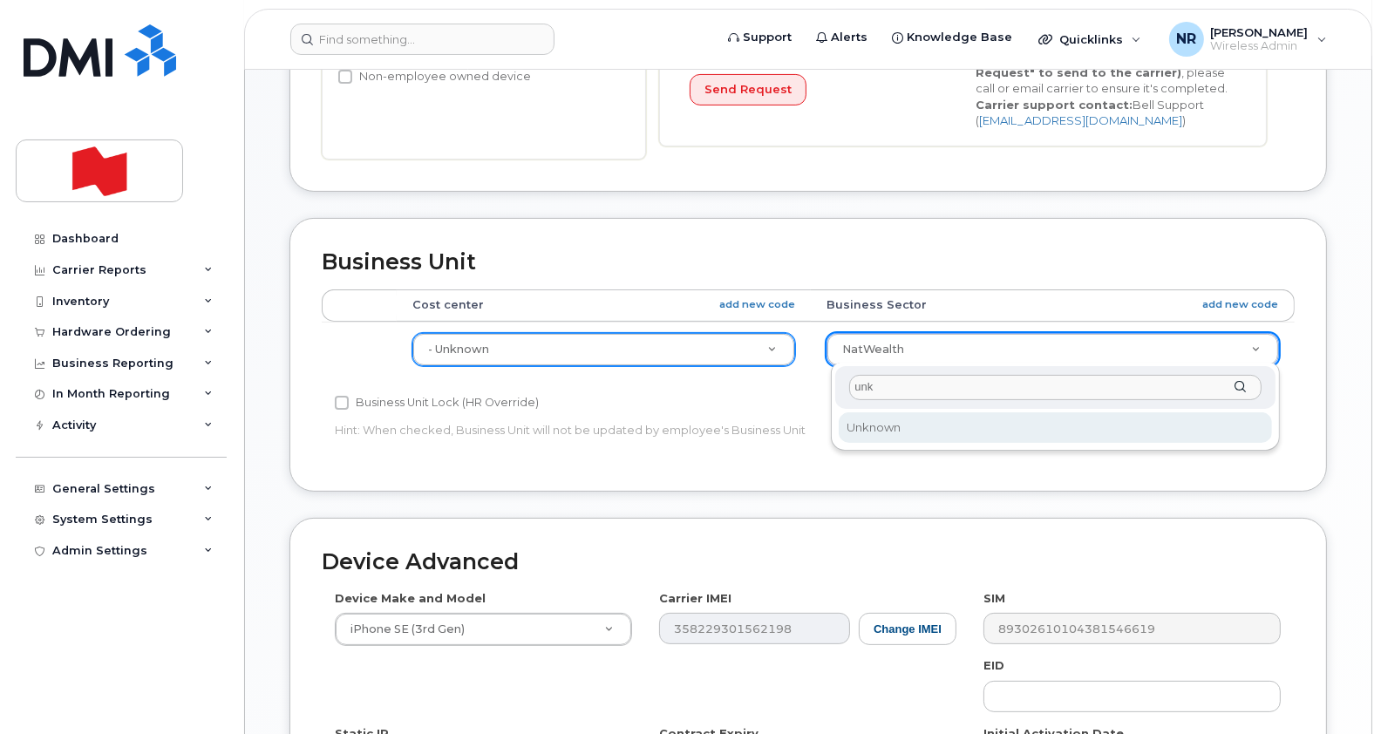
type input "unk"
select select "22916206"
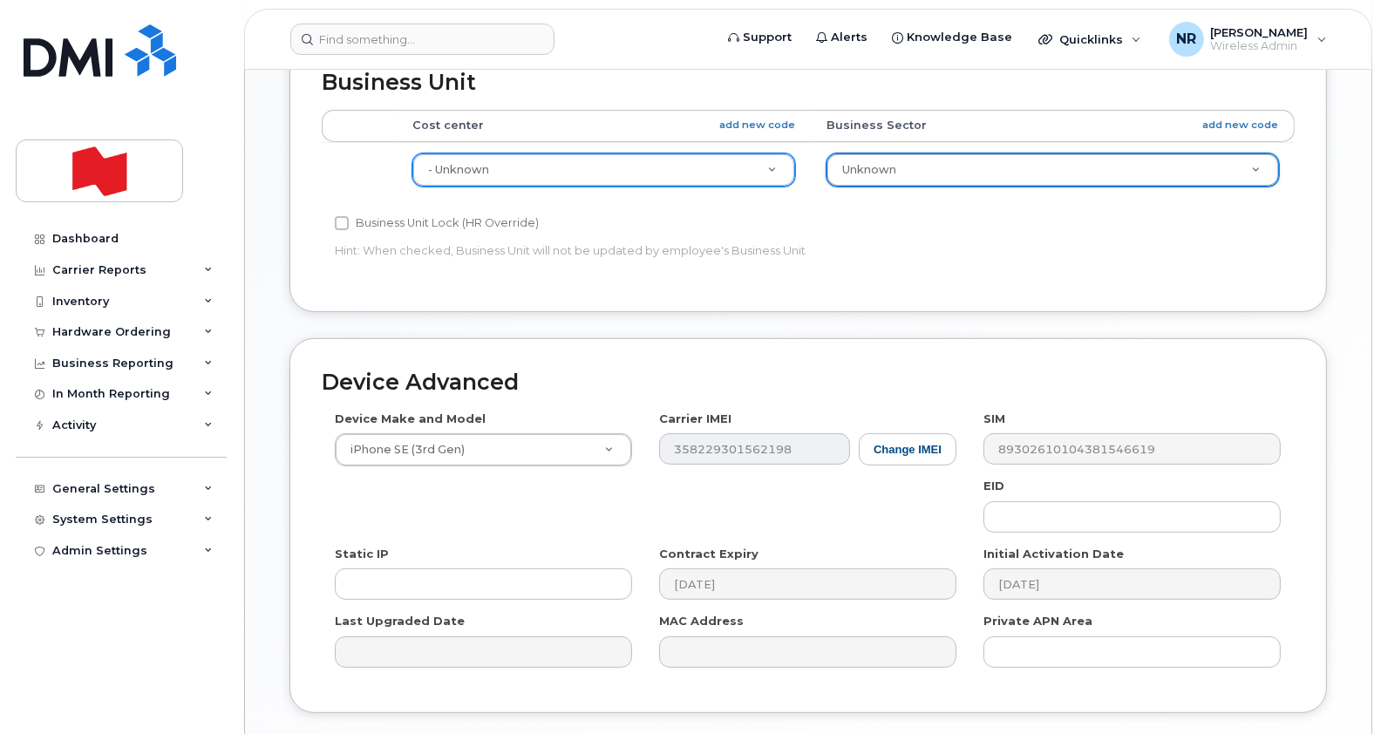
scroll to position [813, 0]
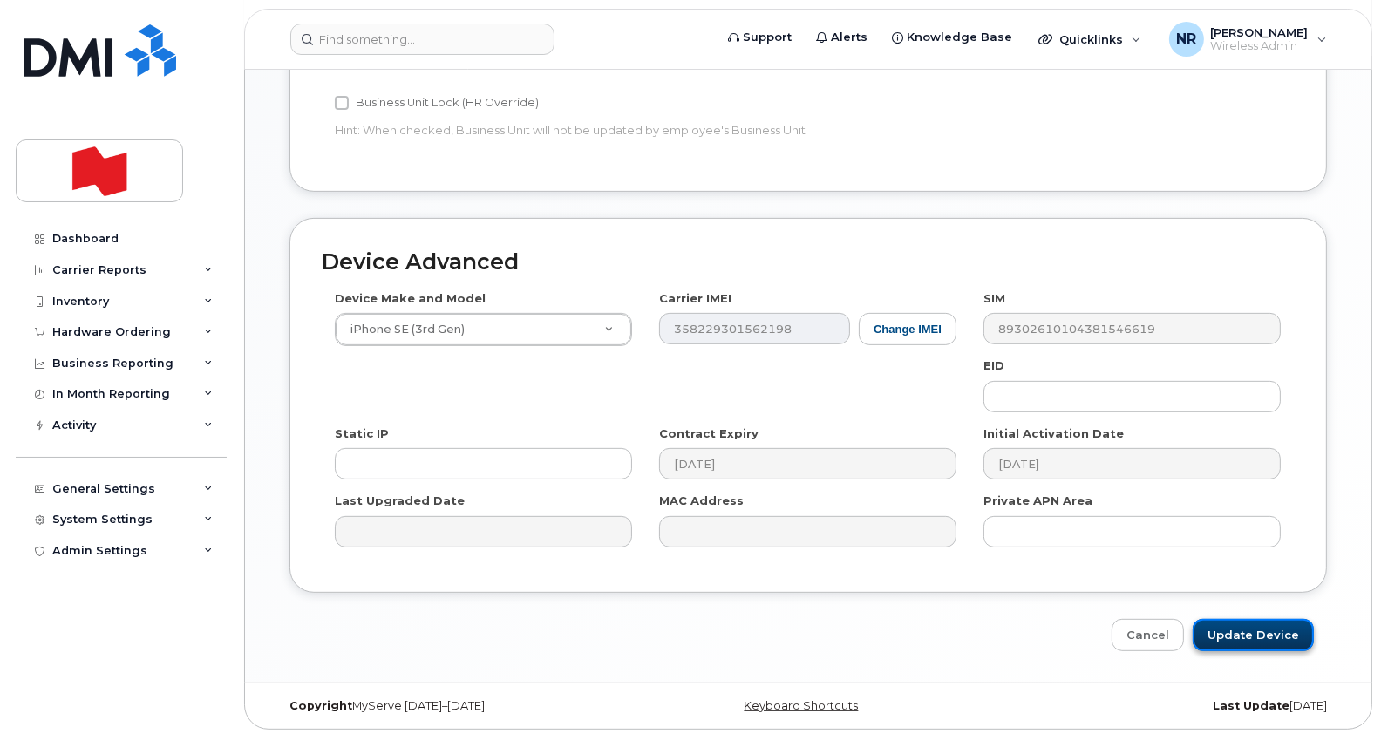
click at [1238, 637] on input "Update Device" at bounding box center [1253, 635] width 121 height 32
type input "Saving..."
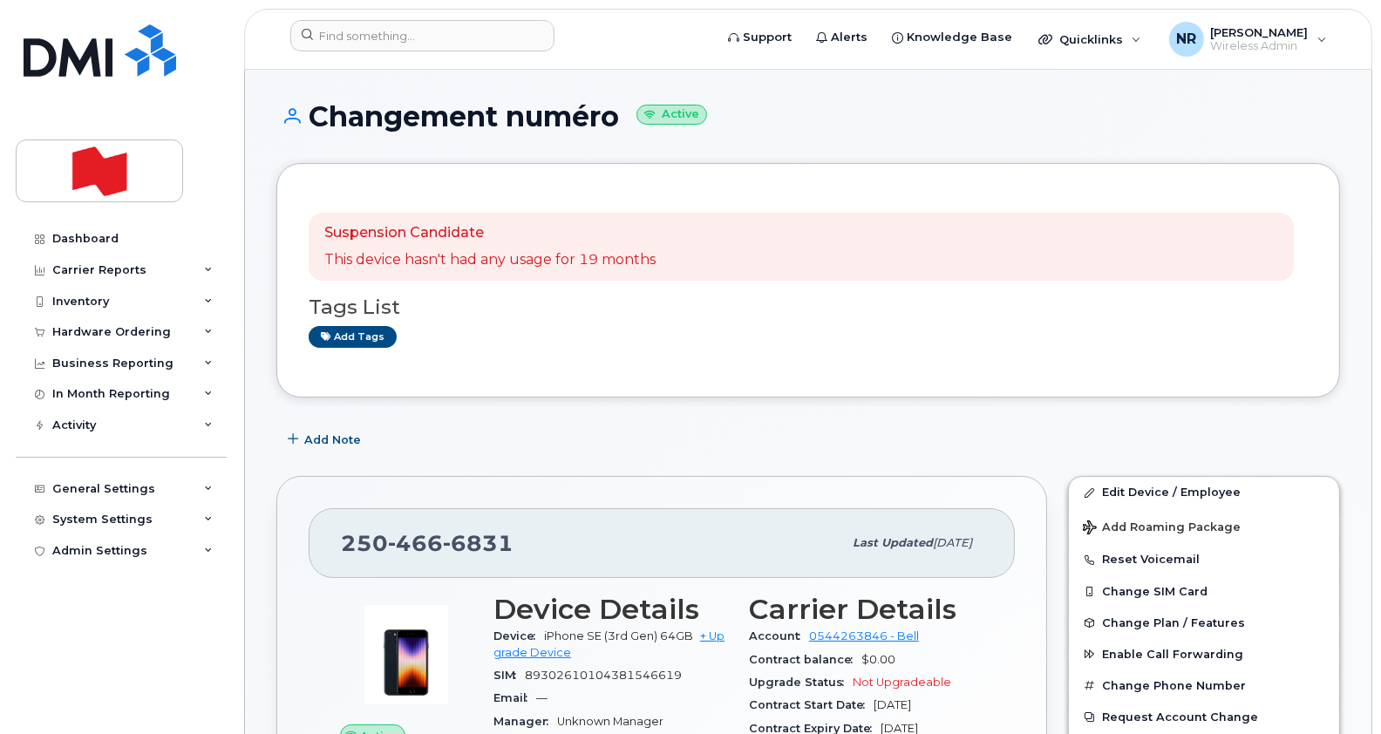
click at [388, 12] on header "Support Alerts Knowledge Base Quicklinks Suspend / Cancel Device Change SIM Car…" at bounding box center [808, 39] width 1128 height 61
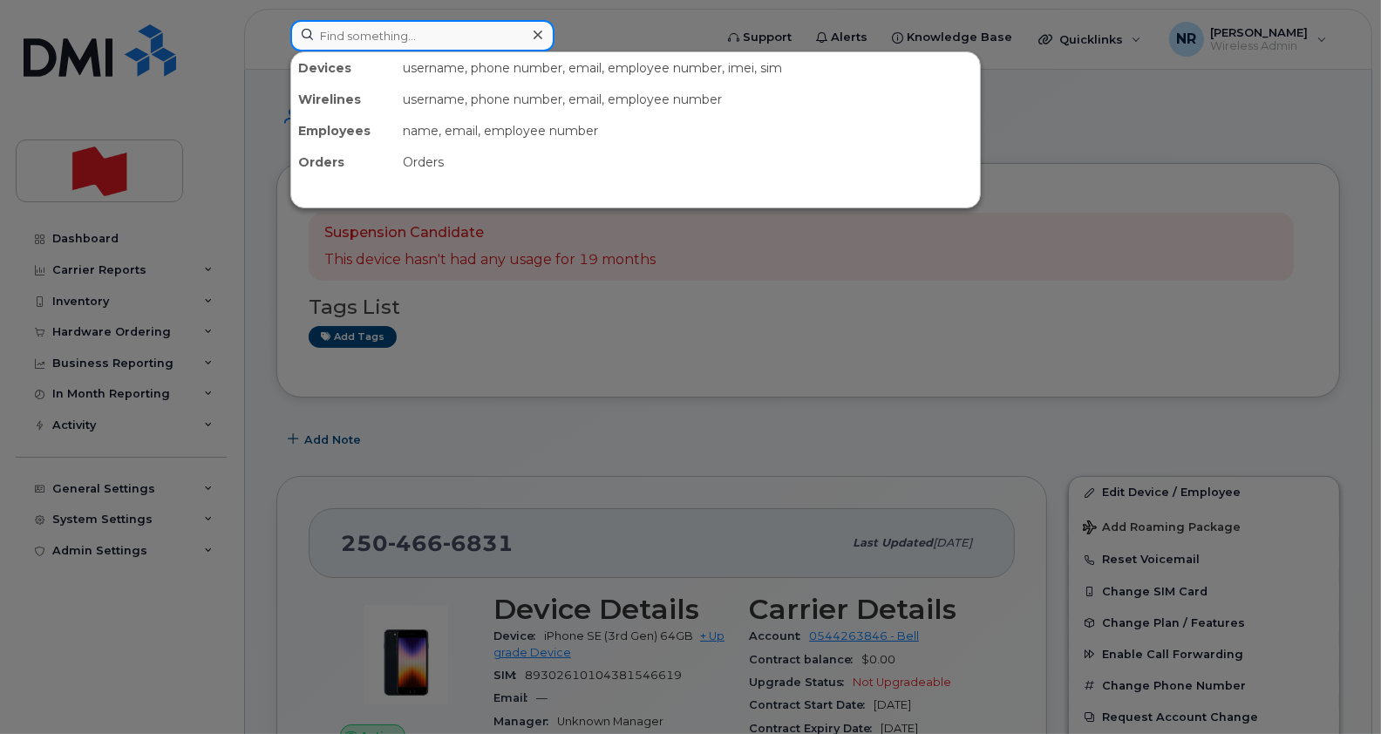
click at [376, 42] on input at bounding box center [422, 35] width 264 height 31
paste input "2504666832"
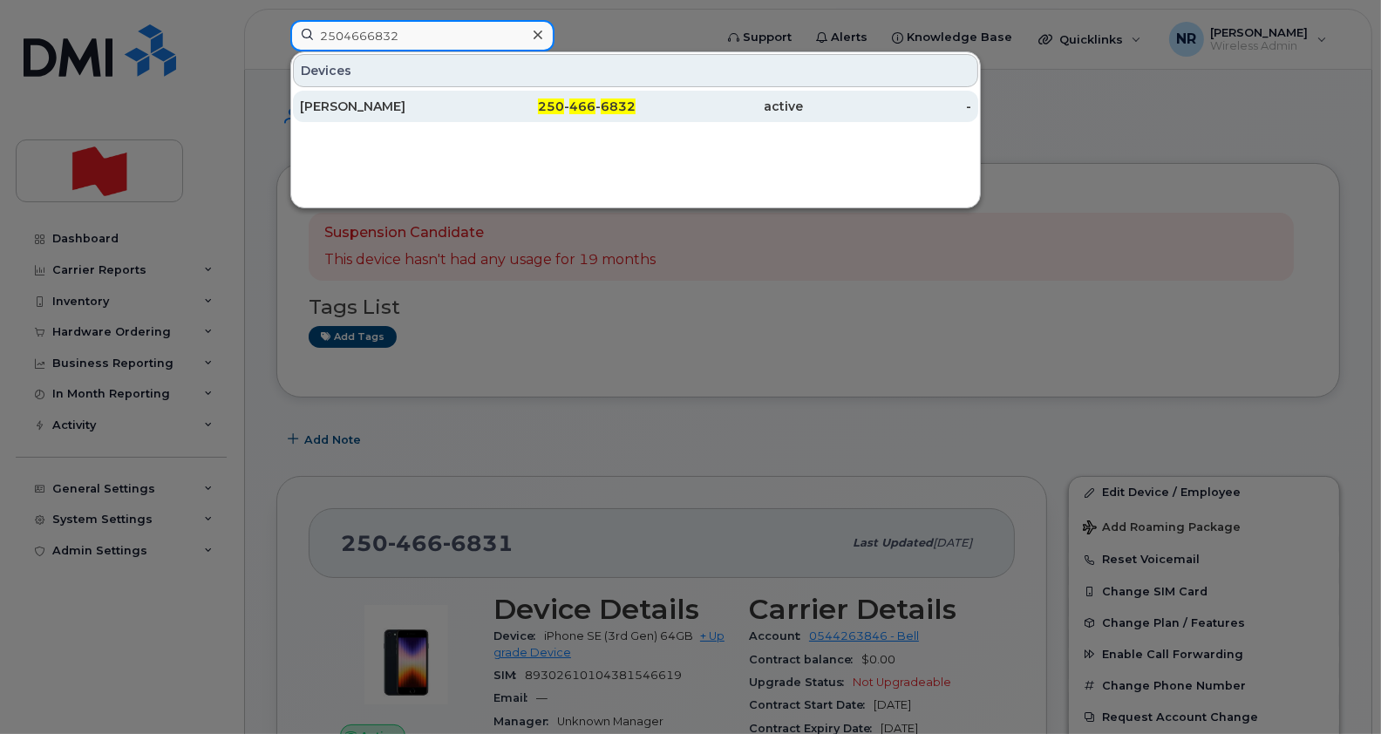
type input "2504666832"
click at [332, 105] on div "[PERSON_NAME]" at bounding box center [384, 106] width 168 height 17
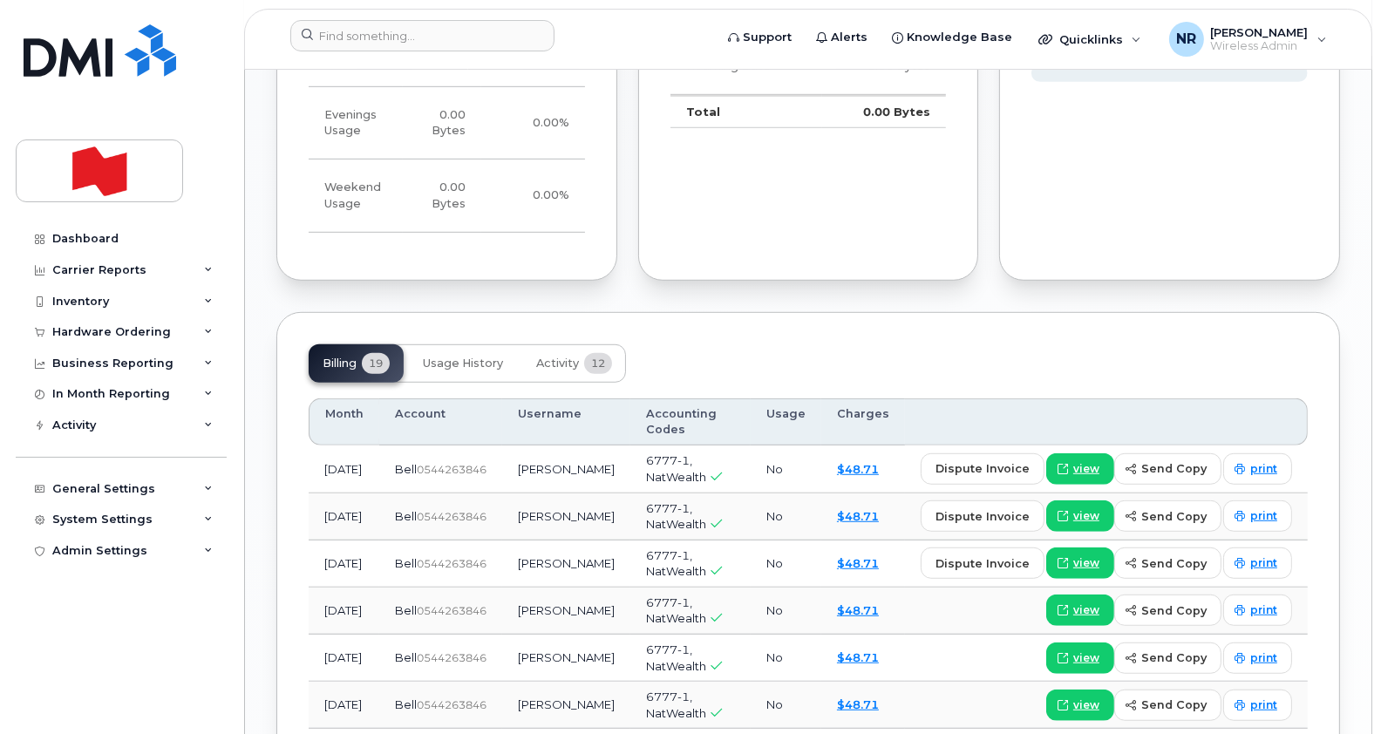
scroll to position [1406, 0]
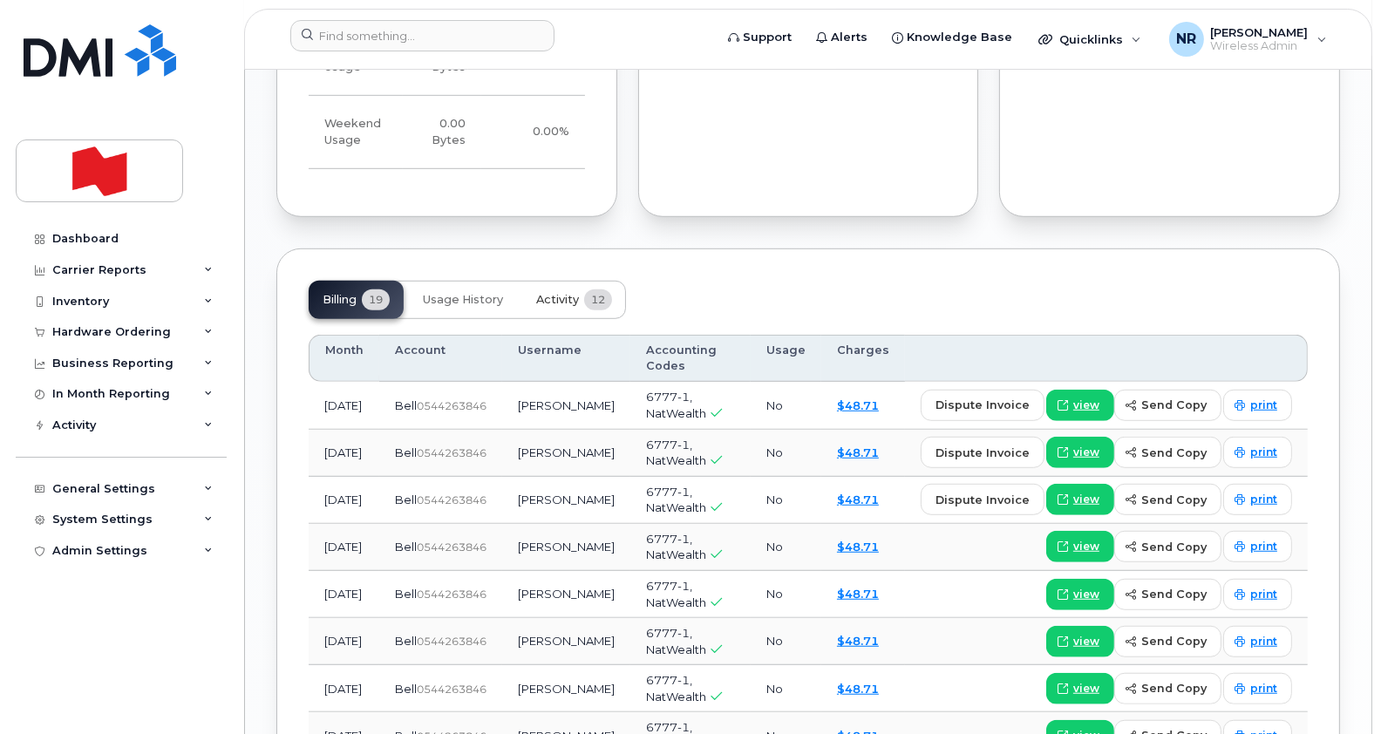
drag, startPoint x: 560, startPoint y: 297, endPoint x: 535, endPoint y: 318, distance: 32.2
click at [549, 293] on span "Activity" at bounding box center [557, 300] width 43 height 14
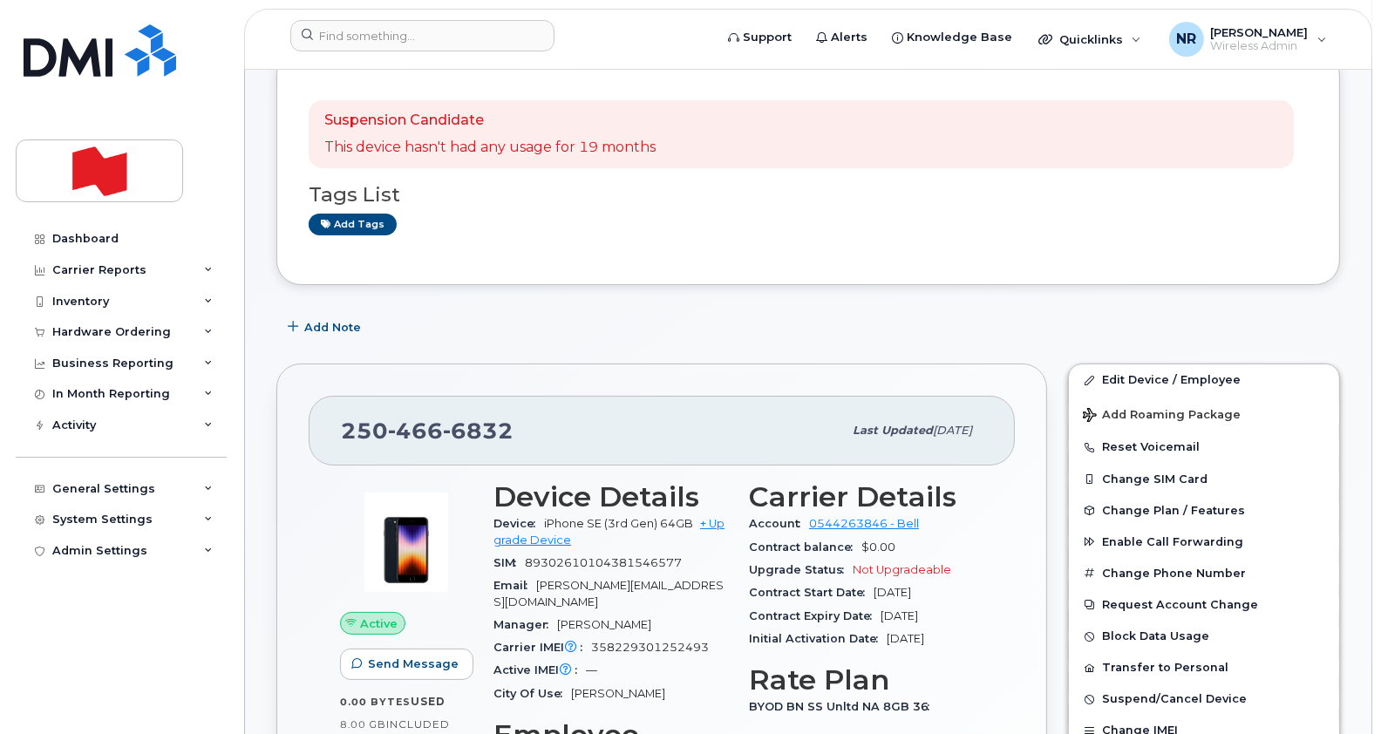
scroll to position [0, 0]
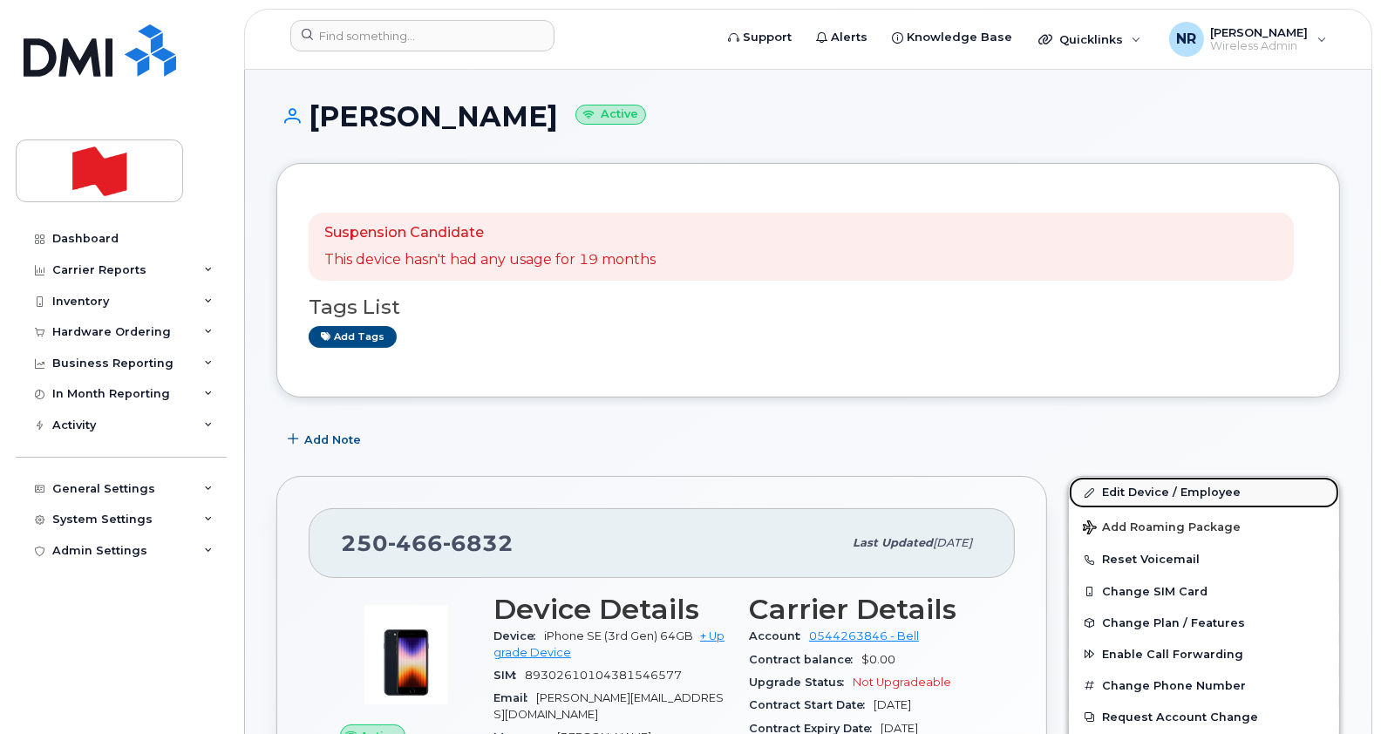
click at [1123, 484] on link "Edit Device / Employee" at bounding box center [1204, 492] width 270 height 31
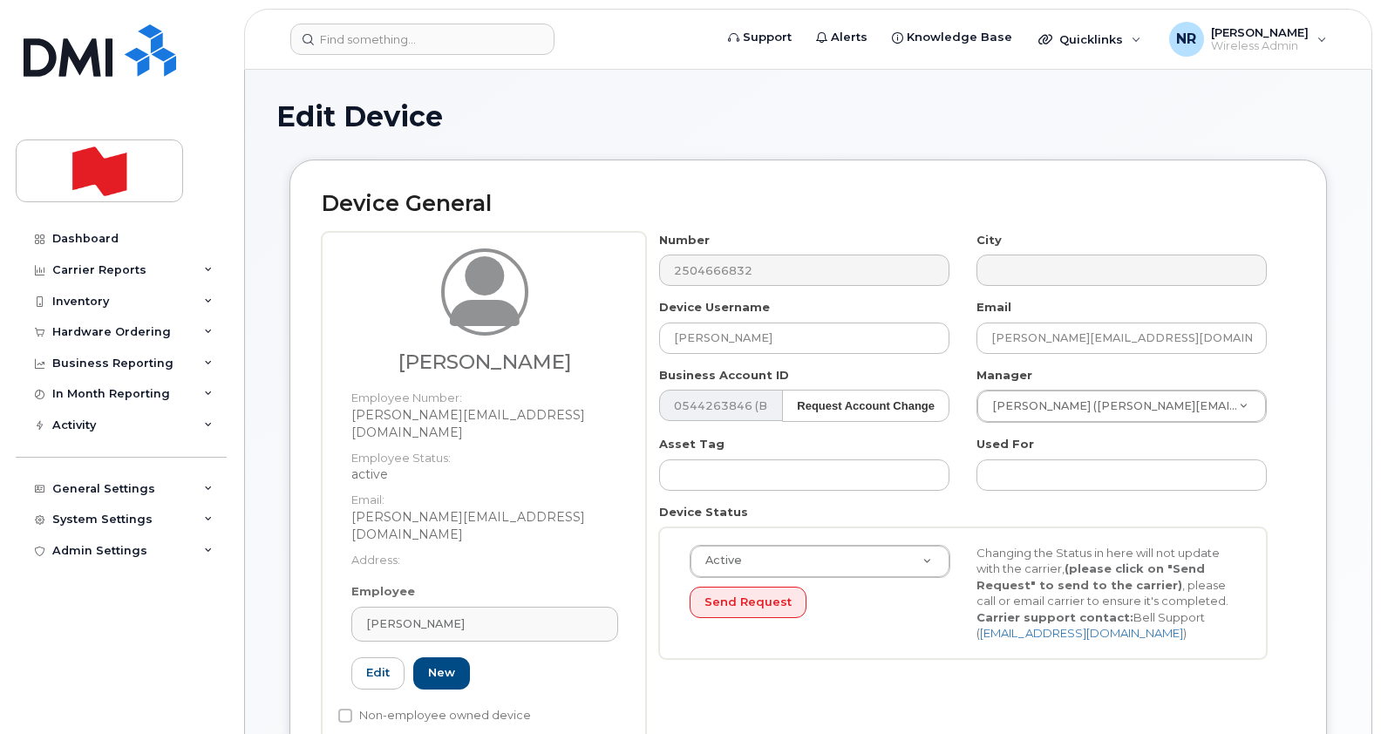
select select "28493761"
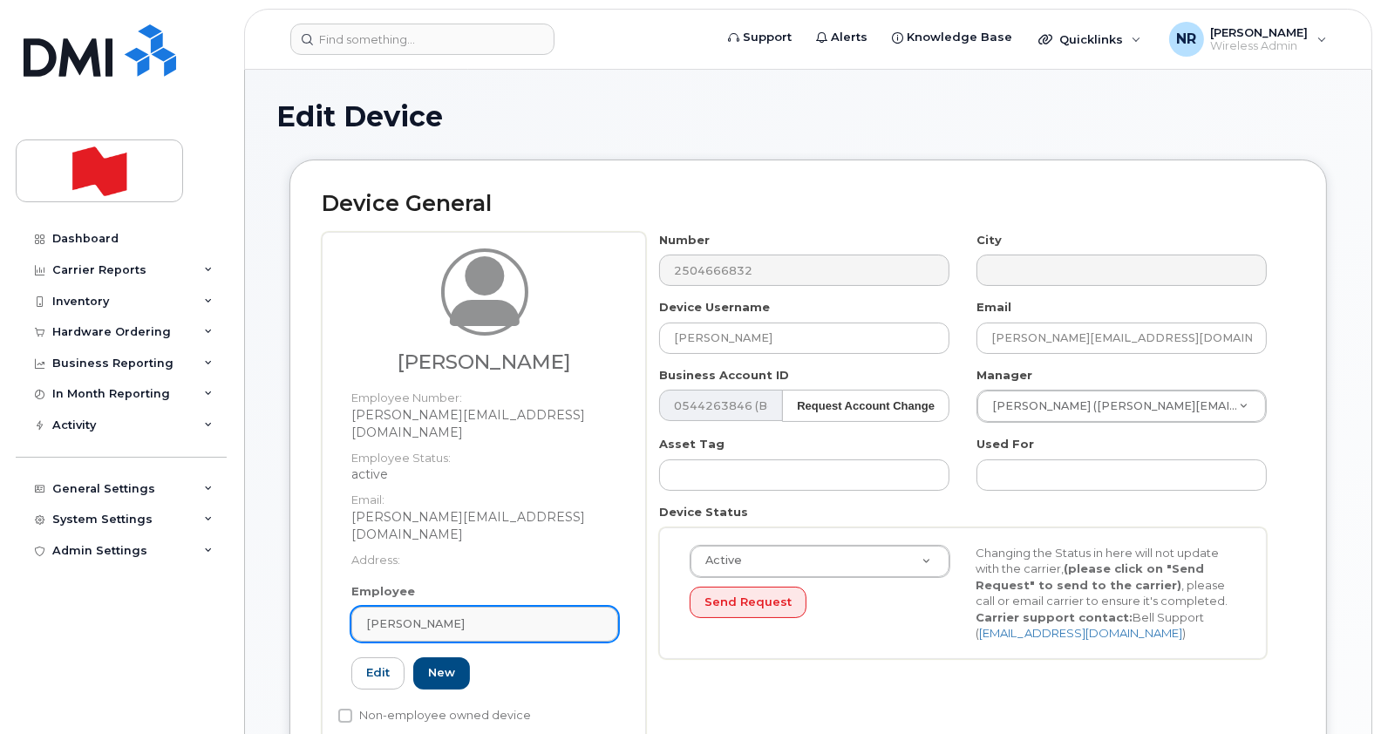
click at [603, 607] on link "[PERSON_NAME]" at bounding box center [484, 624] width 267 height 35
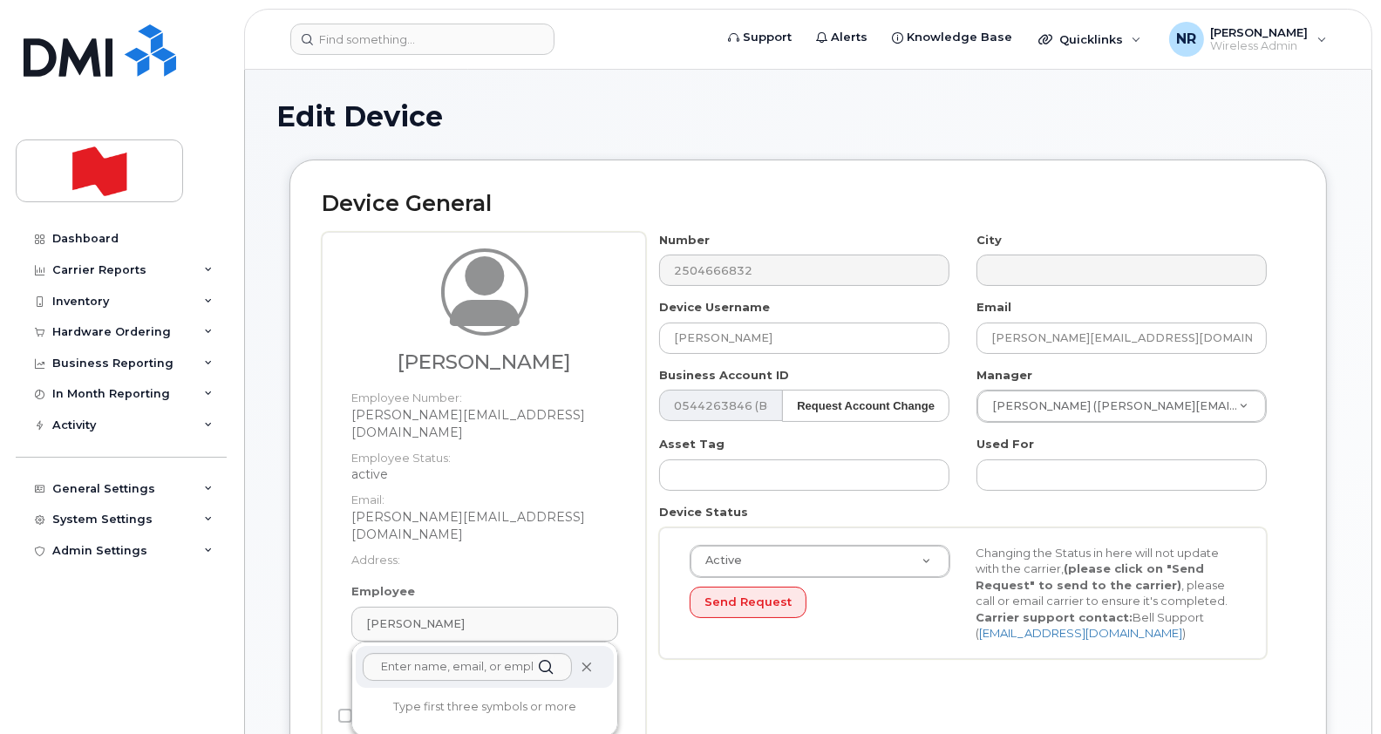
click at [584, 662] on icon at bounding box center [586, 667] width 11 height 11
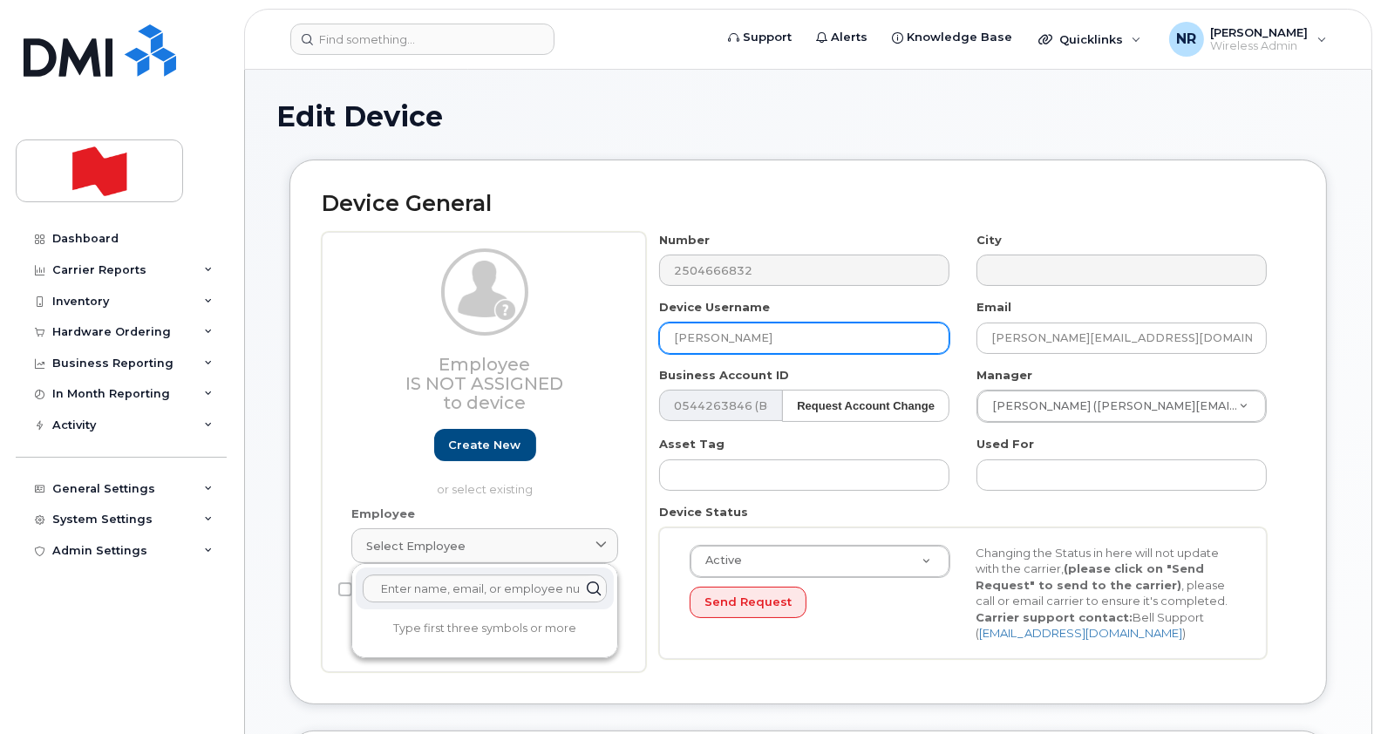
drag, startPoint x: 792, startPoint y: 335, endPoint x: 552, endPoint y: 339, distance: 239.8
click at [552, 339] on div "Employee Is not assigned to device Create new or select existing Employee Selec…" at bounding box center [808, 452] width 973 height 440
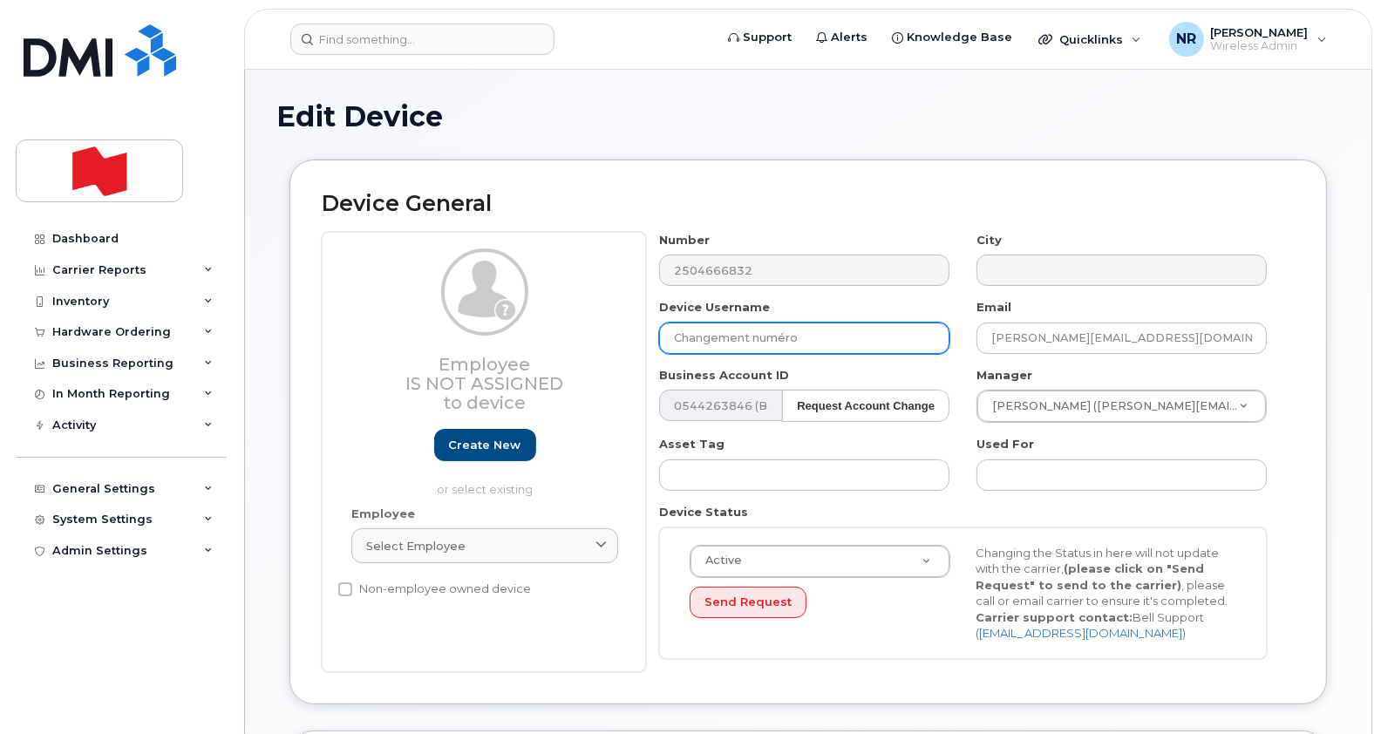
type input "Changement numéro"
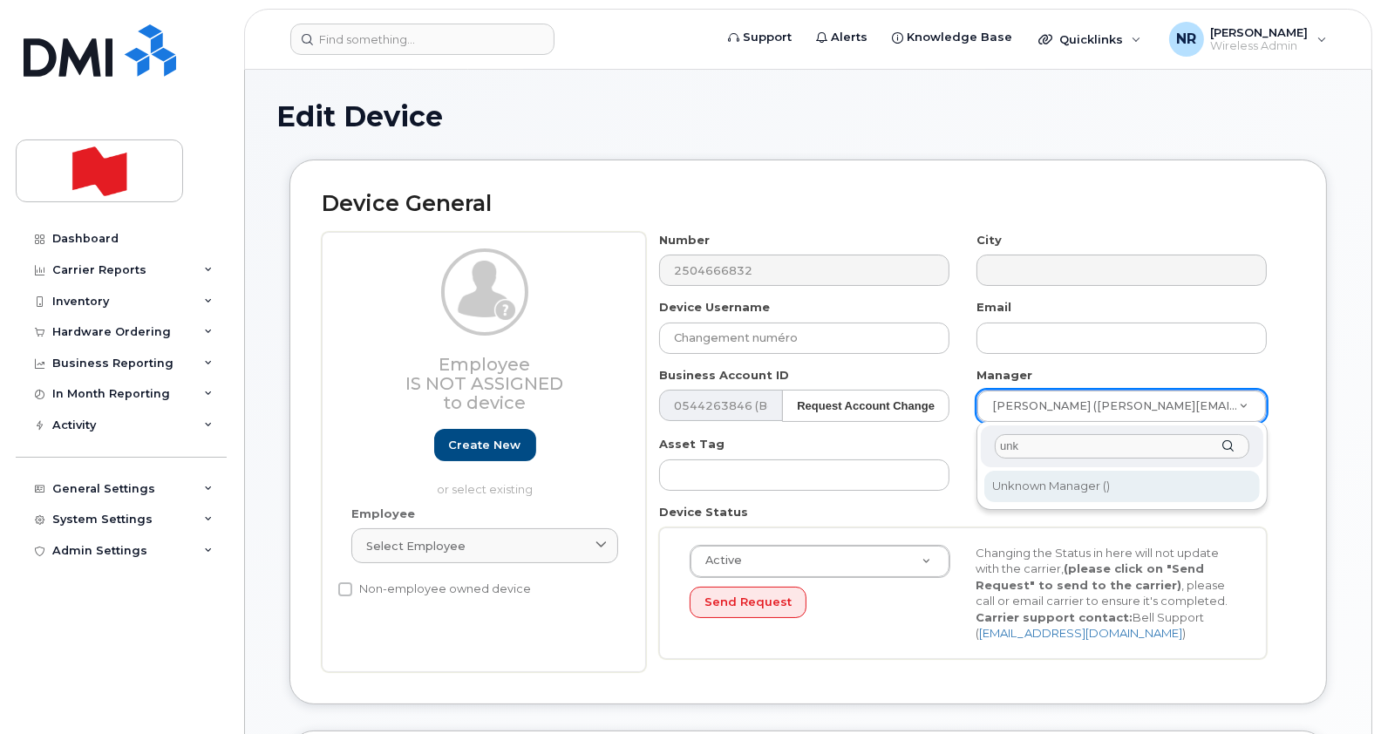
type input "unk"
type input "1908917"
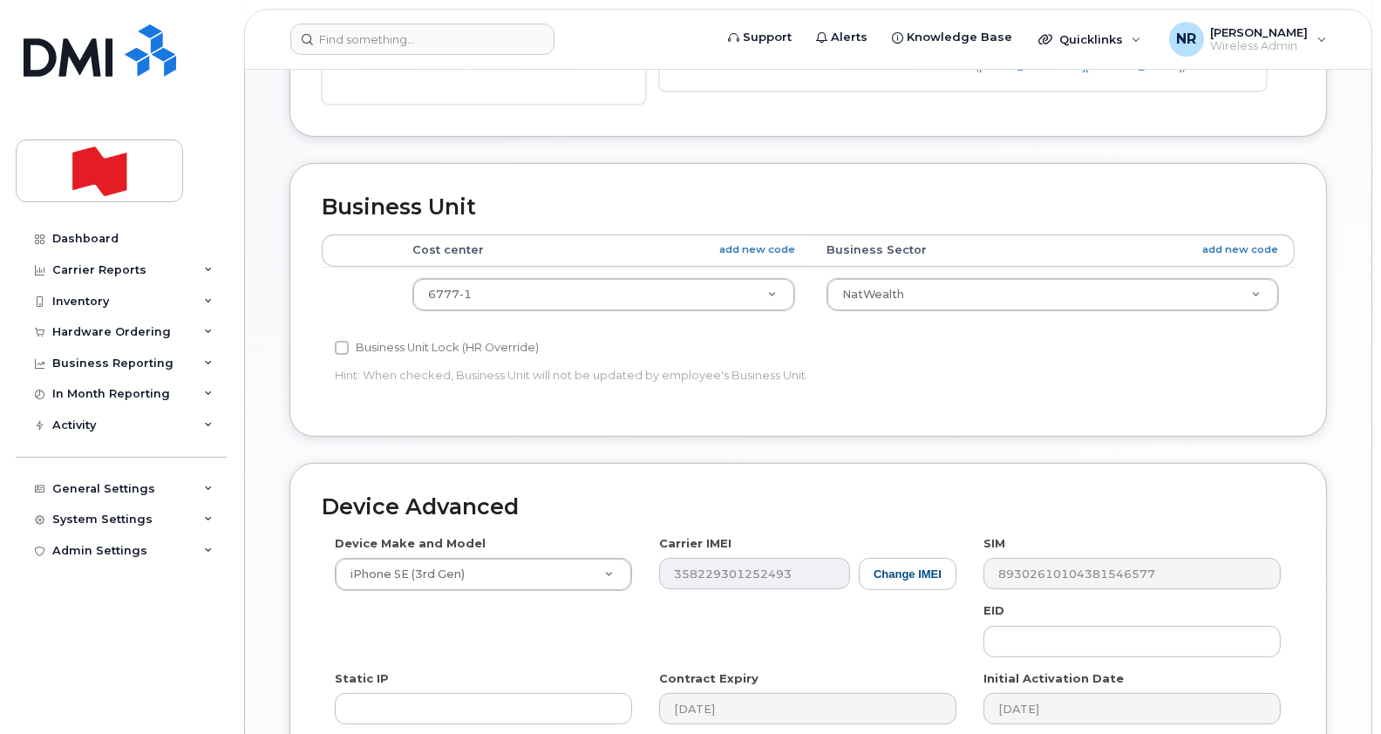
scroll to position [571, 0]
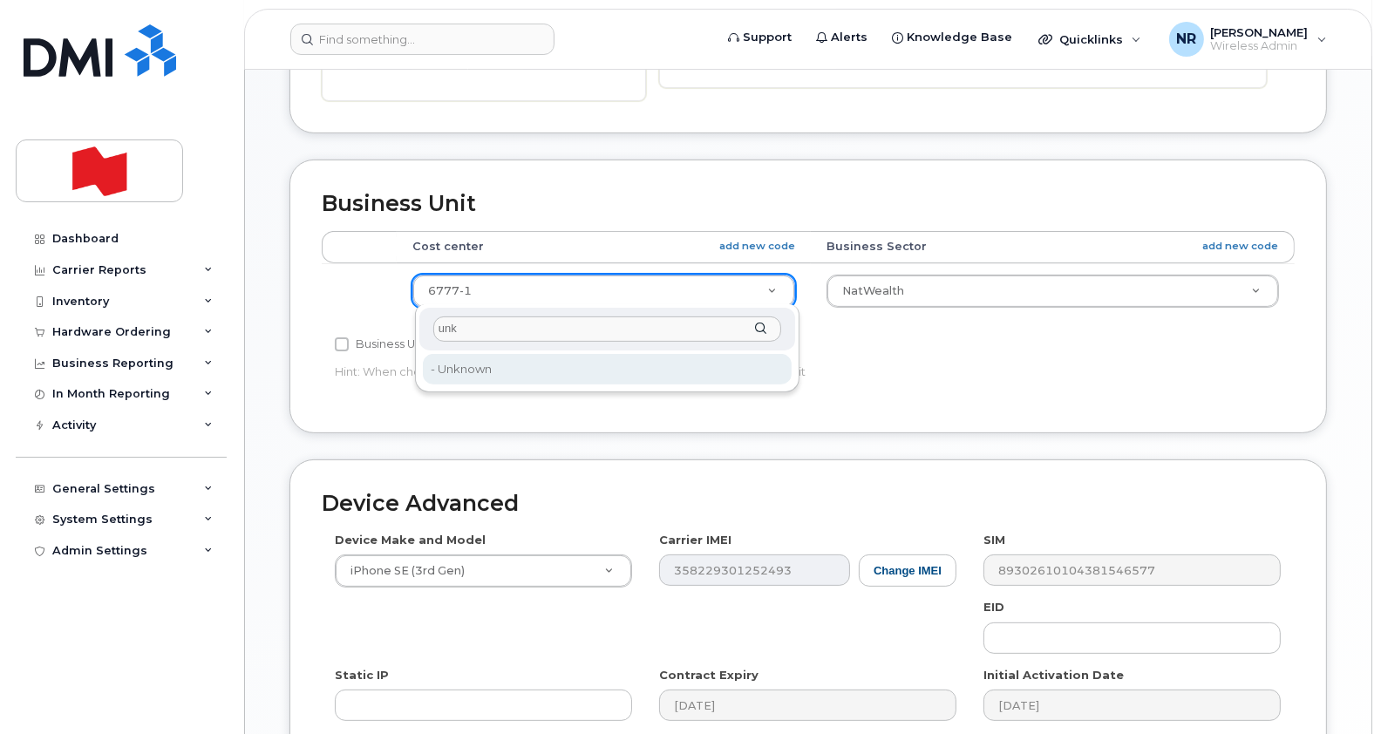
type input "unk"
type input "22916205"
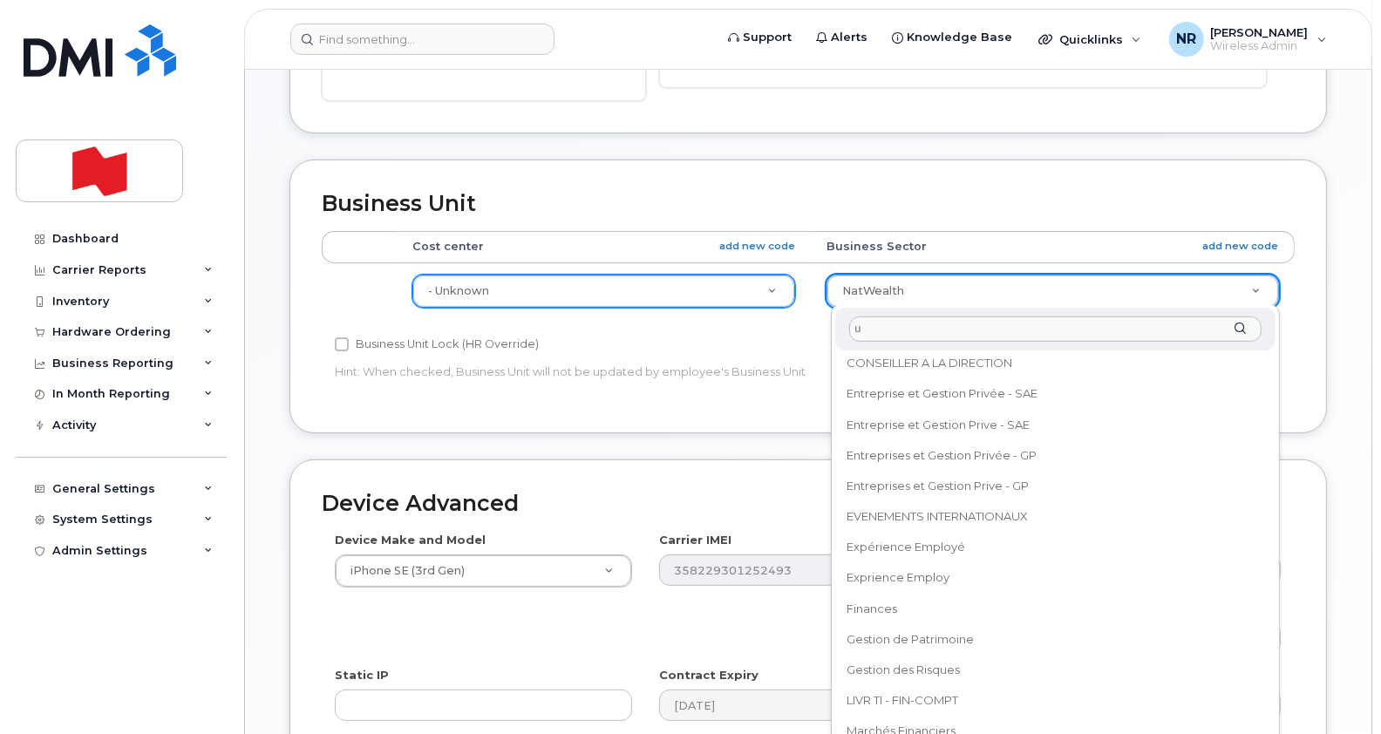
scroll to position [0, 0]
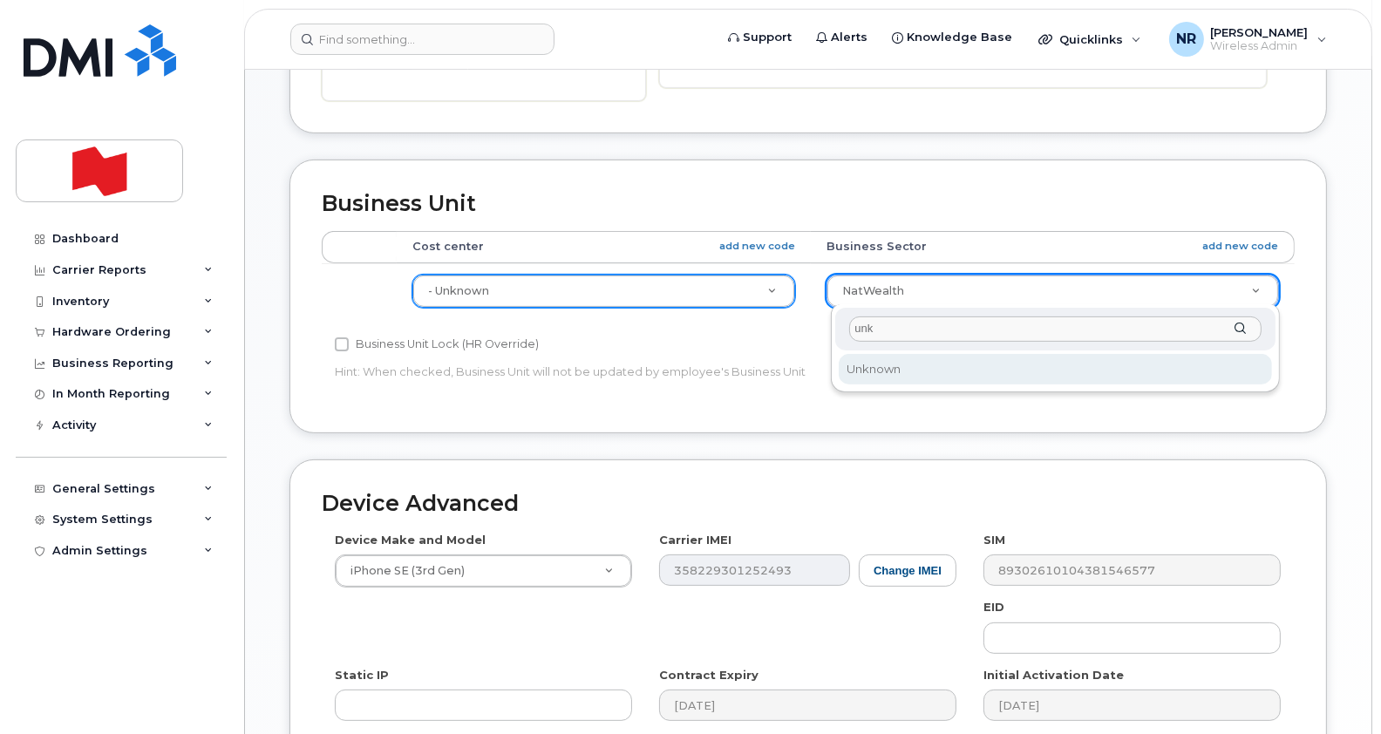
type input "unk"
select select "22916206"
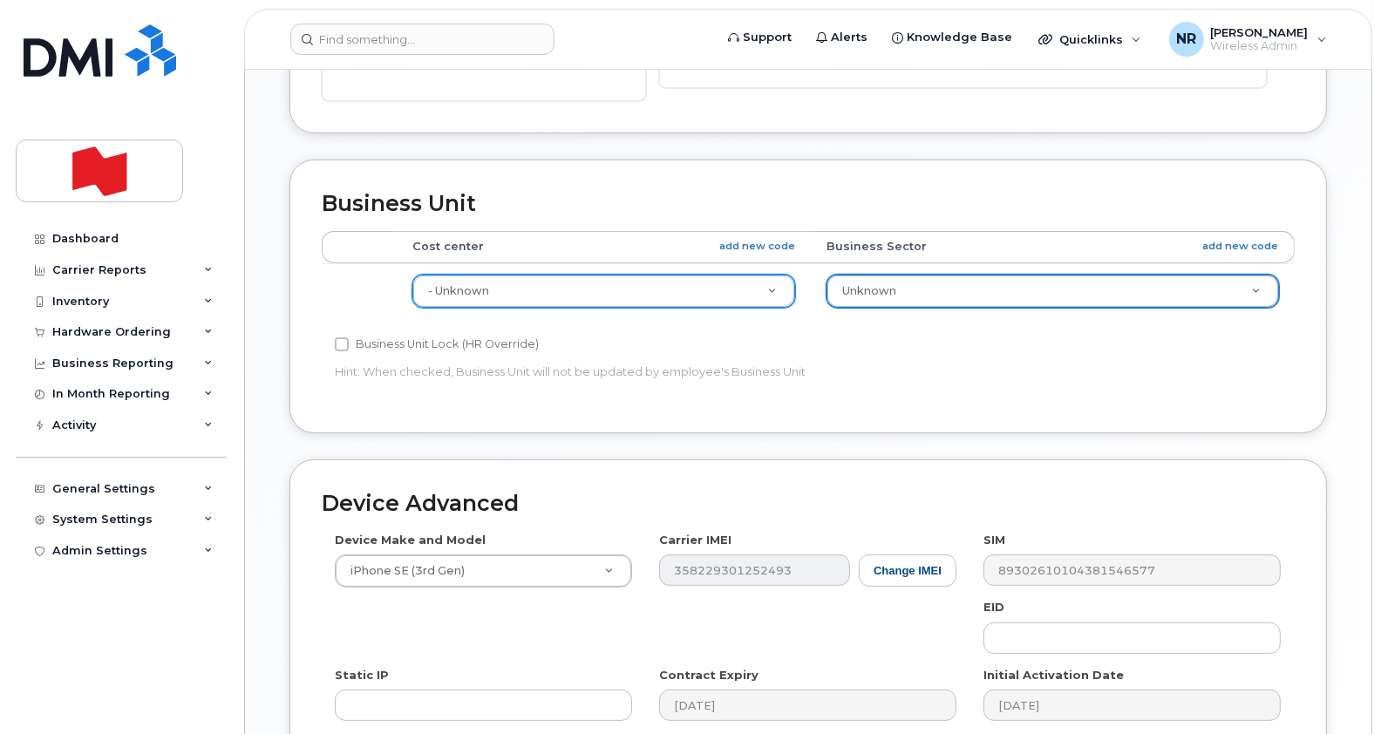
scroll to position [813, 0]
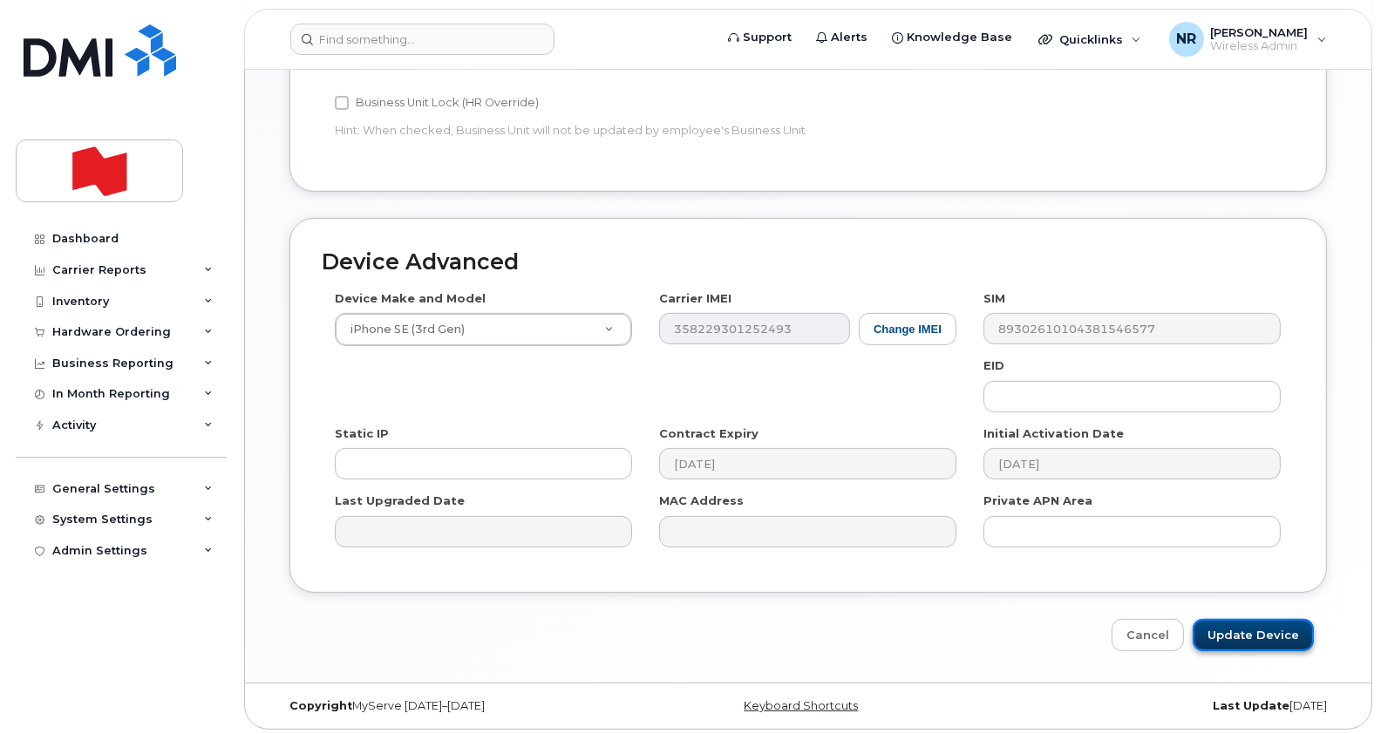
click at [1248, 624] on input "Update Device" at bounding box center [1253, 635] width 121 height 32
type input "Saving..."
